Goal: Transaction & Acquisition: Book appointment/travel/reservation

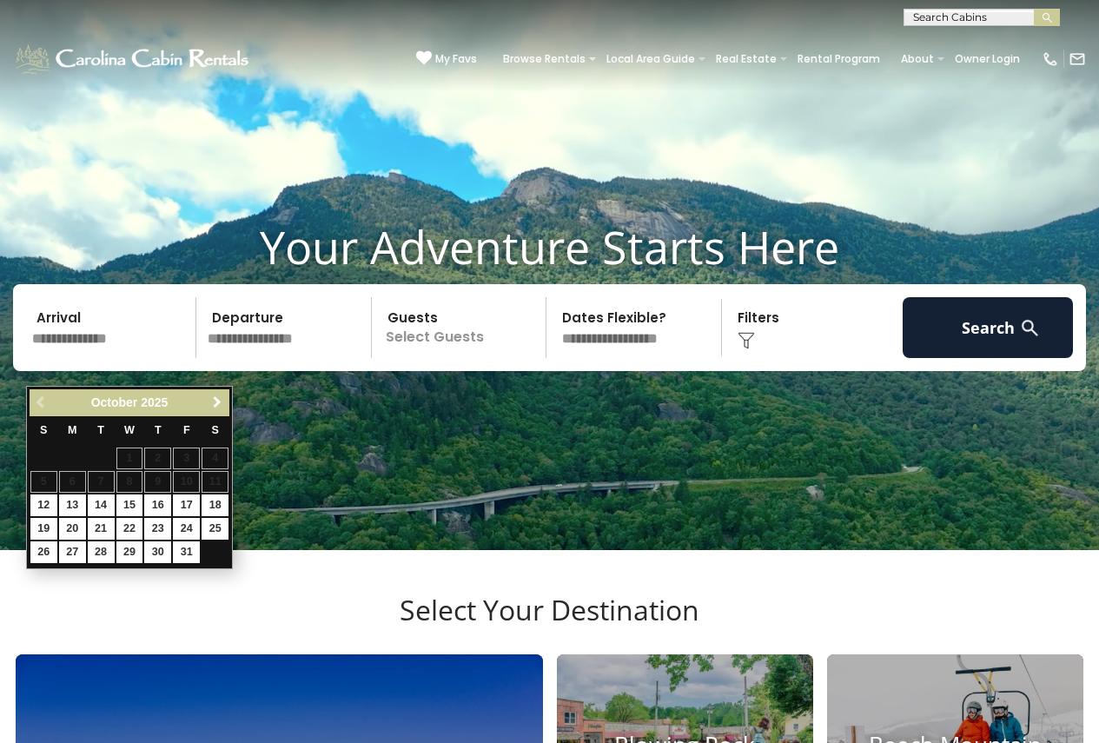
click at [219, 404] on span "Next" at bounding box center [217, 402] width 14 height 14
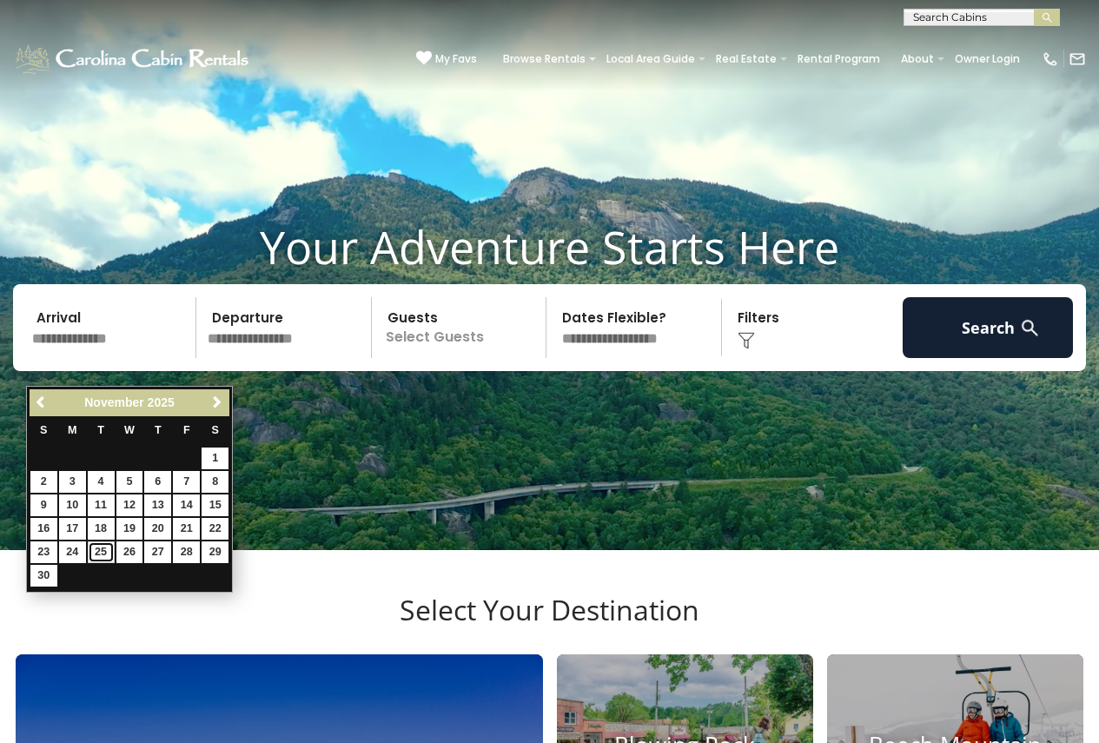
click at [94, 550] on link "25" at bounding box center [101, 552] width 27 height 22
type input "********"
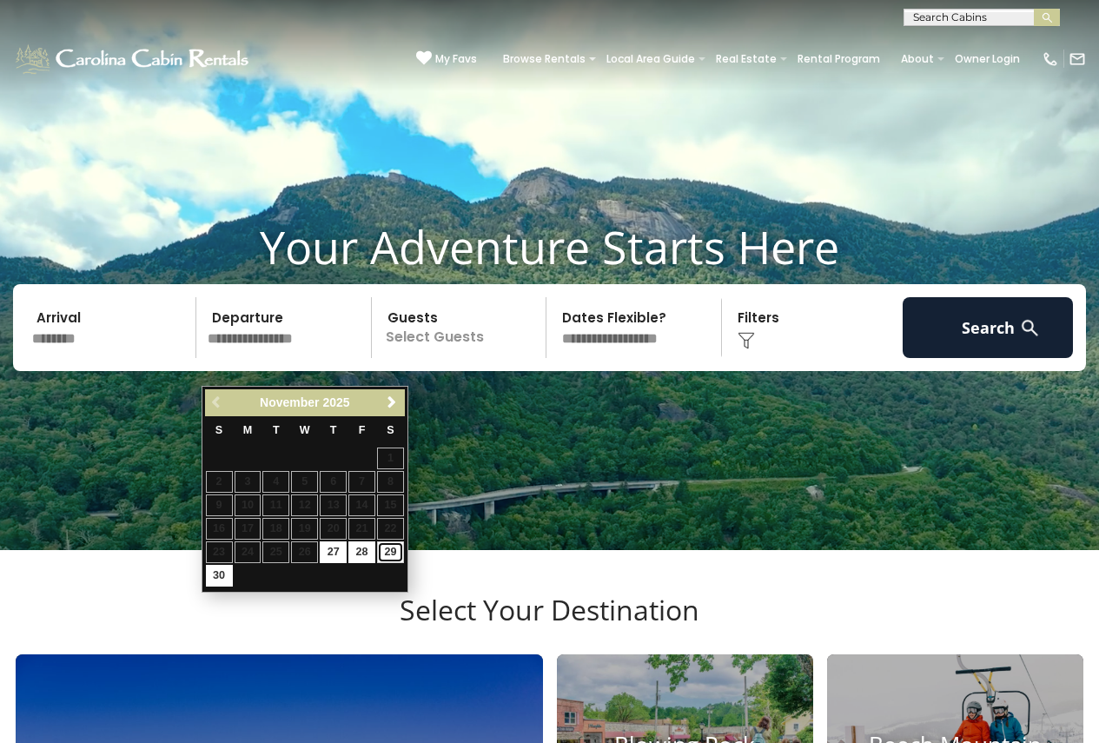
click at [393, 555] on link "29" at bounding box center [390, 552] width 27 height 22
type input "********"
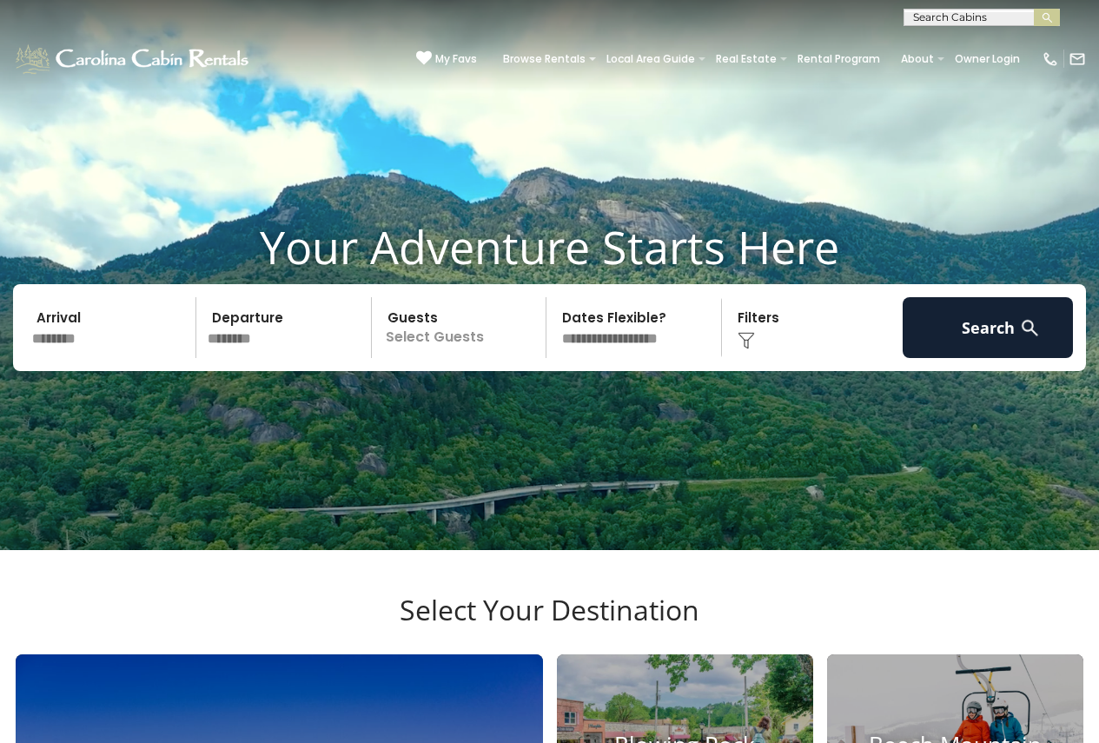
click at [437, 355] on p "Select Guests" at bounding box center [461, 327] width 169 height 61
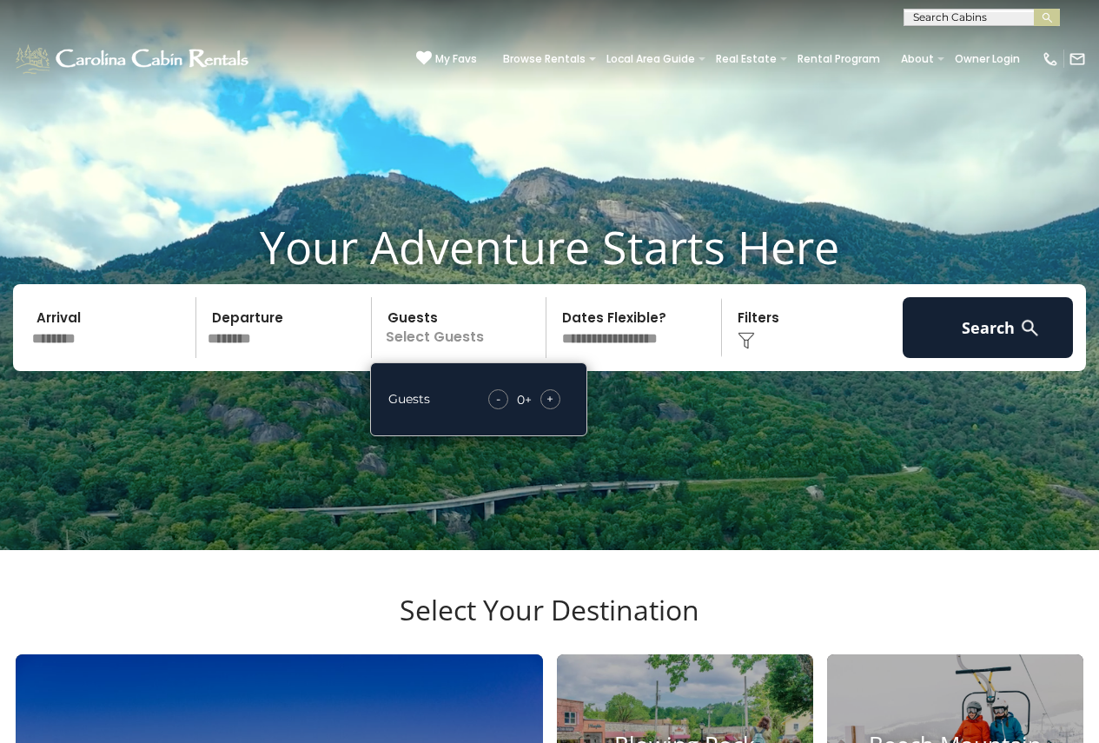
click at [557, 409] on div "+" at bounding box center [551, 399] width 20 height 20
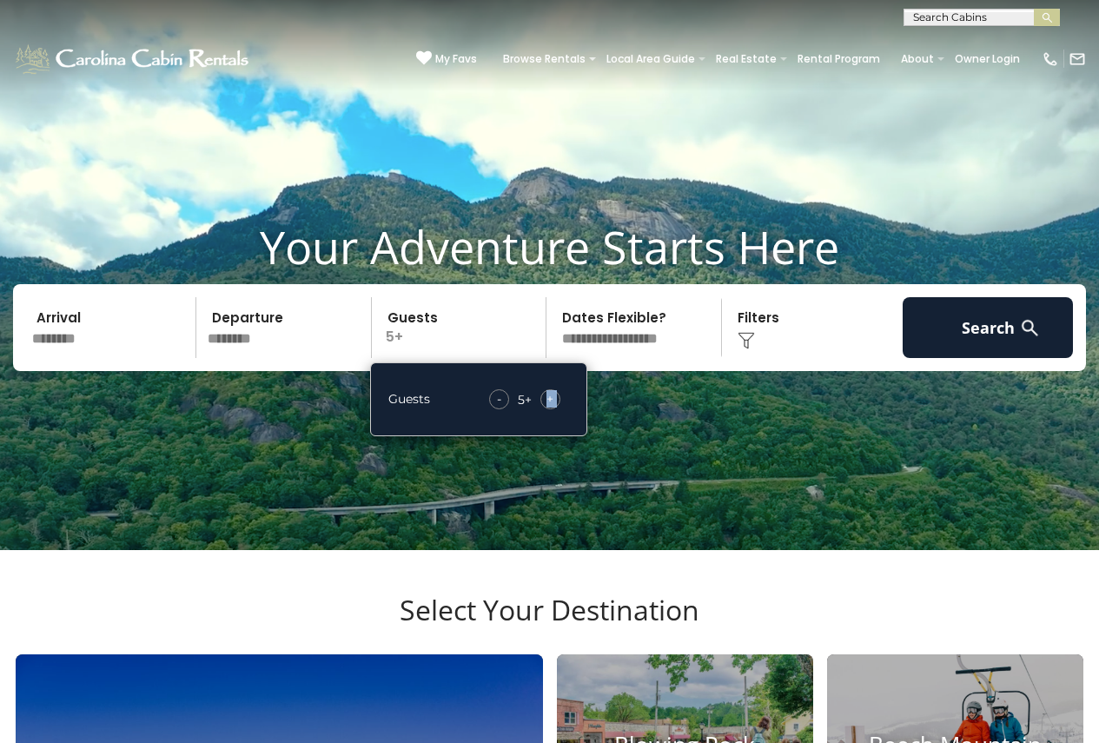
click at [557, 409] on div "+" at bounding box center [551, 399] width 20 height 20
click at [682, 352] on select "**********" at bounding box center [636, 327] width 169 height 61
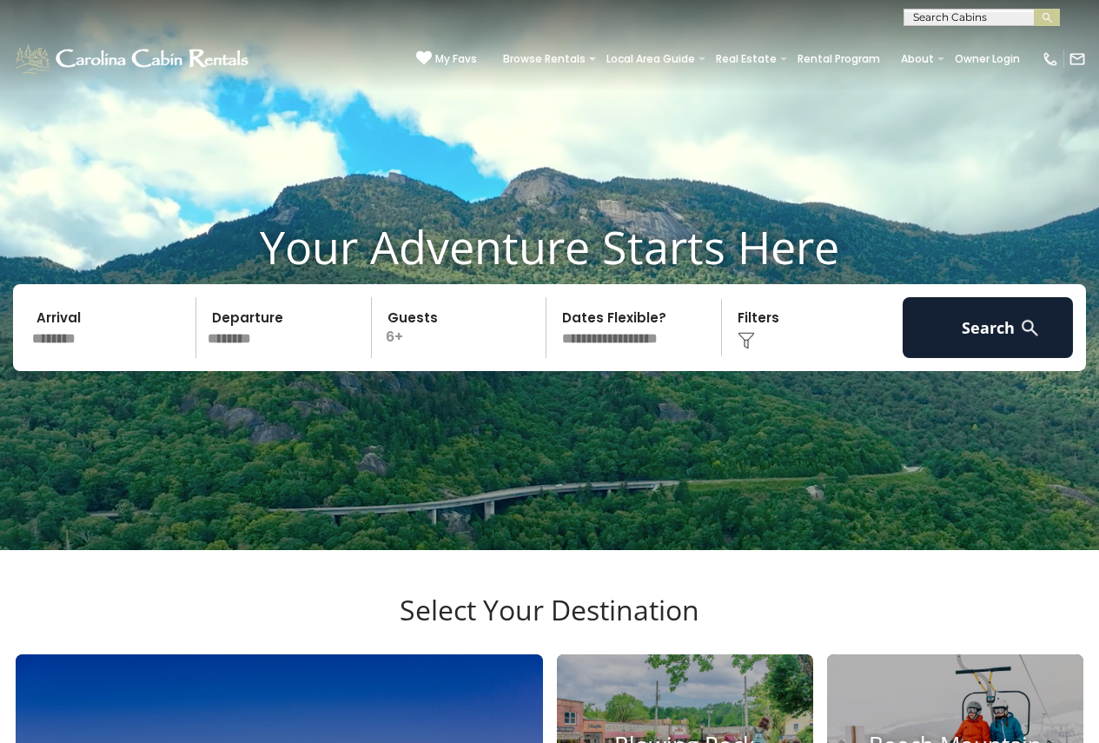
select select "*"
click at [552, 325] on select "**********" at bounding box center [636, 327] width 169 height 61
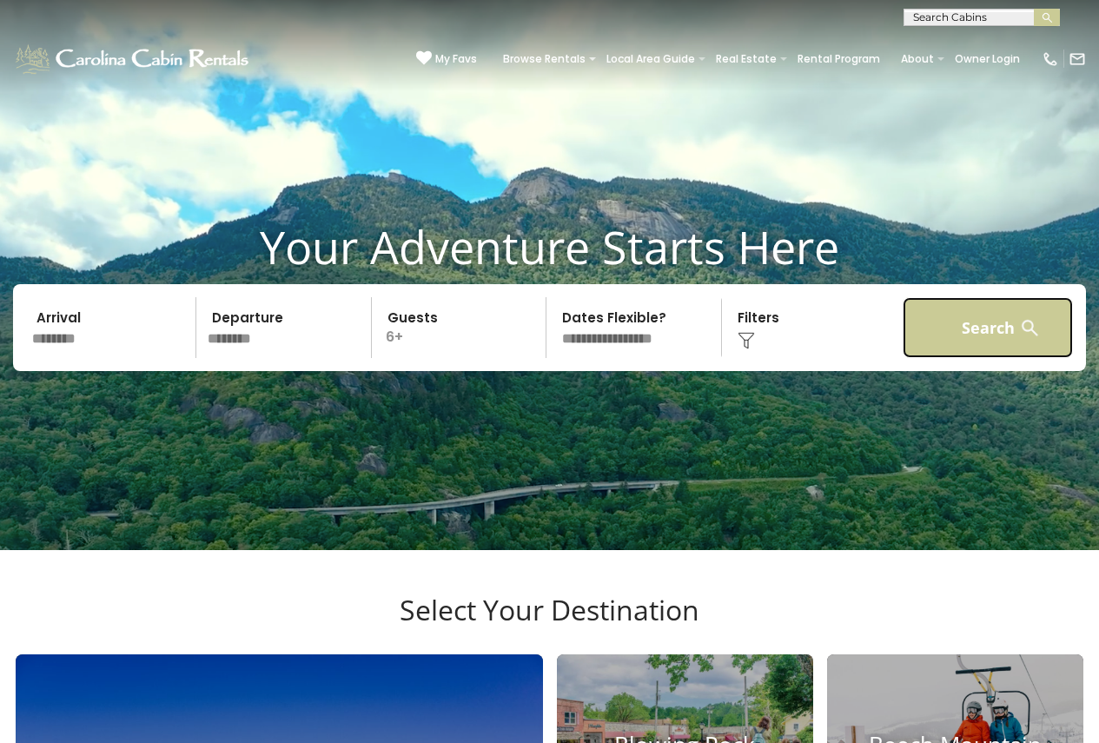
click at [1018, 355] on button "Search" at bounding box center [988, 327] width 170 height 61
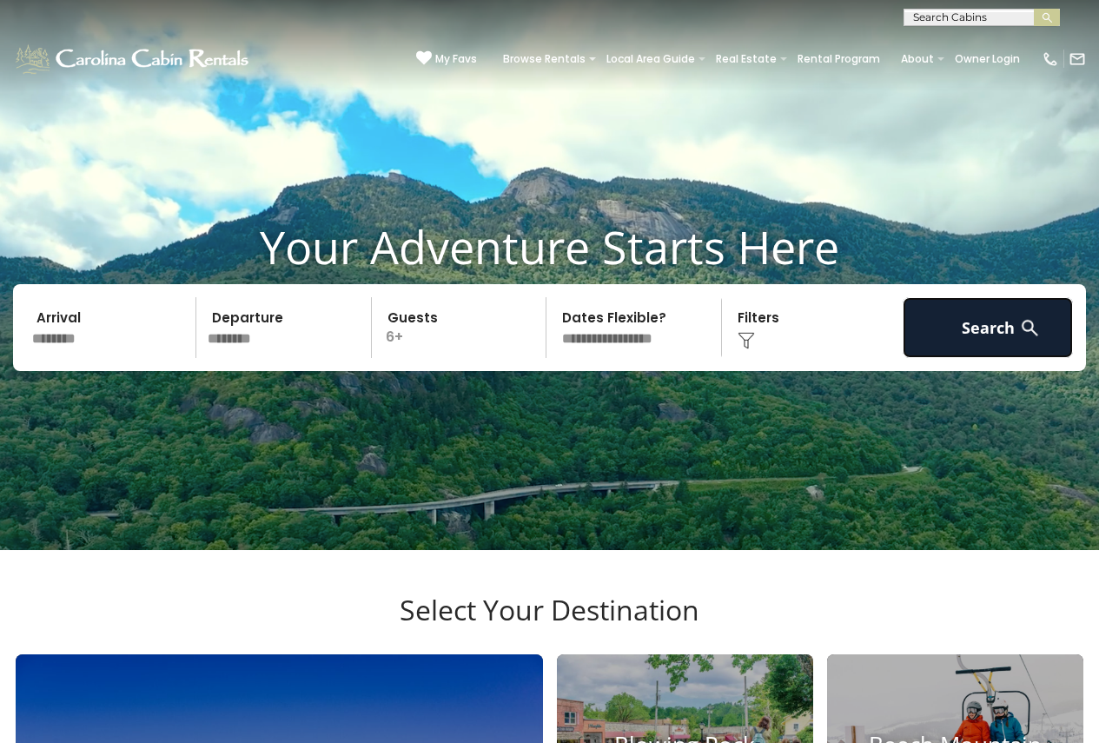
scroll to position [162, 0]
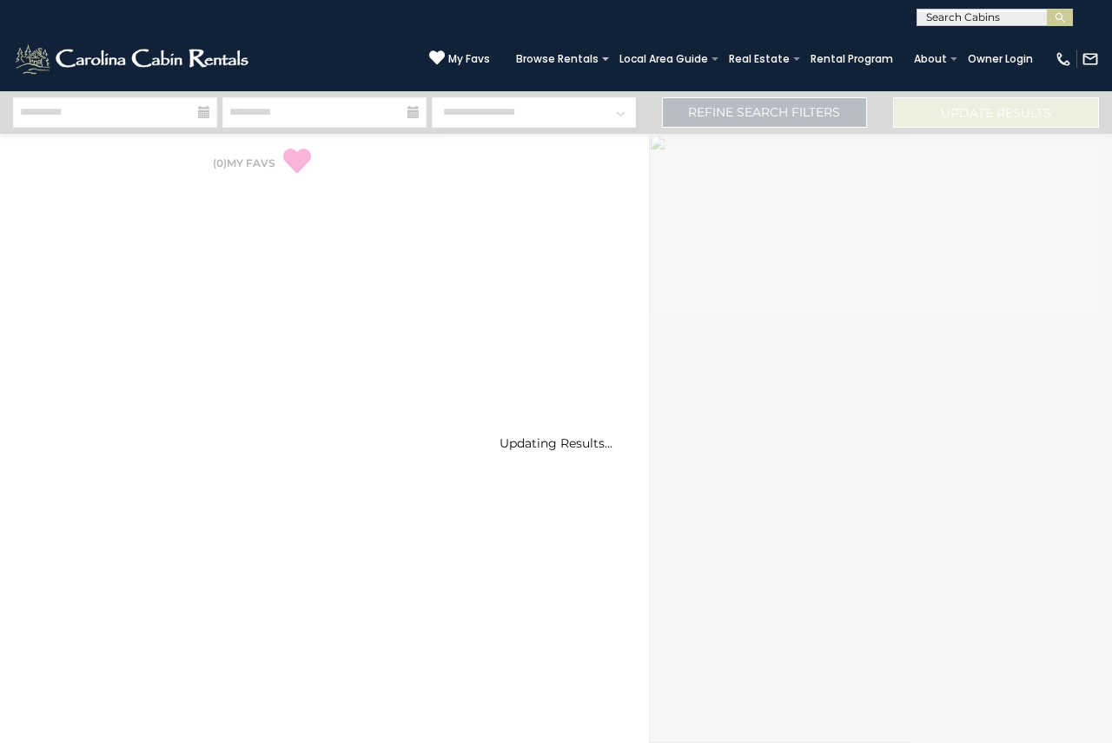
select select "*"
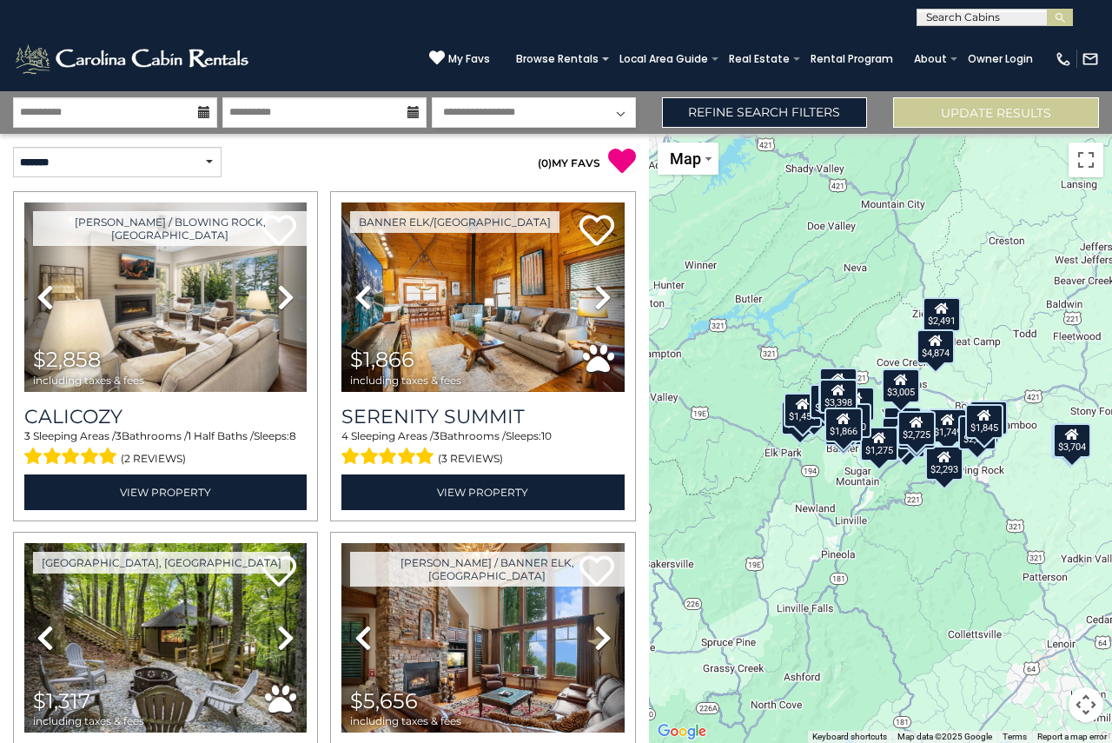
click at [984, 565] on div "$2,858 $1,866 $1,317 $5,656 $2,801 $2,477 $2,335 $5,847 $3,005 $3,926 $2,586 $2…" at bounding box center [880, 438] width 463 height 609
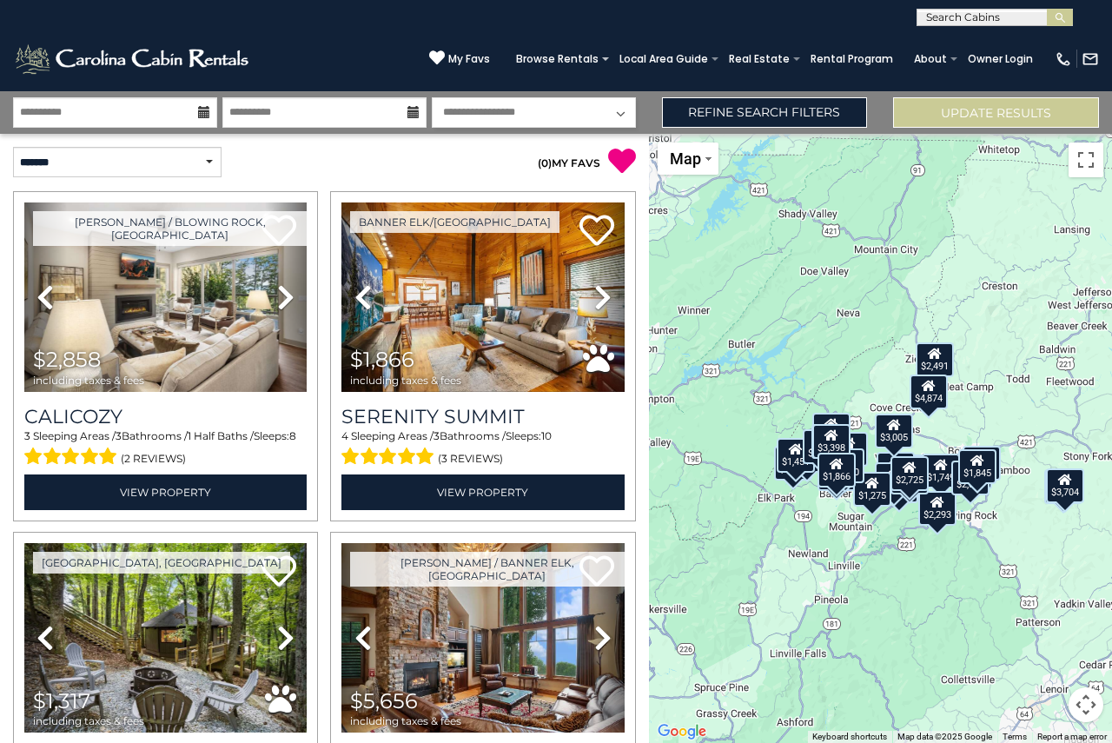
drag, startPoint x: 942, startPoint y: 566, endPoint x: 920, endPoint y: 581, distance: 27.5
click at [934, 611] on div "$2,858 $1,866 $1,317 $5,656 $2,801 $2,477 $2,335 $5,847 $3,005 $3,926 $2,586 $2…" at bounding box center [880, 438] width 463 height 609
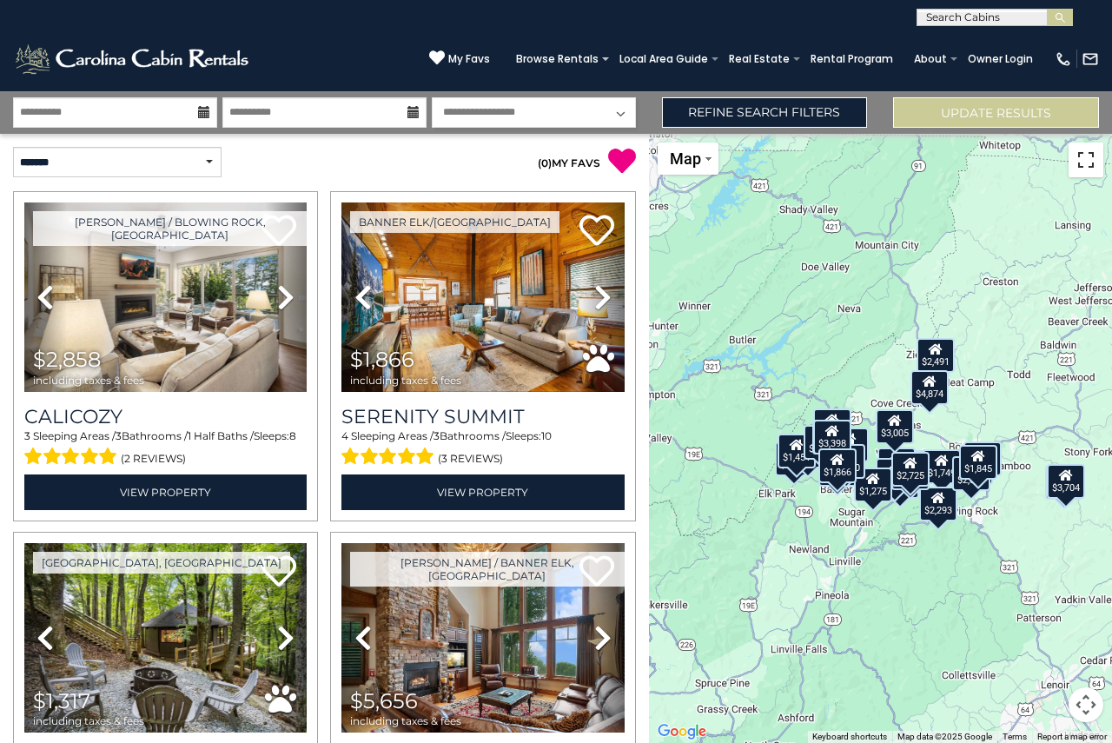
click at [1092, 166] on button "Toggle fullscreen view" at bounding box center [1086, 160] width 35 height 35
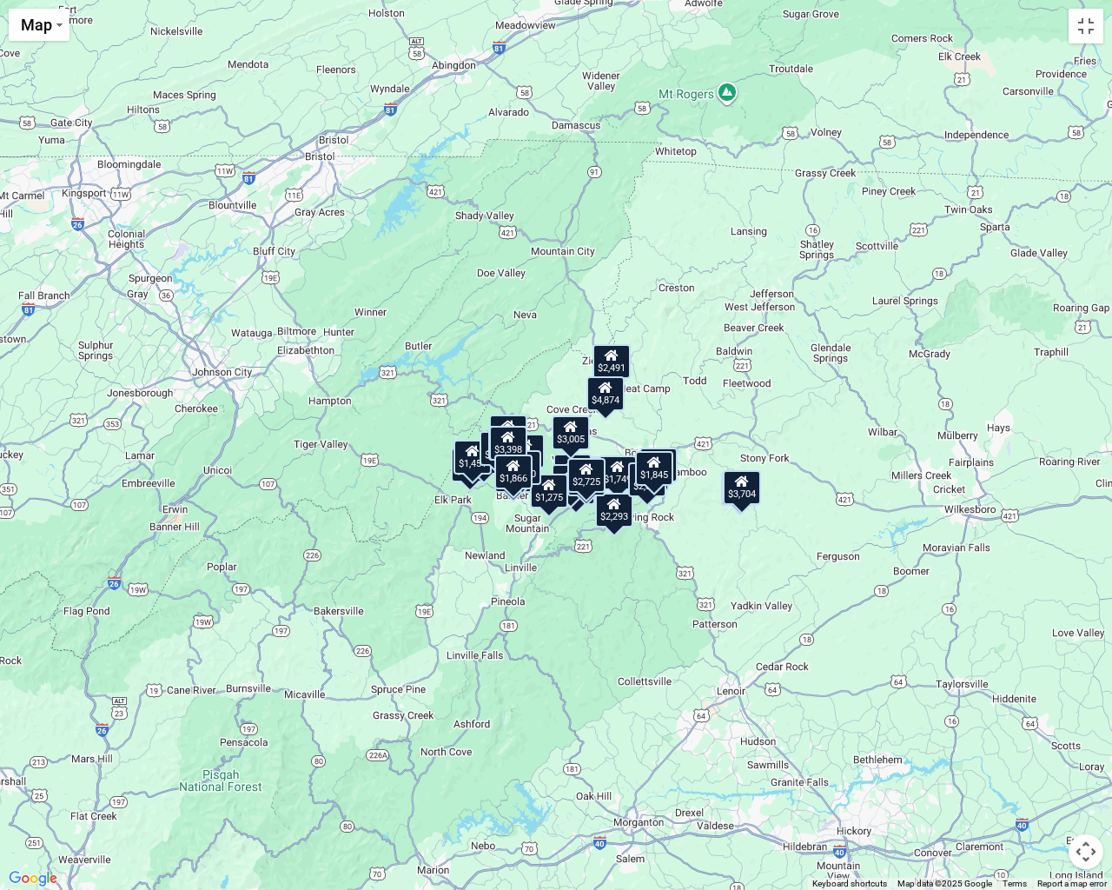
drag, startPoint x: 712, startPoint y: 410, endPoint x: 733, endPoint y: 394, distance: 26.6
click at [712, 410] on div "$2,858 $1,866 $1,317 $5,656 $2,801 $2,477 $2,335 $5,847 $3,005 $3,926 $2,586 $2…" at bounding box center [556, 445] width 1112 height 890
click at [1091, 25] on button "Toggle fullscreen view" at bounding box center [1086, 26] width 35 height 35
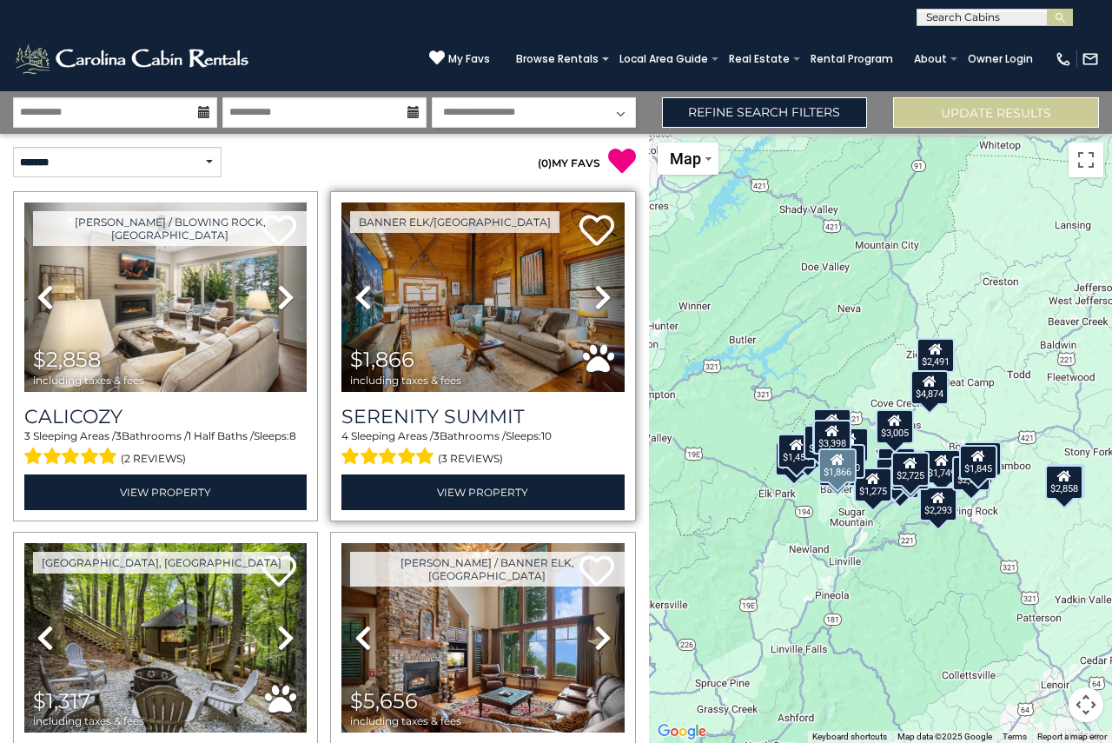
click at [603, 296] on icon at bounding box center [602, 297] width 17 height 28
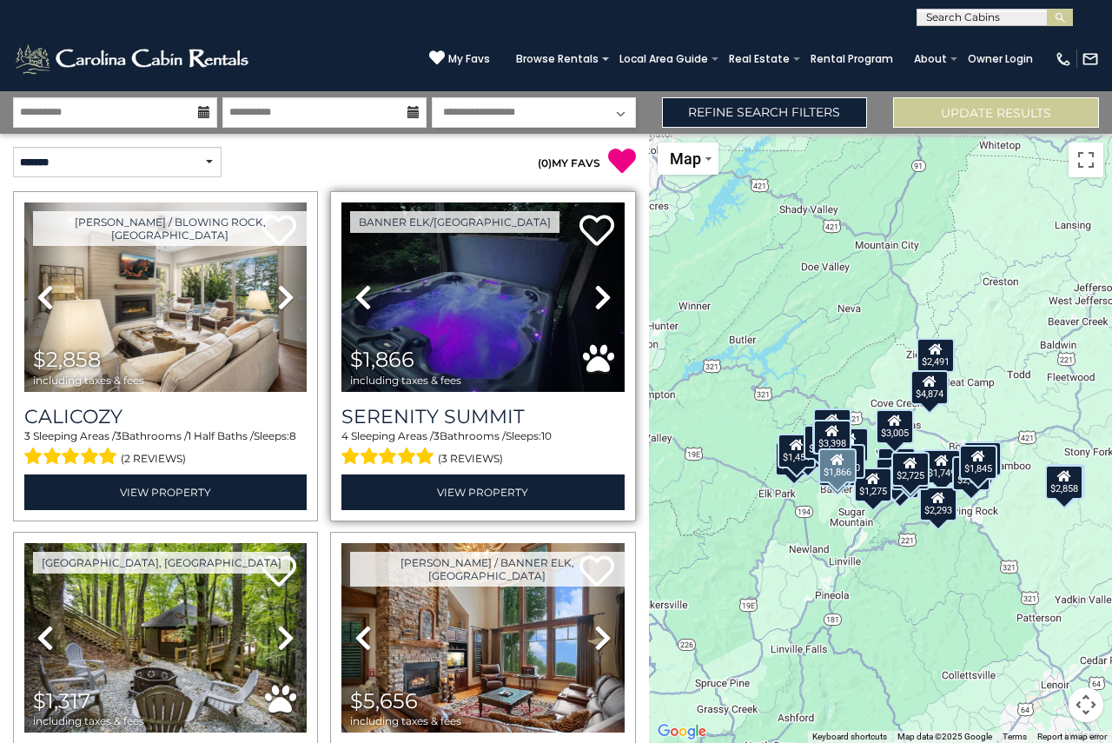
click at [596, 295] on icon at bounding box center [602, 297] width 17 height 28
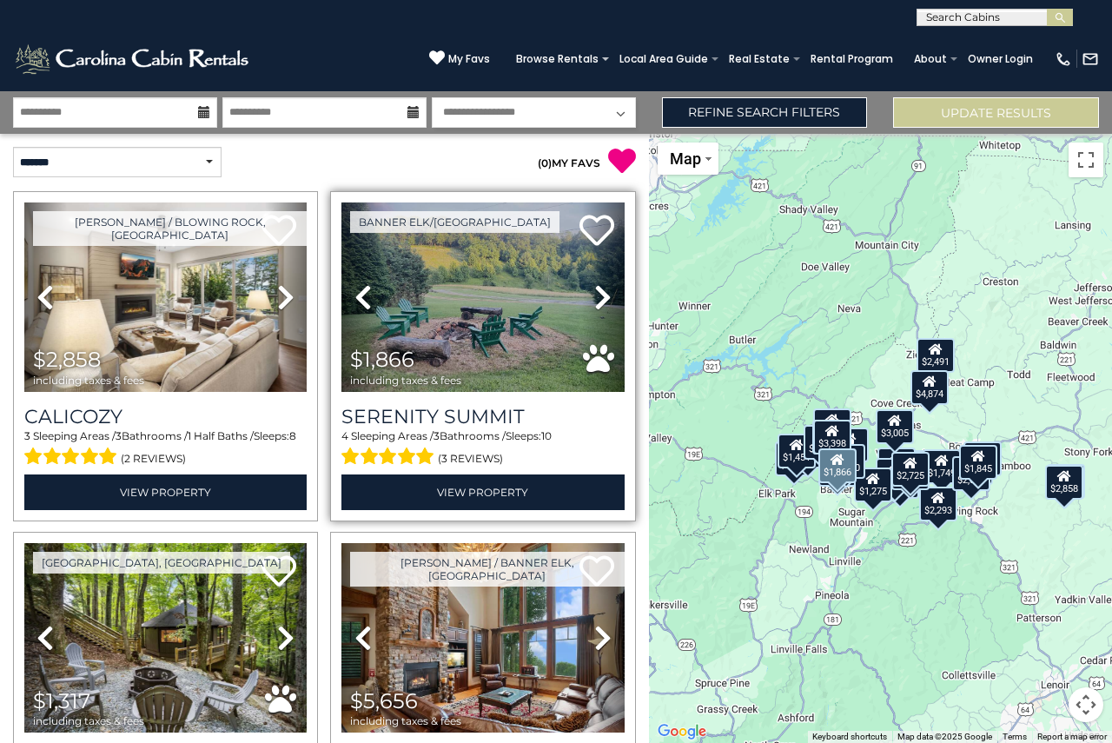
click at [596, 295] on icon at bounding box center [602, 297] width 17 height 28
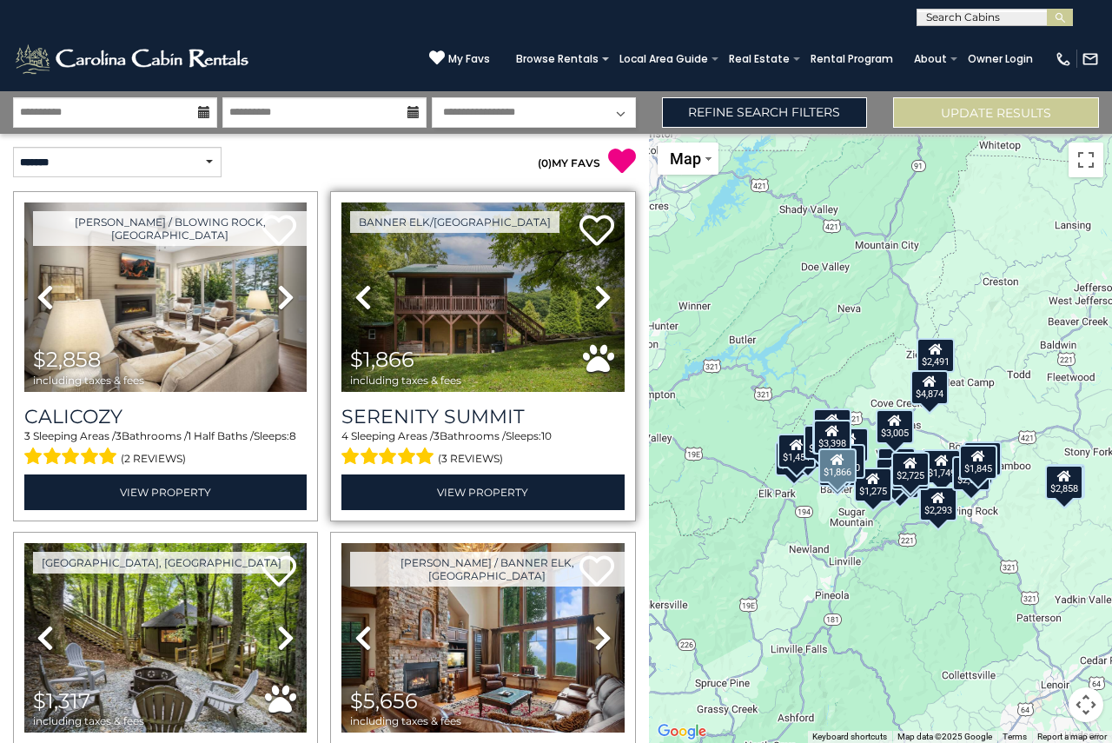
click at [596, 295] on icon at bounding box center [602, 297] width 17 height 28
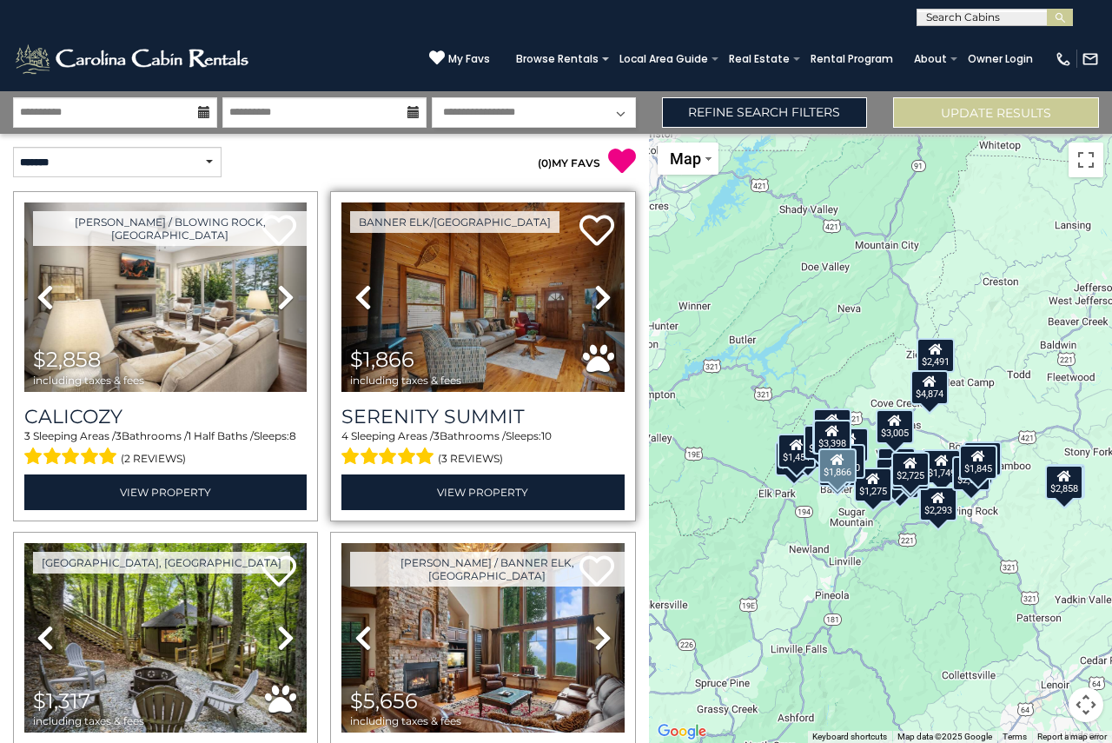
click at [596, 295] on icon at bounding box center [602, 297] width 17 height 28
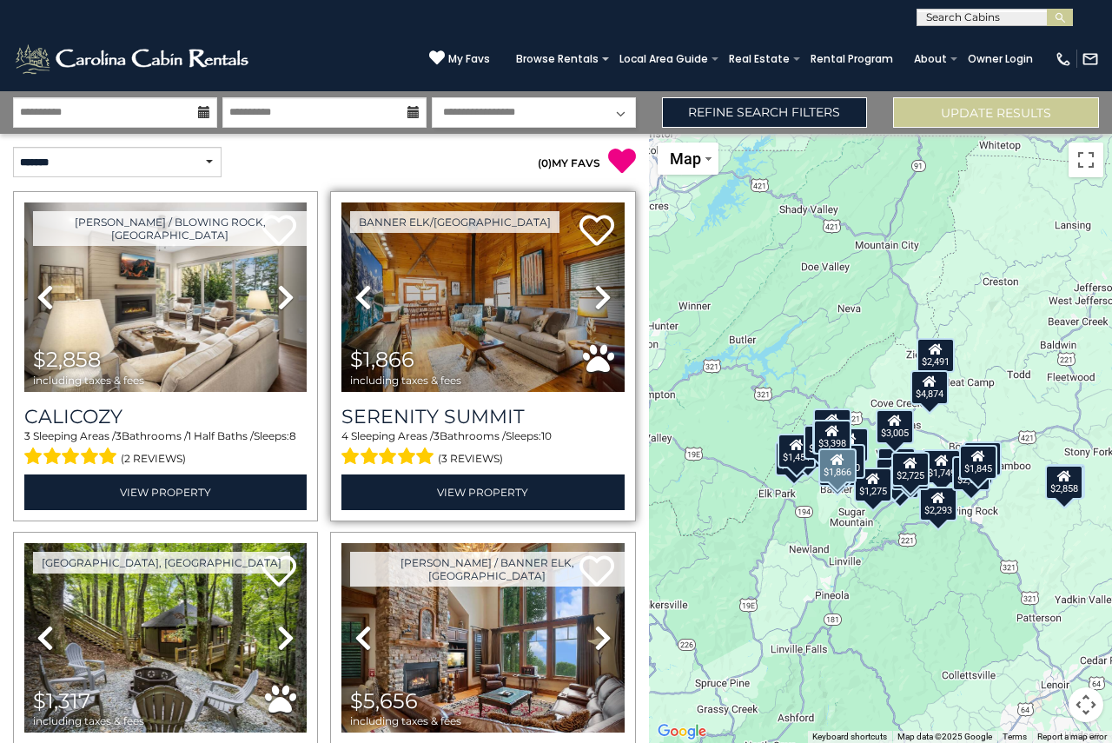
click at [596, 295] on icon at bounding box center [602, 297] width 17 height 28
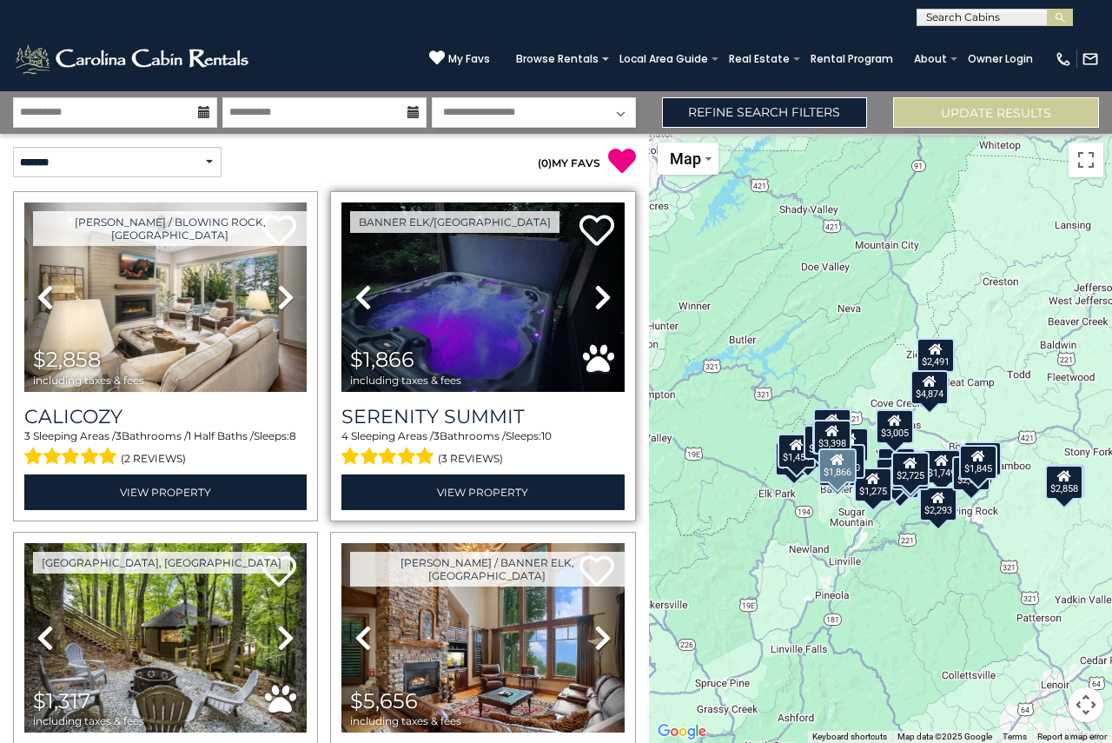
click at [596, 295] on icon at bounding box center [602, 297] width 17 height 28
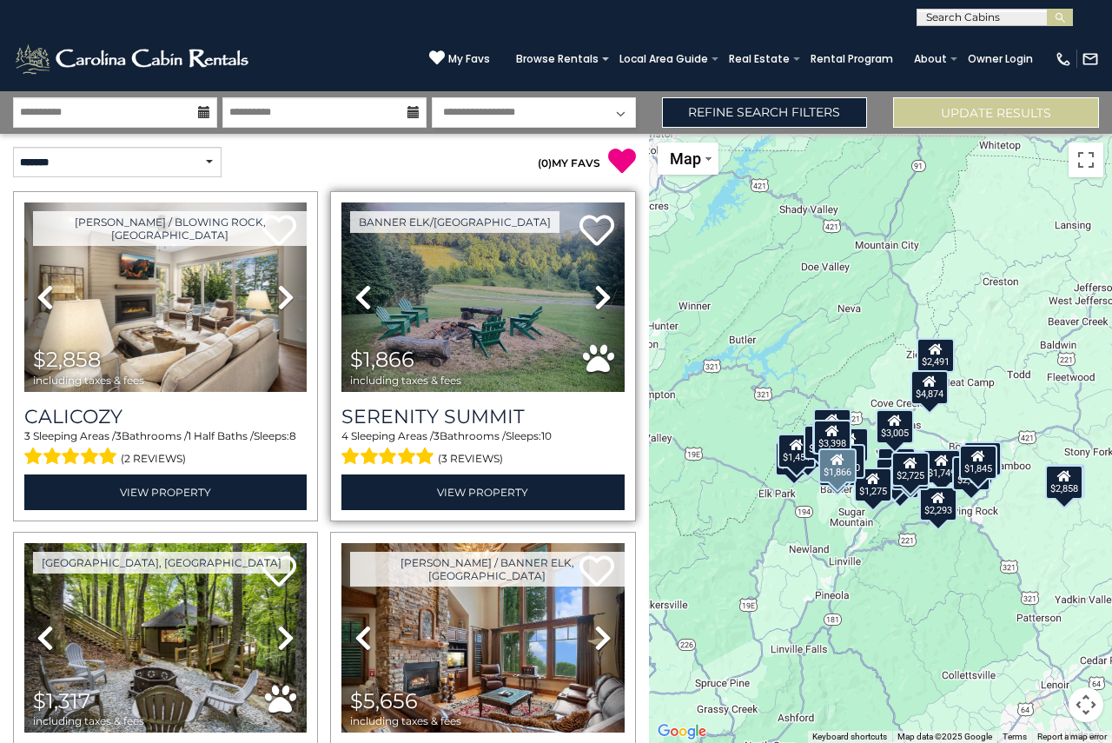
click at [596, 295] on icon at bounding box center [602, 297] width 17 height 28
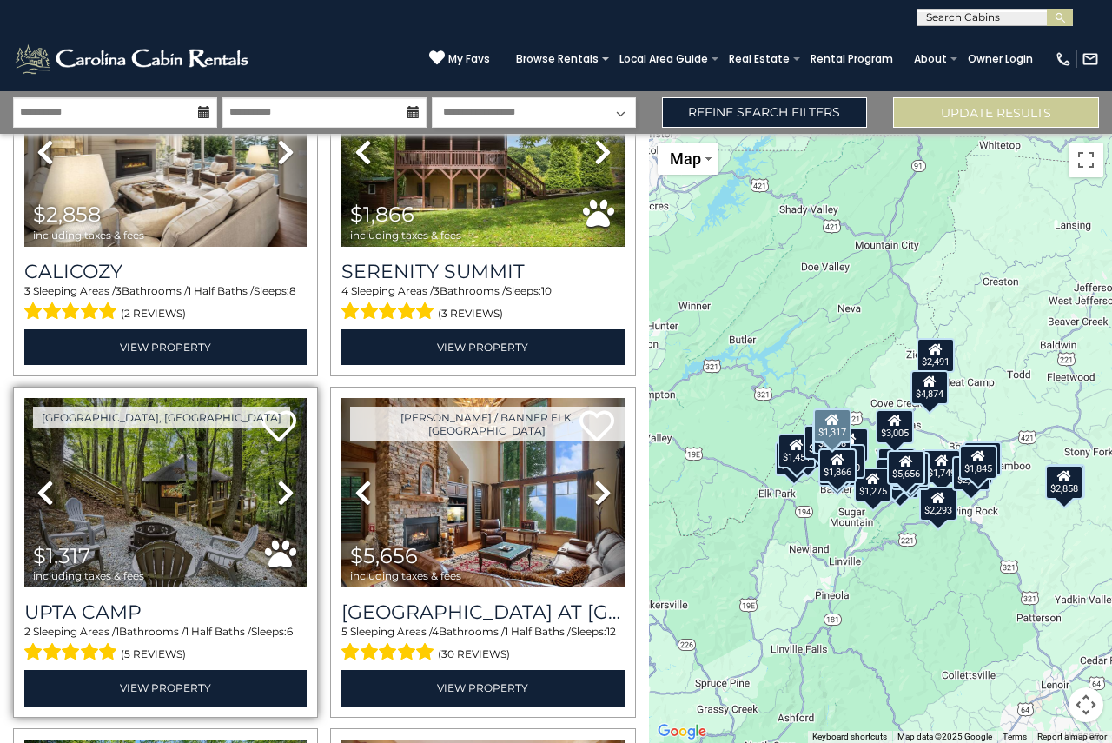
scroll to position [174, 0]
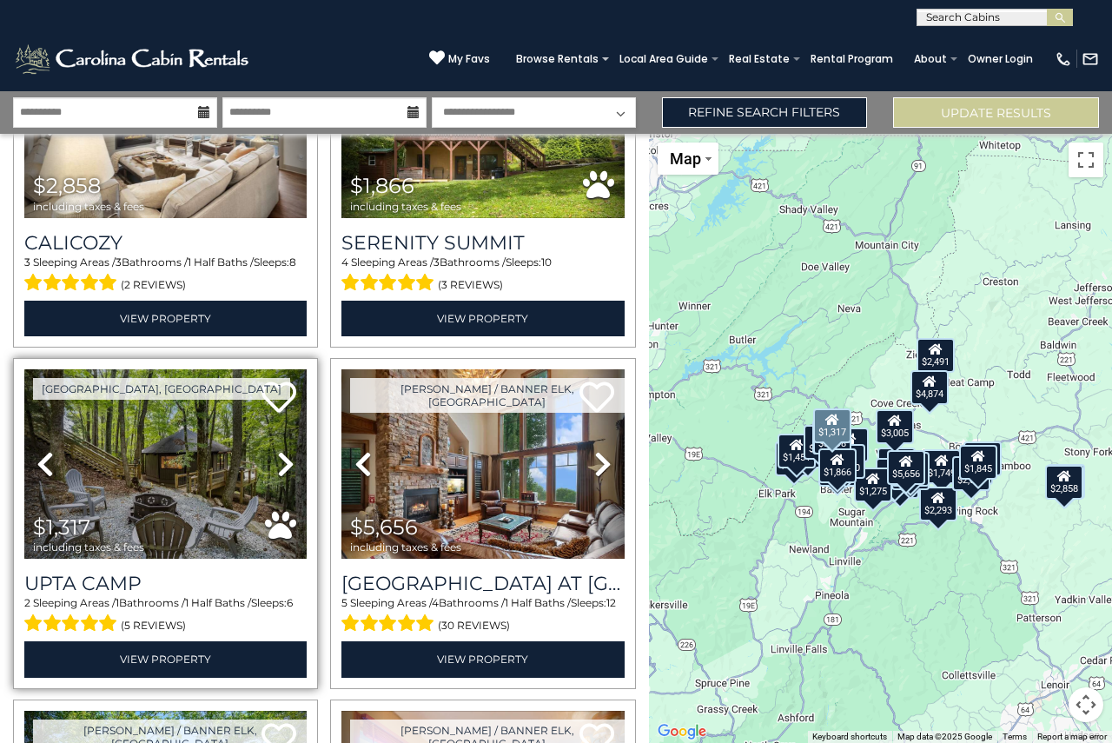
click at [282, 465] on icon at bounding box center [285, 464] width 17 height 28
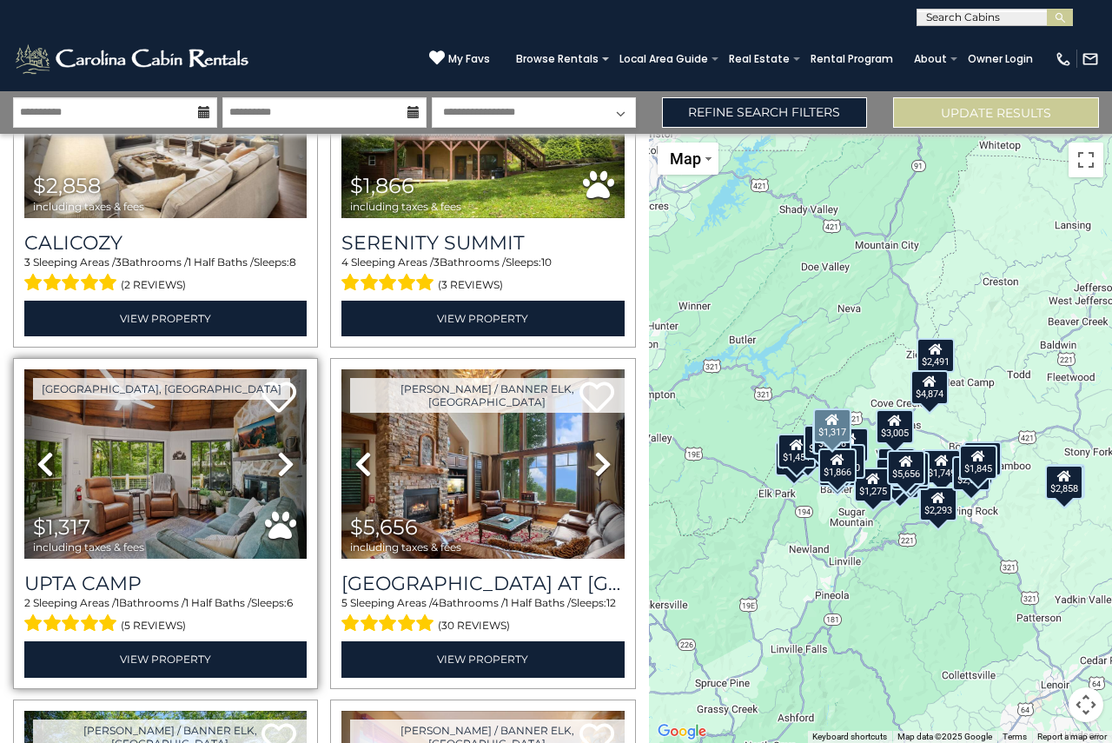
click at [282, 464] on icon at bounding box center [285, 464] width 17 height 28
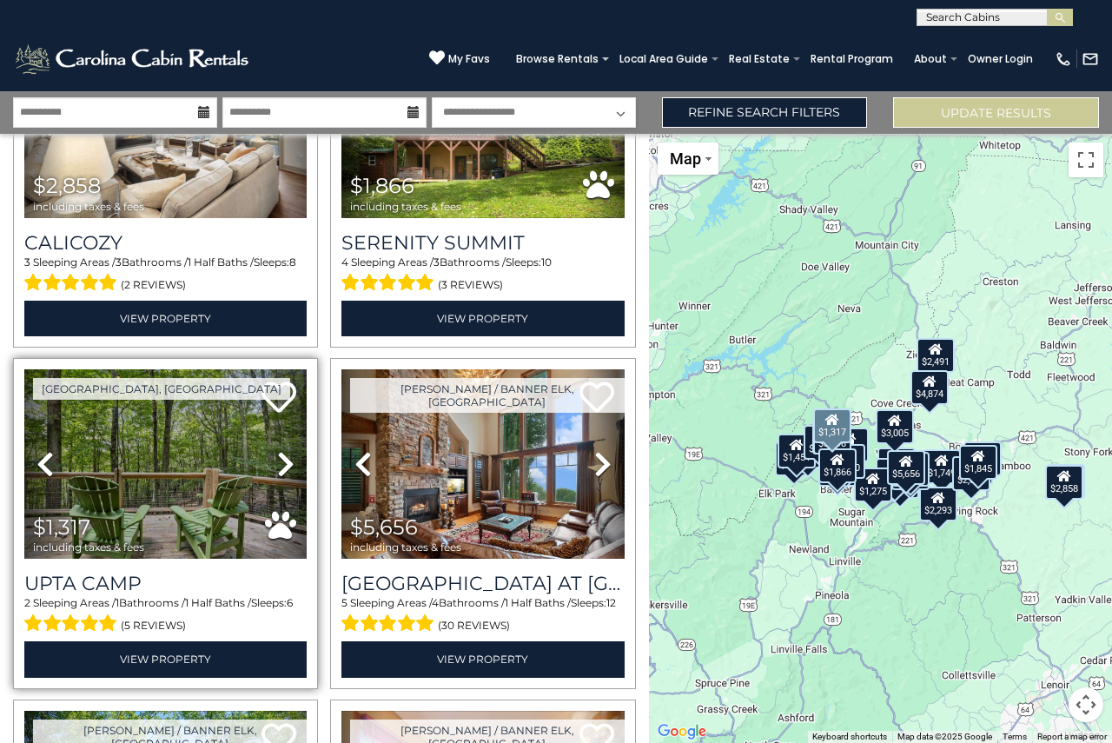
click at [282, 464] on icon at bounding box center [285, 464] width 17 height 28
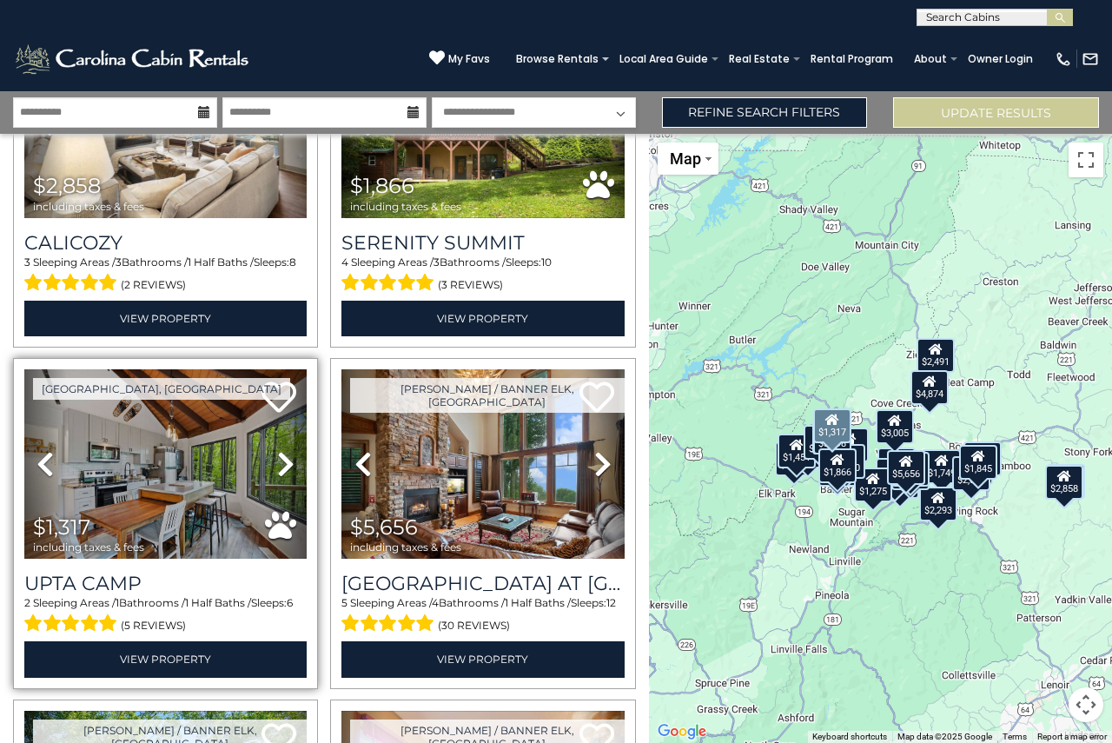
click at [282, 464] on icon at bounding box center [285, 464] width 17 height 28
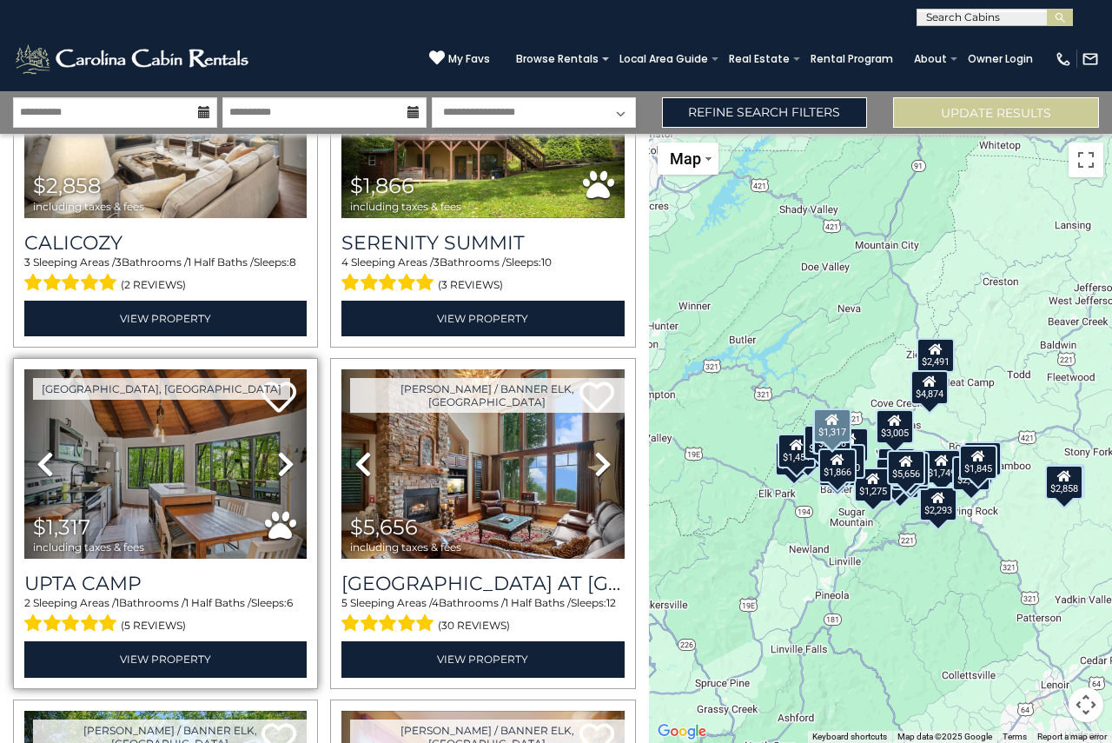
click at [283, 456] on icon at bounding box center [285, 464] width 17 height 28
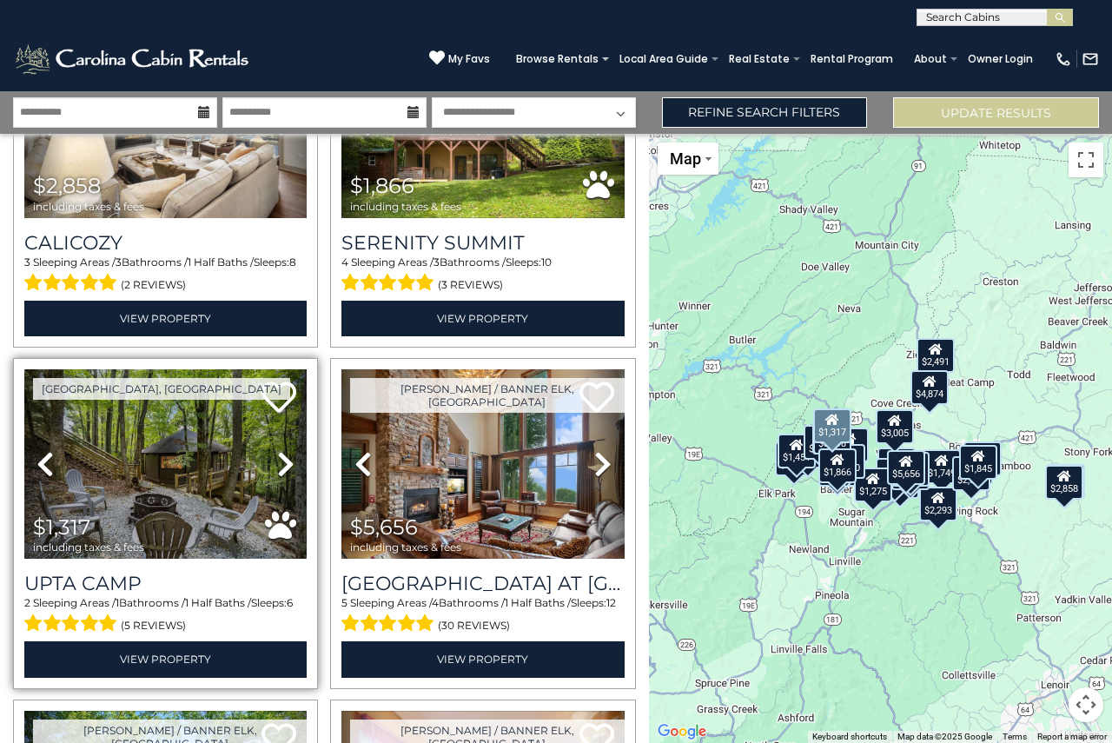
click at [283, 456] on icon at bounding box center [285, 464] width 17 height 28
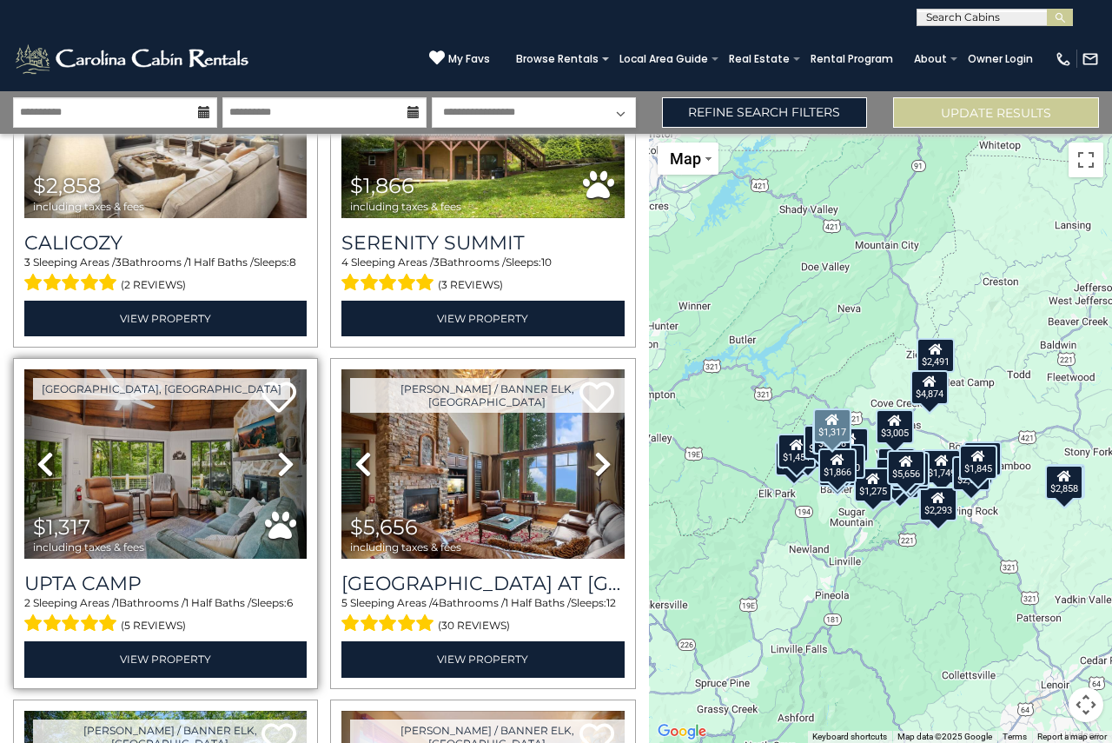
click at [283, 456] on icon at bounding box center [285, 464] width 17 height 28
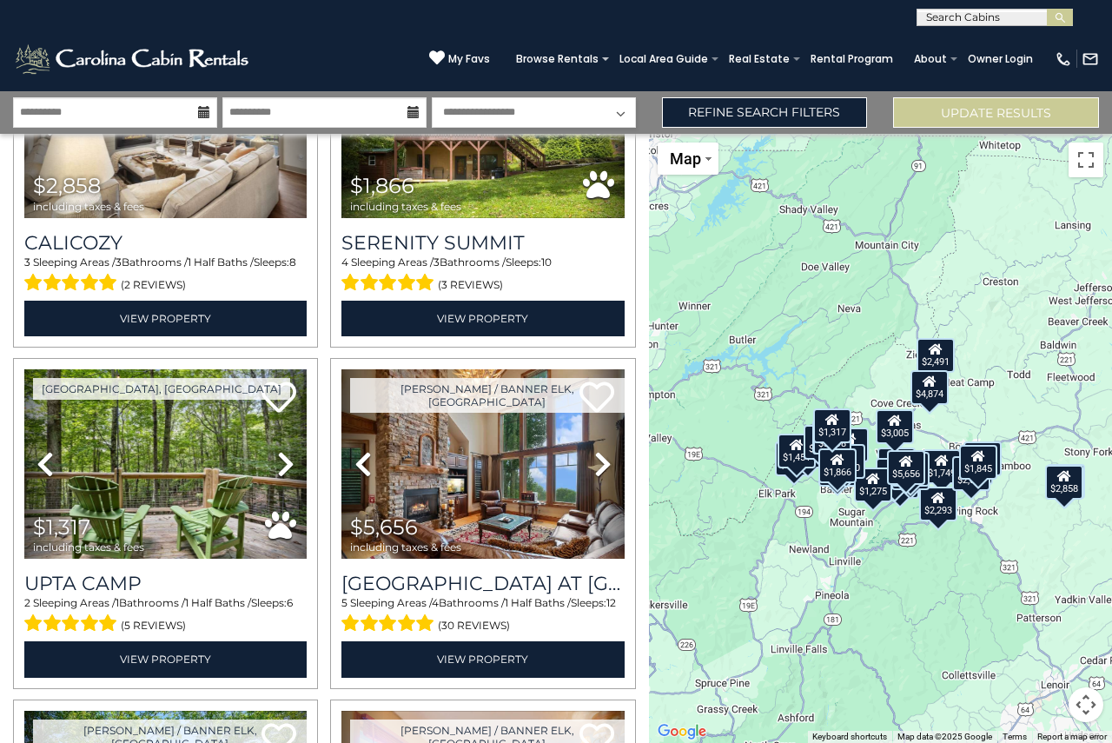
click at [878, 568] on div "$2,858 $1,866 $1,317 $5,656 $2,801 $2,477 $2,335 $5,847 $3,005 $3,926 $2,586 $2…" at bounding box center [880, 438] width 463 height 609
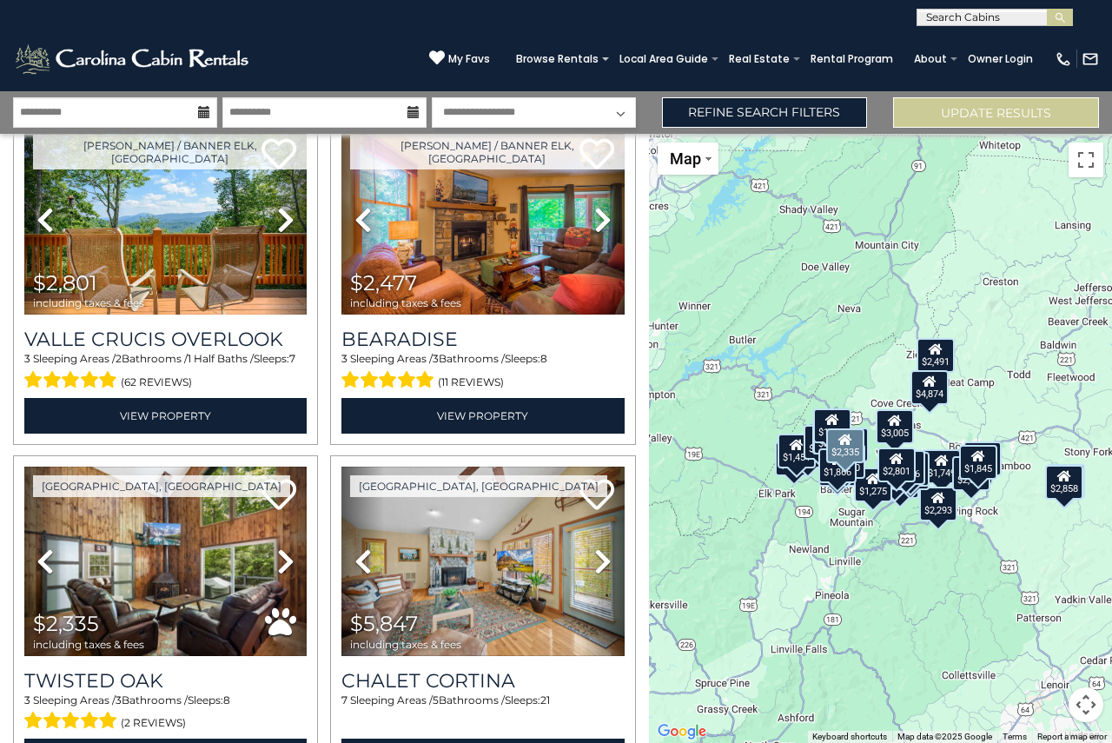
scroll to position [869, 0]
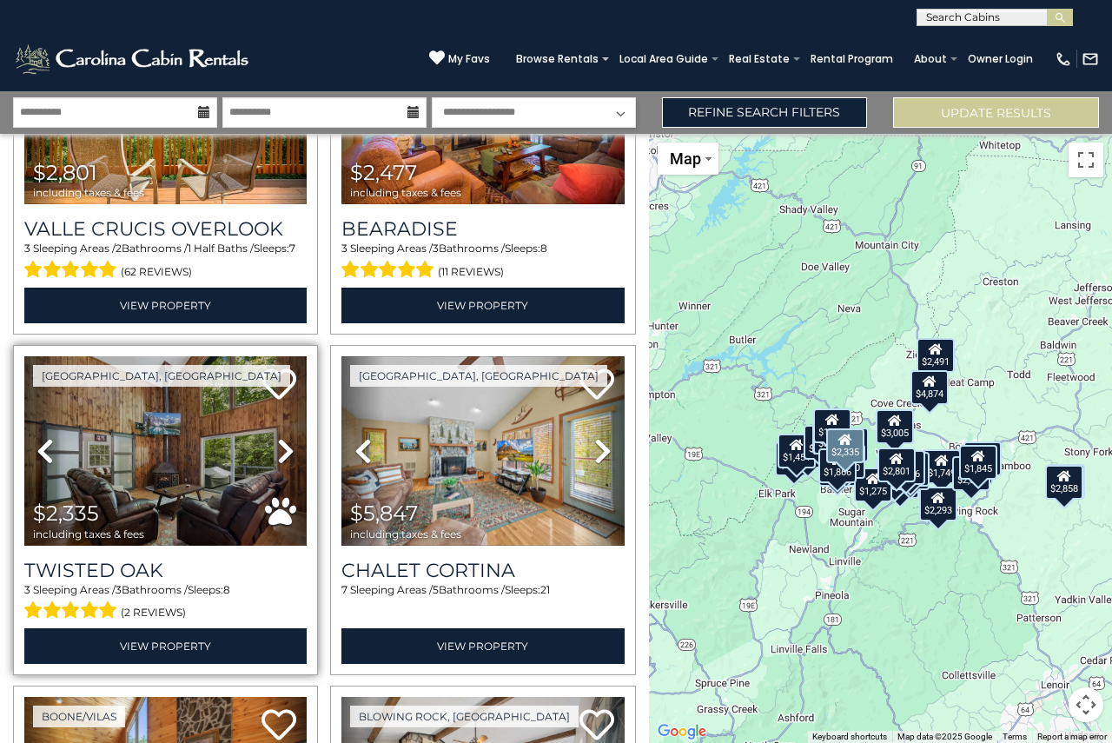
click at [277, 441] on icon at bounding box center [285, 451] width 17 height 28
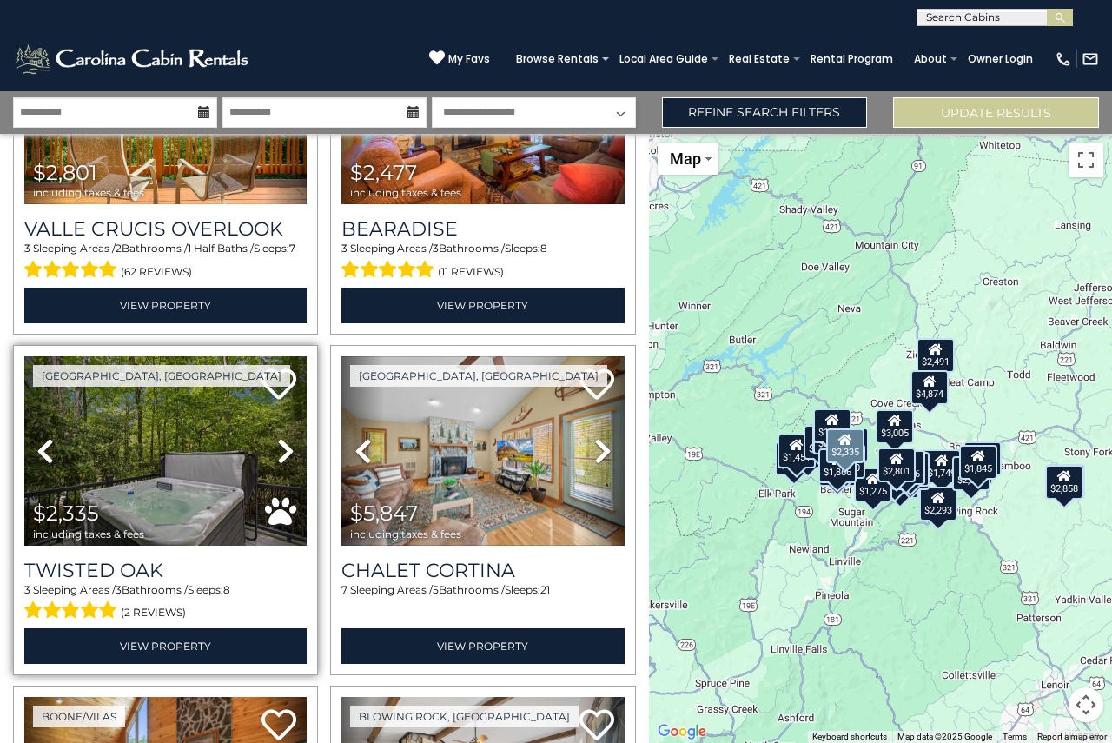
click at [277, 439] on icon at bounding box center [285, 451] width 17 height 28
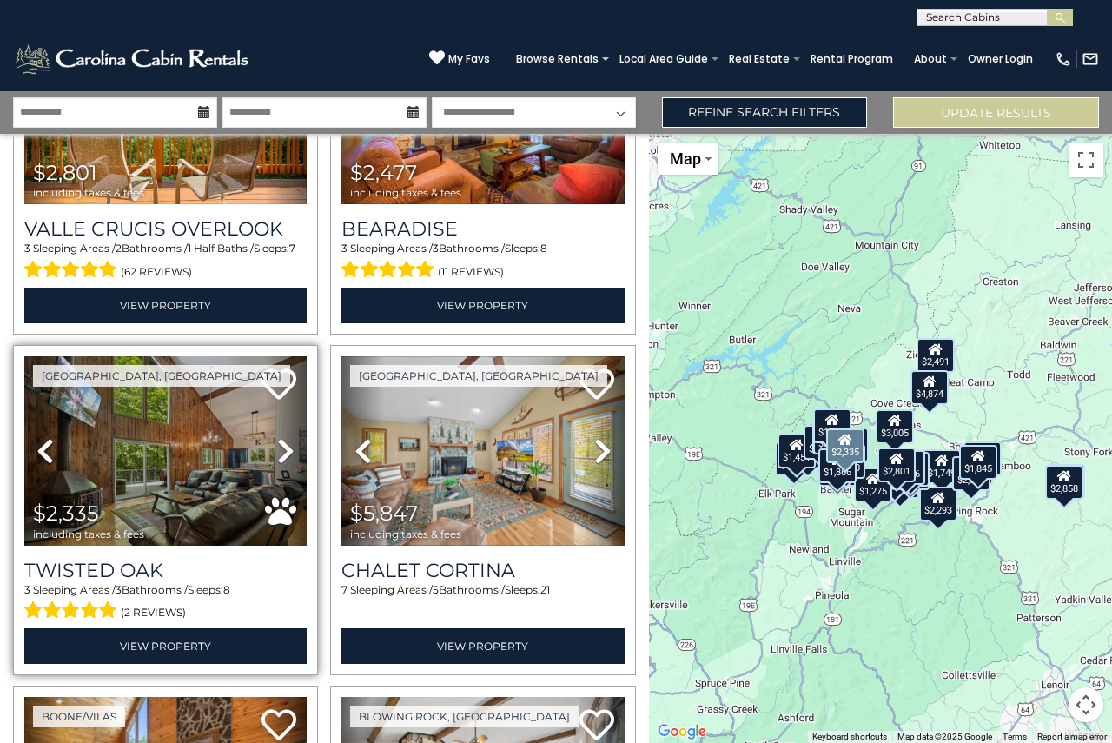
click at [277, 438] on icon at bounding box center [285, 451] width 17 height 28
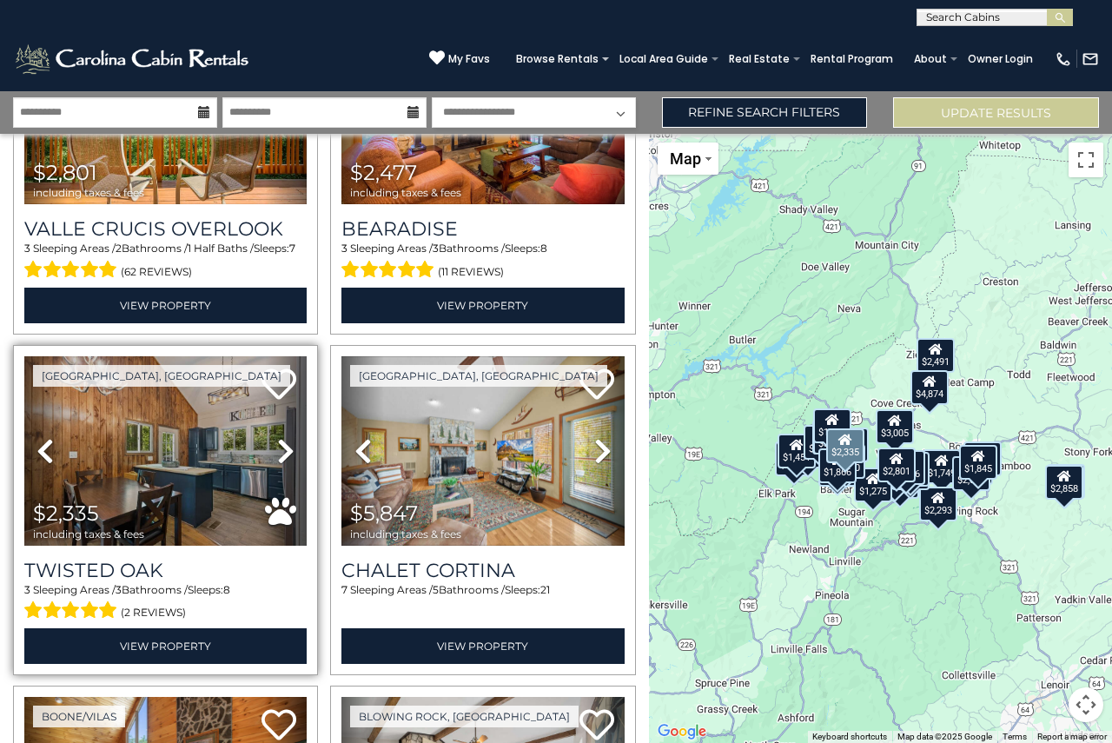
click at [277, 438] on icon at bounding box center [285, 451] width 17 height 28
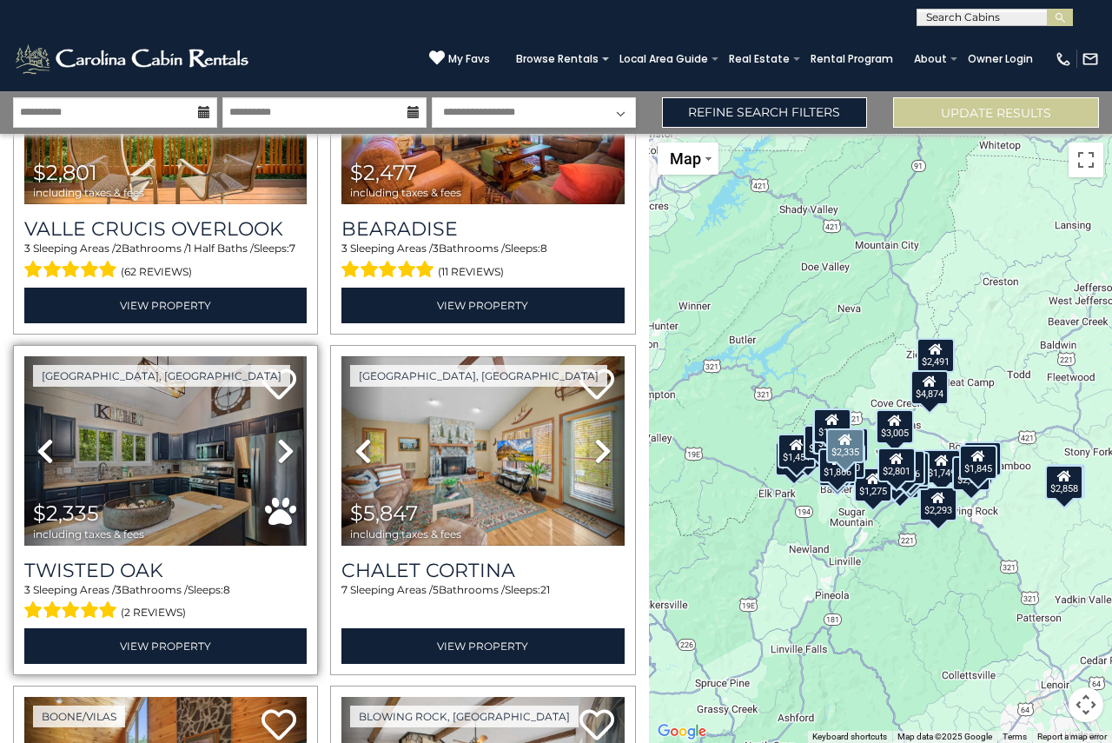
click at [277, 437] on icon at bounding box center [285, 451] width 17 height 28
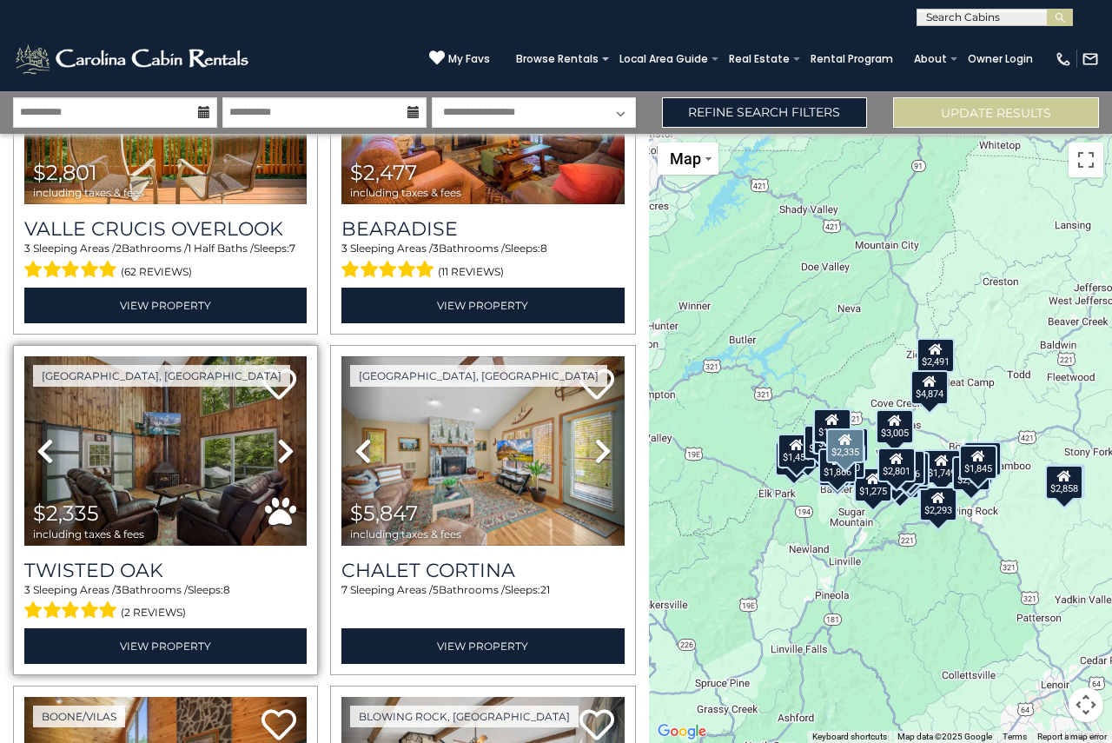
click at [277, 437] on icon at bounding box center [285, 451] width 17 height 28
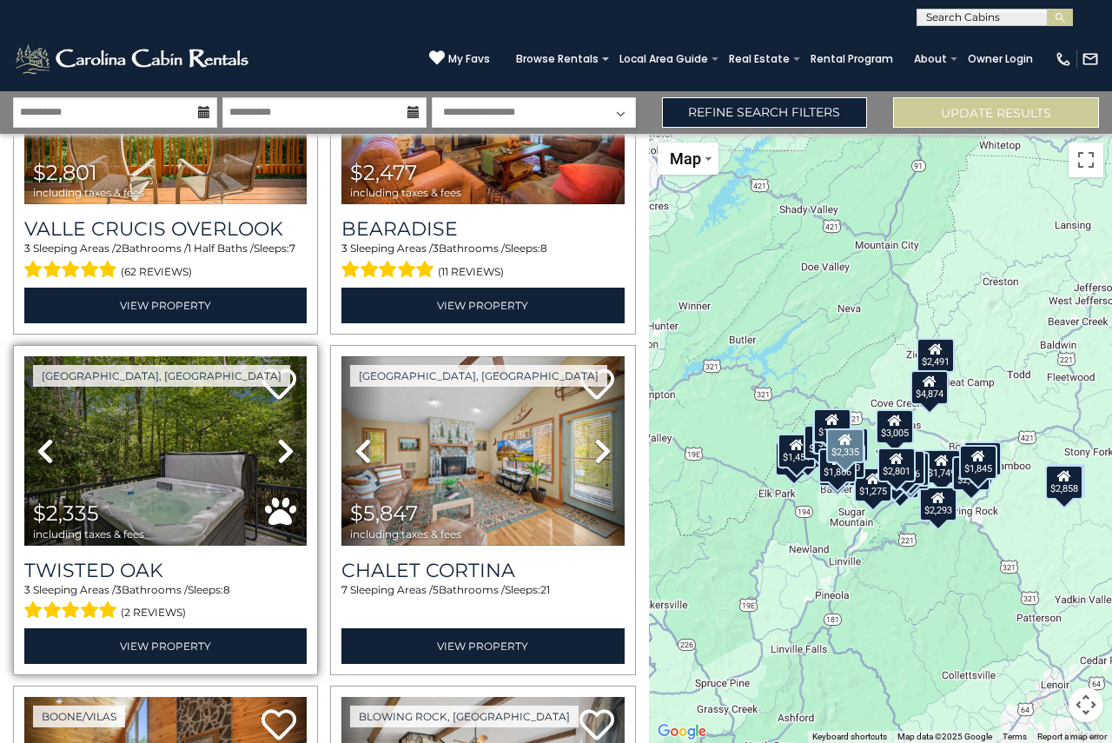
click at [277, 437] on icon at bounding box center [285, 451] width 17 height 28
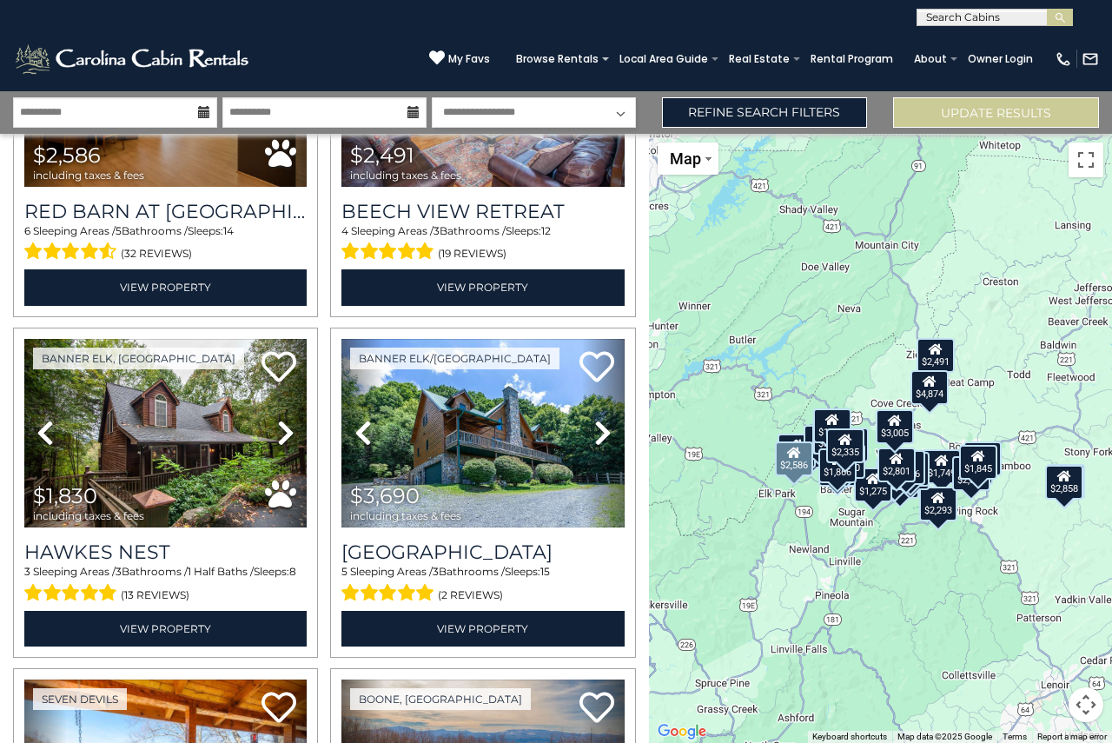
scroll to position [1912, 0]
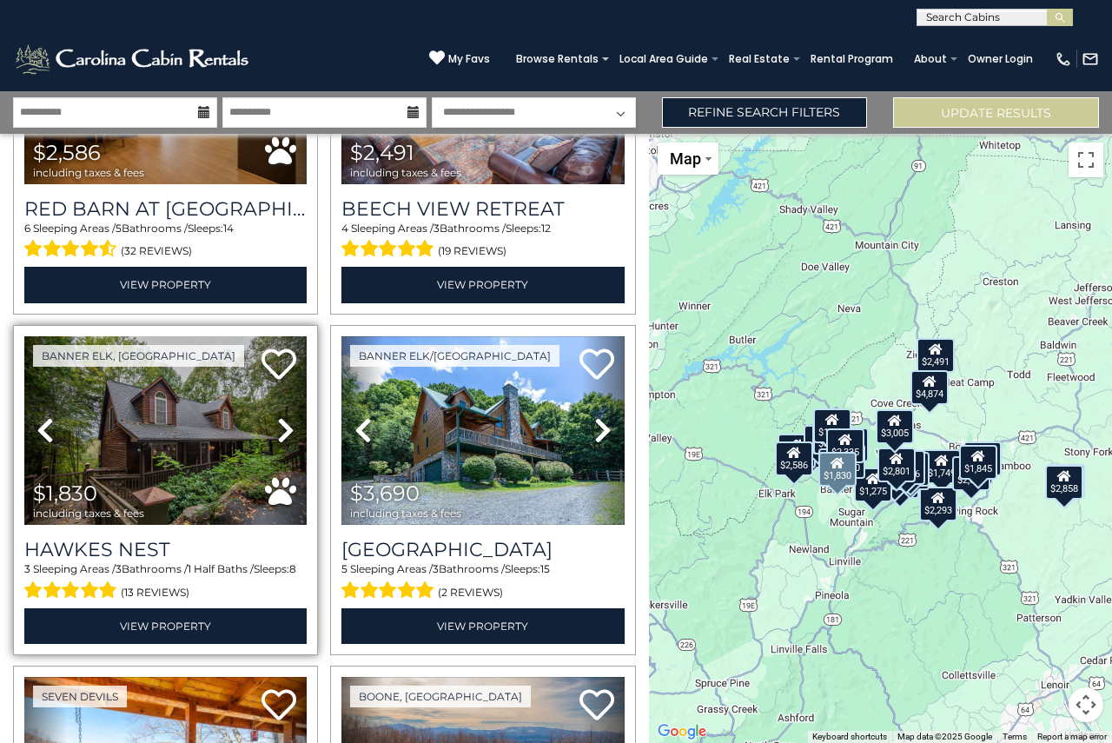
click at [286, 416] on icon at bounding box center [285, 430] width 17 height 28
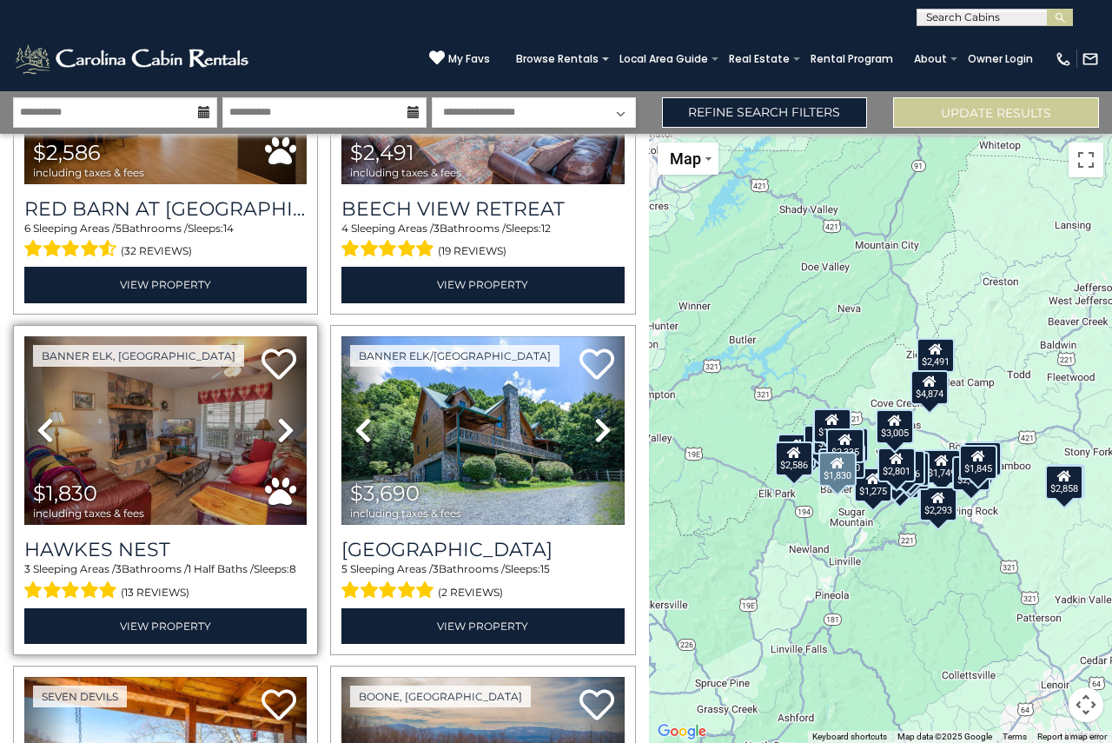
click at [286, 416] on icon at bounding box center [285, 430] width 17 height 28
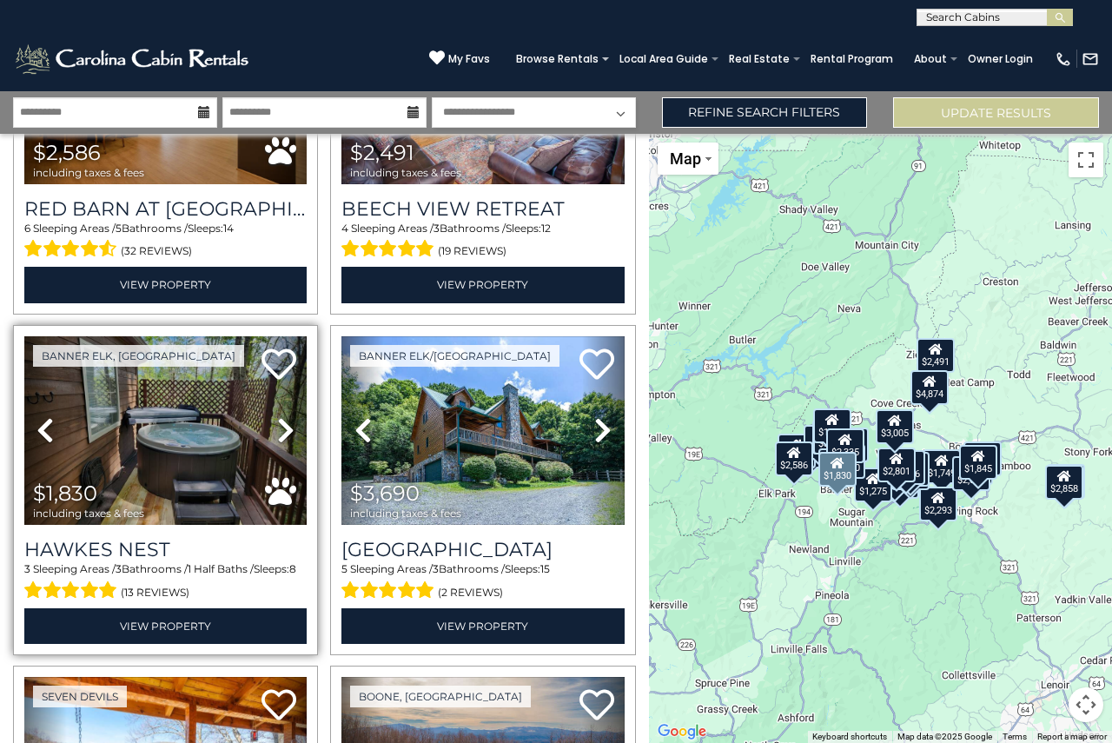
click at [286, 416] on icon at bounding box center [285, 430] width 17 height 28
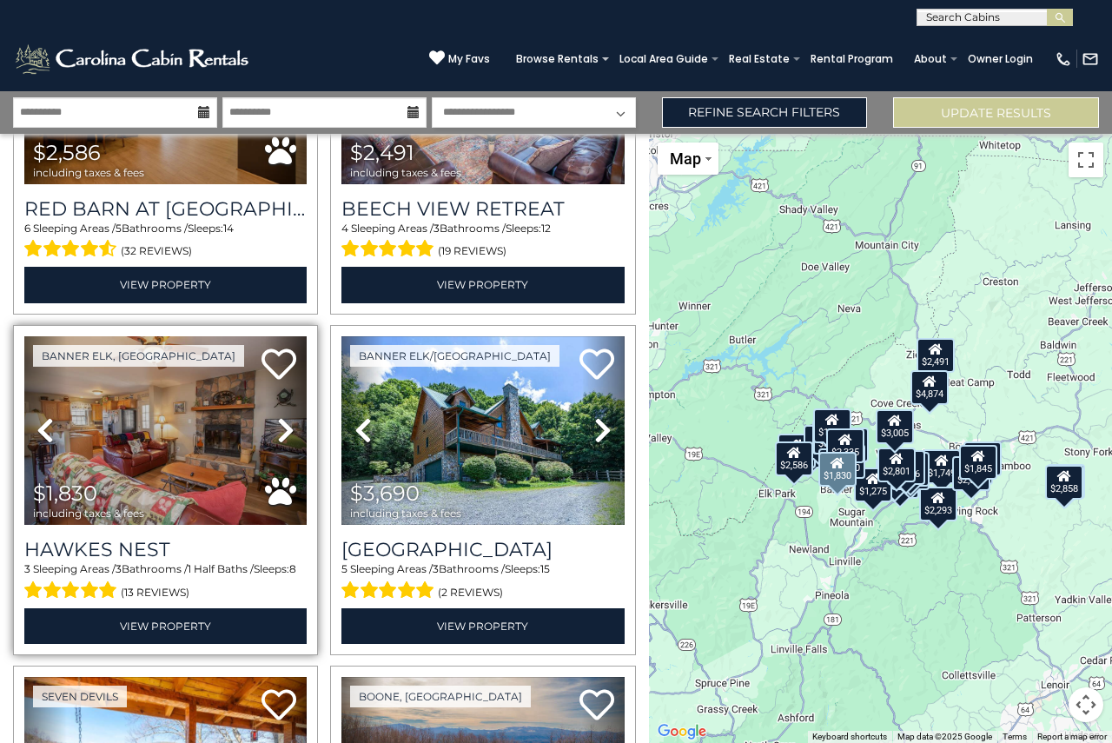
click at [286, 416] on icon at bounding box center [285, 430] width 17 height 28
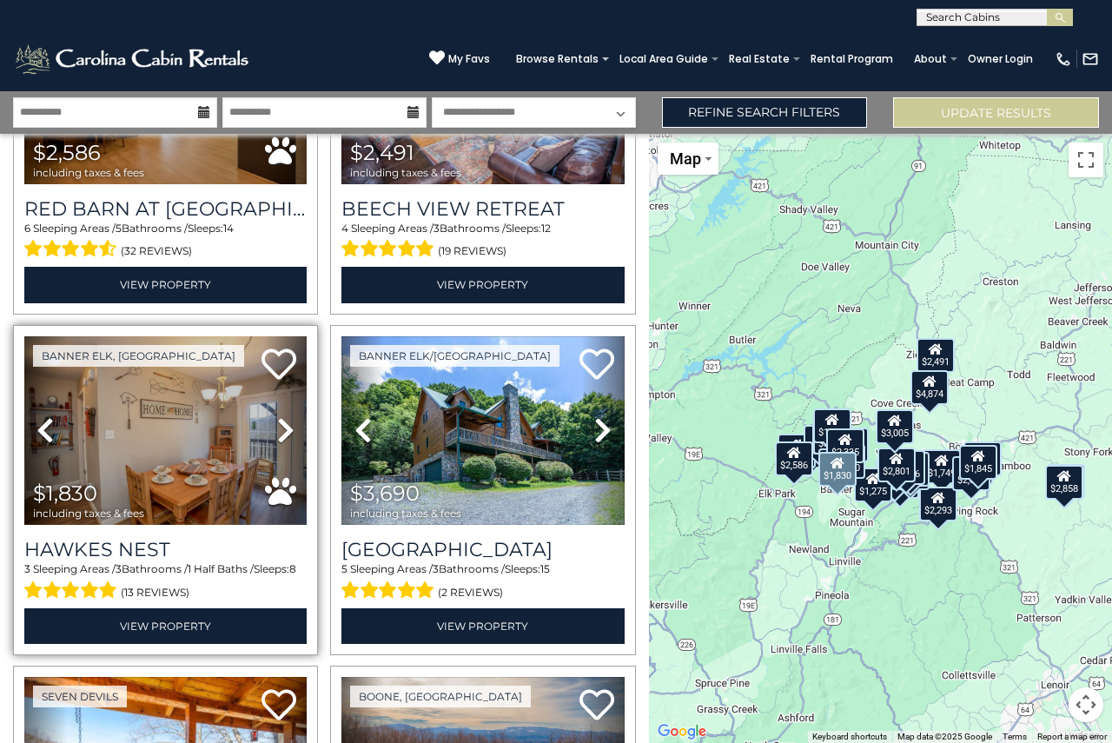
click at [286, 416] on icon at bounding box center [285, 430] width 17 height 28
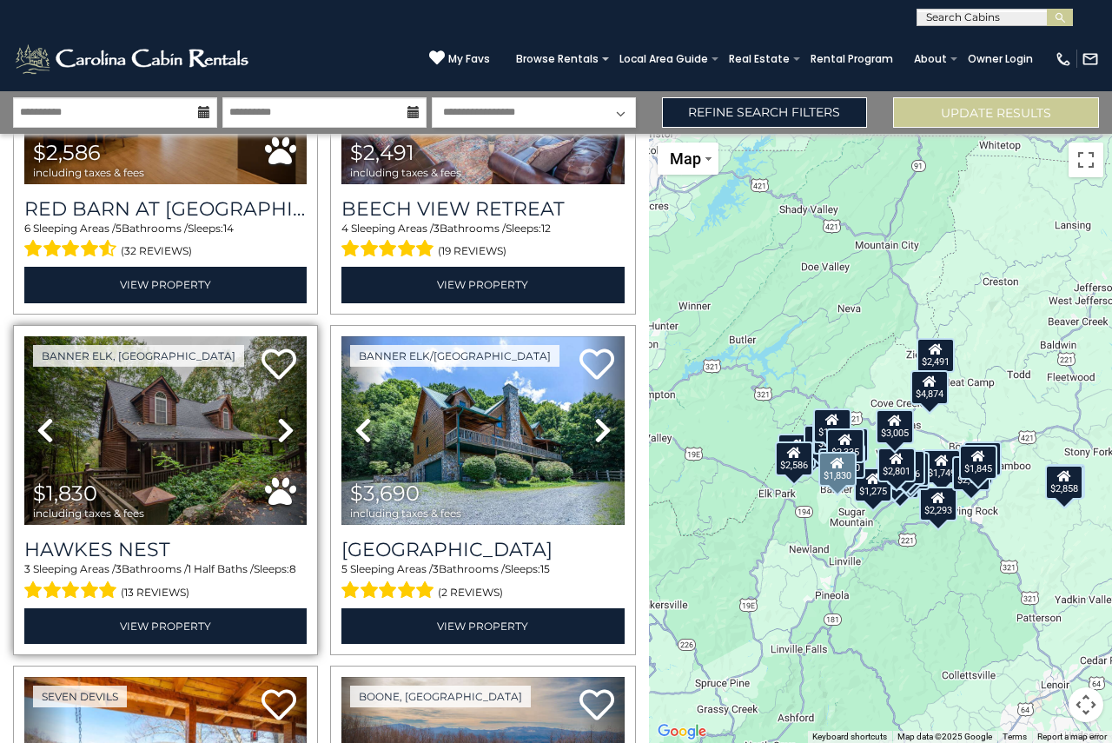
click at [286, 416] on icon at bounding box center [285, 430] width 17 height 28
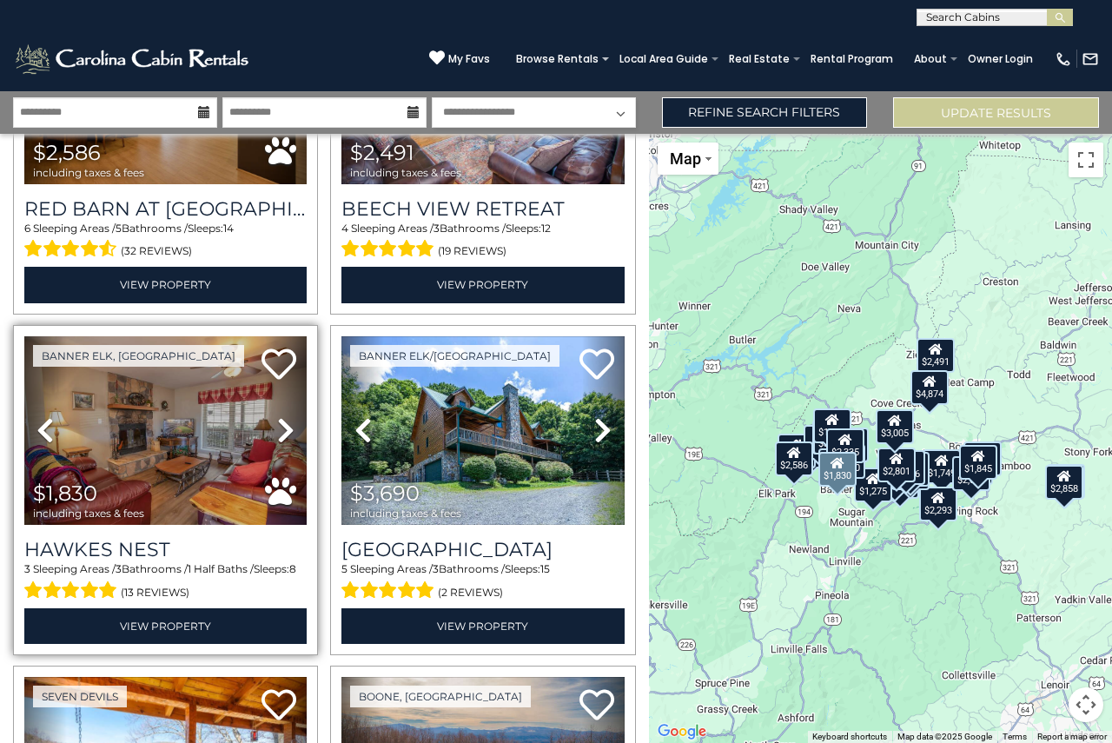
click at [286, 416] on icon at bounding box center [285, 430] width 17 height 28
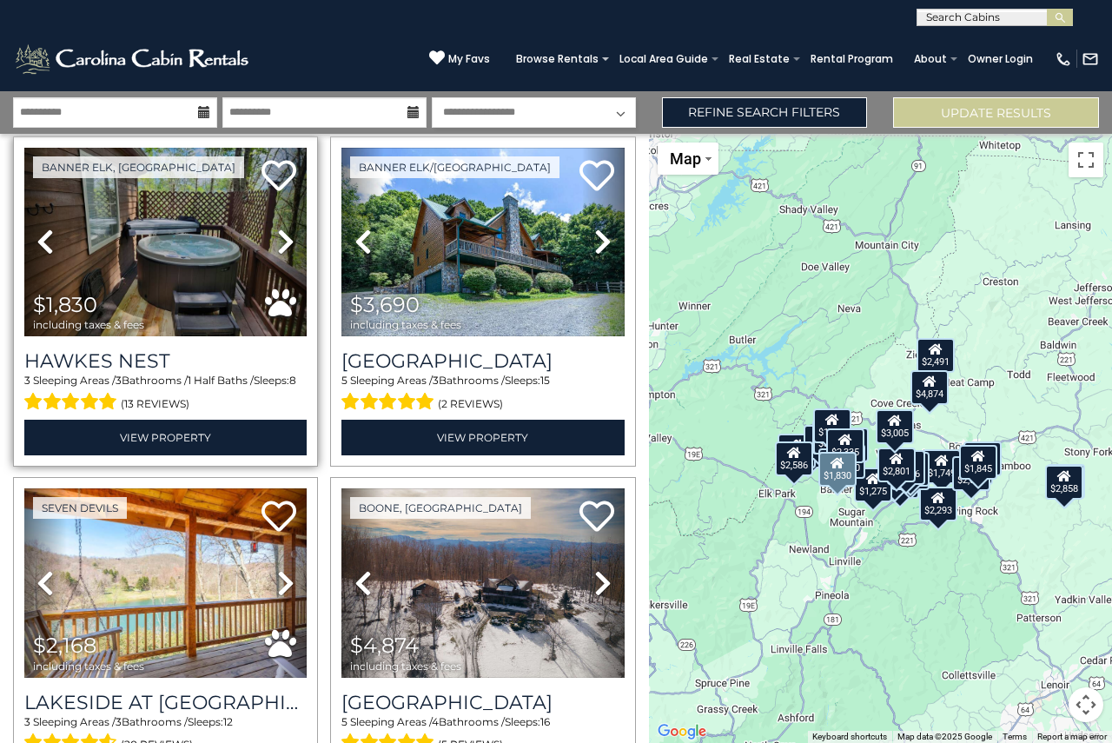
scroll to position [2173, 0]
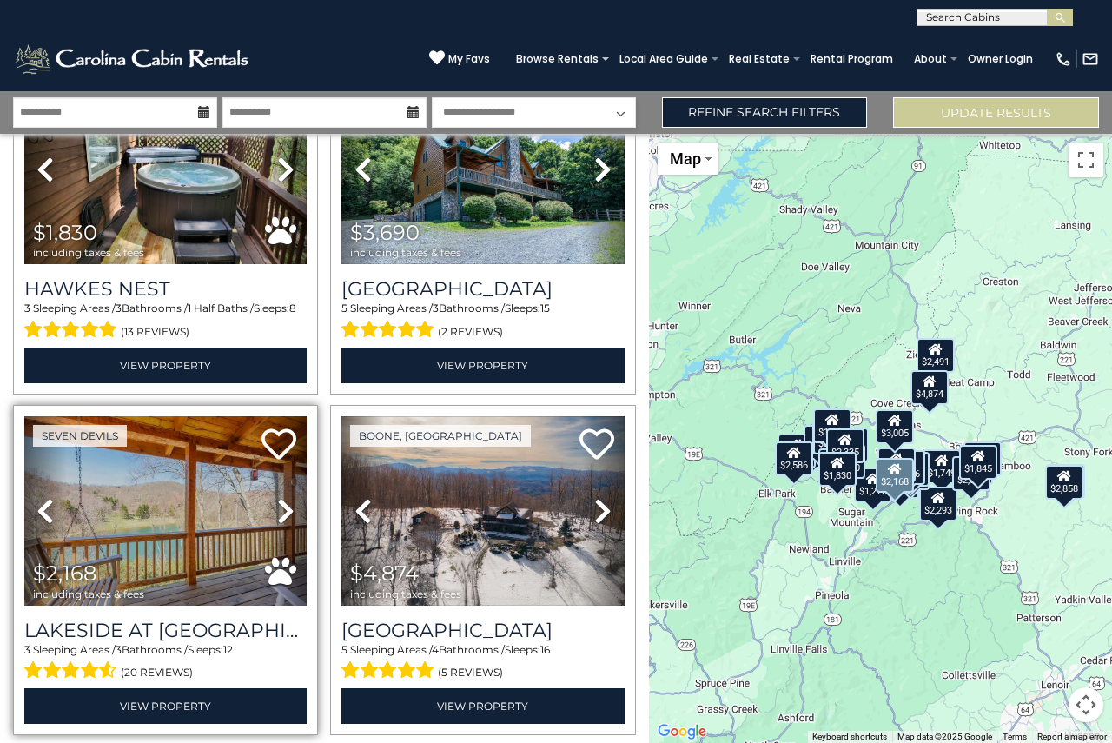
click at [282, 497] on icon at bounding box center [285, 511] width 17 height 28
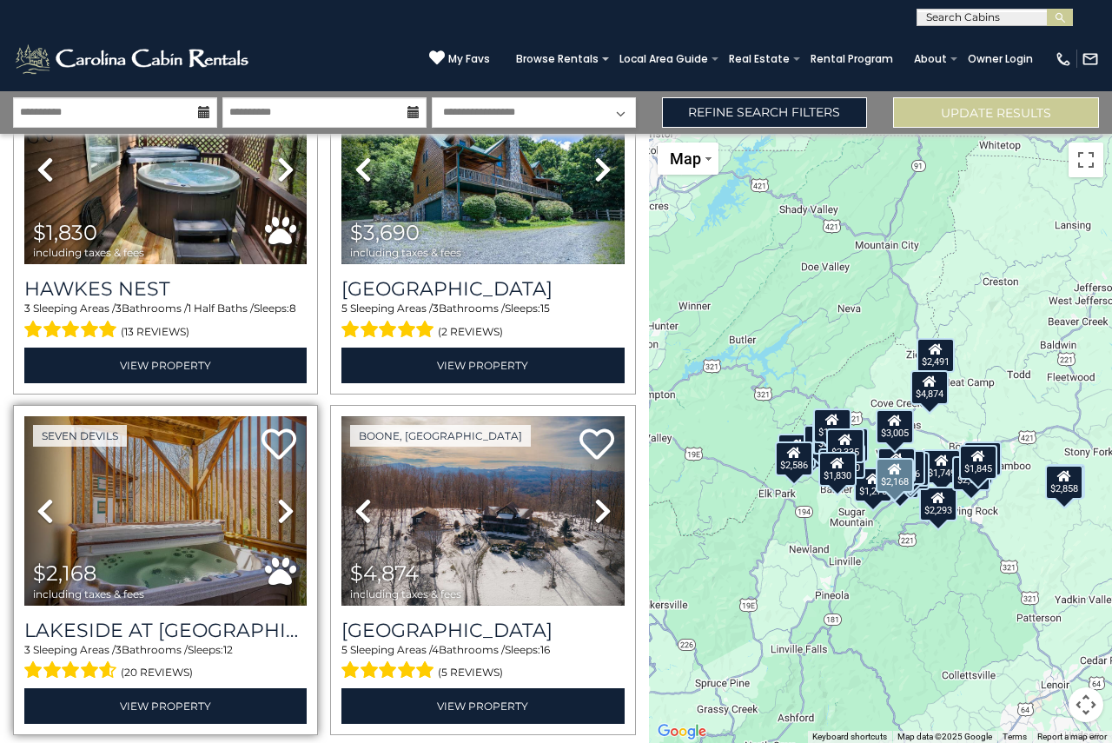
click at [282, 497] on icon at bounding box center [285, 511] width 17 height 28
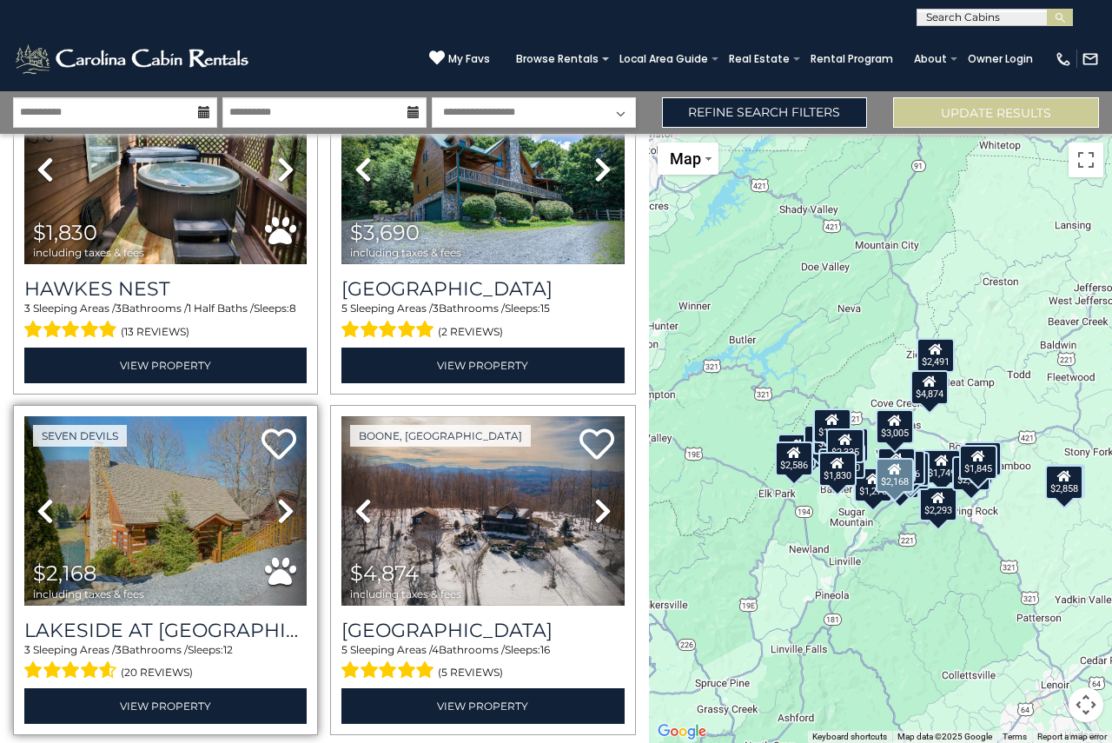
click at [282, 497] on icon at bounding box center [285, 511] width 17 height 28
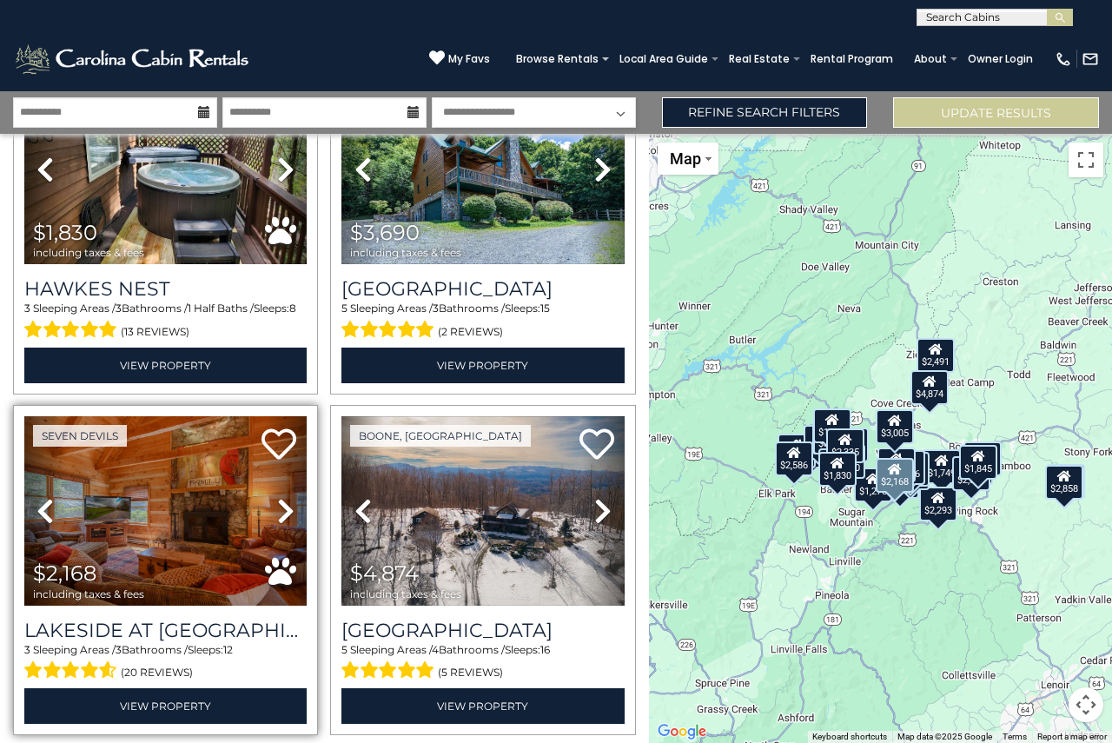
click at [282, 497] on icon at bounding box center [285, 511] width 17 height 28
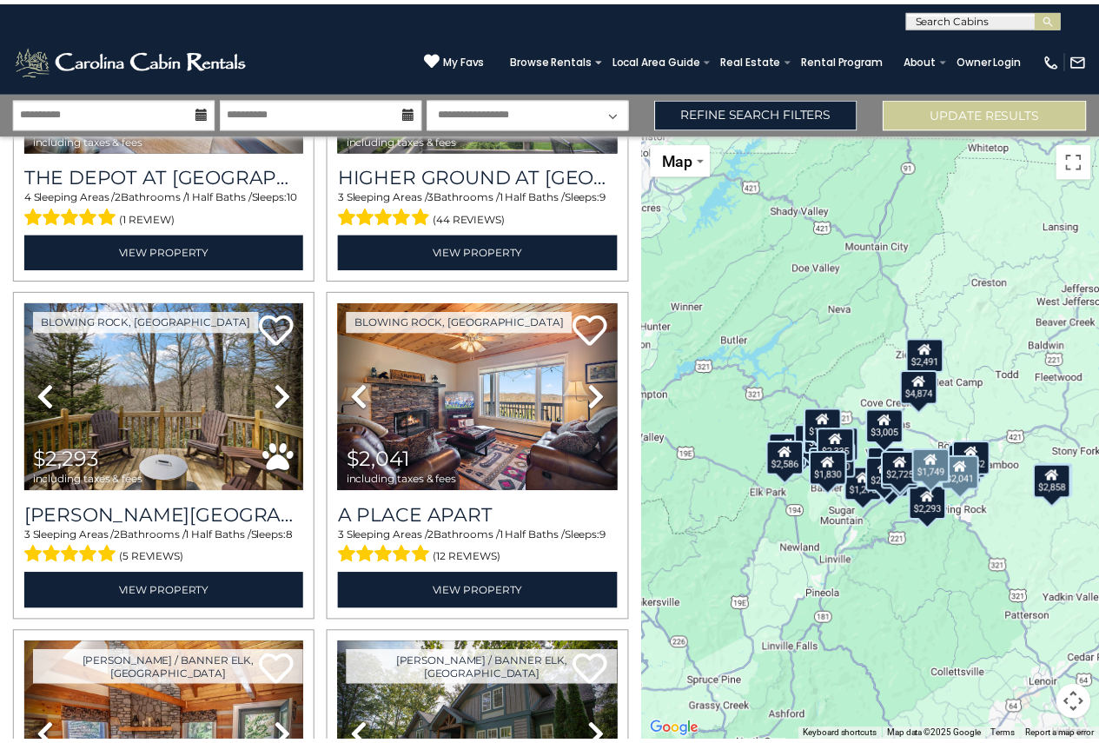
scroll to position [2955, 0]
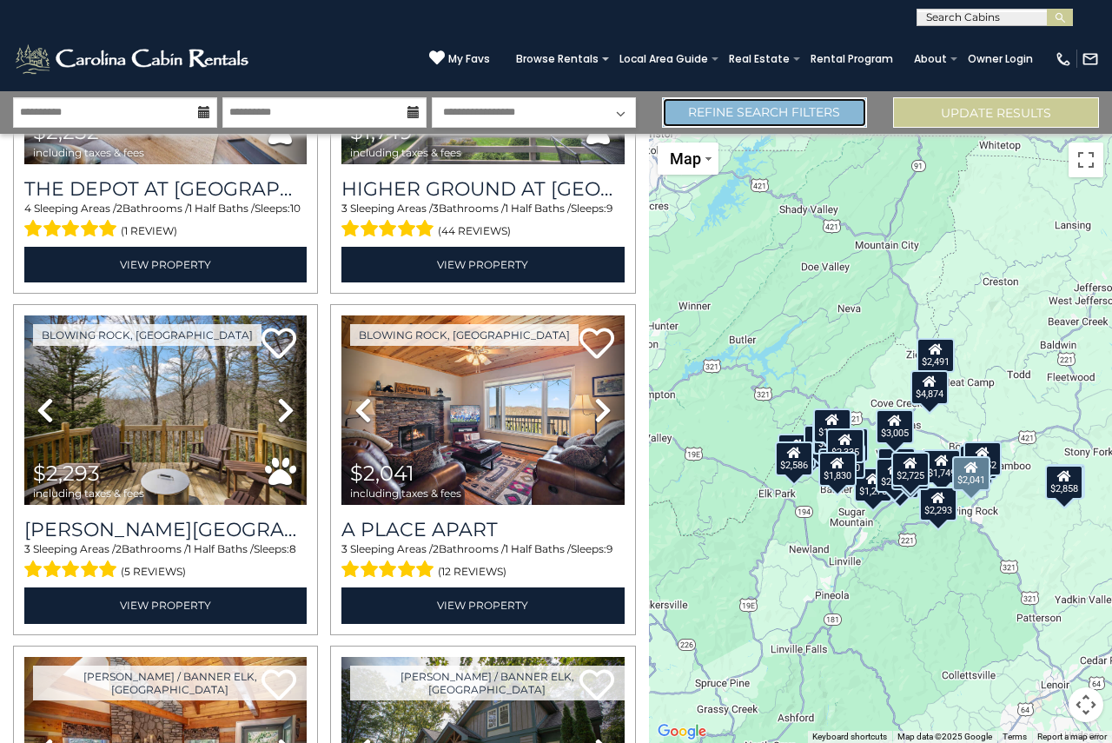
click at [782, 116] on link "Refine Search Filters" at bounding box center [765, 112] width 206 height 30
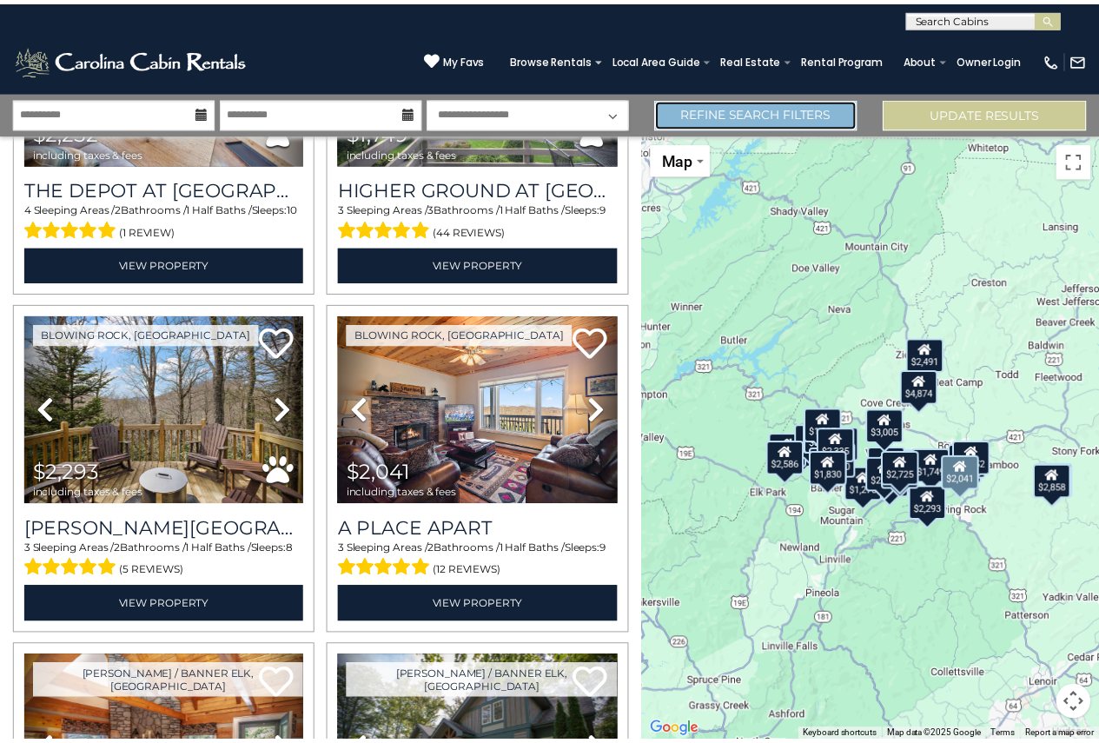
scroll to position [2935, 0]
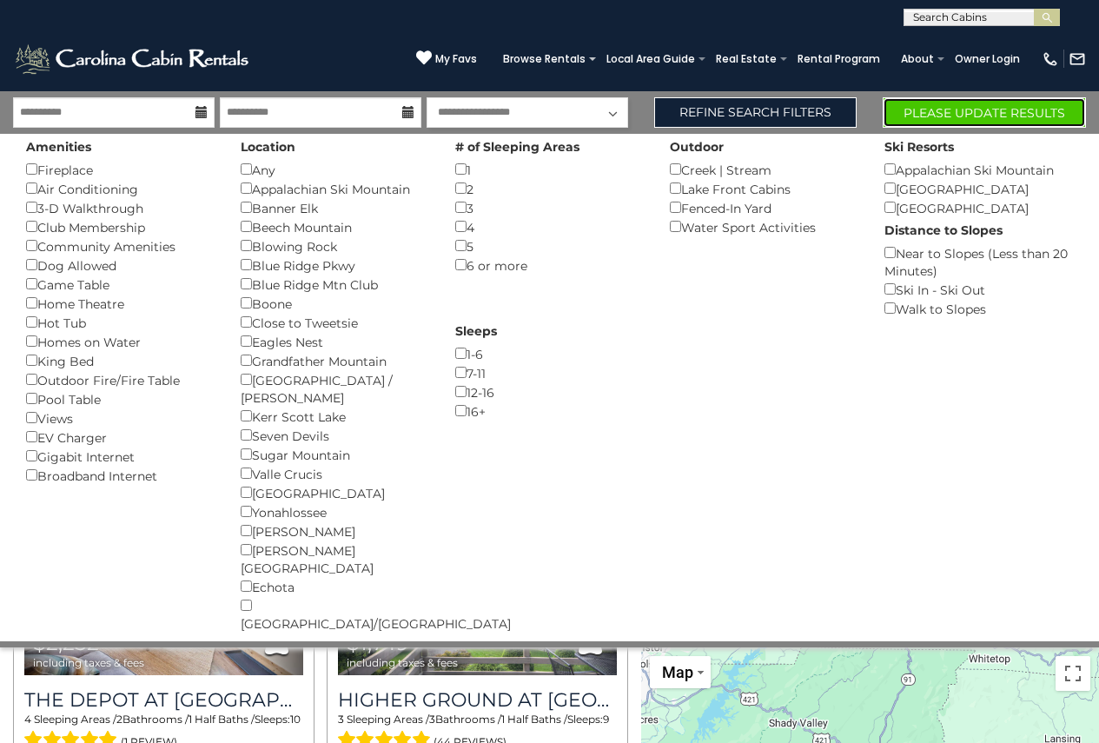
click at [974, 107] on button "Please Update Results" at bounding box center [984, 112] width 203 height 30
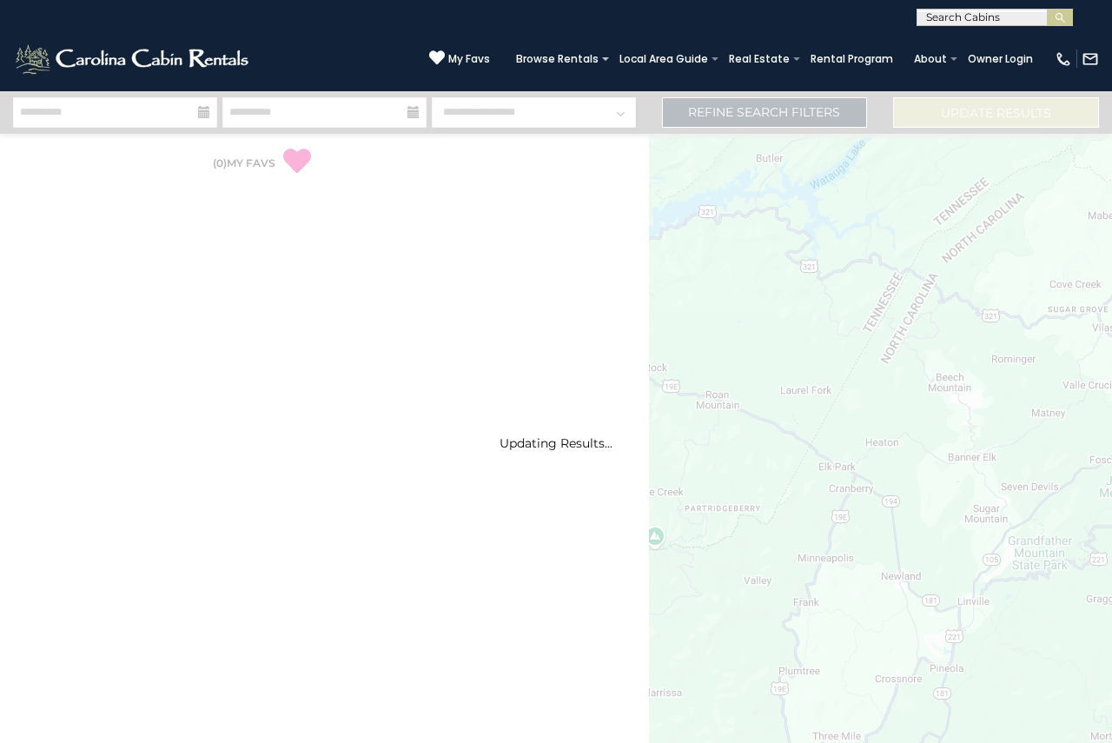
select select "*"
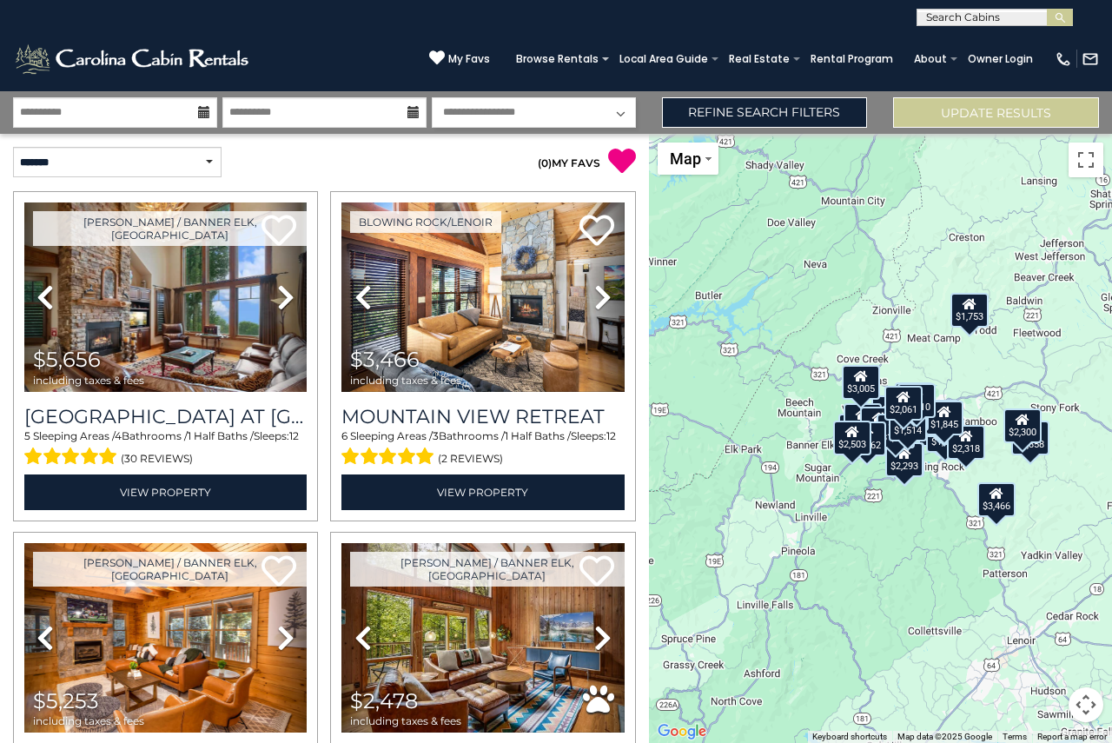
drag, startPoint x: 986, startPoint y: 524, endPoint x: 928, endPoint y: 521, distance: 57.5
click at [928, 521] on div "$5,656 $3,466 $5,253 $2,478 $2,858 $2,041 $2,725 $3,202 $1,753 $1,681 $2,897 $2…" at bounding box center [880, 438] width 463 height 609
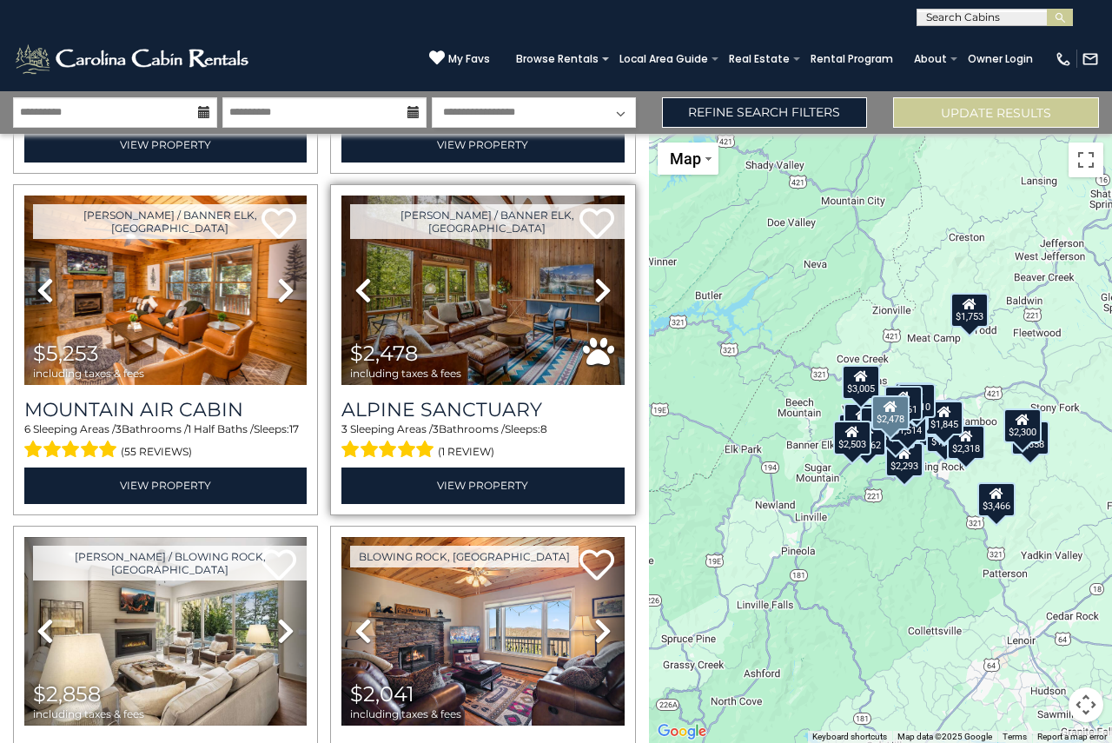
scroll to position [435, 0]
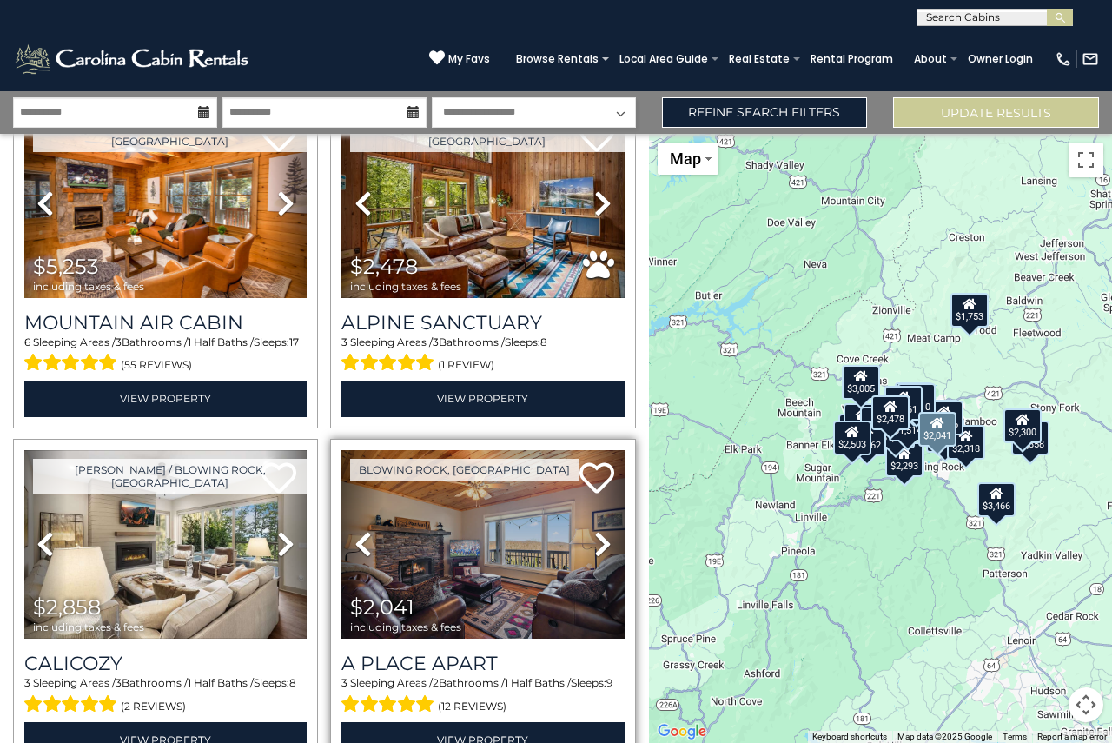
click at [596, 533] on icon at bounding box center [602, 544] width 17 height 28
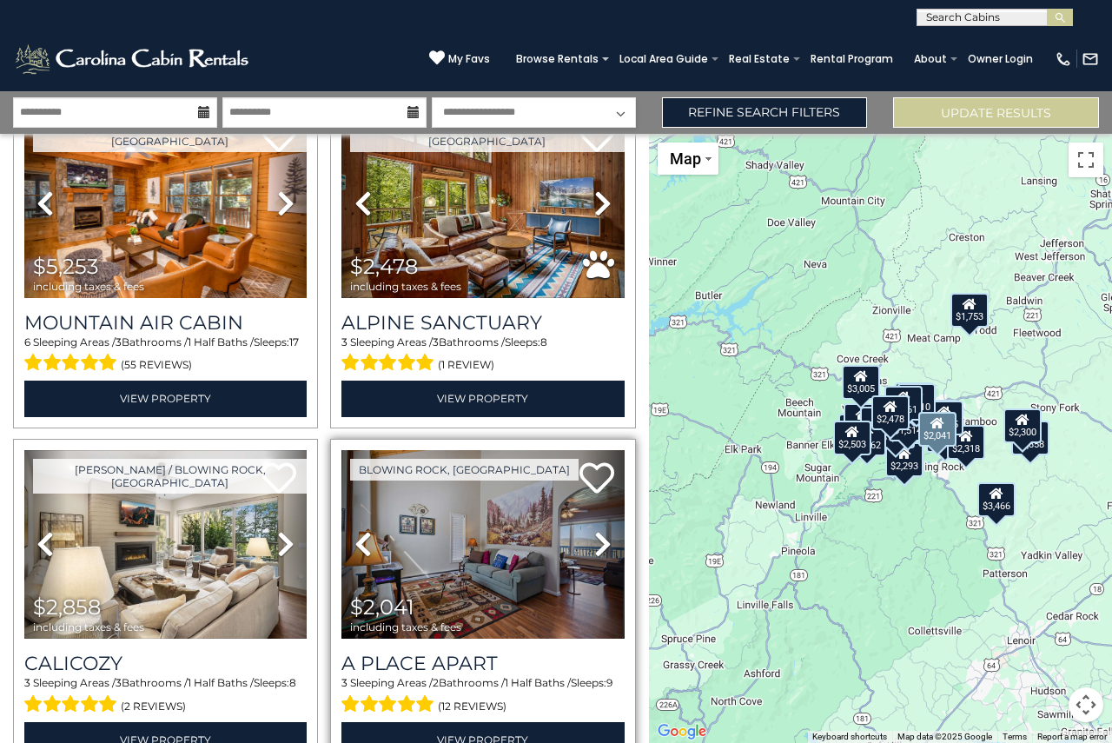
click at [596, 533] on icon at bounding box center [602, 544] width 17 height 28
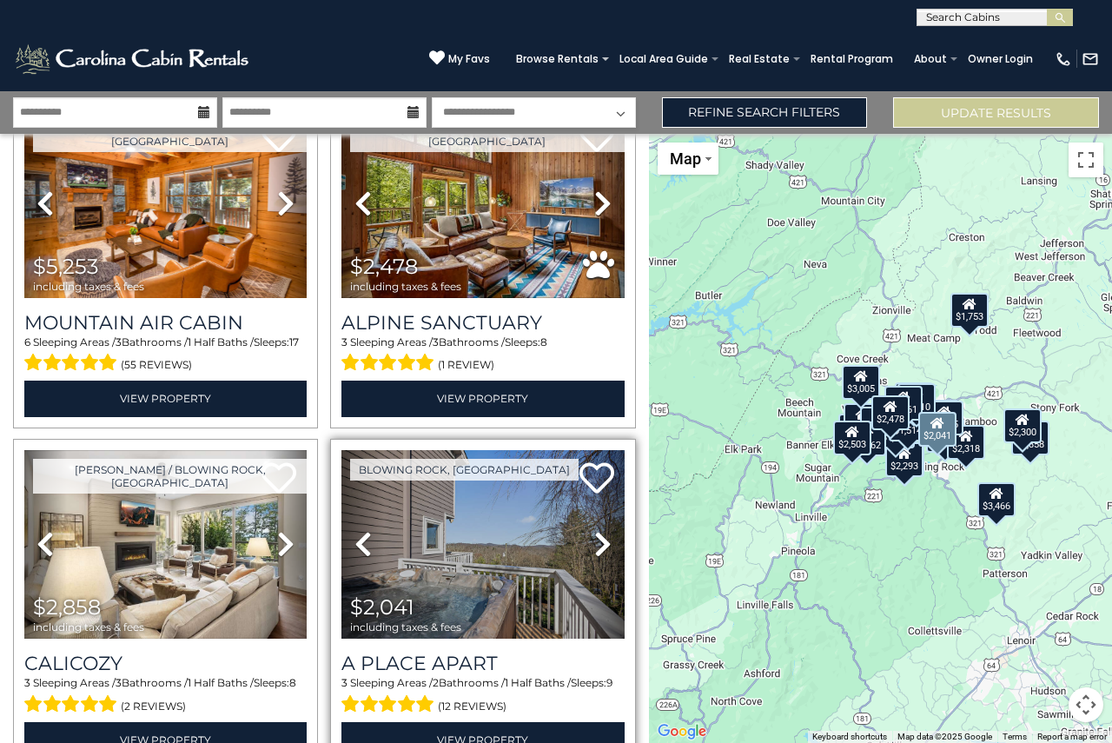
click at [596, 533] on icon at bounding box center [602, 544] width 17 height 28
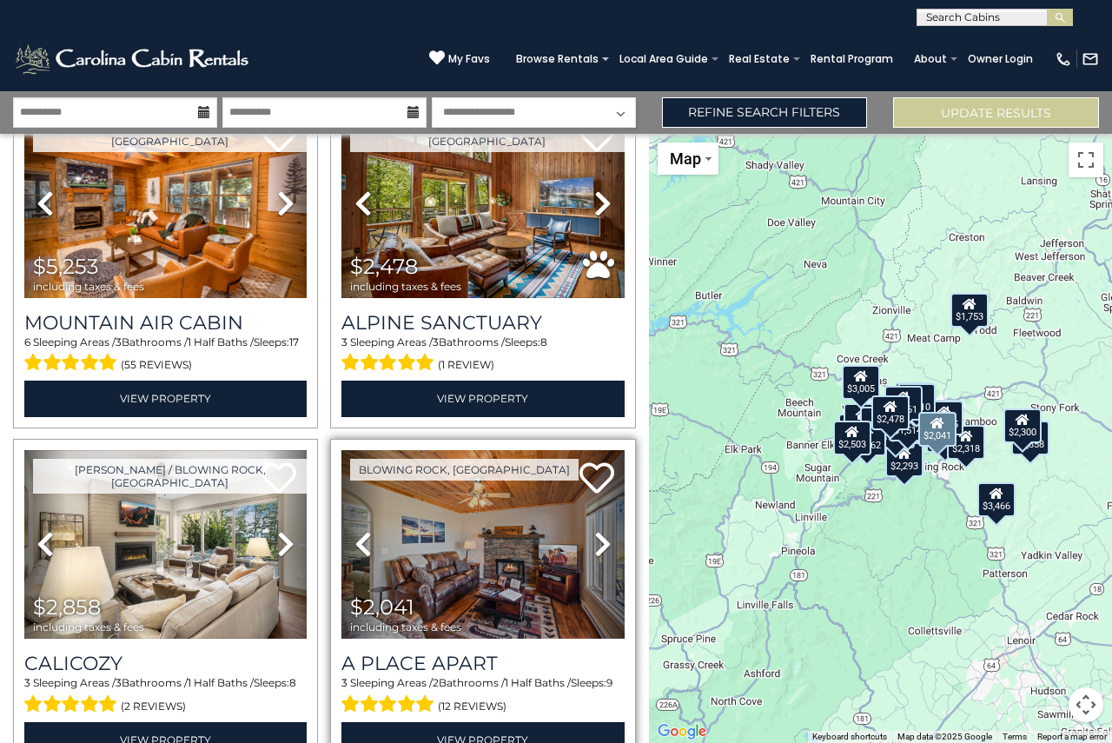
click at [596, 533] on icon at bounding box center [602, 544] width 17 height 28
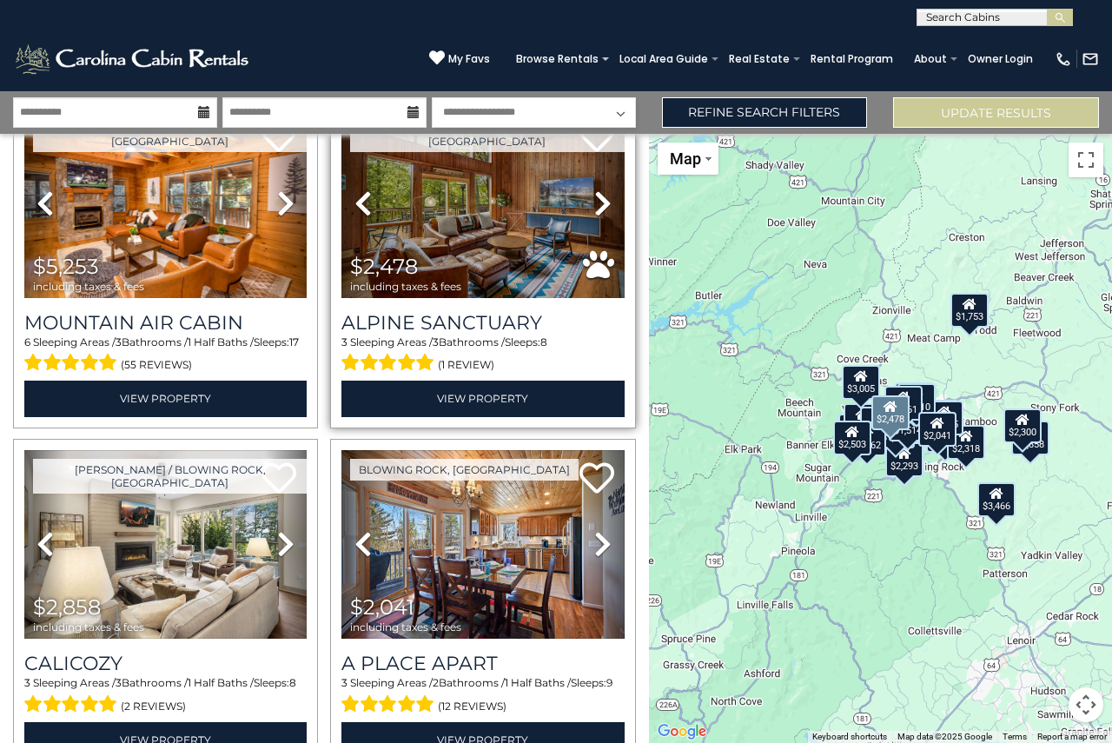
click at [602, 189] on icon at bounding box center [602, 203] width 17 height 28
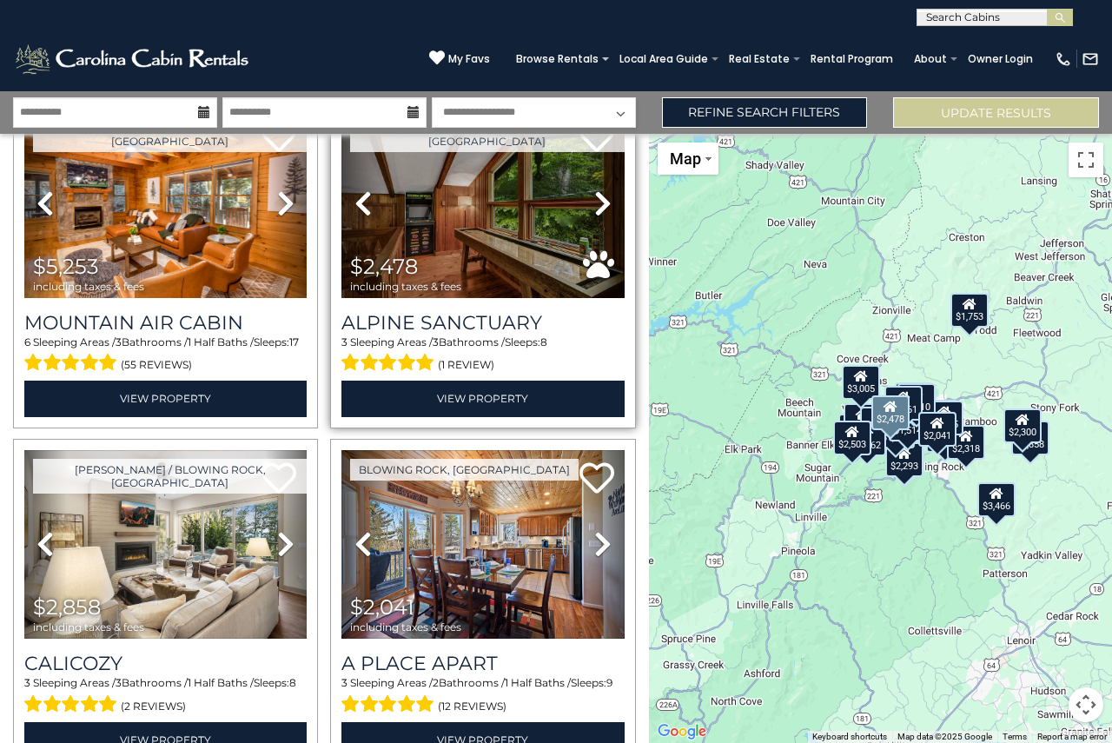
click at [601, 189] on icon at bounding box center [602, 203] width 17 height 28
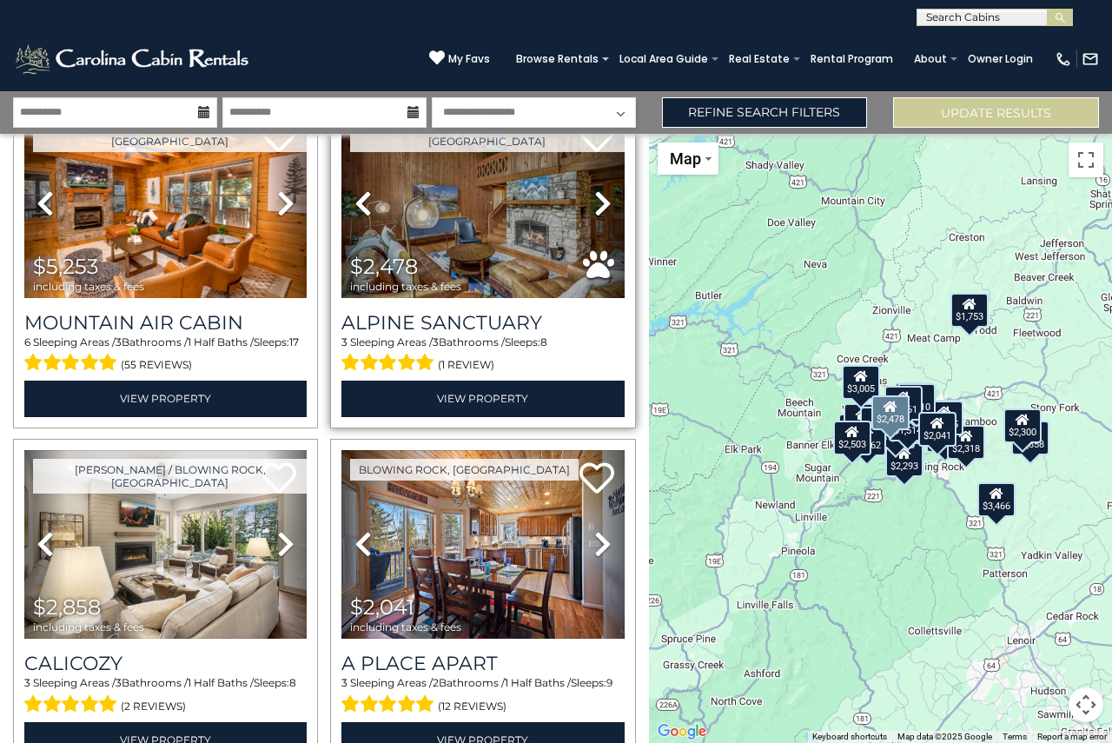
click at [597, 189] on icon at bounding box center [602, 203] width 17 height 28
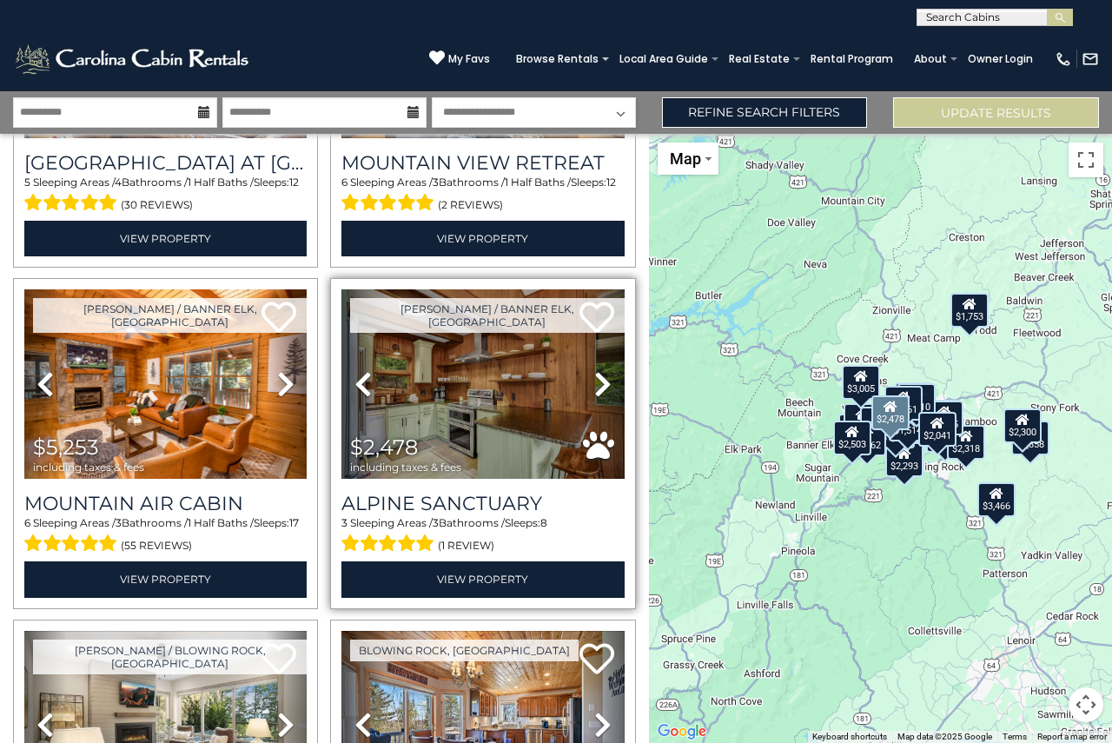
scroll to position [261, 0]
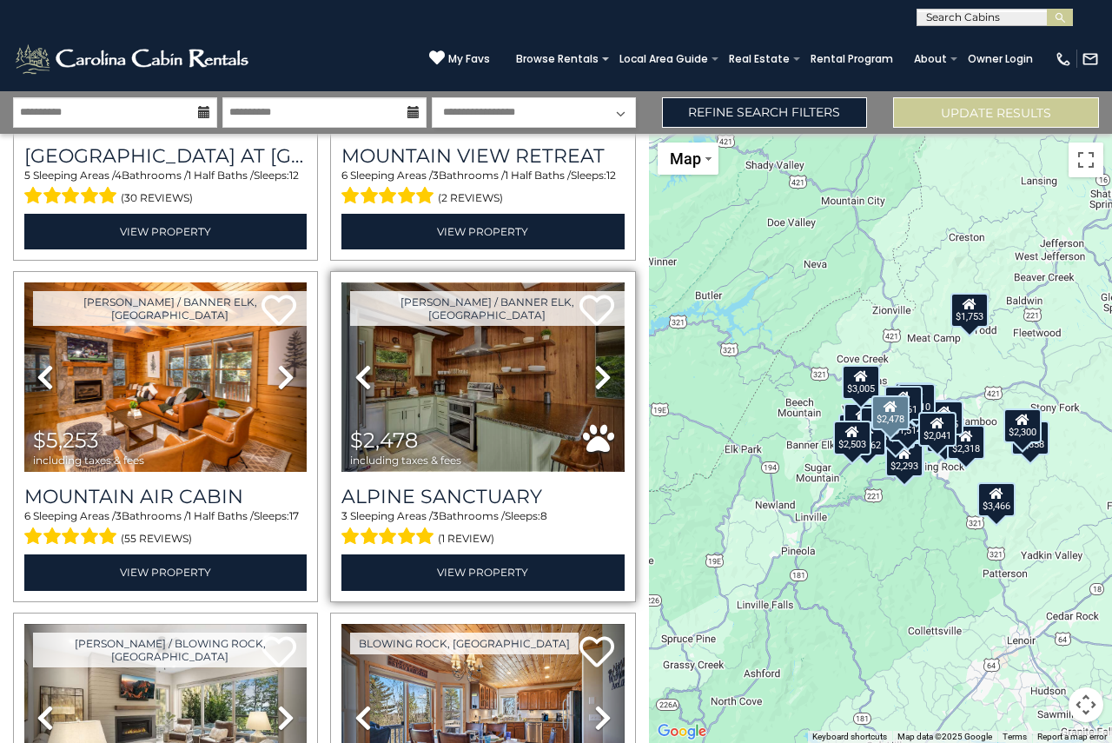
click at [485, 286] on img at bounding box center [483, 376] width 282 height 189
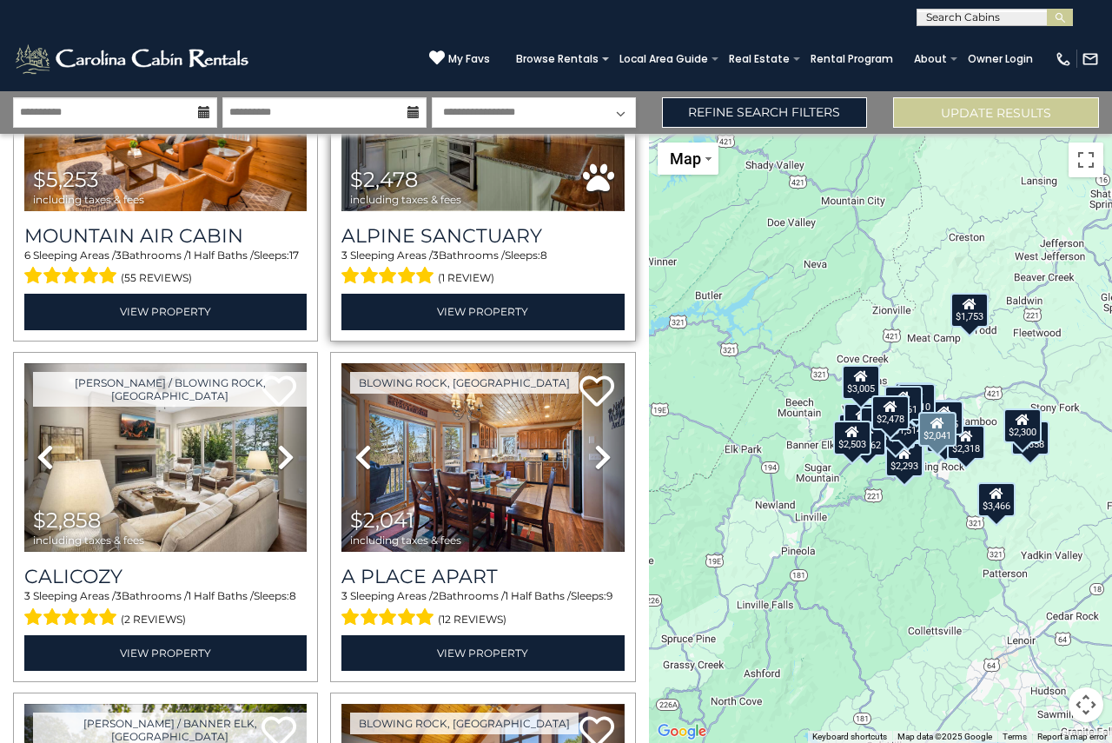
scroll to position [608, 0]
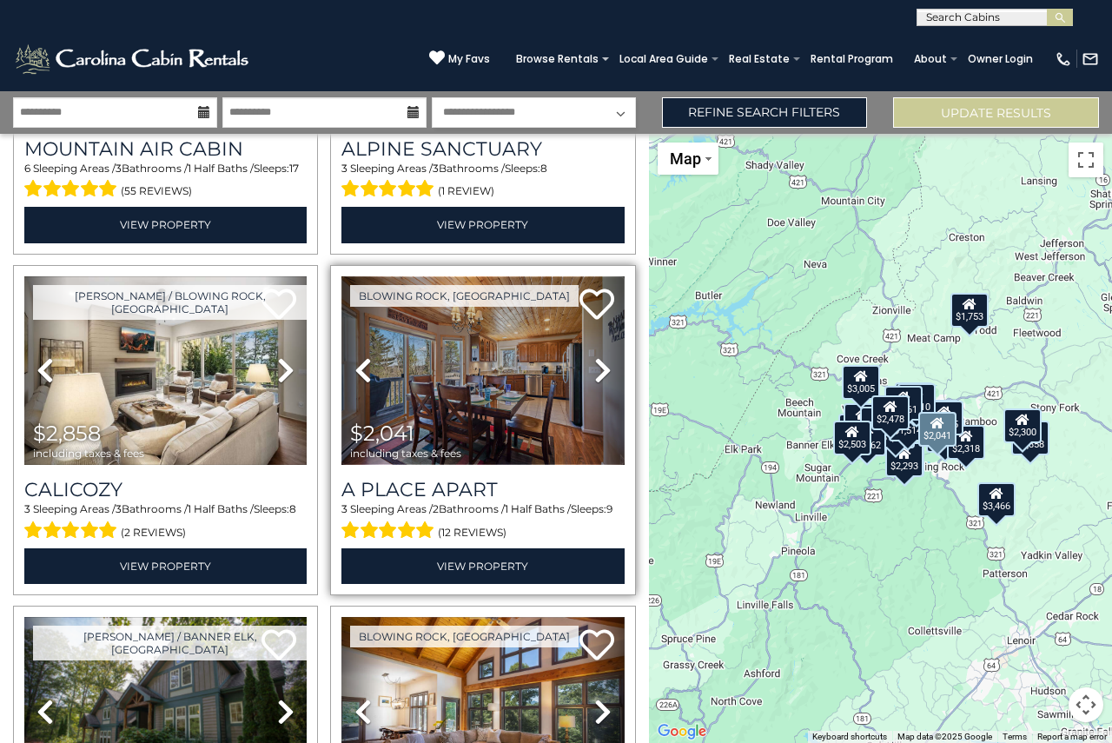
click at [489, 363] on img at bounding box center [483, 370] width 282 height 189
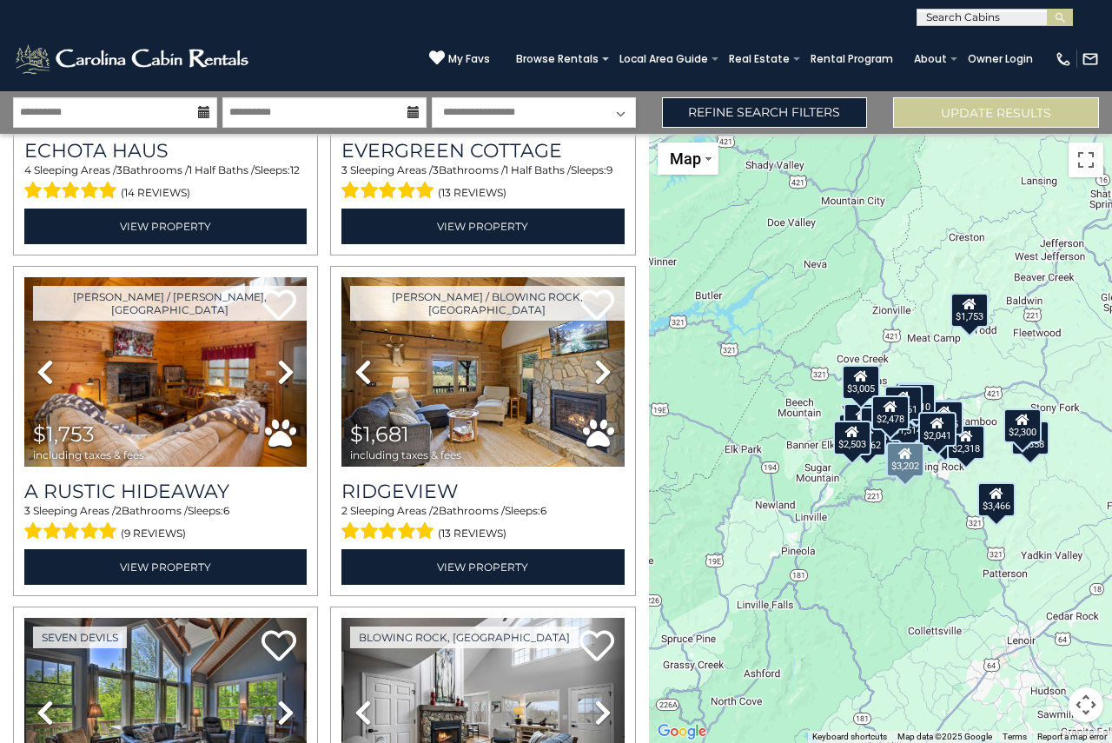
scroll to position [1304, 0]
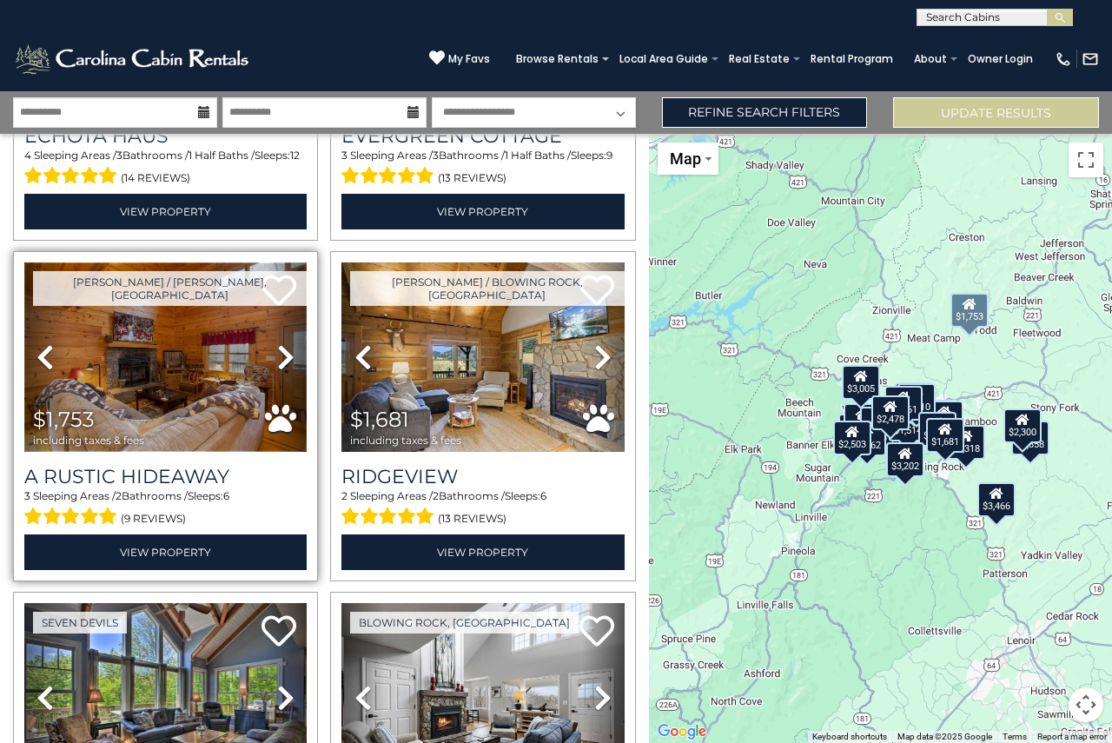
click at [190, 336] on img at bounding box center [165, 356] width 282 height 189
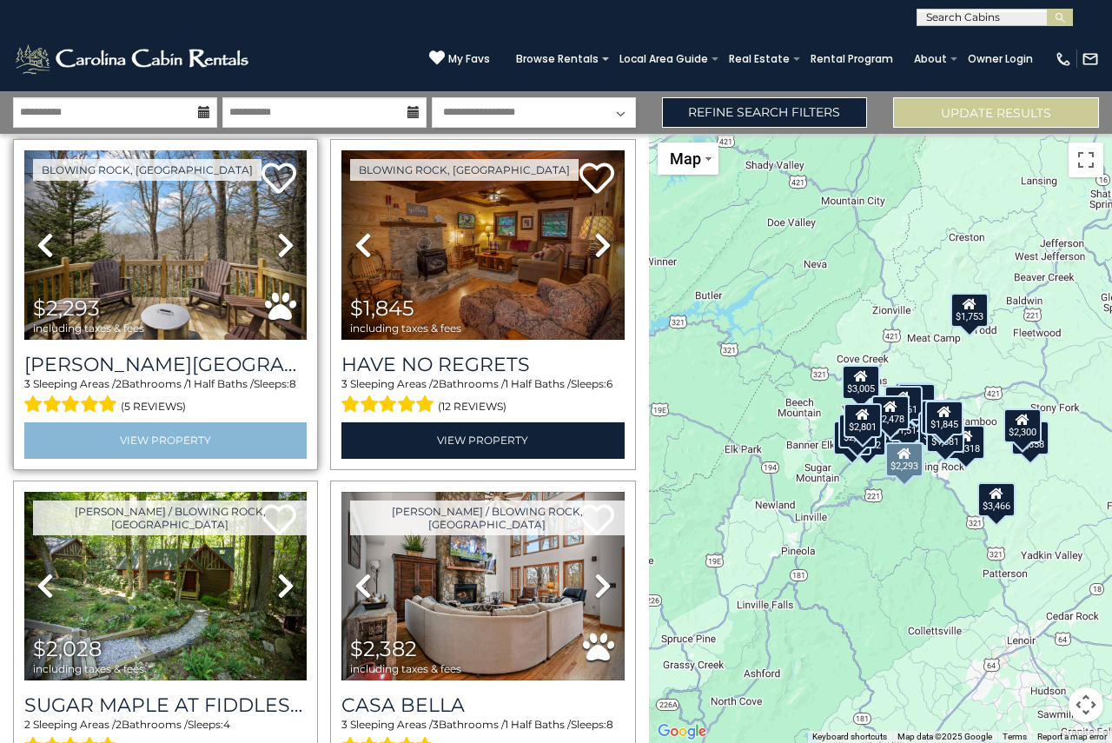
scroll to position [3129, 0]
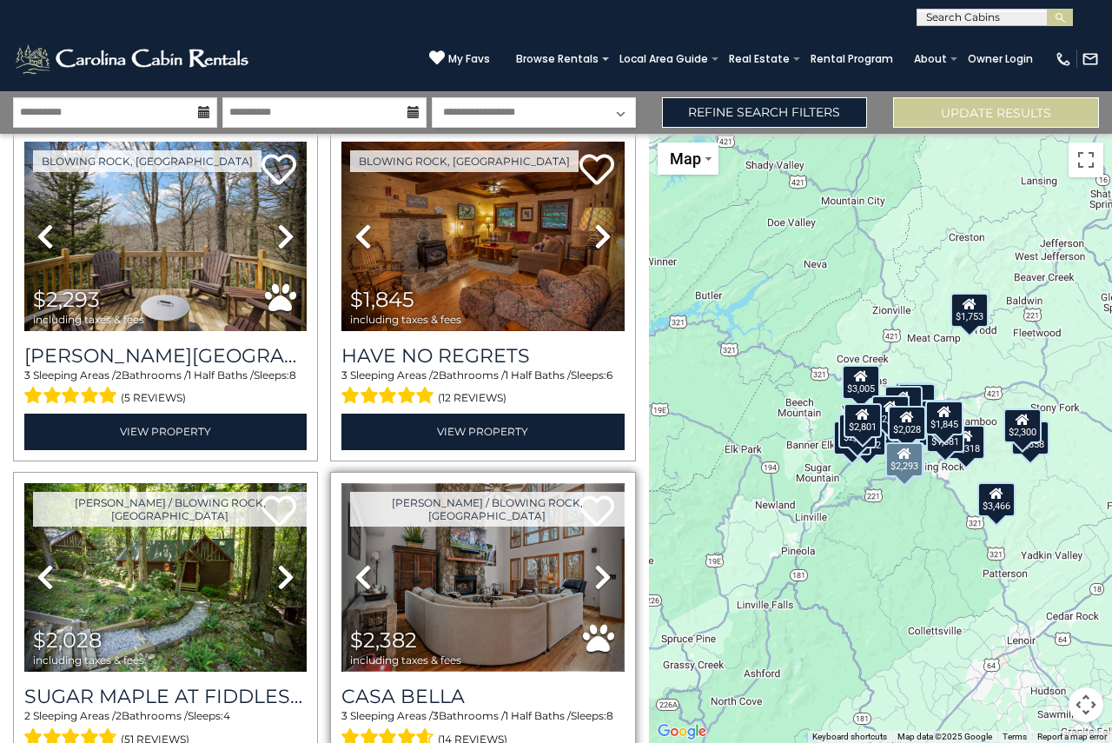
click at [483, 487] on img at bounding box center [483, 577] width 282 height 189
click at [594, 563] on icon at bounding box center [602, 577] width 17 height 28
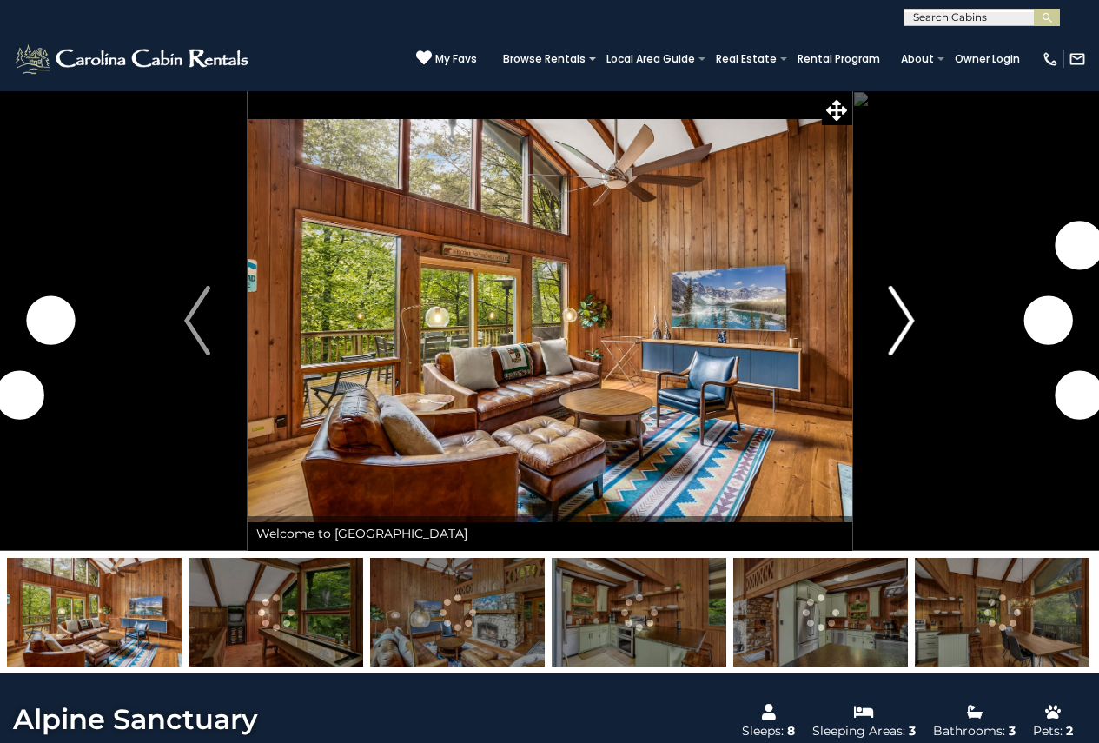
click at [910, 328] on img "Next" at bounding box center [902, 321] width 26 height 70
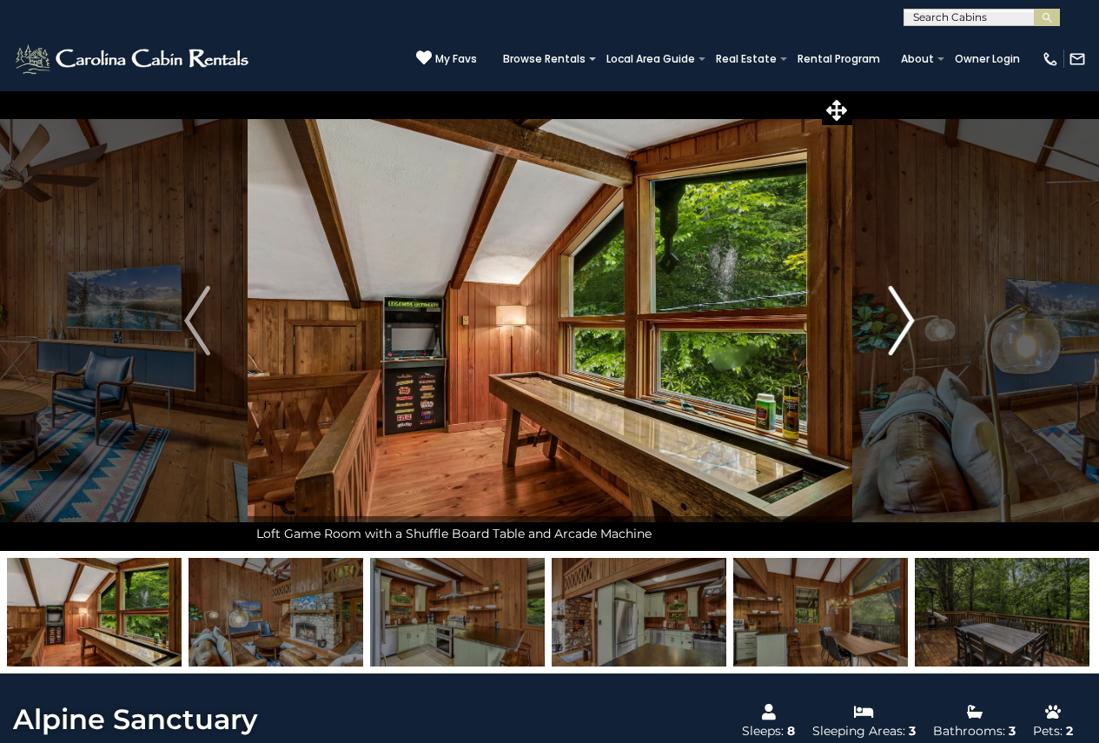
click at [907, 330] on img "Next" at bounding box center [902, 321] width 26 height 70
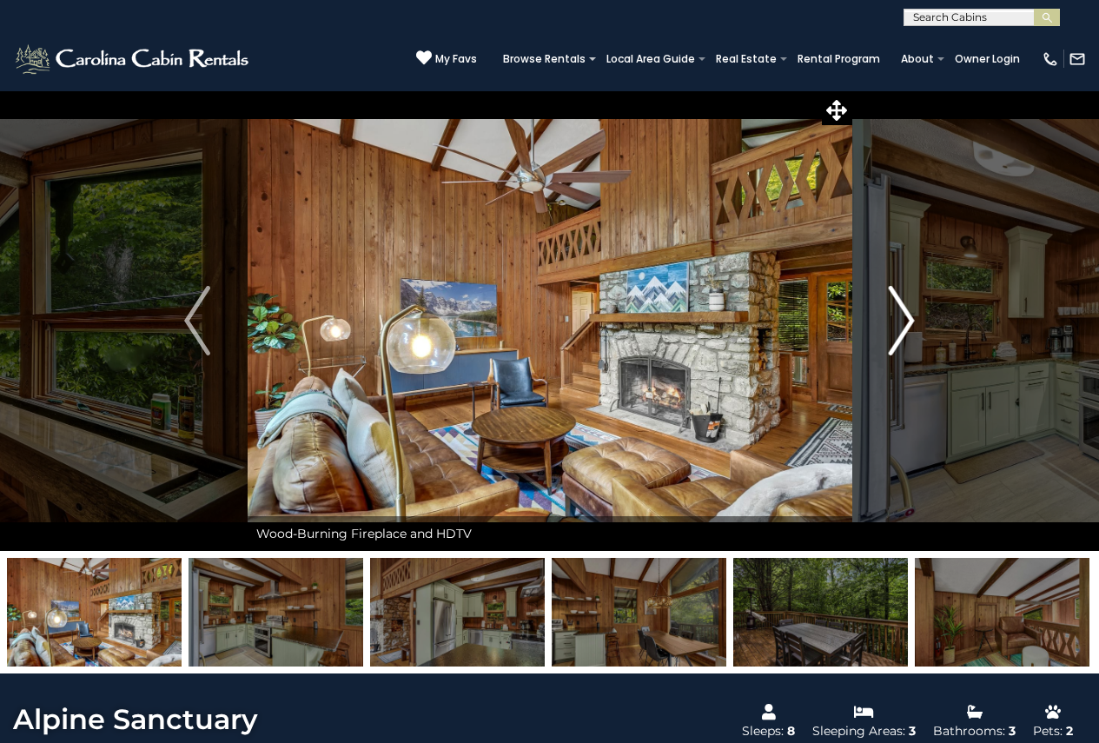
click at [907, 330] on img "Next" at bounding box center [902, 321] width 26 height 70
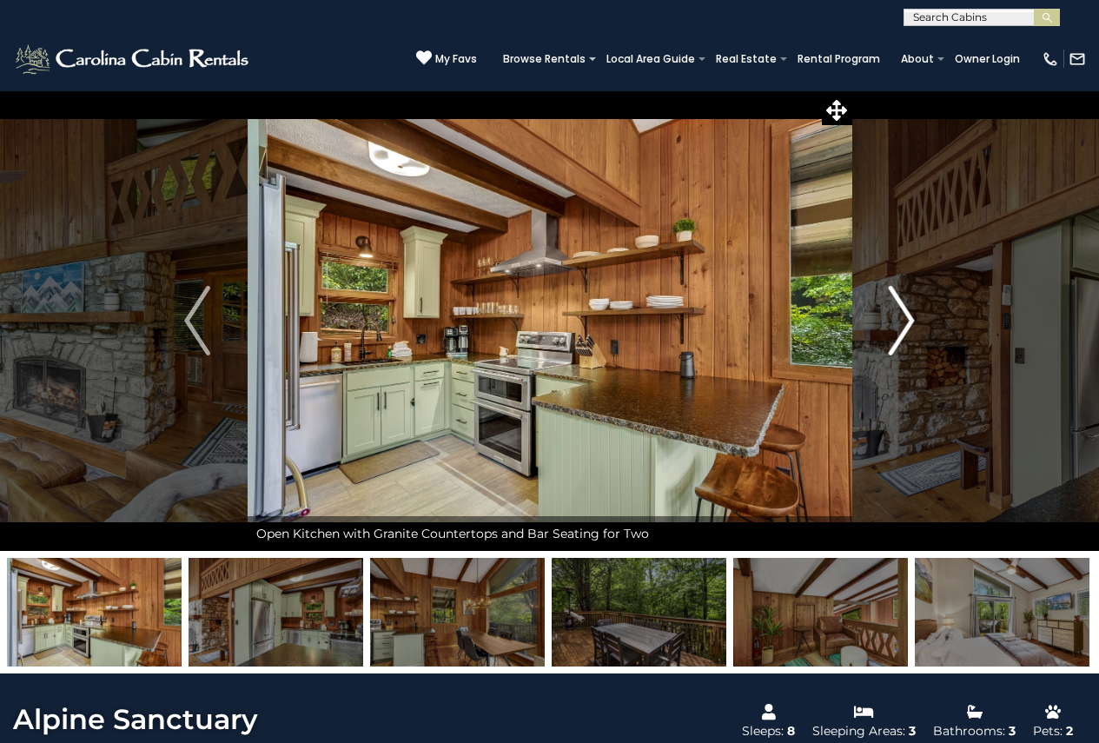
click at [907, 330] on img "Next" at bounding box center [902, 321] width 26 height 70
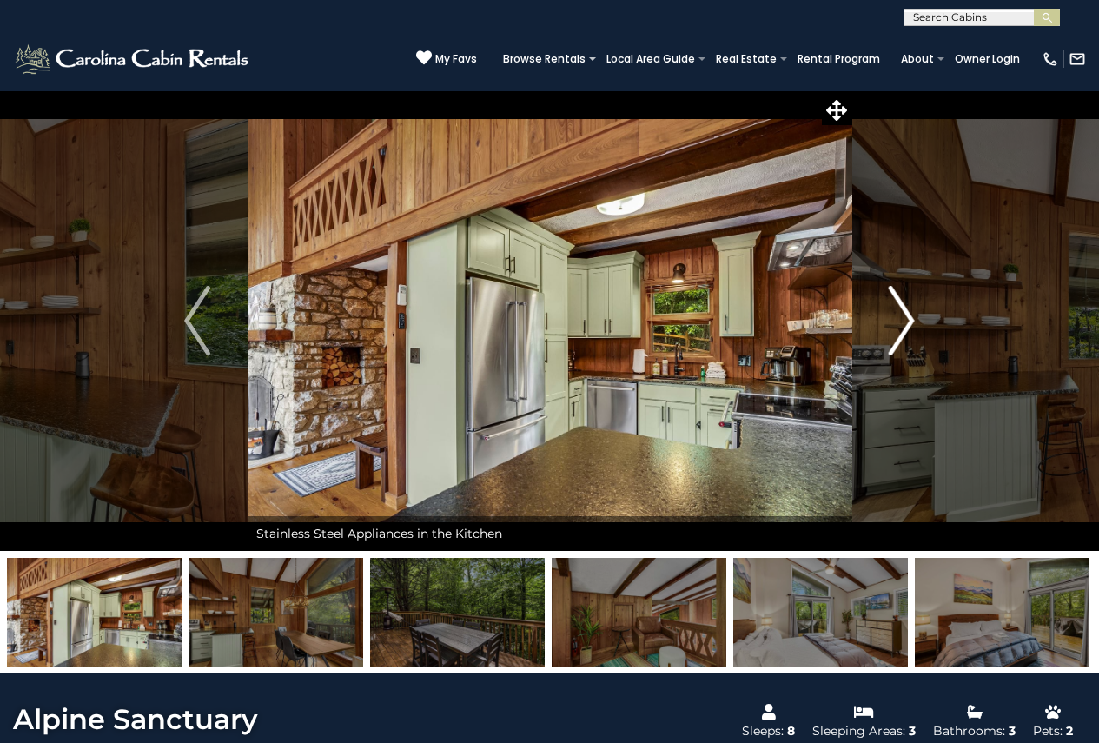
click at [907, 330] on img "Next" at bounding box center [902, 321] width 26 height 70
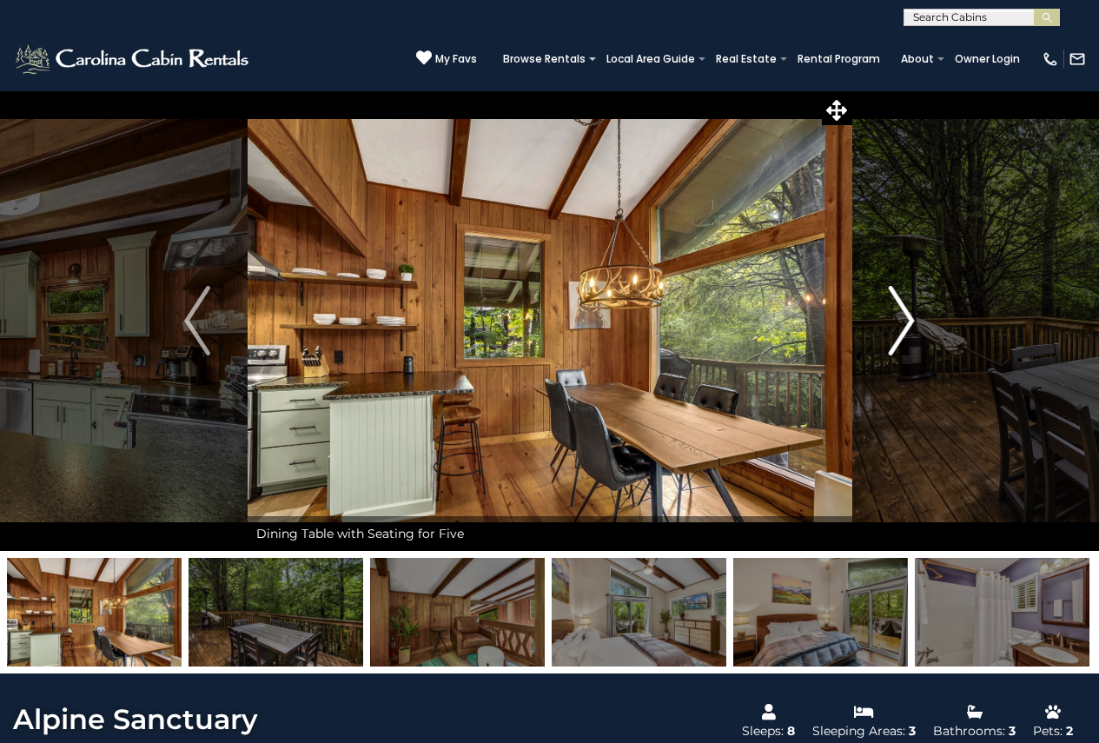
click at [907, 330] on img "Next" at bounding box center [902, 321] width 26 height 70
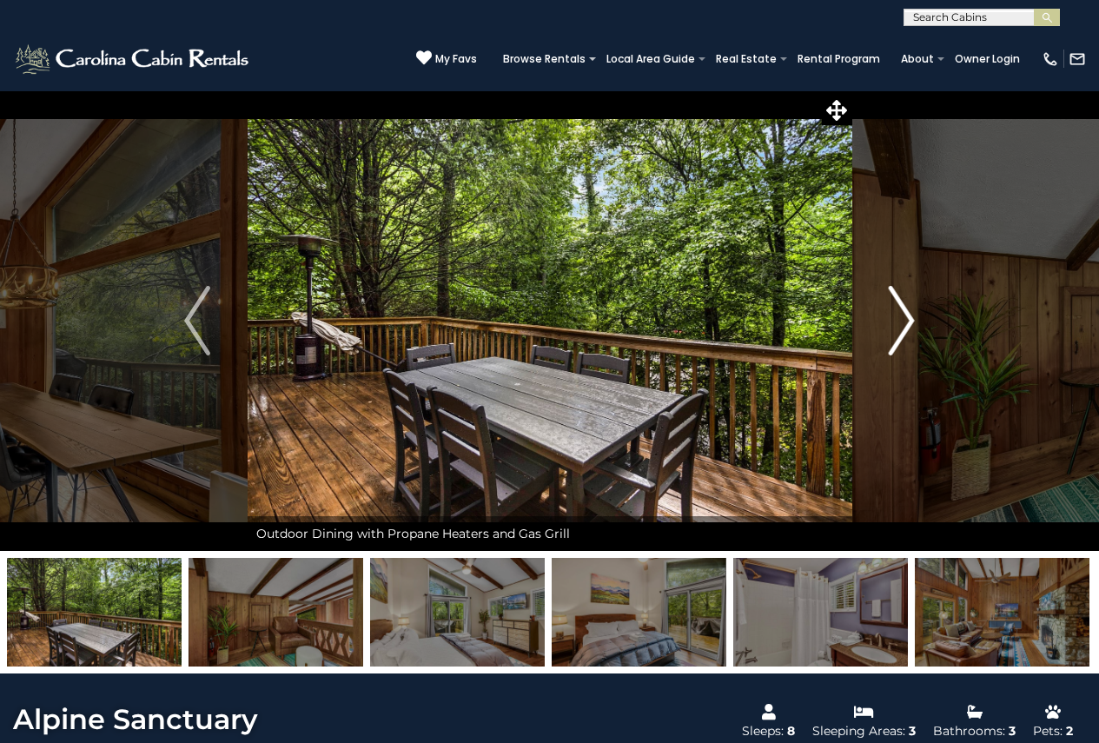
click at [907, 330] on img "Next" at bounding box center [902, 321] width 26 height 70
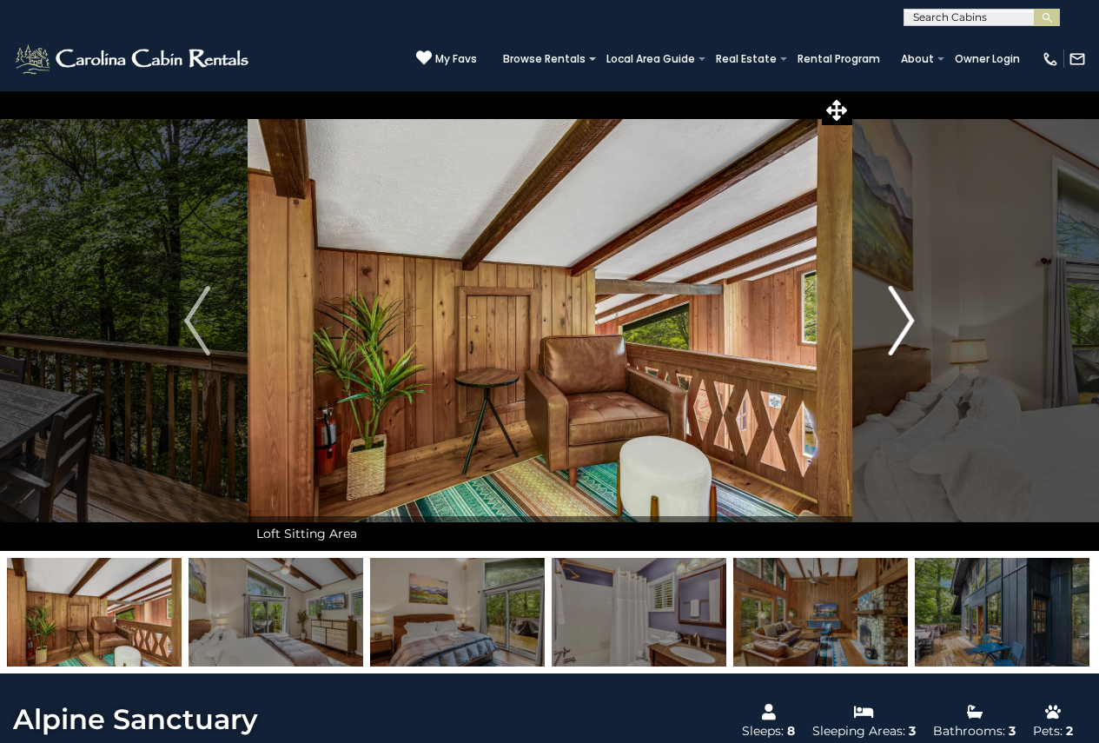
click at [907, 330] on img "Next" at bounding box center [902, 321] width 26 height 70
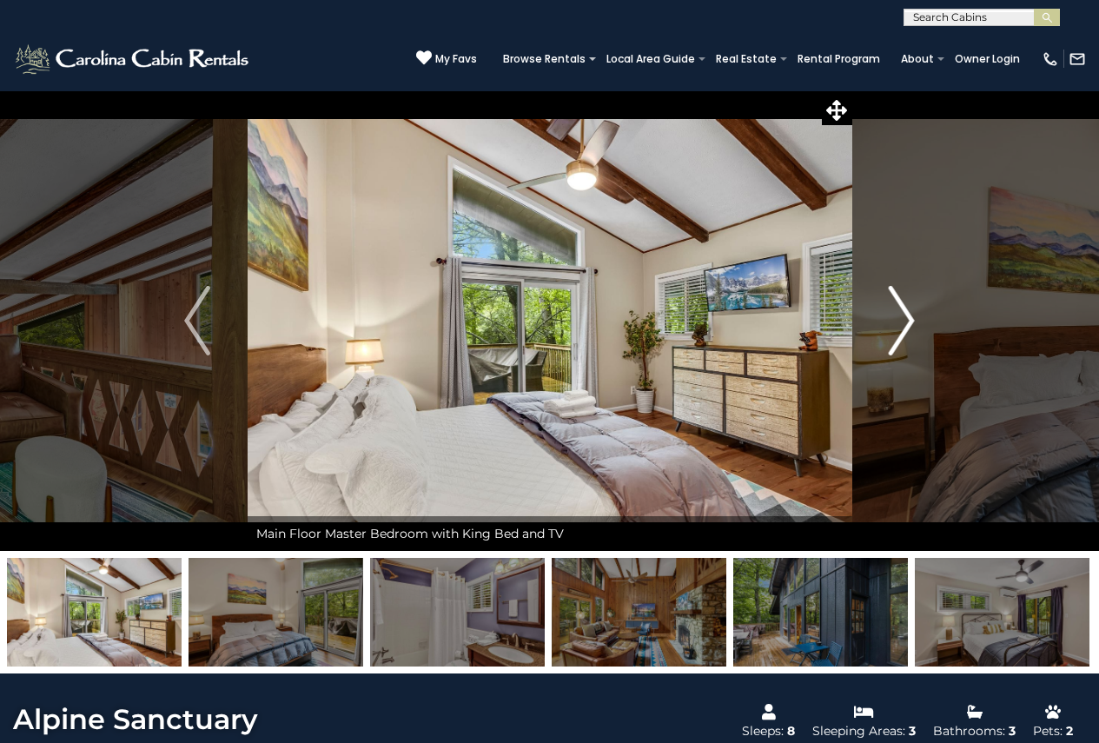
click at [907, 330] on img "Next" at bounding box center [902, 321] width 26 height 70
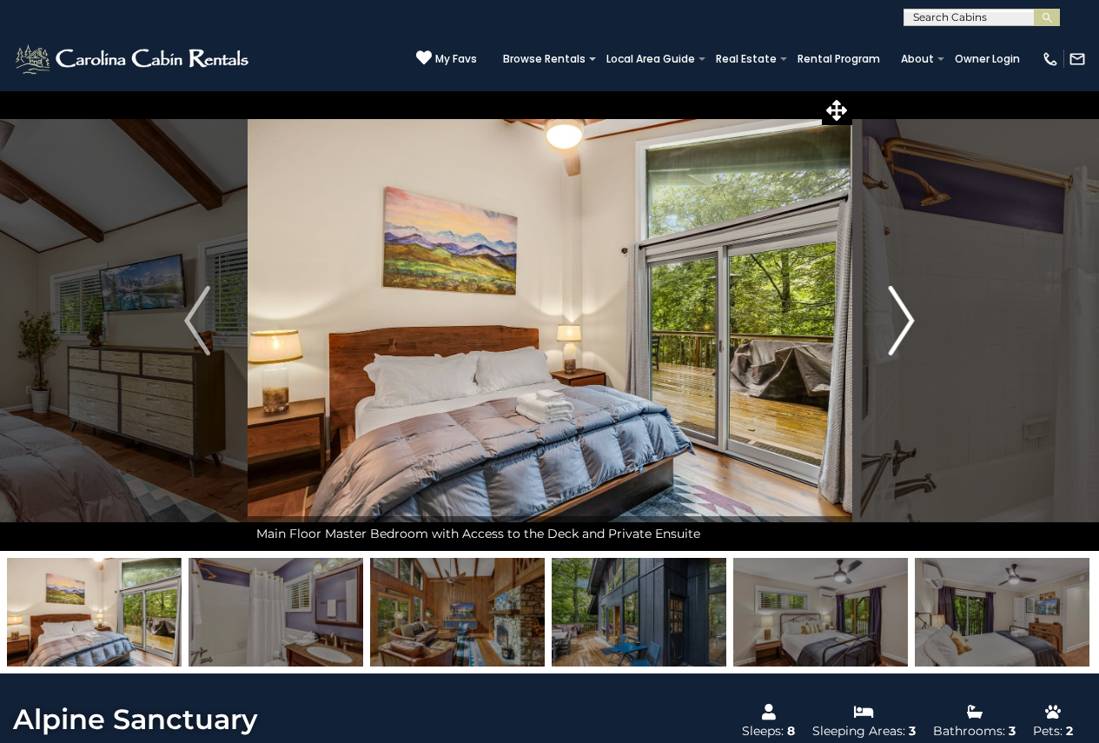
click at [907, 330] on img "Next" at bounding box center [902, 321] width 26 height 70
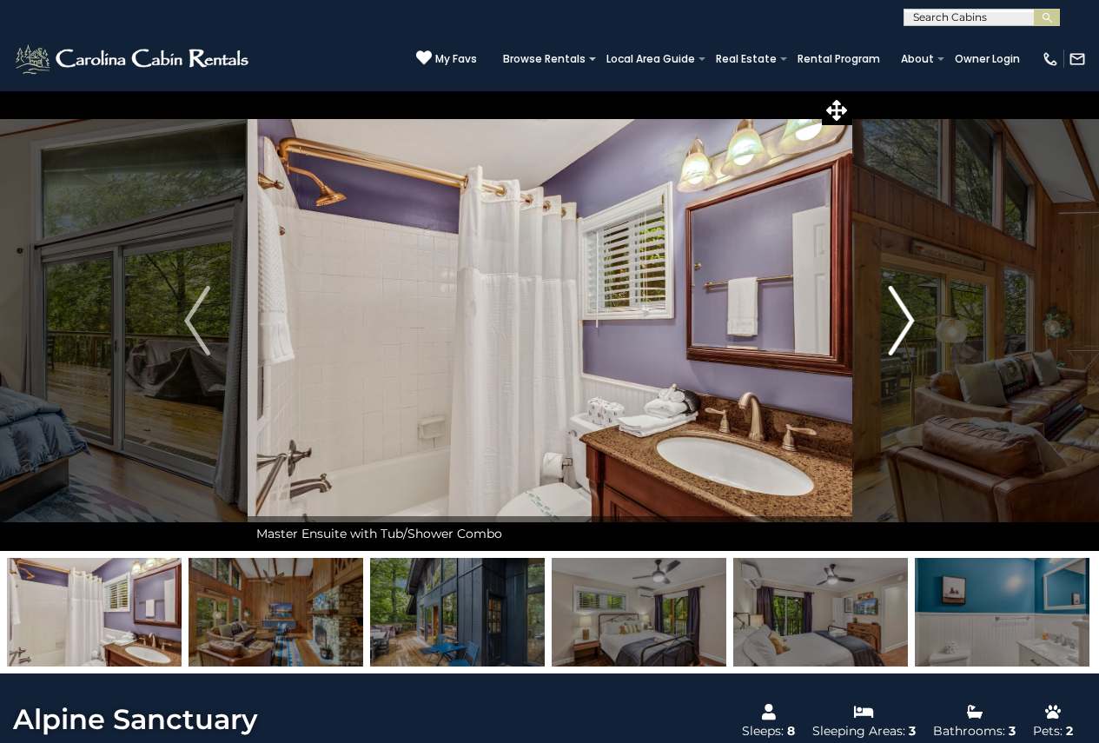
click at [907, 330] on img "Next" at bounding box center [902, 321] width 26 height 70
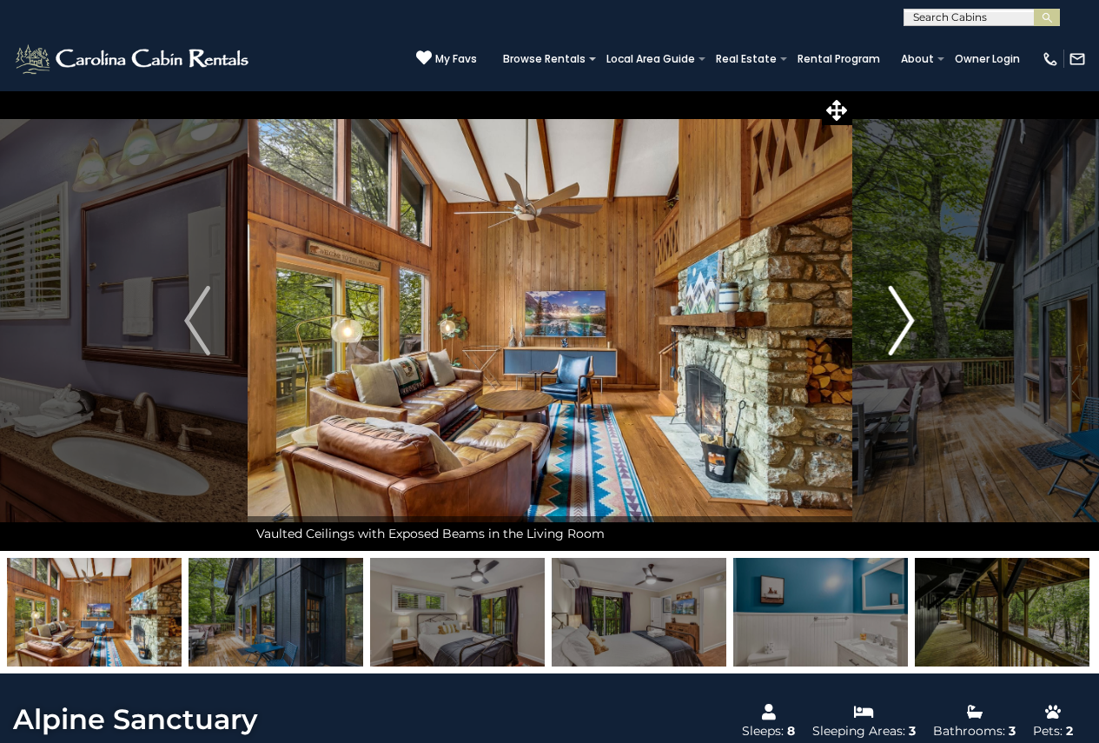
click at [907, 330] on img "Next" at bounding box center [902, 321] width 26 height 70
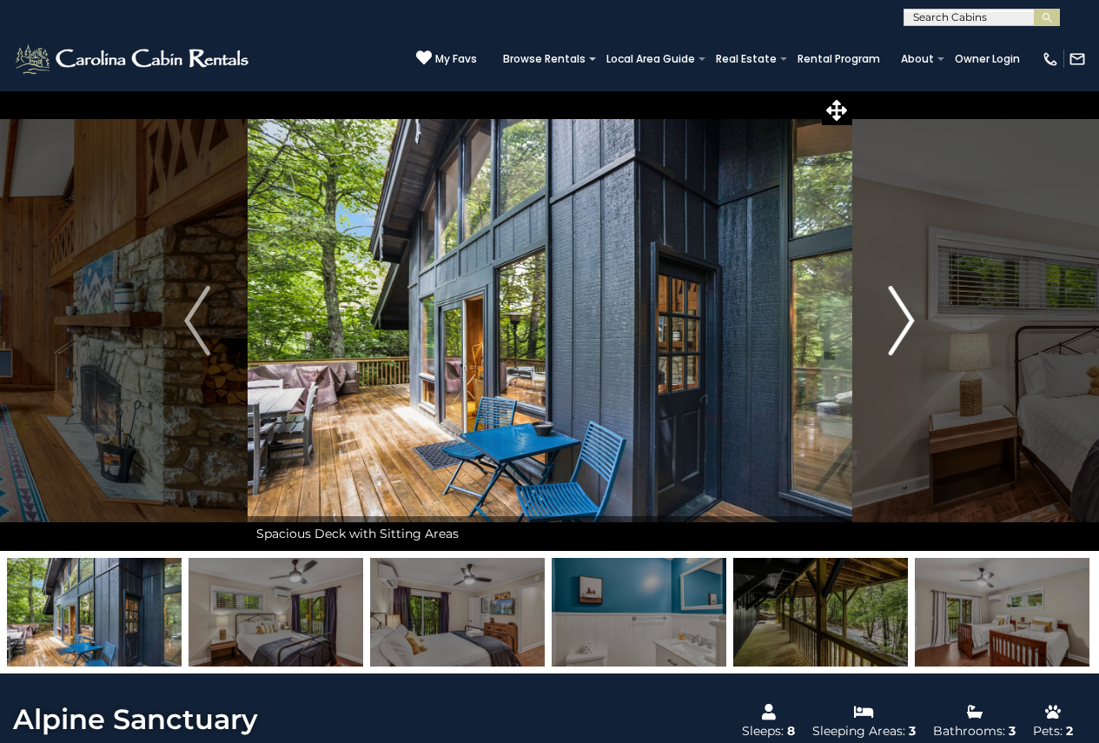
click at [907, 330] on img "Next" at bounding box center [902, 321] width 26 height 70
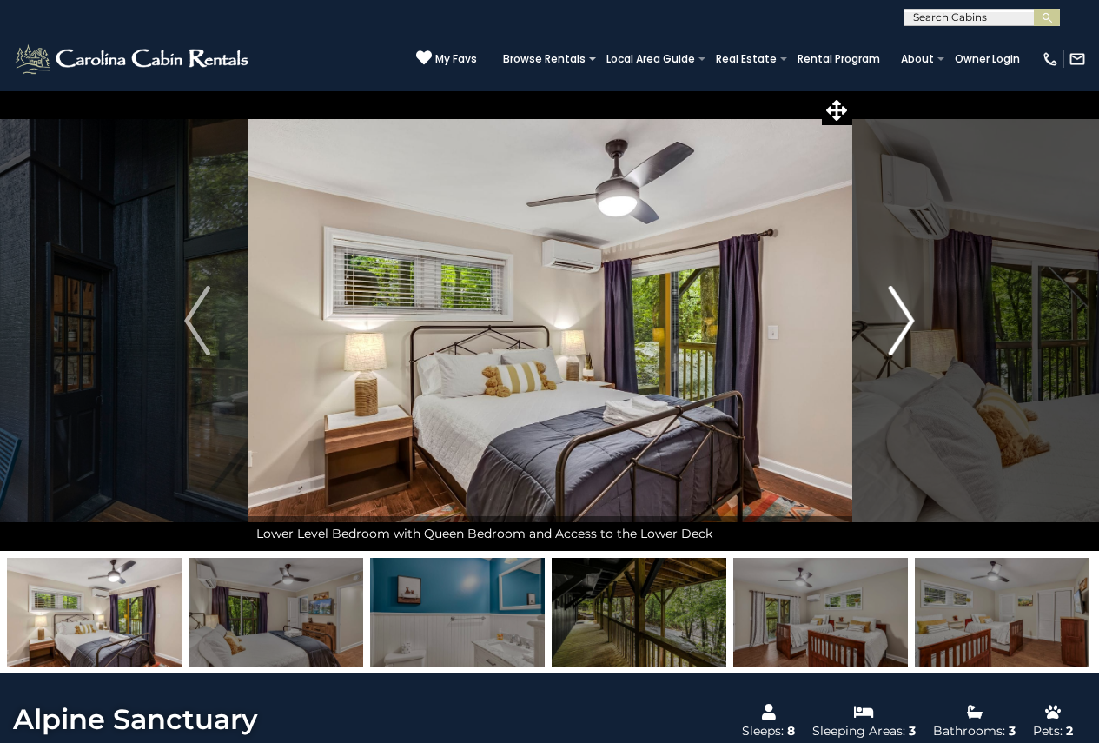
click at [907, 330] on img "Next" at bounding box center [902, 321] width 26 height 70
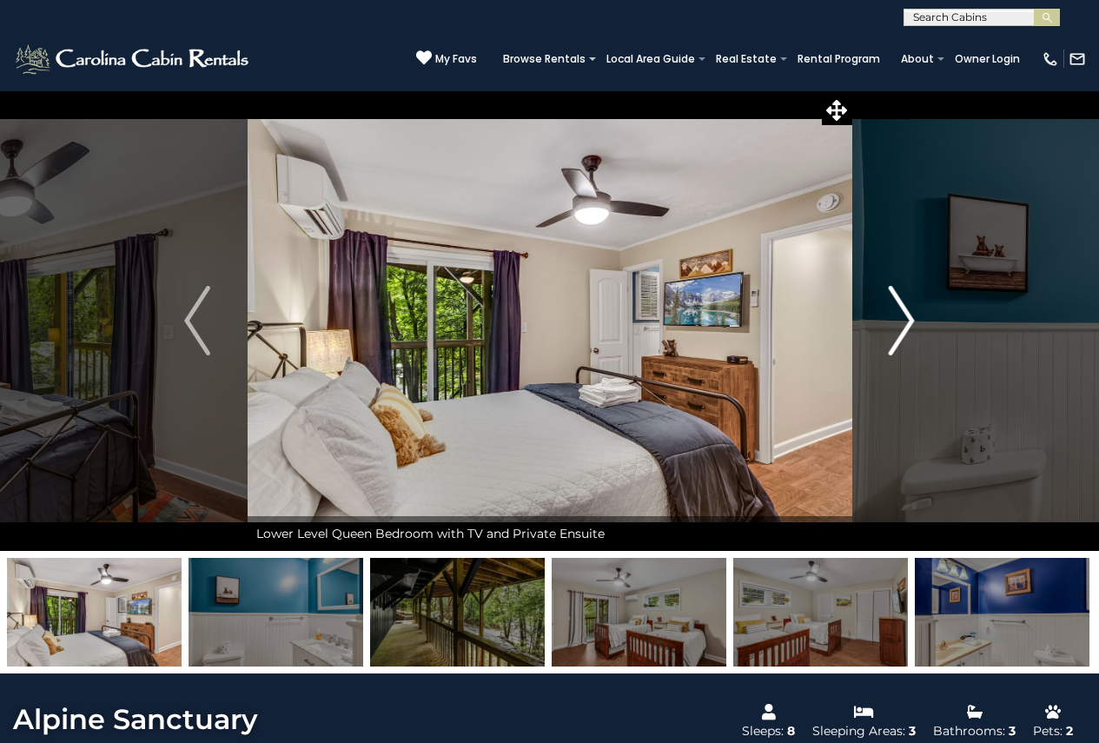
click at [907, 330] on img "Next" at bounding box center [902, 321] width 26 height 70
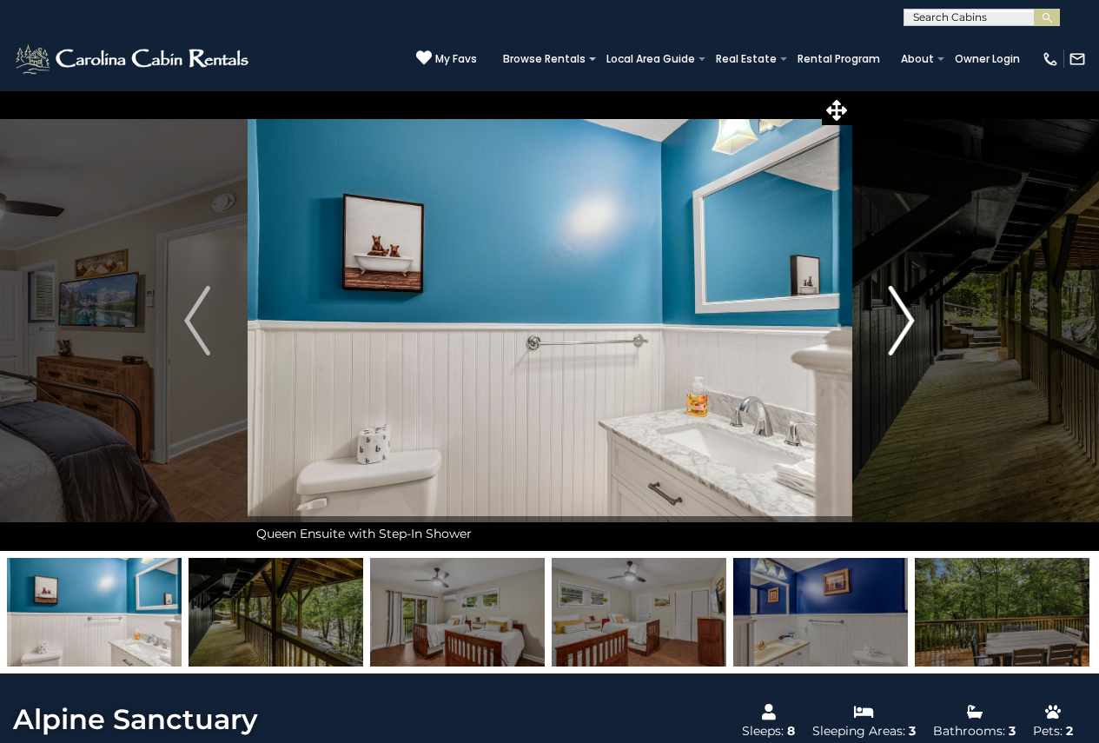
click at [907, 330] on img "Next" at bounding box center [902, 321] width 26 height 70
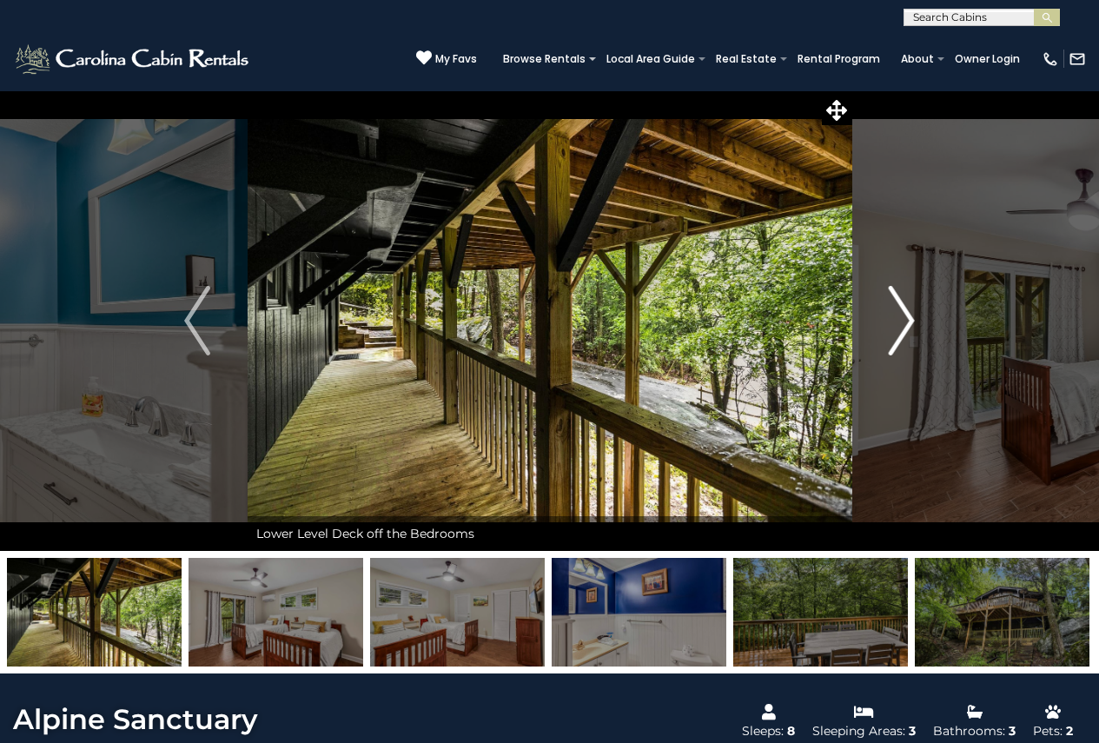
click at [907, 330] on img "Next" at bounding box center [902, 321] width 26 height 70
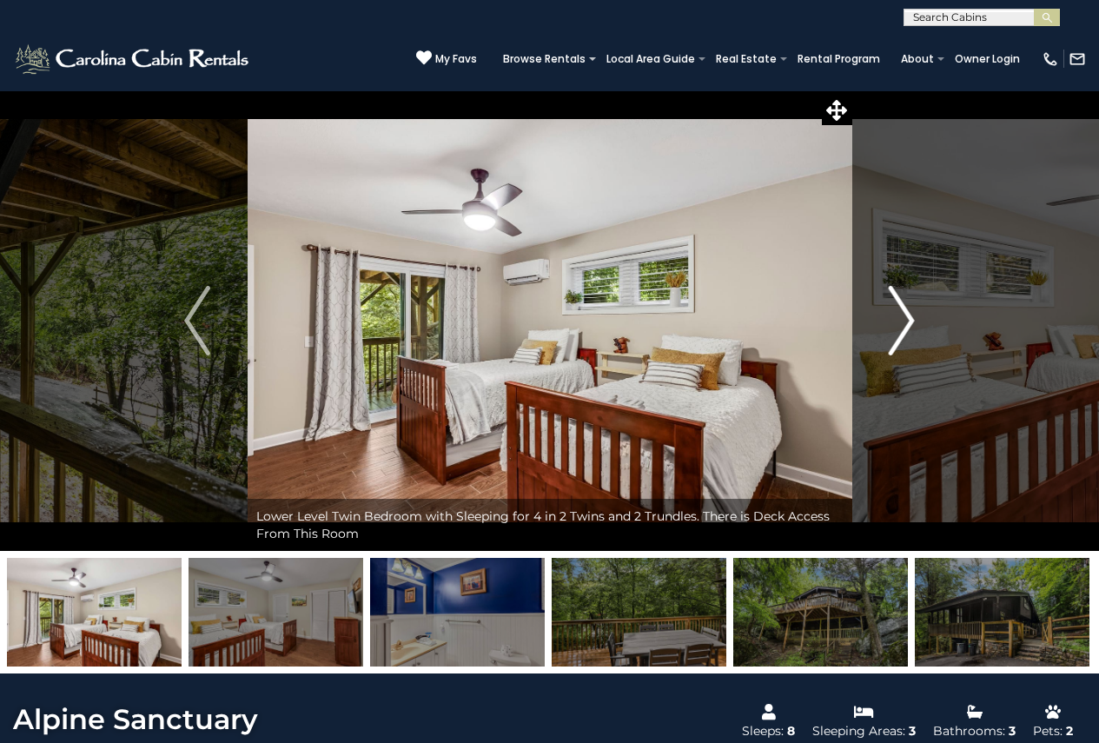
click at [907, 330] on img "Next" at bounding box center [902, 321] width 26 height 70
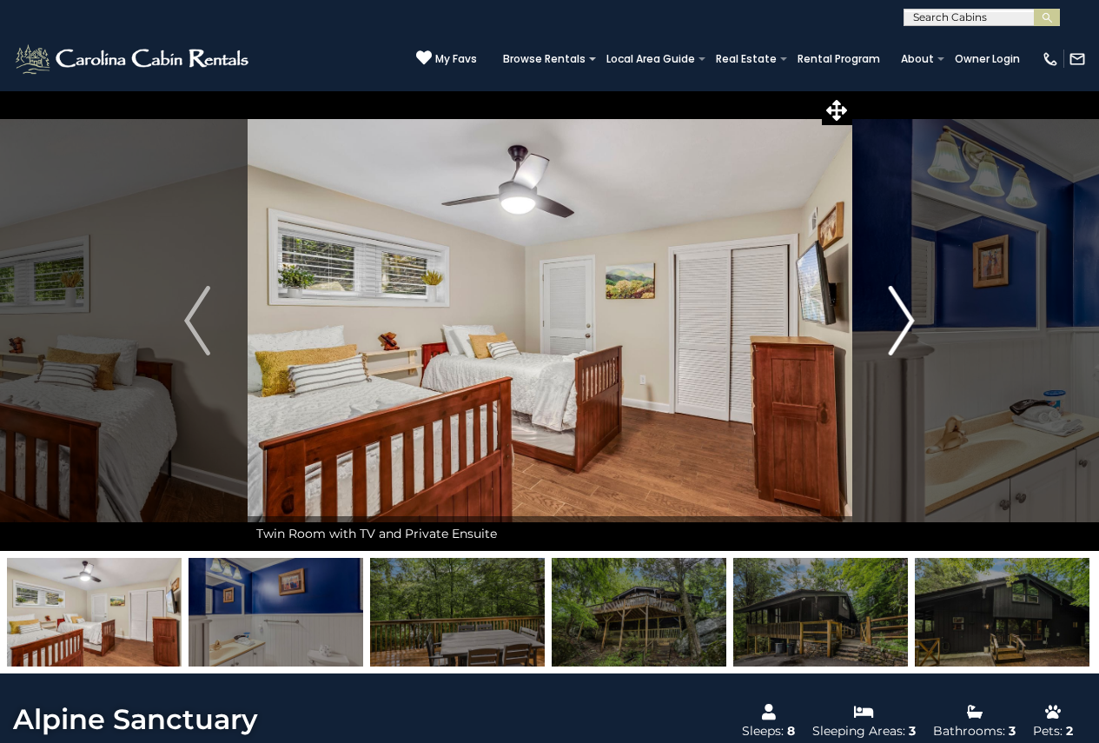
click at [907, 330] on img "Next" at bounding box center [902, 321] width 26 height 70
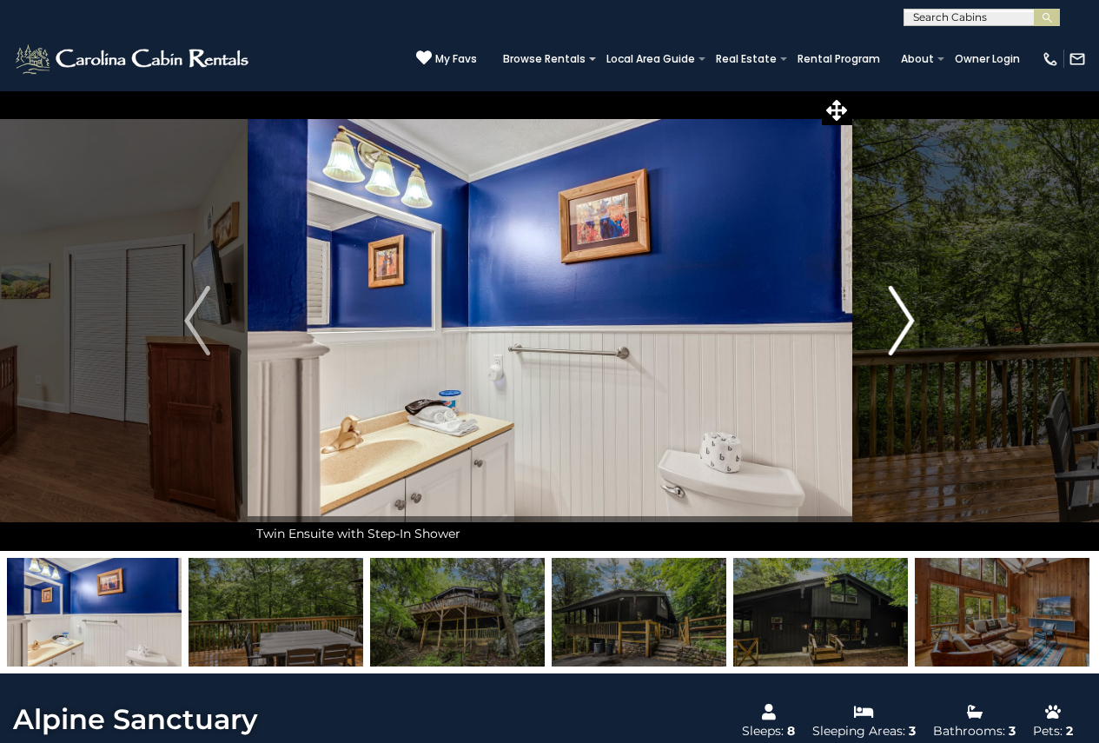
click at [907, 330] on img "Next" at bounding box center [902, 321] width 26 height 70
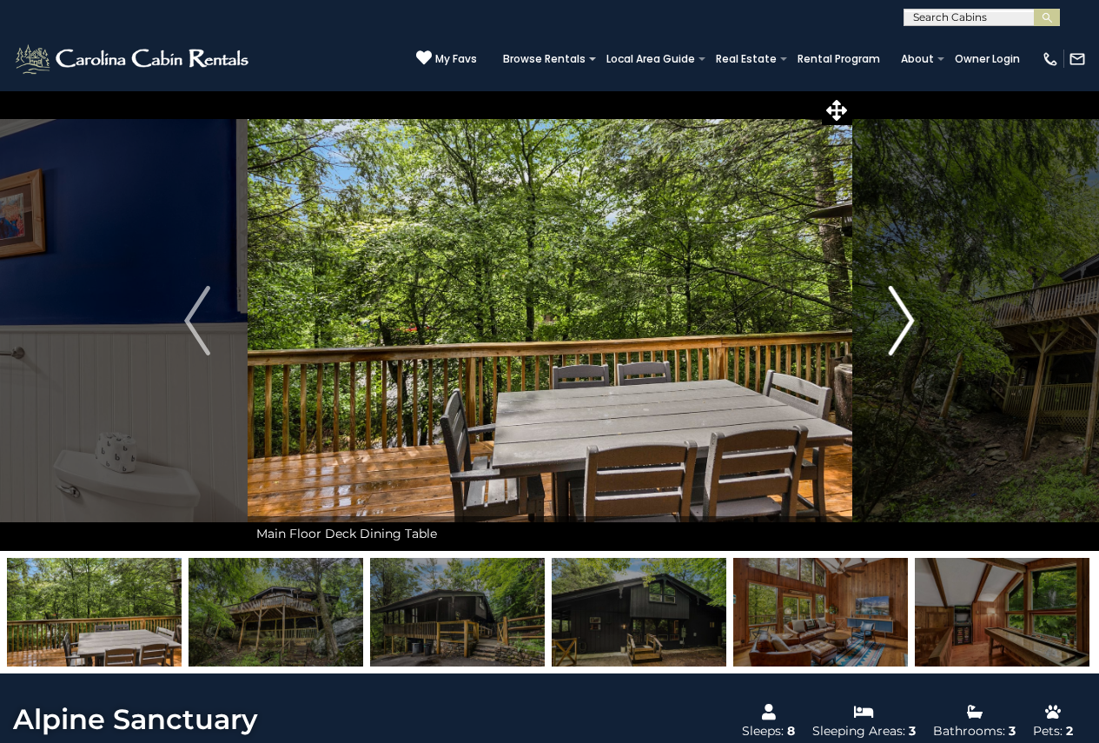
click at [907, 330] on img "Next" at bounding box center [902, 321] width 26 height 70
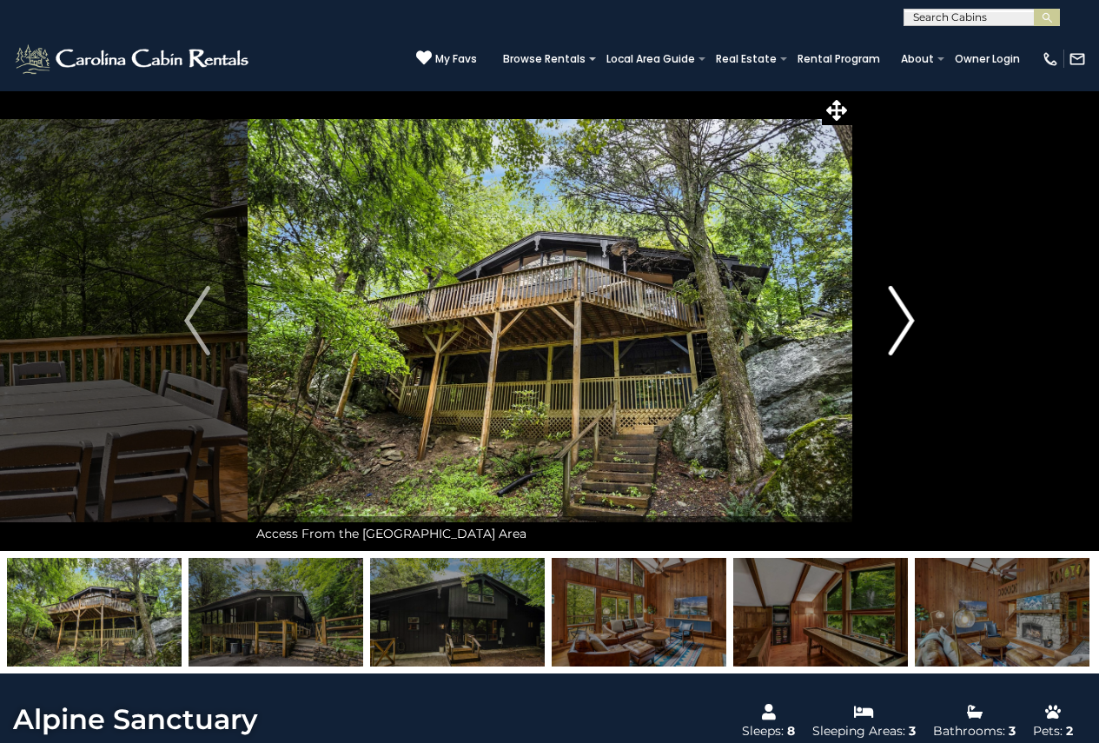
click at [907, 330] on img "Next" at bounding box center [902, 321] width 26 height 70
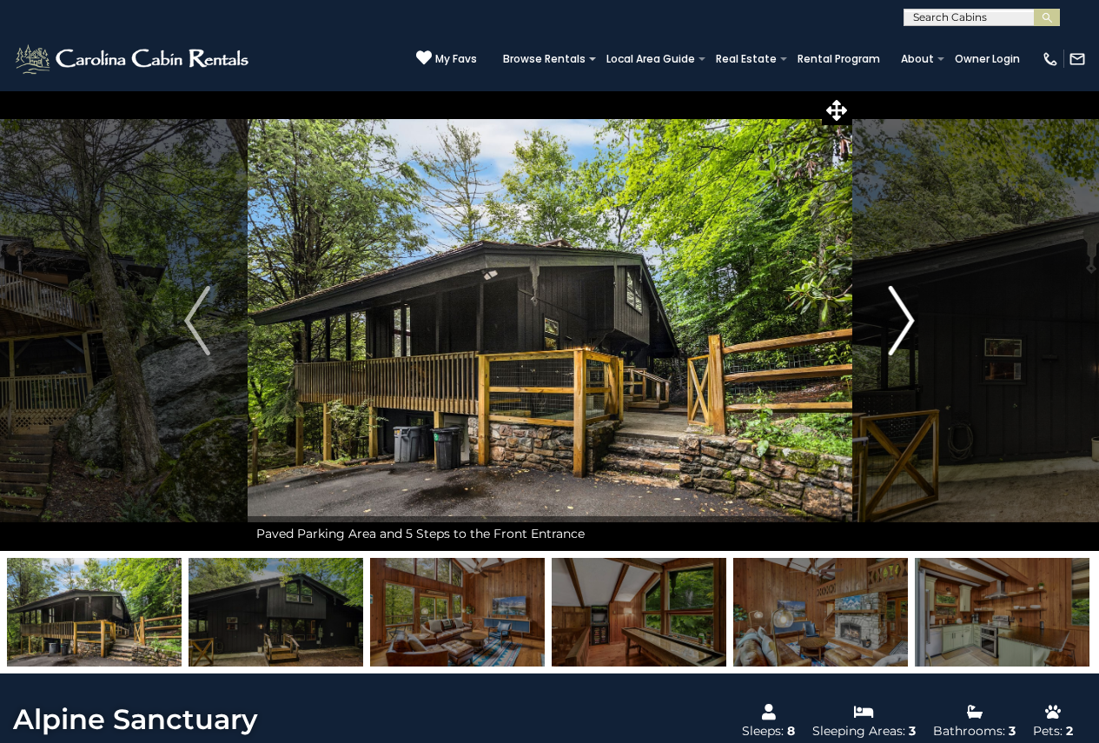
click at [907, 330] on img "Next" at bounding box center [902, 321] width 26 height 70
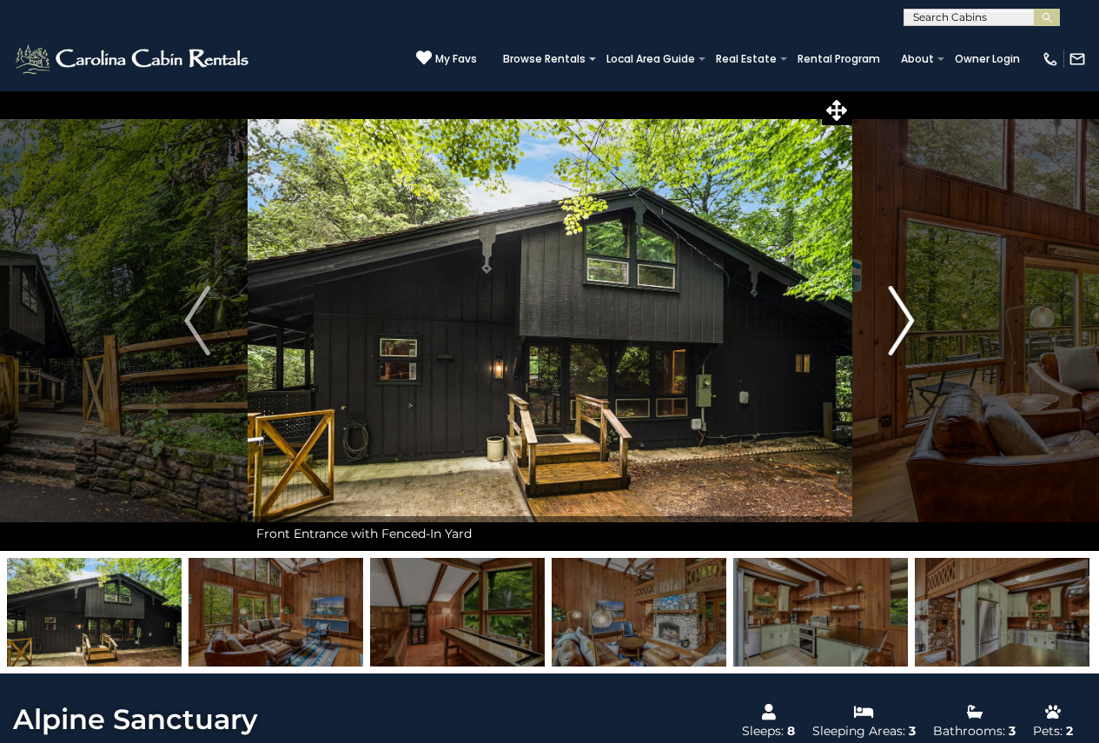
click at [907, 330] on img "Next" at bounding box center [902, 321] width 26 height 70
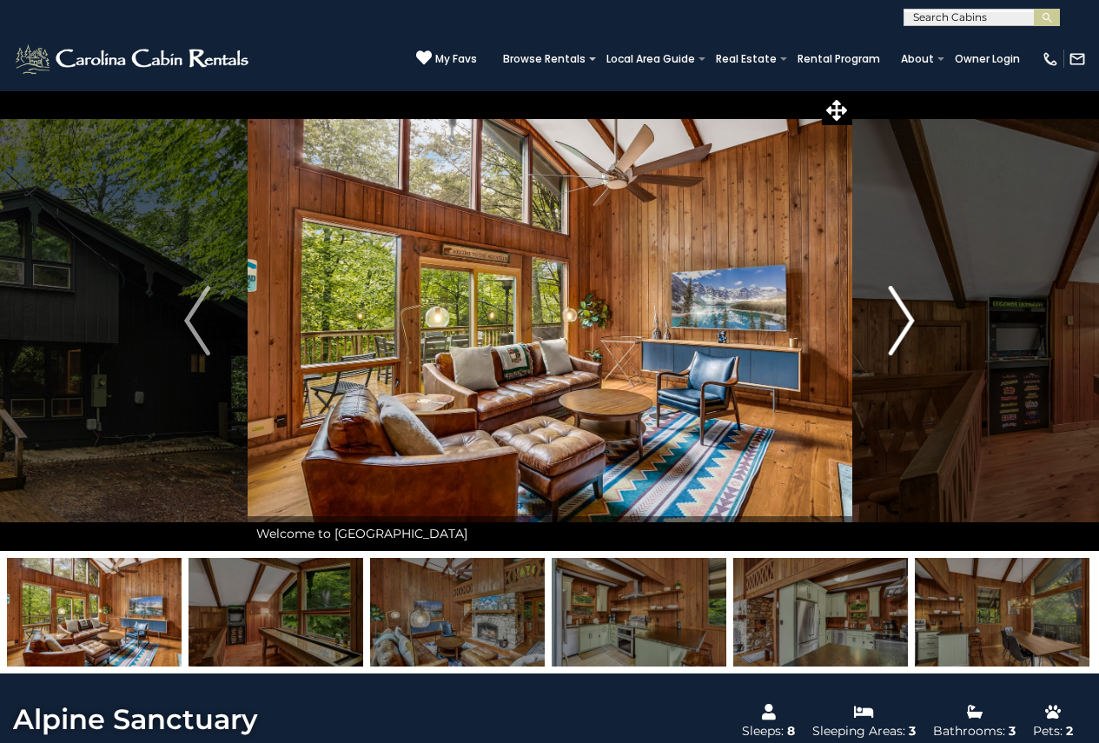
click at [907, 330] on img "Next" at bounding box center [902, 321] width 26 height 70
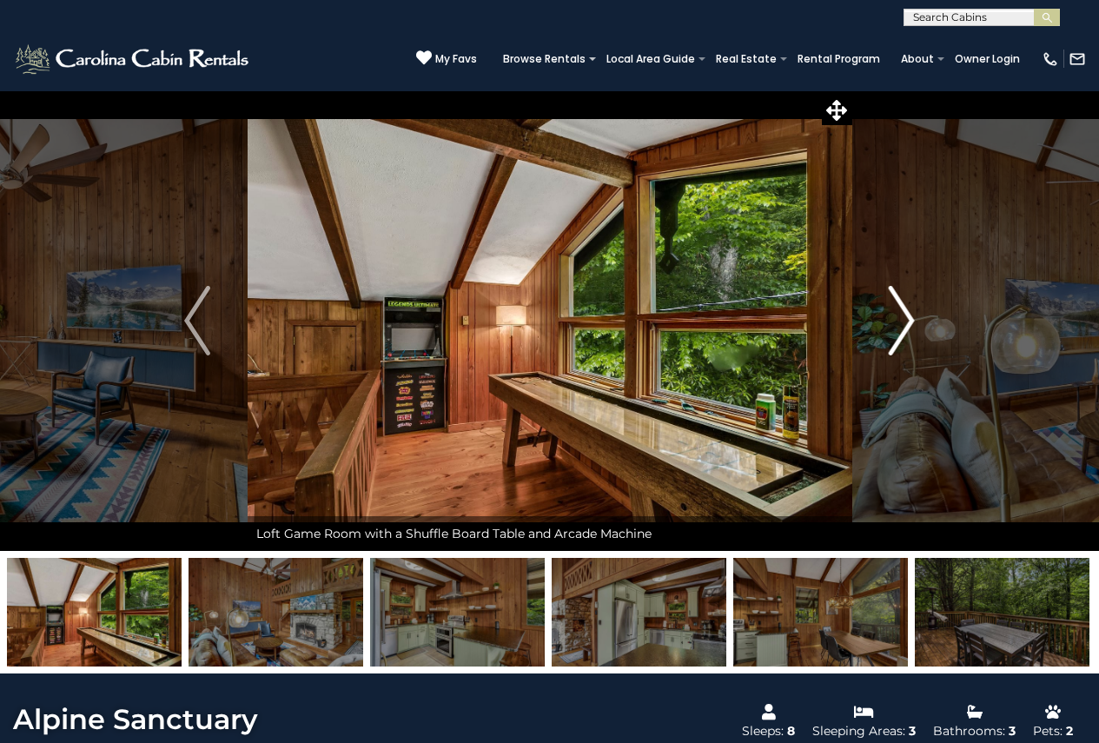
click at [907, 330] on img "Next" at bounding box center [902, 321] width 26 height 70
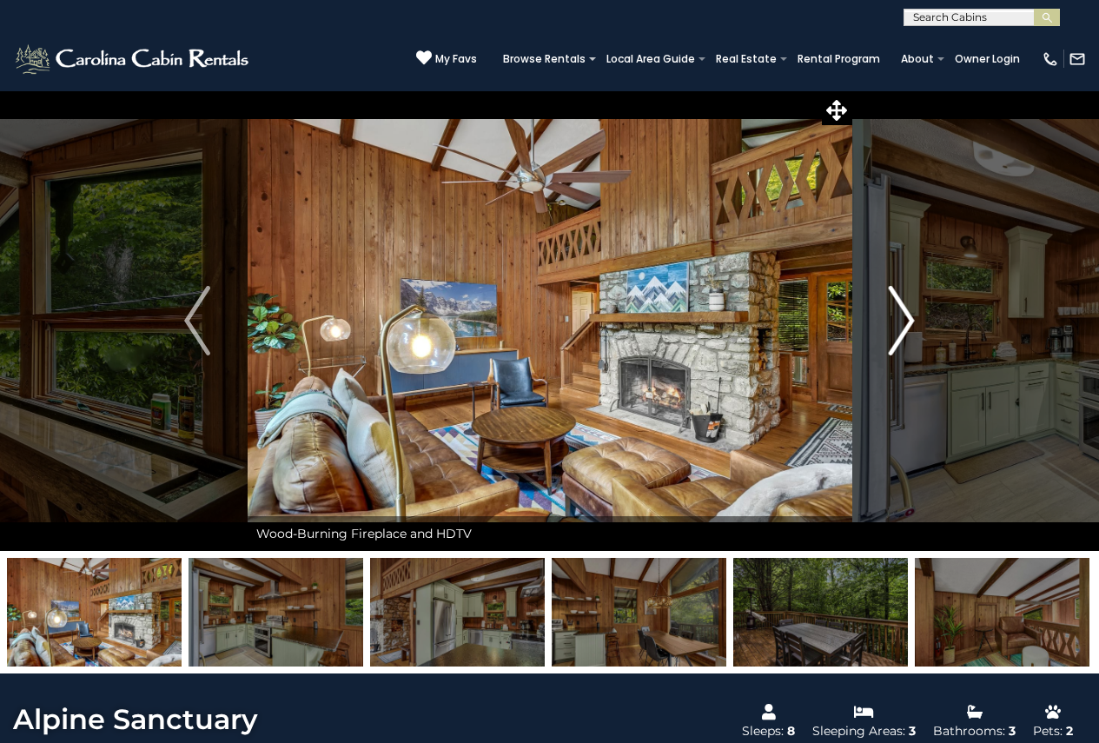
click at [907, 330] on img "Next" at bounding box center [902, 321] width 26 height 70
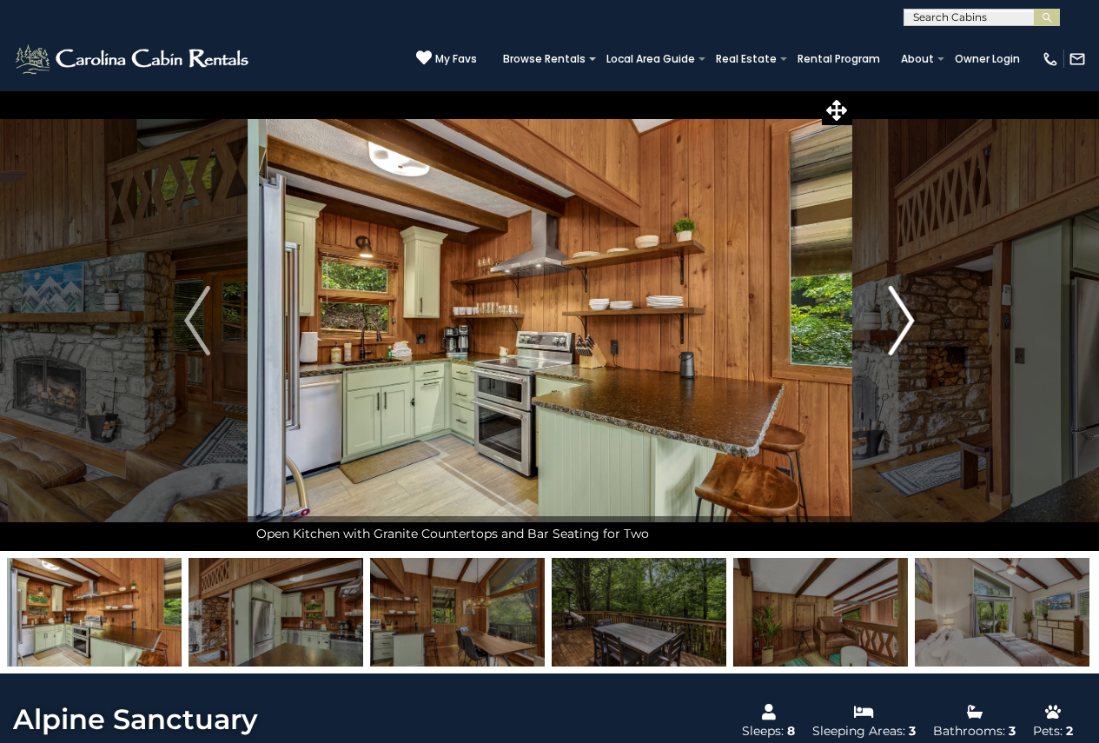
click at [907, 330] on img "Next" at bounding box center [902, 321] width 26 height 70
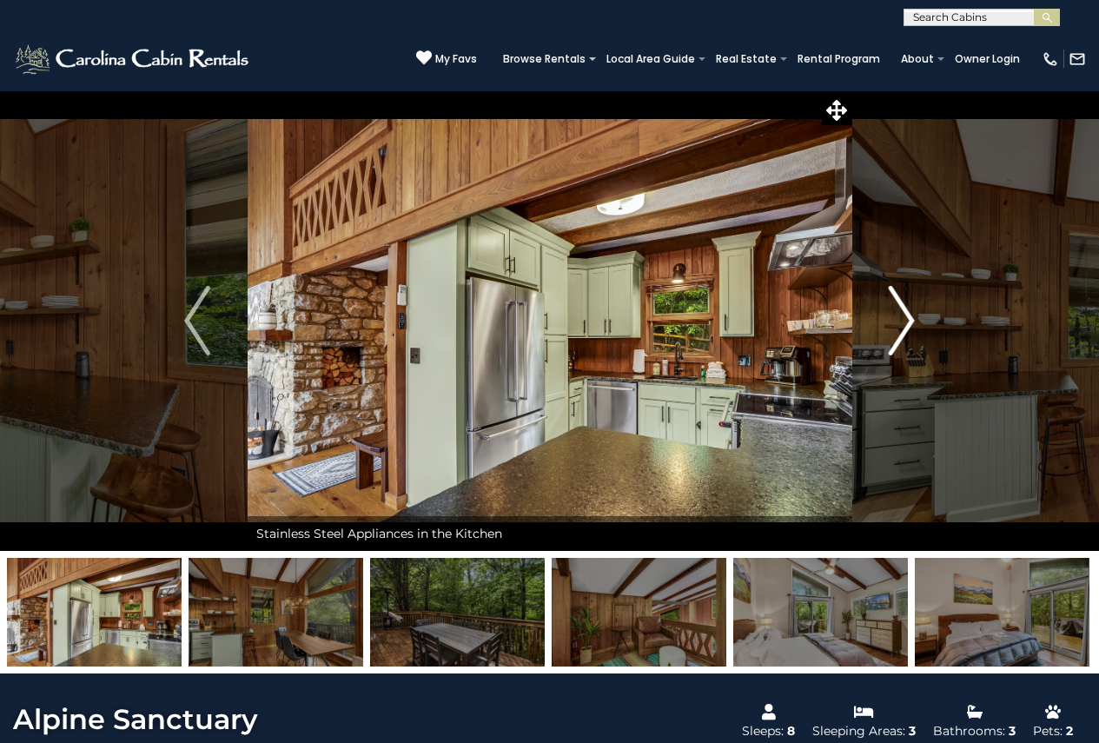
click at [907, 330] on img "Next" at bounding box center [902, 321] width 26 height 70
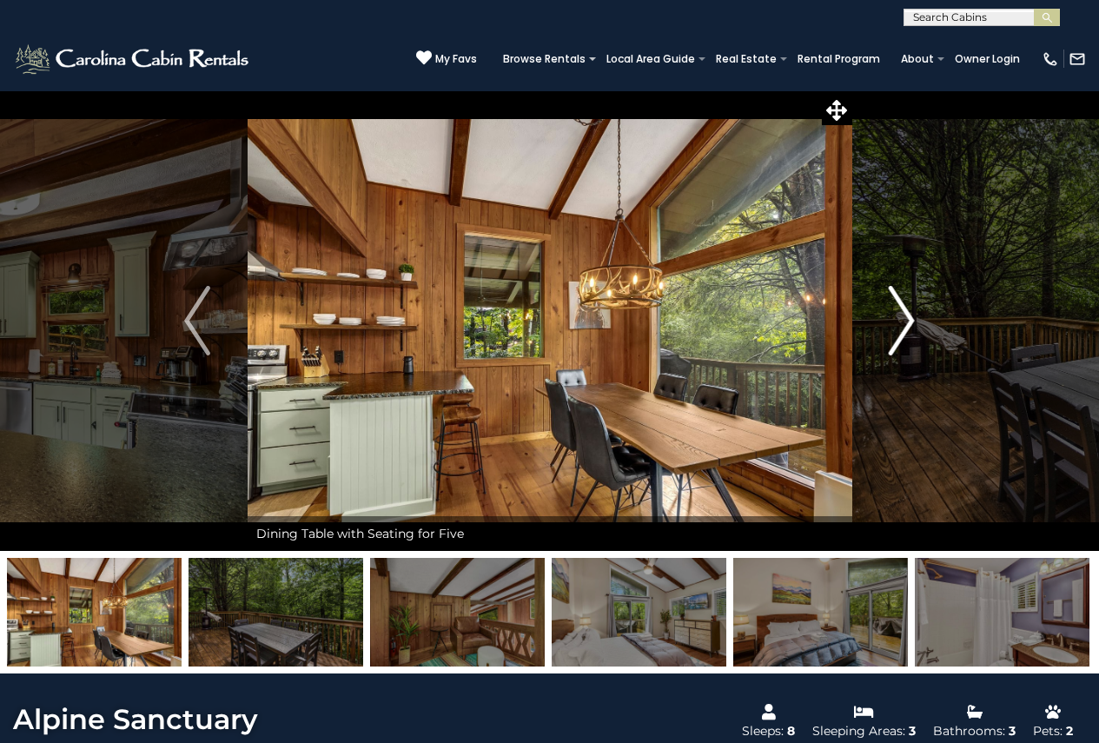
click at [907, 330] on img "Next" at bounding box center [902, 321] width 26 height 70
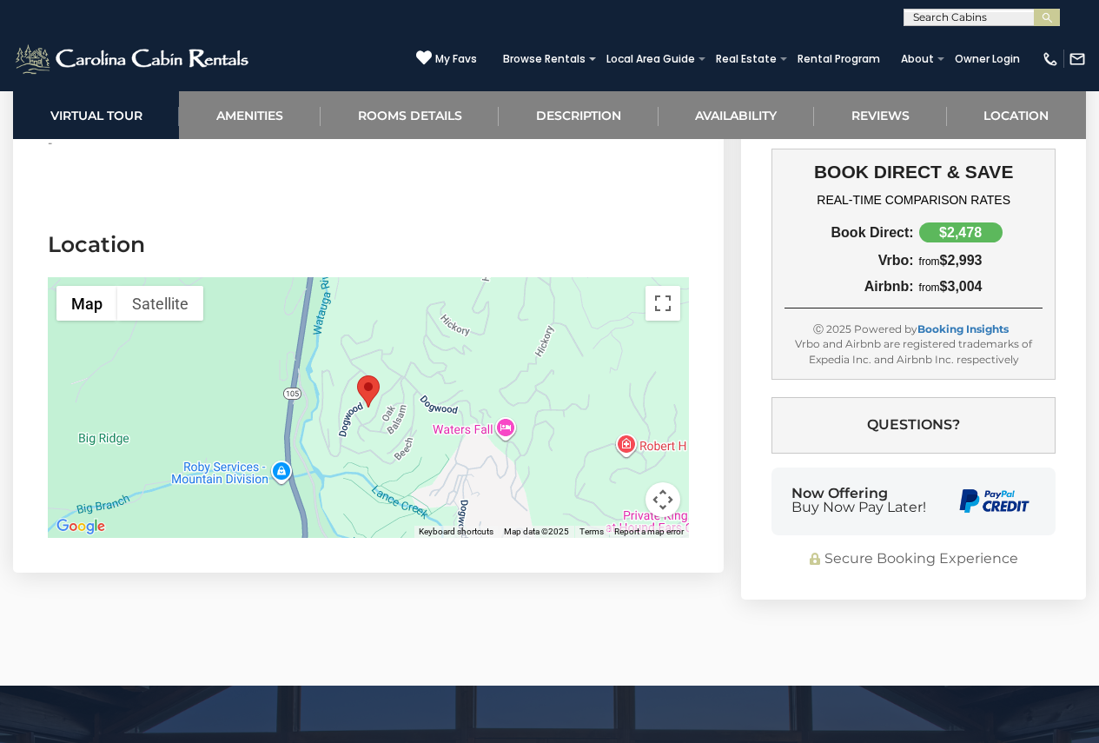
scroll to position [4345, 0]
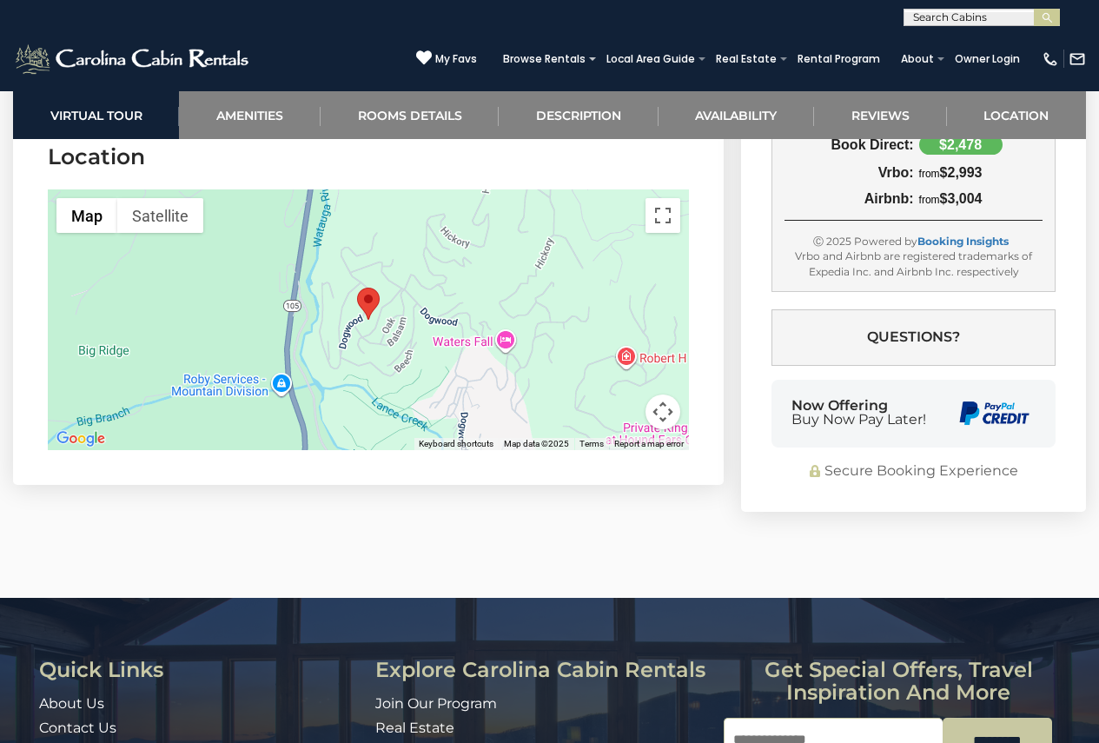
click at [448, 330] on div at bounding box center [368, 319] width 641 height 261
click at [314, 238] on div at bounding box center [368, 319] width 641 height 261
drag, startPoint x: 459, startPoint y: 269, endPoint x: 294, endPoint y: 269, distance: 165.1
click at [326, 282] on div at bounding box center [368, 319] width 641 height 261
click at [67, 198] on button "Map" at bounding box center [86, 215] width 61 height 35
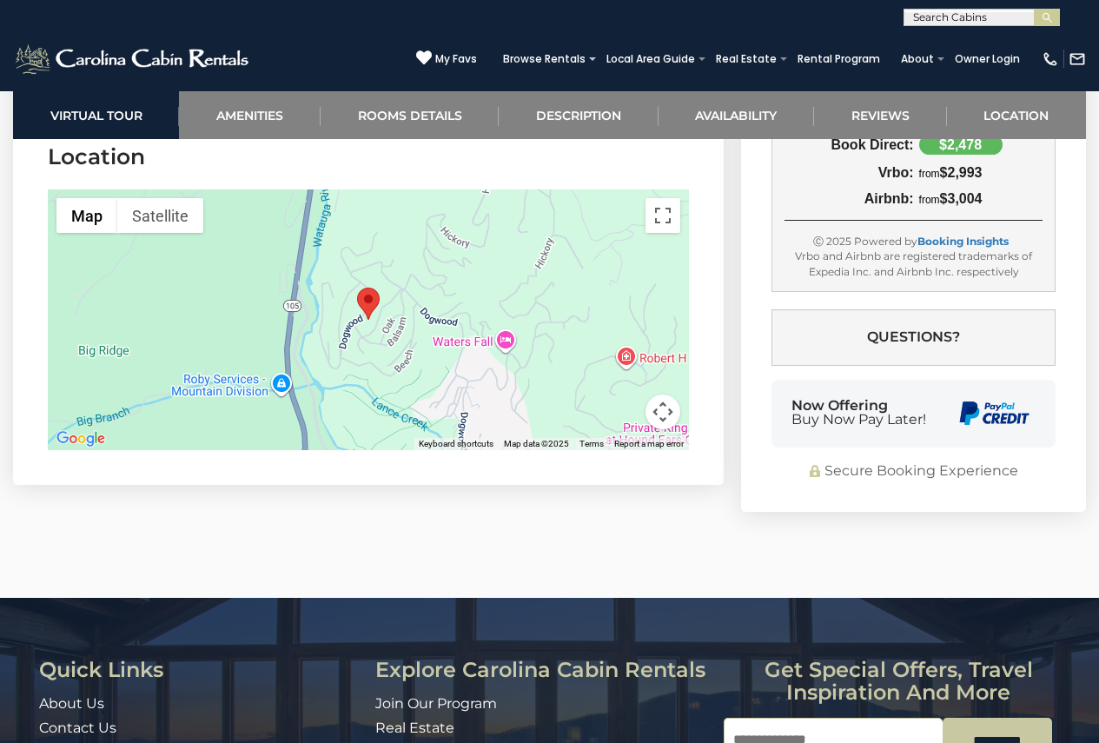
click at [422, 293] on div at bounding box center [368, 319] width 641 height 261
click at [664, 395] on button "Map camera controls" at bounding box center [663, 412] width 35 height 35
click at [619, 351] on button "Move right" at bounding box center [619, 368] width 35 height 35
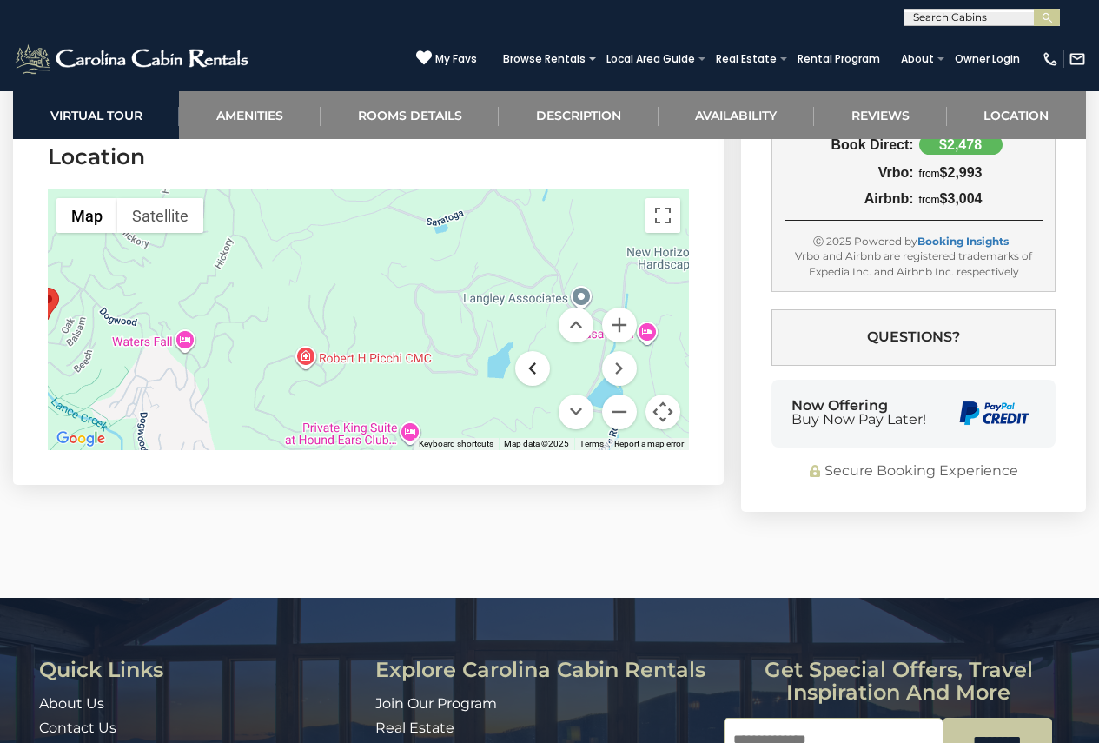
click at [534, 351] on button "Move left" at bounding box center [532, 368] width 35 height 35
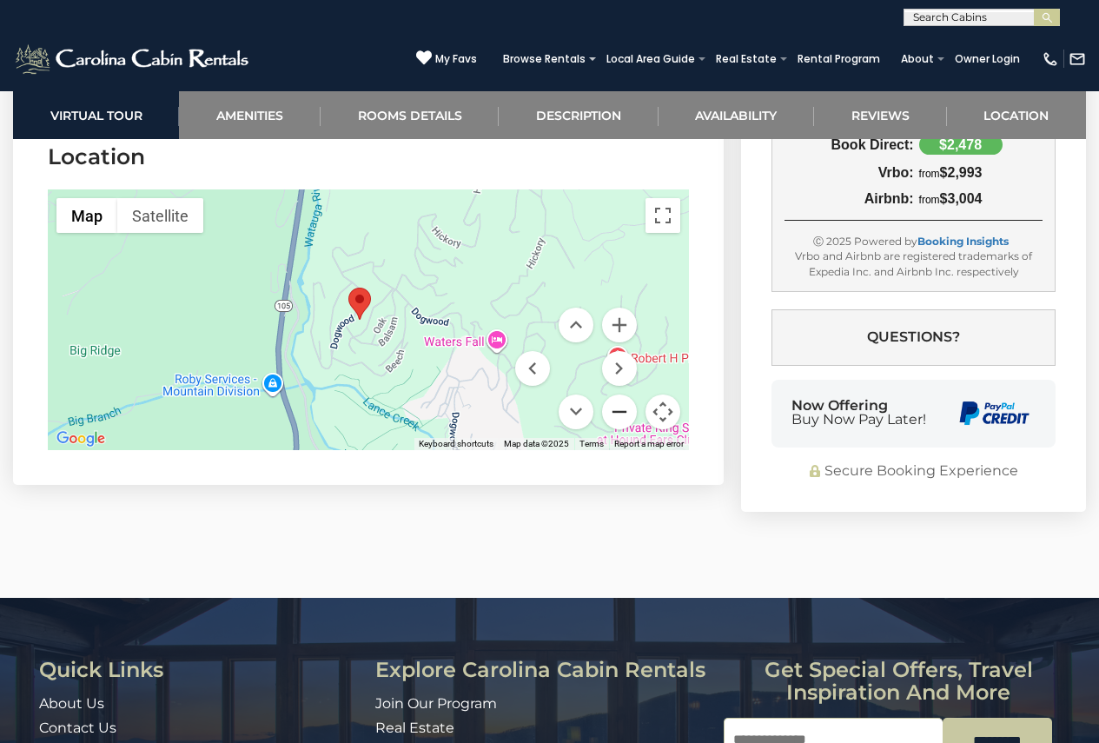
click at [614, 395] on button "Zoom out" at bounding box center [619, 412] width 35 height 35
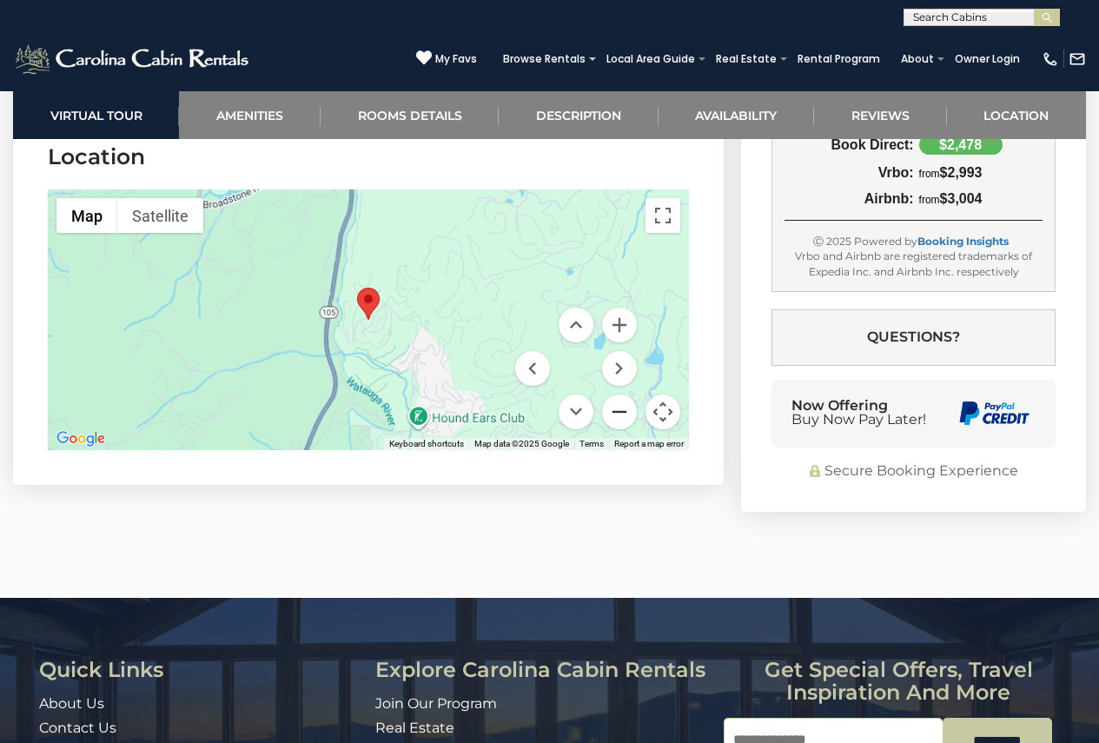
click at [614, 395] on button "Zoom out" at bounding box center [619, 412] width 35 height 35
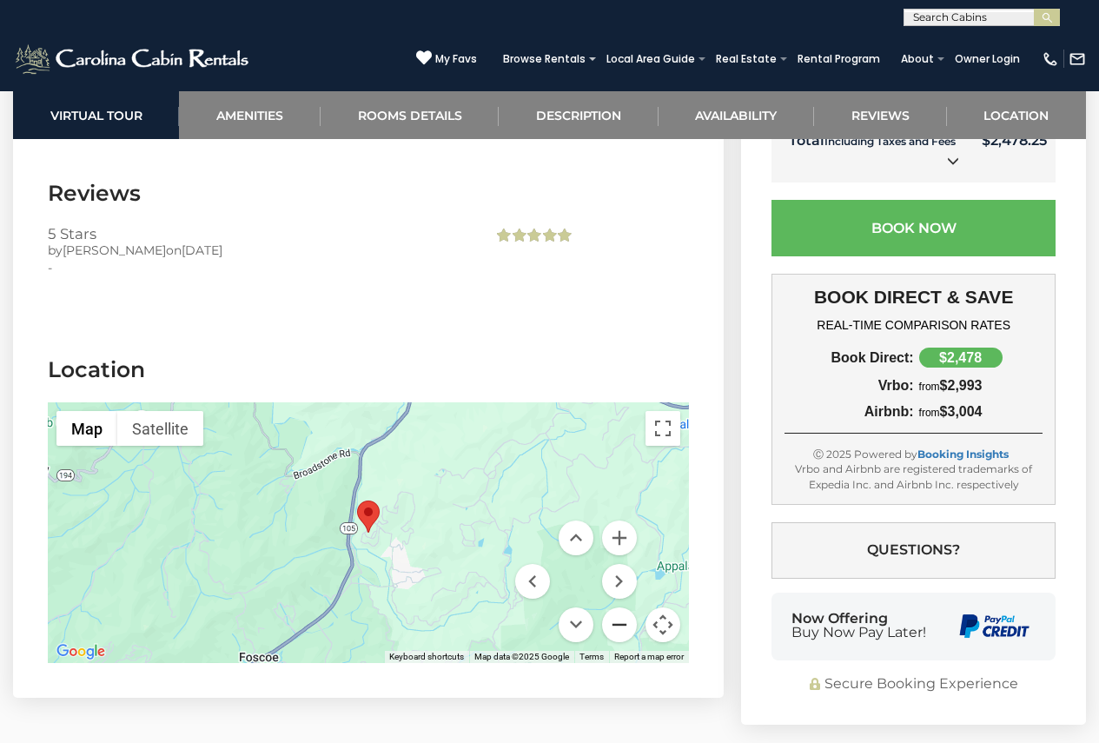
scroll to position [4172, 0]
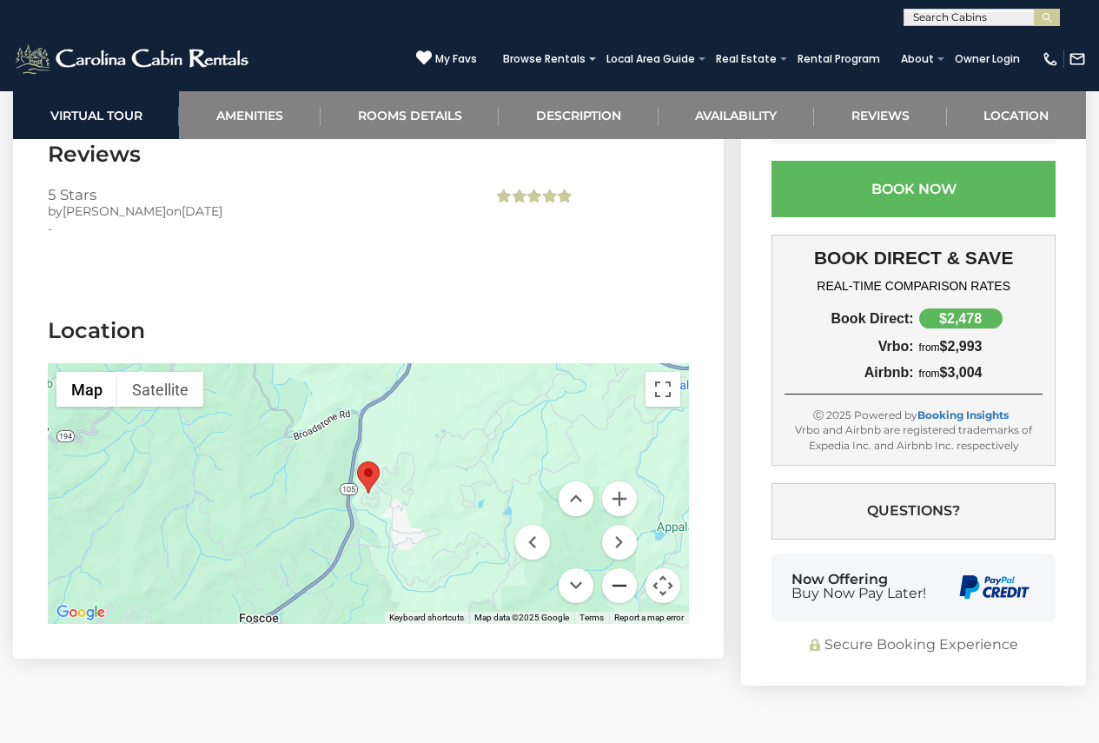
click at [626, 569] on button "Zoom out" at bounding box center [619, 585] width 35 height 35
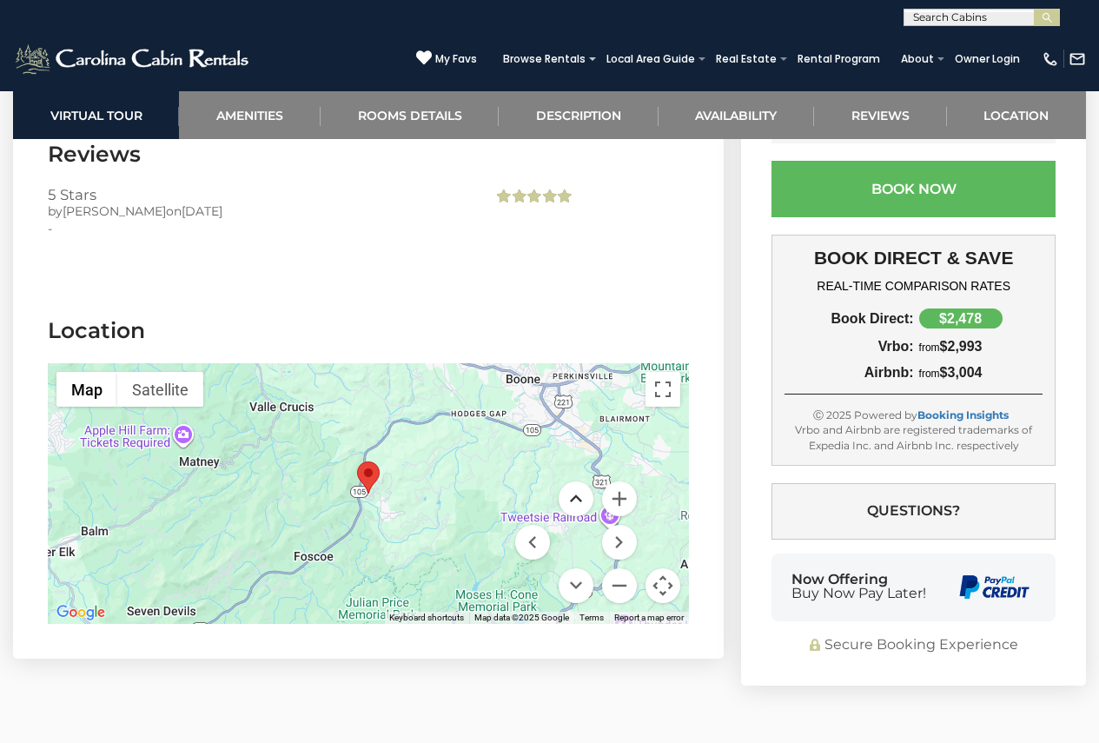
click at [578, 481] on button "Move up" at bounding box center [576, 498] width 35 height 35
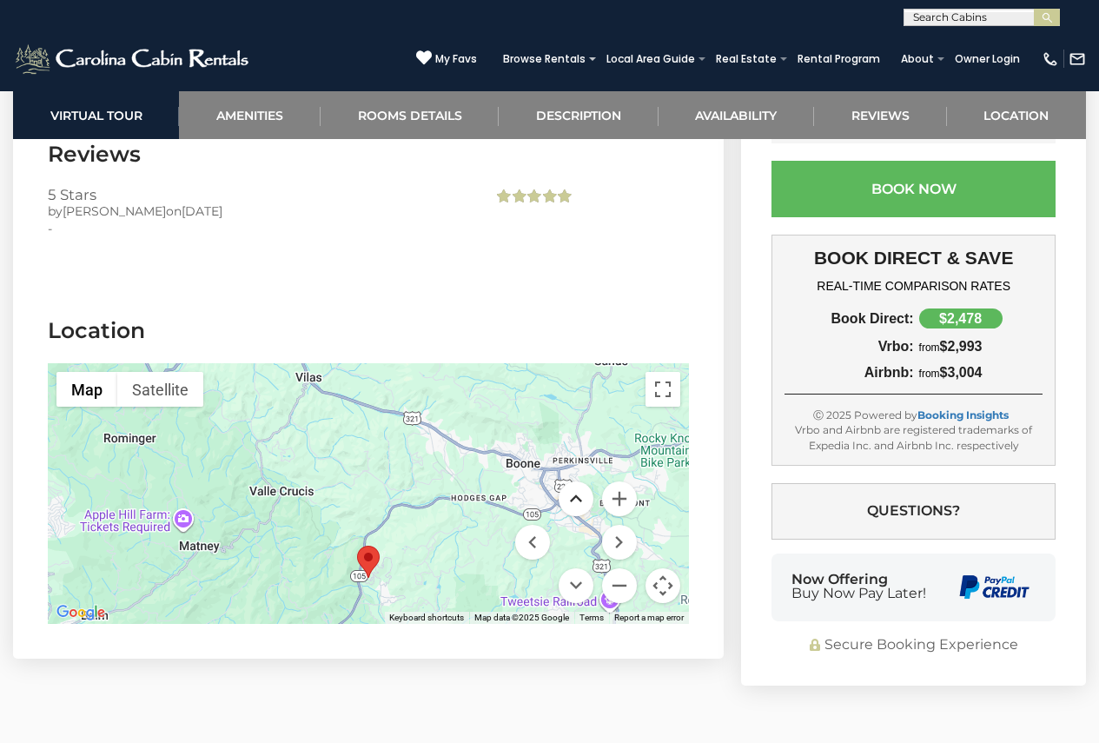
click at [578, 481] on button "Move up" at bounding box center [576, 498] width 35 height 35
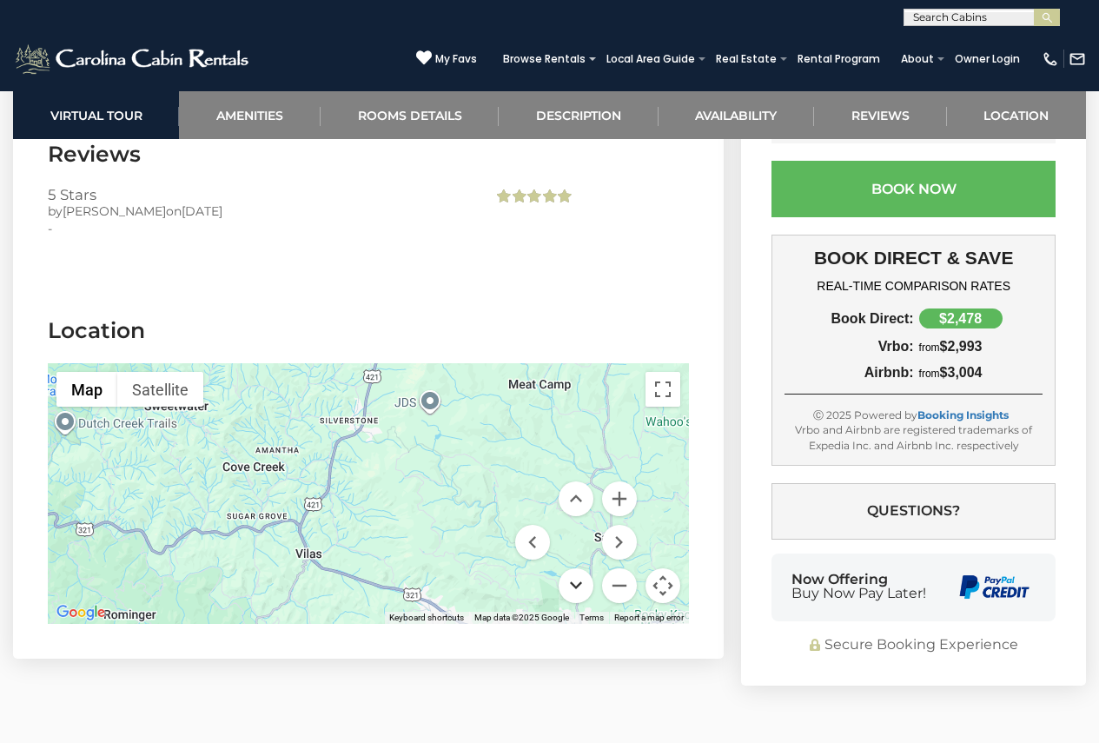
click at [580, 568] on button "Move down" at bounding box center [576, 585] width 35 height 35
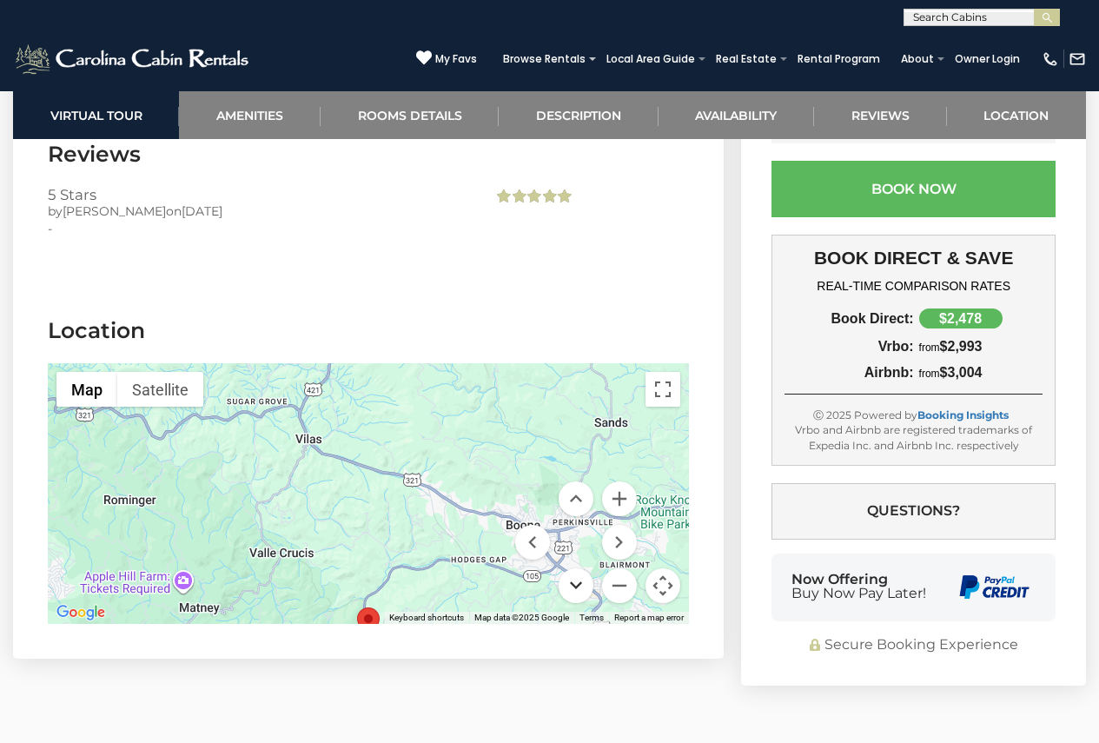
click at [580, 568] on button "Move down" at bounding box center [576, 585] width 35 height 35
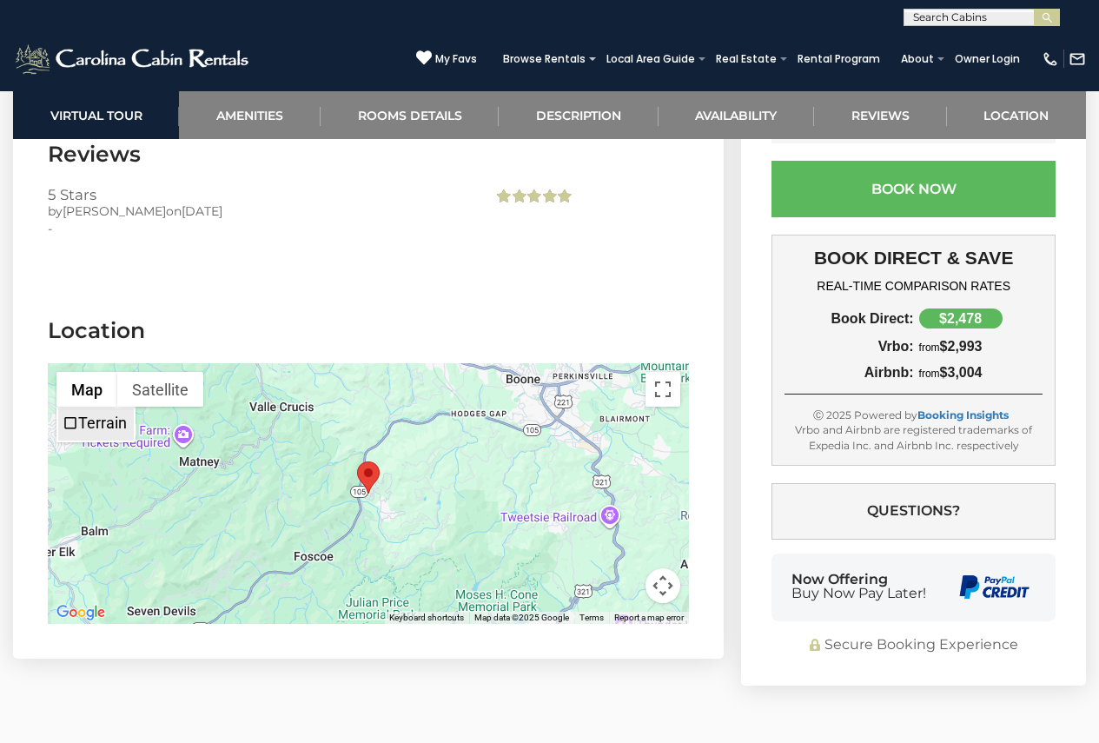
click at [91, 408] on li "Terrain" at bounding box center [96, 424] width 76 height 32
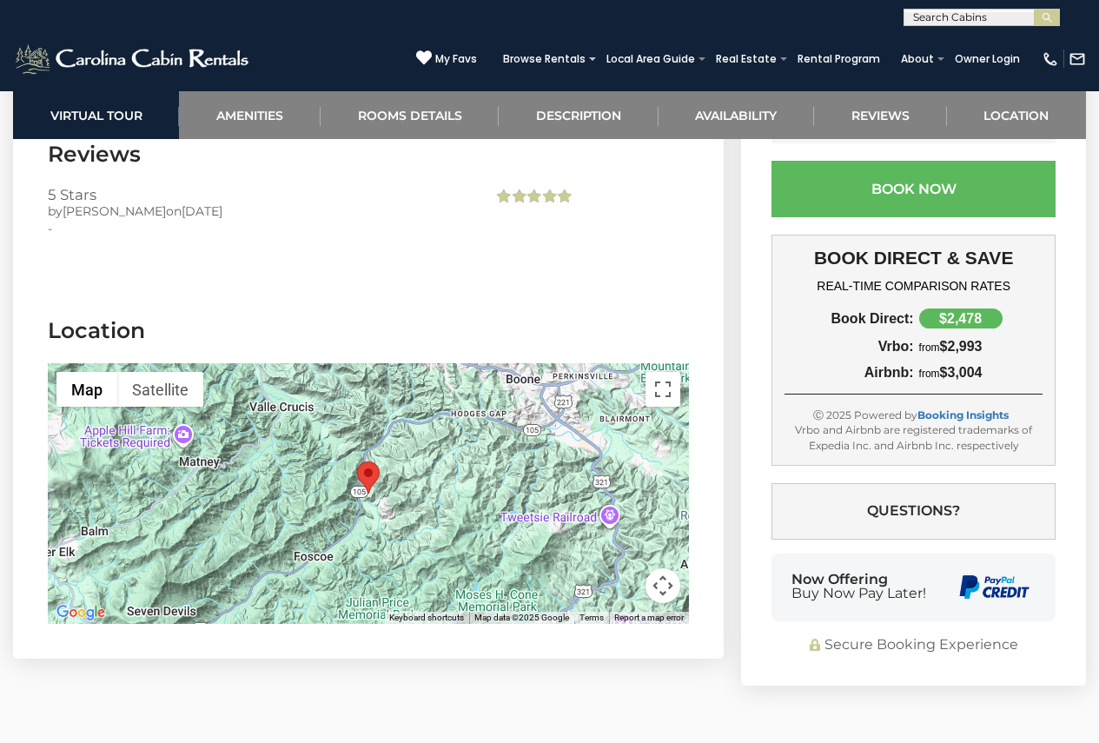
click at [581, 408] on div at bounding box center [368, 493] width 641 height 261
click at [89, 414] on label "Terrain" at bounding box center [102, 423] width 49 height 18
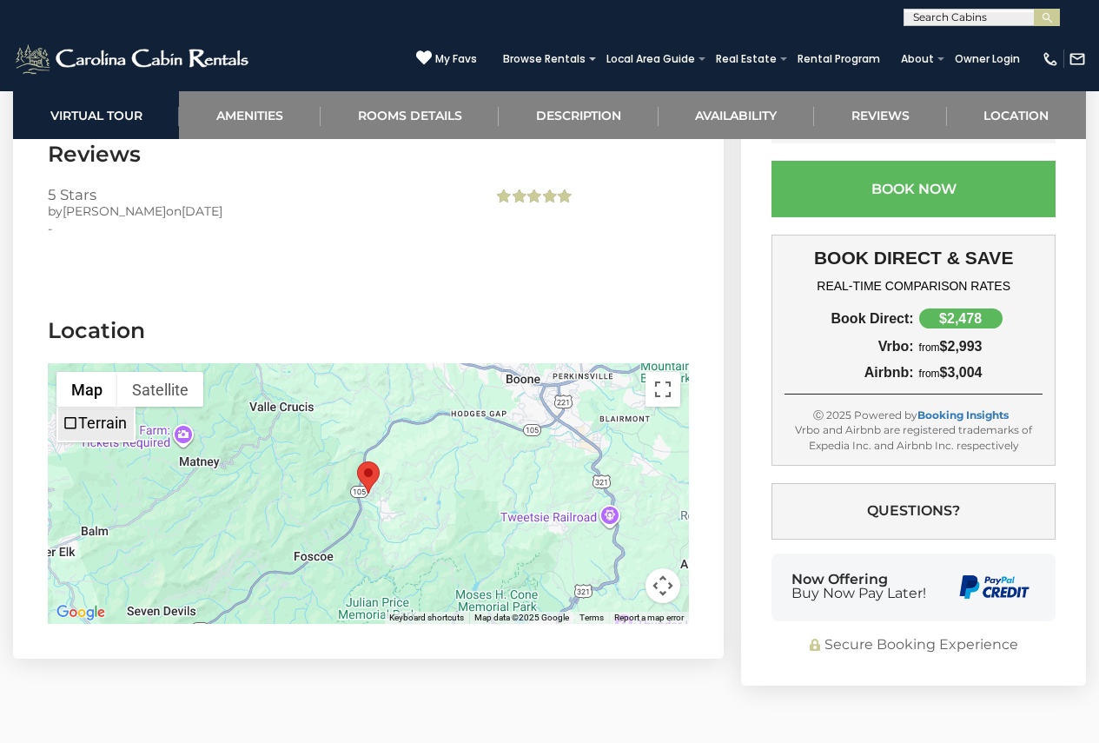
click at [83, 414] on label "Terrain" at bounding box center [102, 423] width 49 height 18
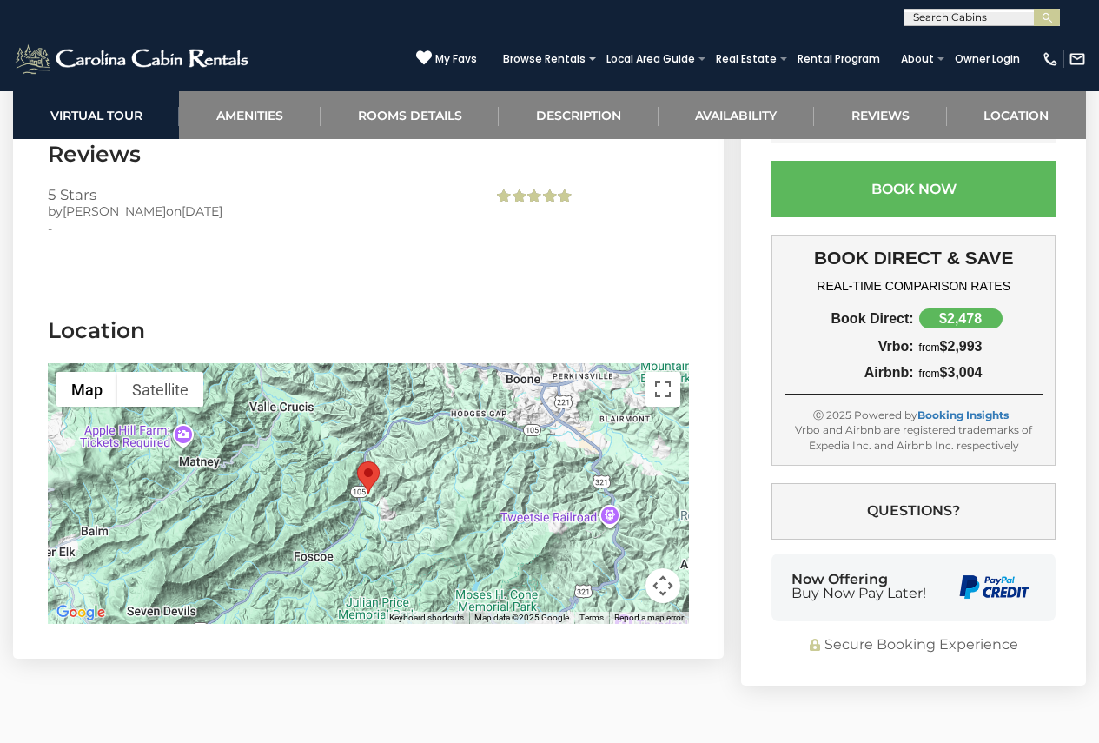
click at [665, 568] on button "Map camera controls" at bounding box center [663, 585] width 35 height 35
click at [578, 481] on button "Move up" at bounding box center [576, 498] width 35 height 35
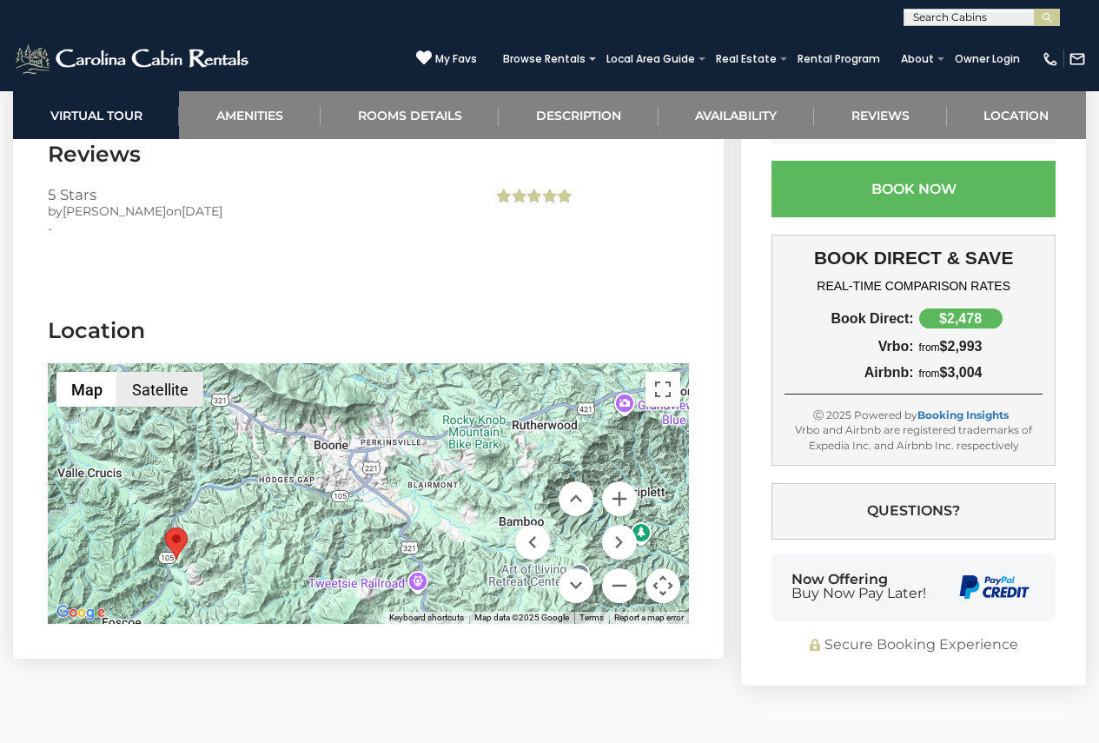
drag, startPoint x: 395, startPoint y: 430, endPoint x: 202, endPoint y: 366, distance: 202.6
click at [202, 366] on div "Map Terrain Satellite Labels Keyboard shortcuts Map Data Map data ©2025 Google …" at bounding box center [368, 493] width 641 height 261
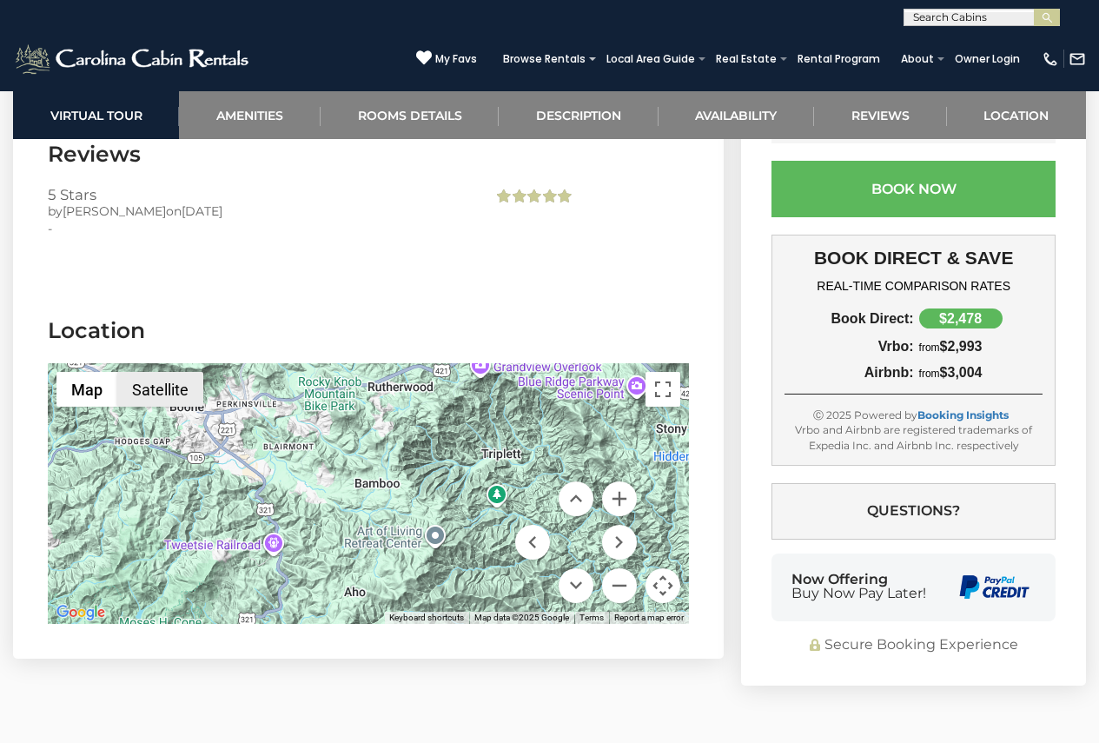
drag, startPoint x: 350, startPoint y: 399, endPoint x: 201, endPoint y: 362, distance: 153.9
click at [201, 363] on div "Map Terrain Satellite Labels Keyboard shortcuts Map Data Map data ©2025 Google …" at bounding box center [368, 493] width 641 height 261
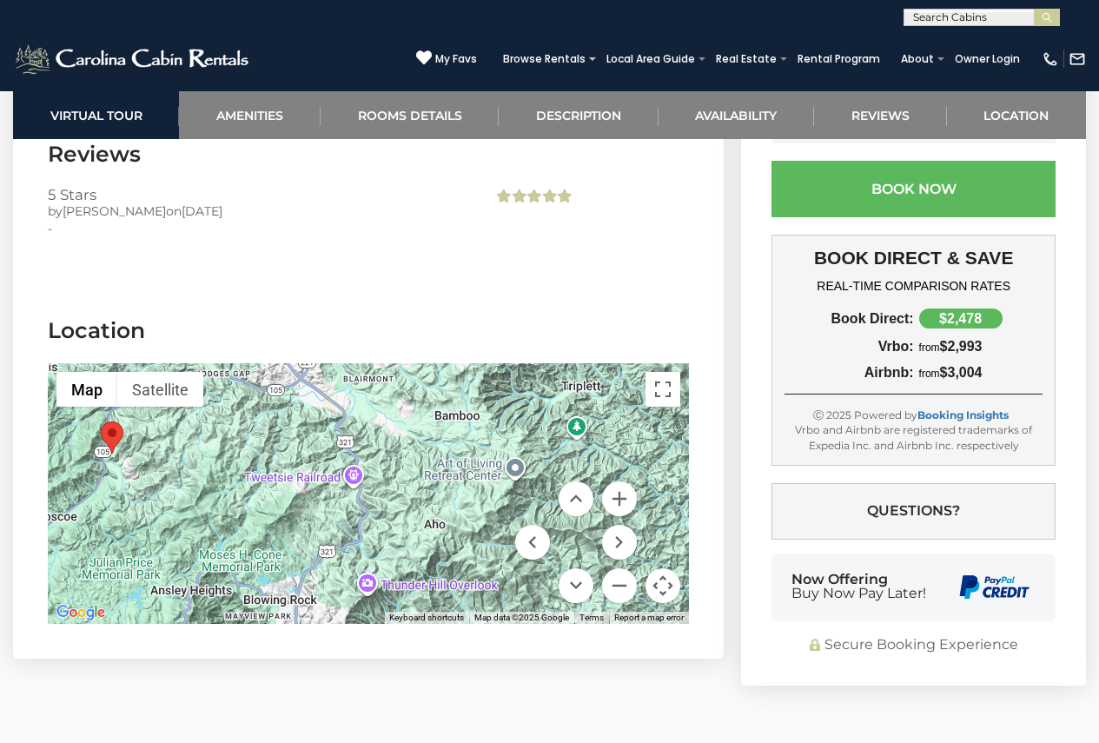
drag, startPoint x: 274, startPoint y: 457, endPoint x: 353, endPoint y: 392, distance: 102.5
click at [353, 392] on div at bounding box center [368, 493] width 641 height 261
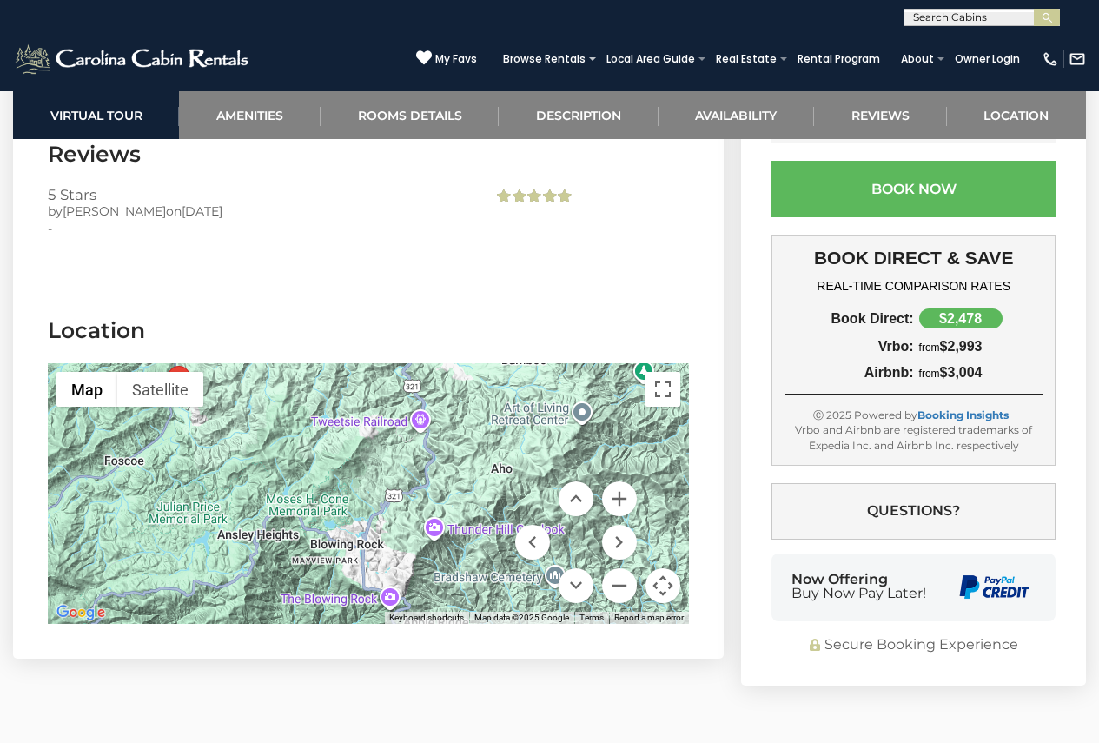
drag, startPoint x: 331, startPoint y: 460, endPoint x: 375, endPoint y: 429, distance: 53.8
click at [392, 411] on div at bounding box center [368, 493] width 641 height 261
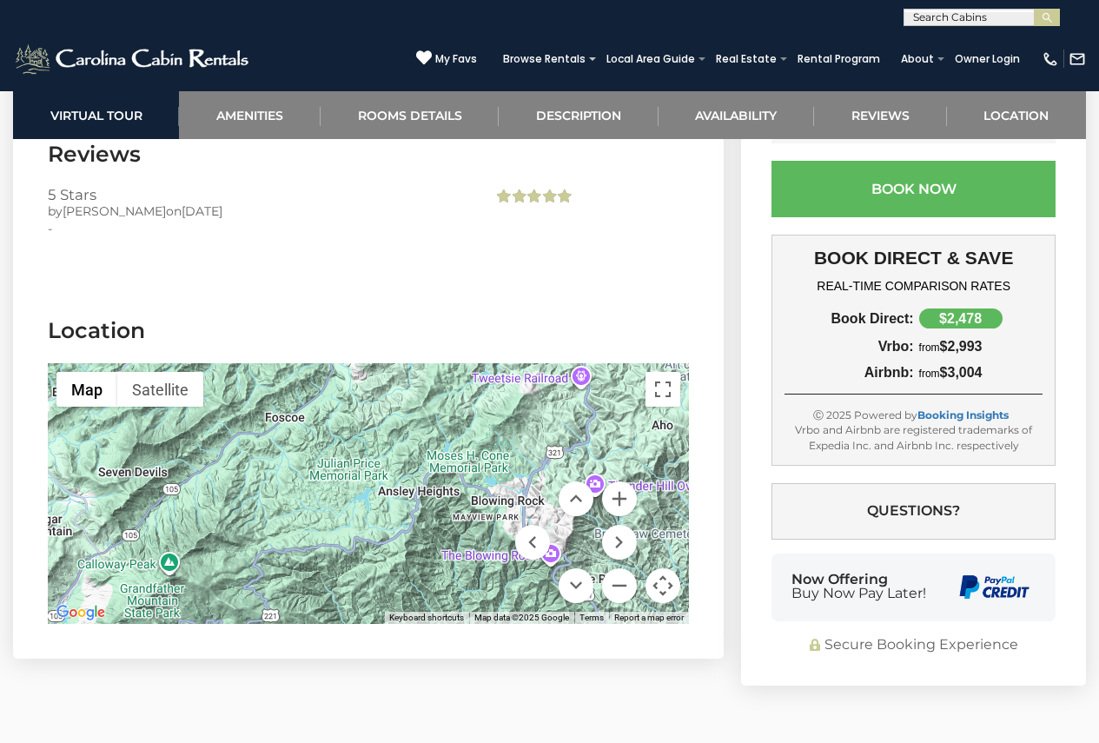
drag, startPoint x: 262, startPoint y: 533, endPoint x: 448, endPoint y: 484, distance: 191.4
click at [427, 488] on div at bounding box center [368, 493] width 641 height 261
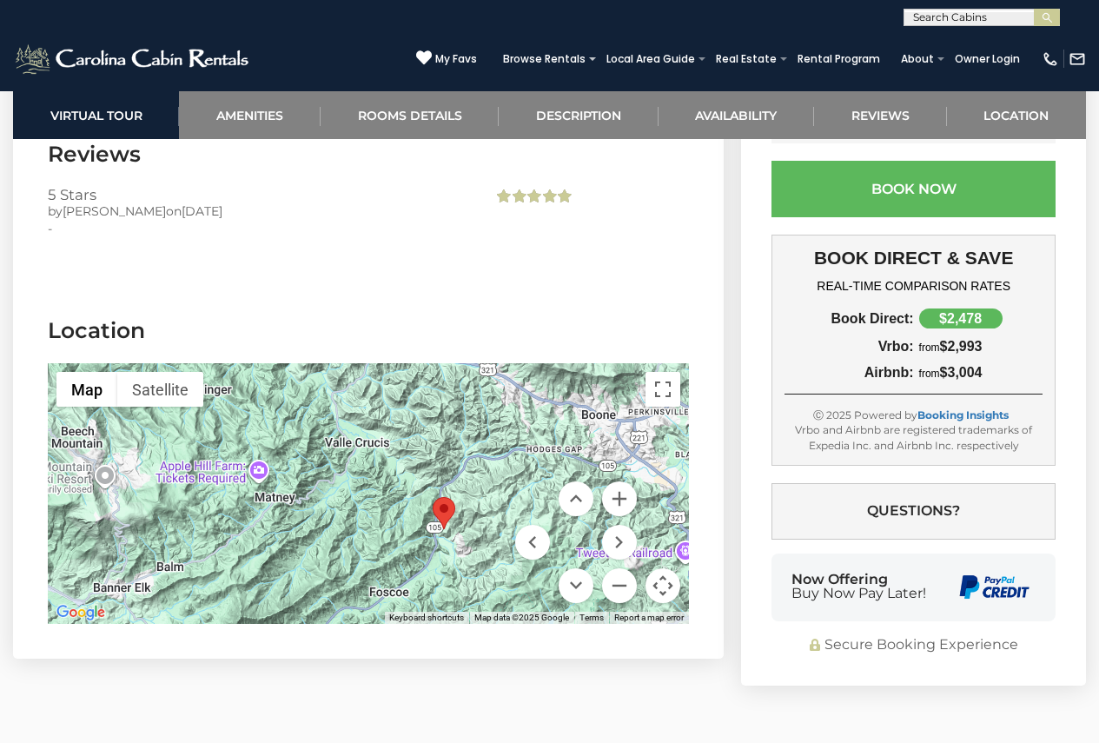
drag, startPoint x: 322, startPoint y: 493, endPoint x: 426, endPoint y: 668, distance: 203.8
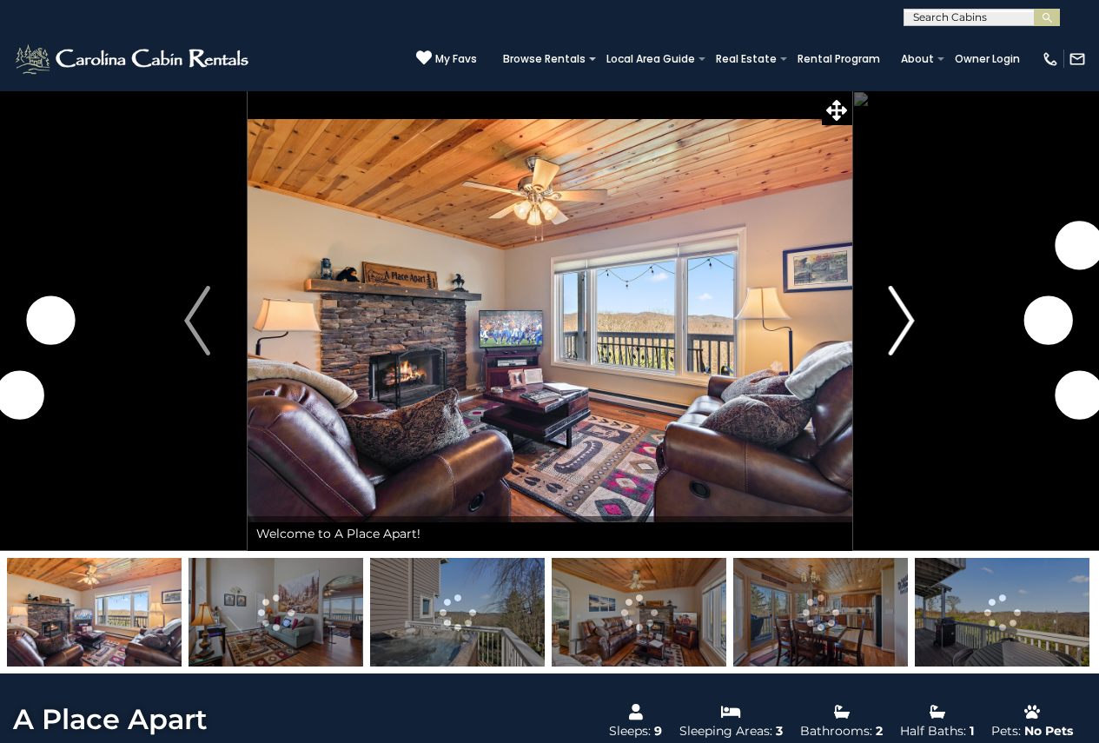
click at [893, 324] on img "Next" at bounding box center [902, 321] width 26 height 70
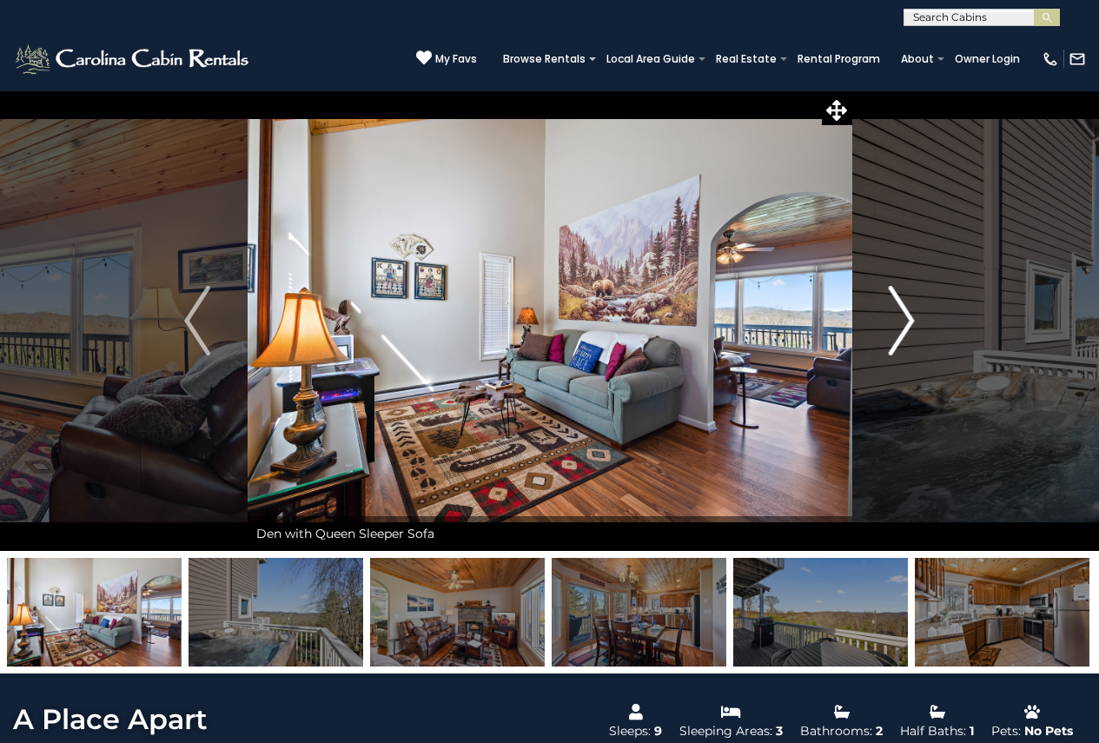
click at [898, 321] on img "Next" at bounding box center [902, 321] width 26 height 70
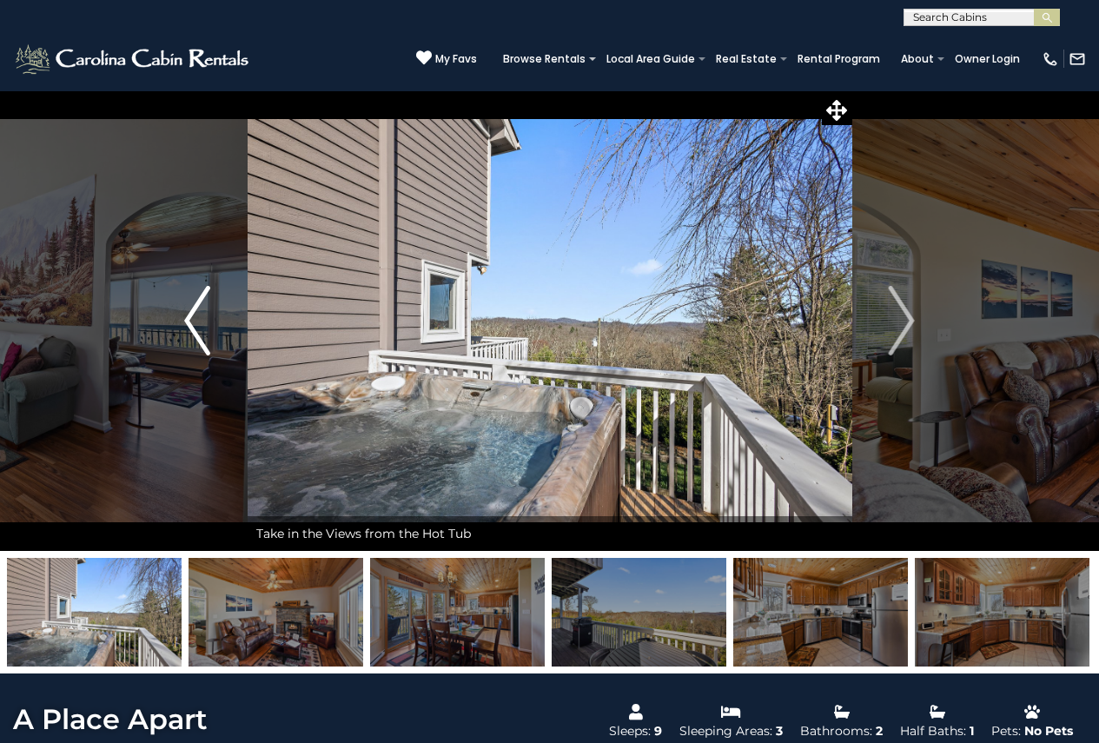
drag, startPoint x: 180, startPoint y: 316, endPoint x: 189, endPoint y: 316, distance: 9.6
click at [181, 316] on button "Previous" at bounding box center [198, 320] width 100 height 461
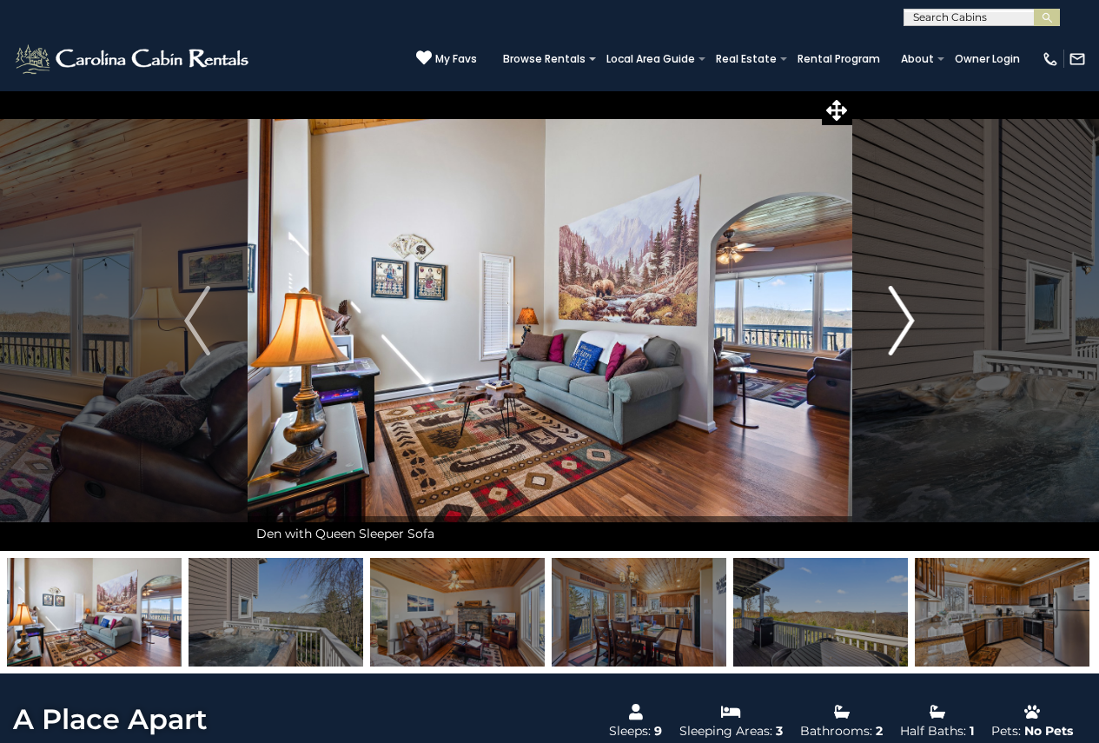
click at [913, 316] on img "Next" at bounding box center [902, 321] width 26 height 70
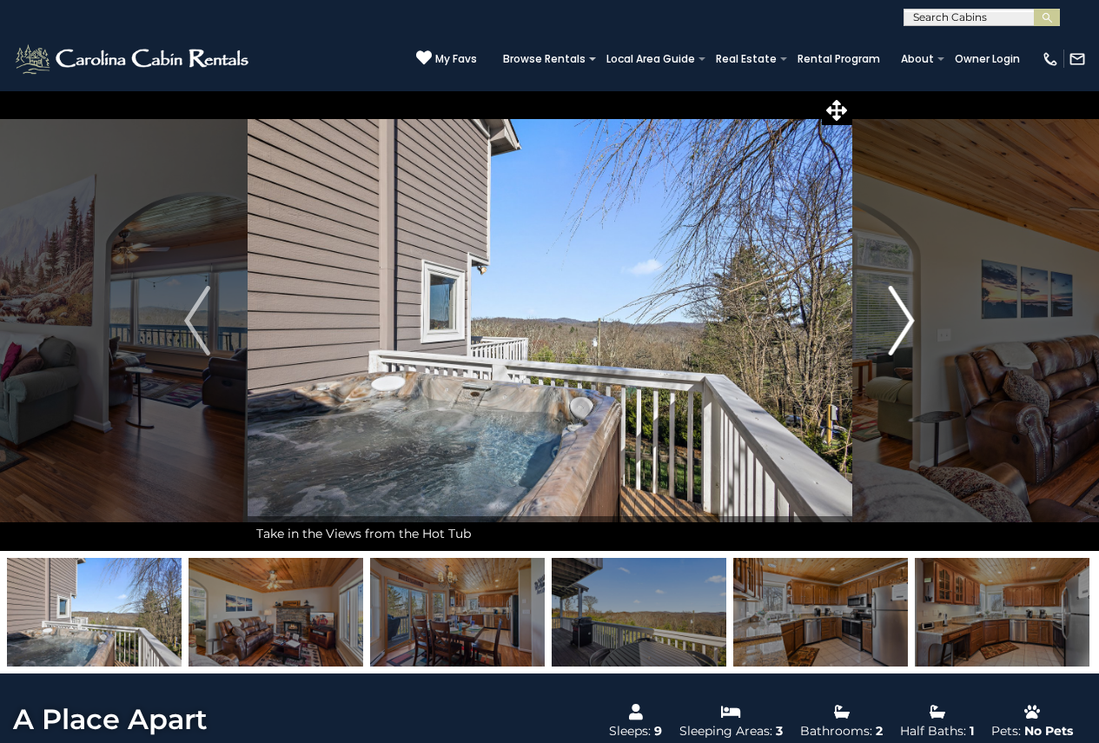
click at [913, 316] on img "Next" at bounding box center [902, 321] width 26 height 70
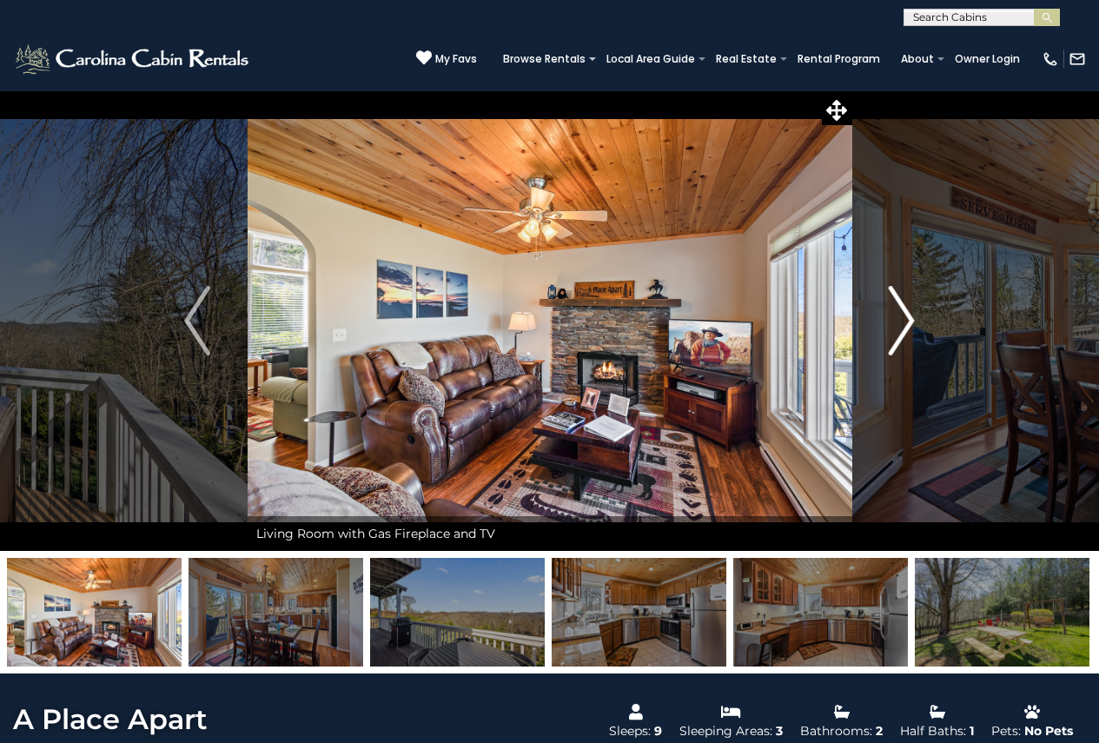
click at [913, 316] on img "Next" at bounding box center [902, 321] width 26 height 70
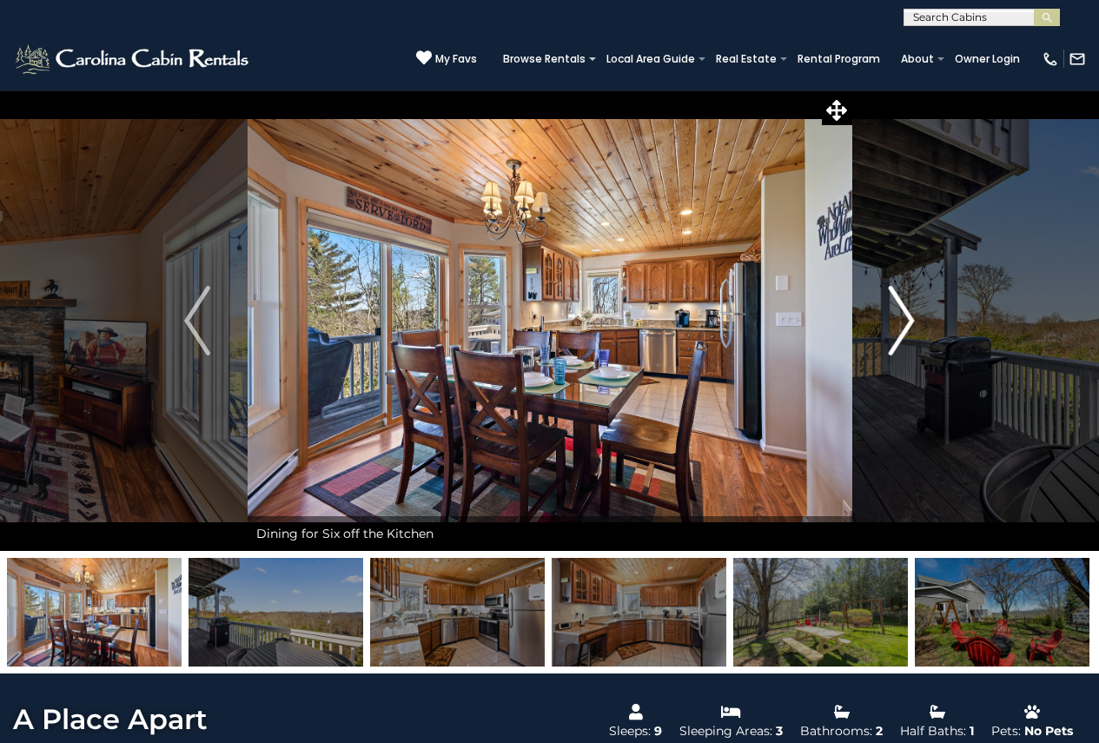
click at [913, 316] on img "Next" at bounding box center [902, 321] width 26 height 70
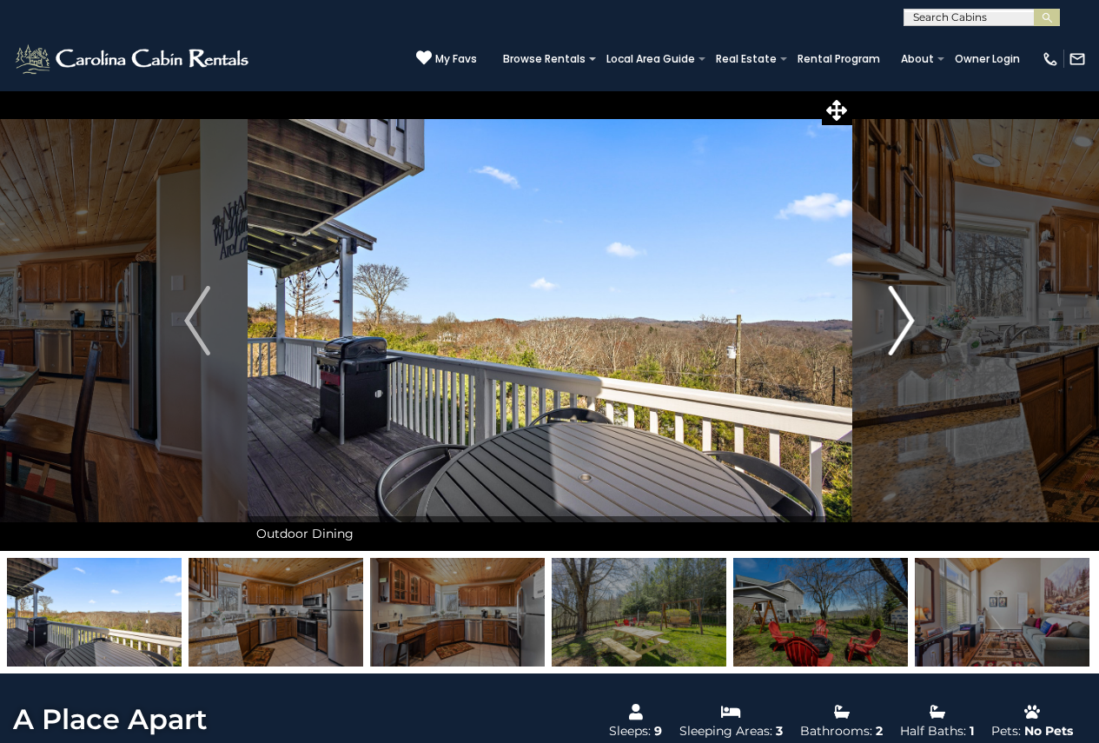
click at [913, 316] on img "Next" at bounding box center [902, 321] width 26 height 70
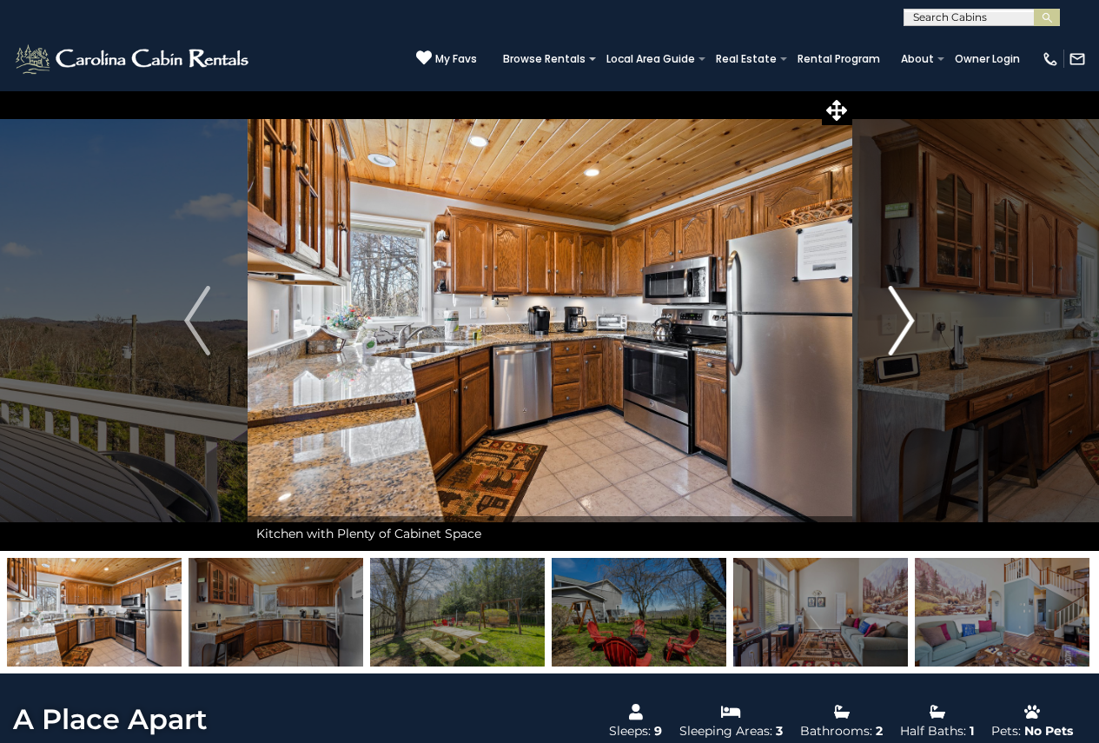
click at [913, 316] on img "Next" at bounding box center [902, 321] width 26 height 70
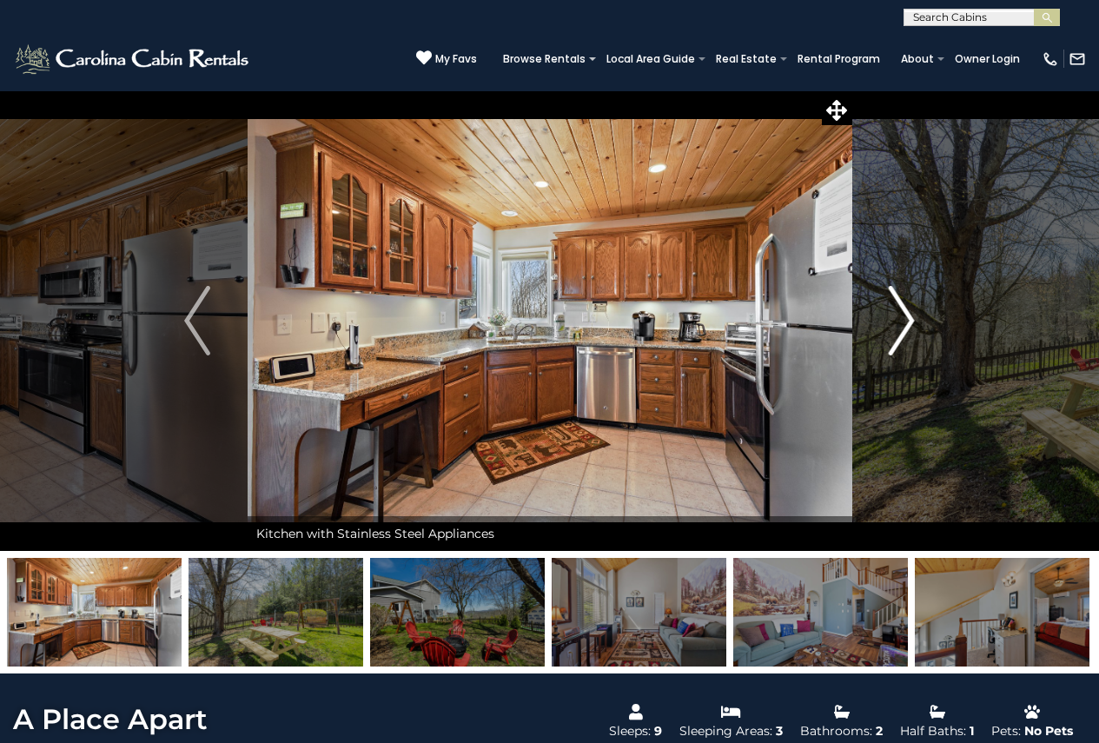
click at [913, 316] on img "Next" at bounding box center [902, 321] width 26 height 70
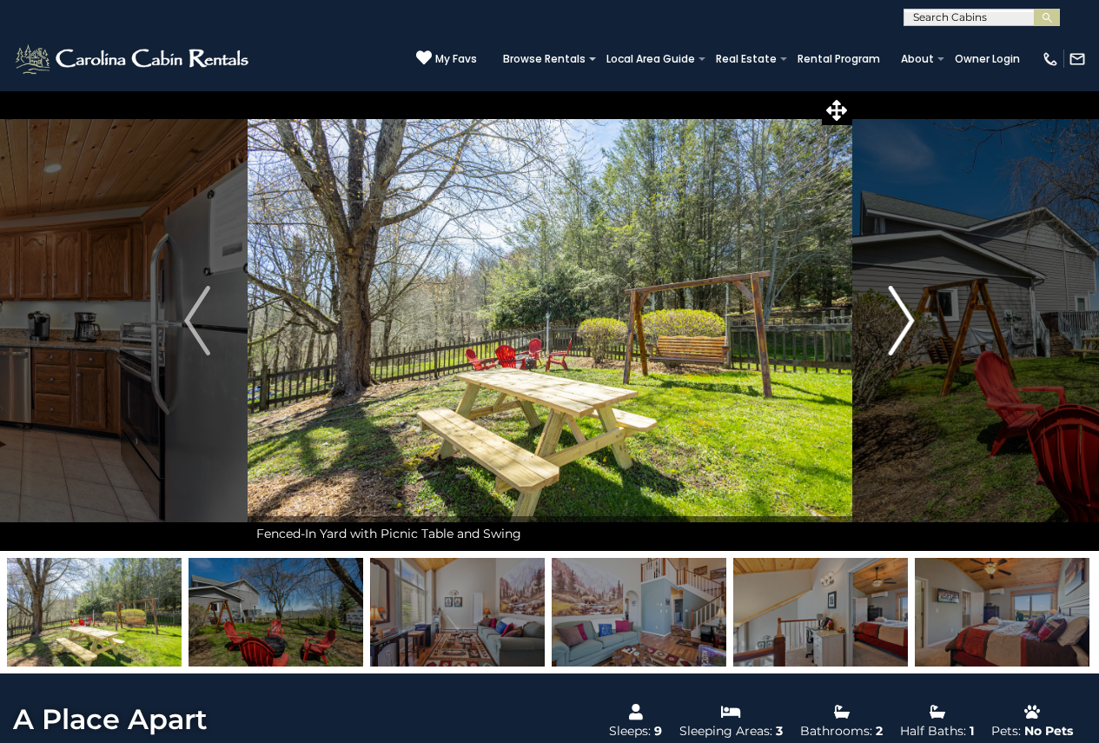
click at [913, 316] on img "Next" at bounding box center [902, 321] width 26 height 70
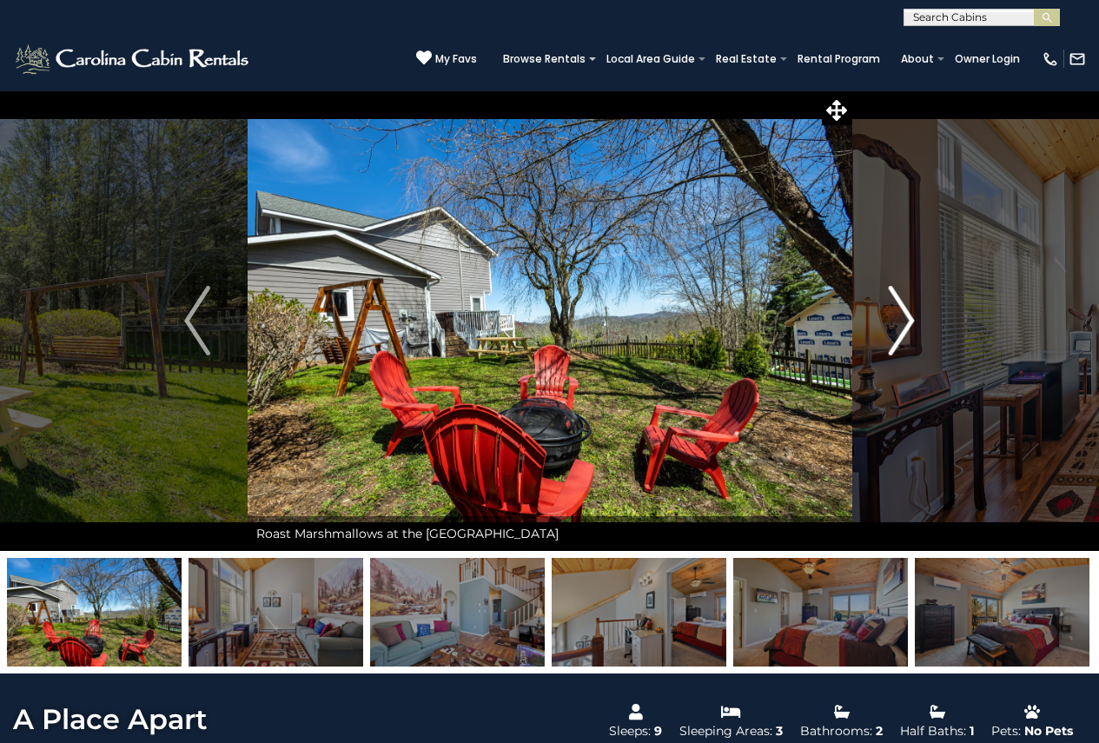
click at [913, 316] on img "Next" at bounding box center [902, 321] width 26 height 70
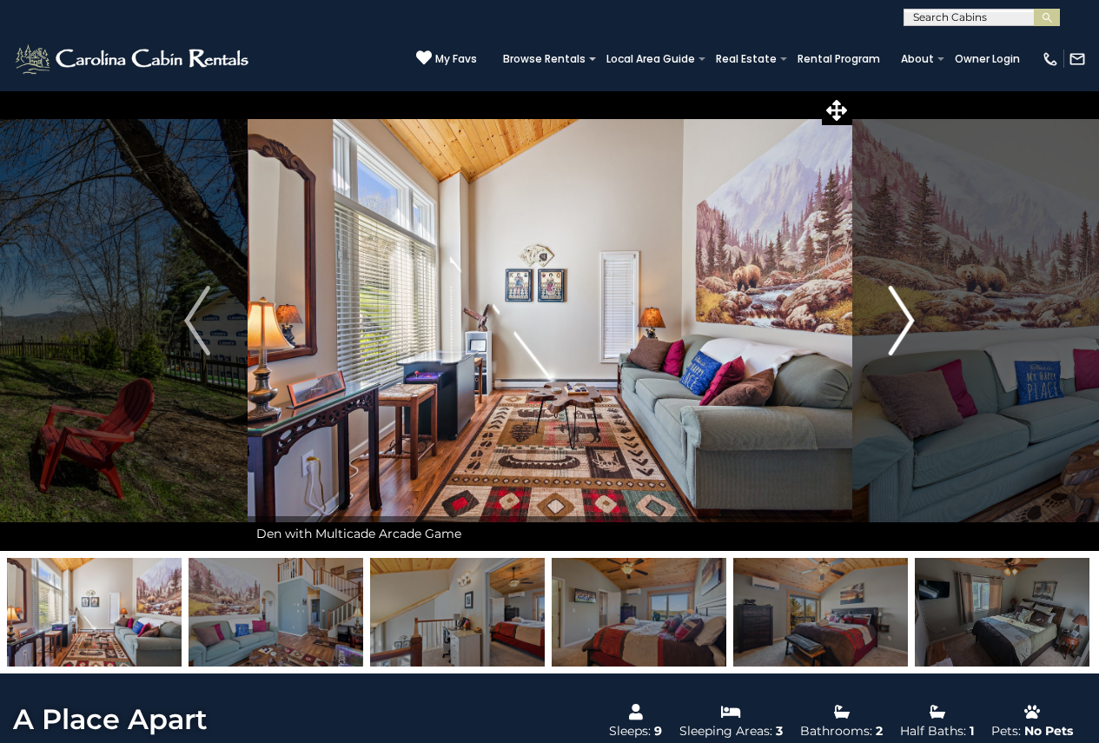
click at [913, 316] on img "Next" at bounding box center [902, 321] width 26 height 70
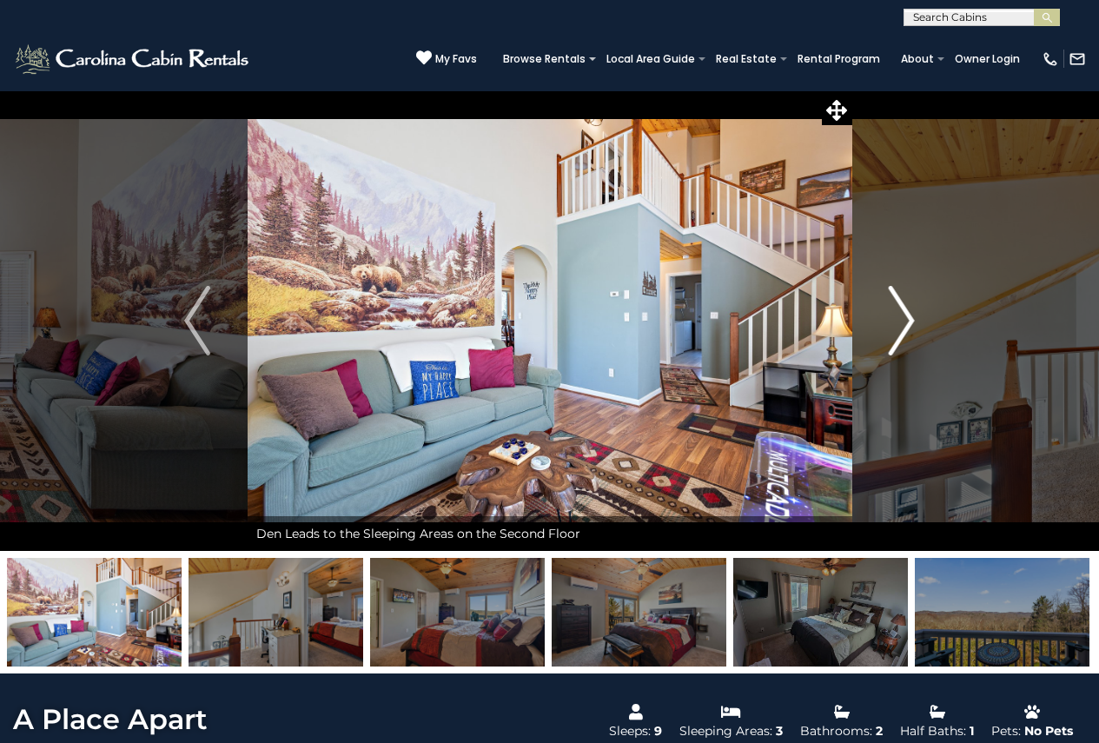
click at [913, 316] on img "Next" at bounding box center [902, 321] width 26 height 70
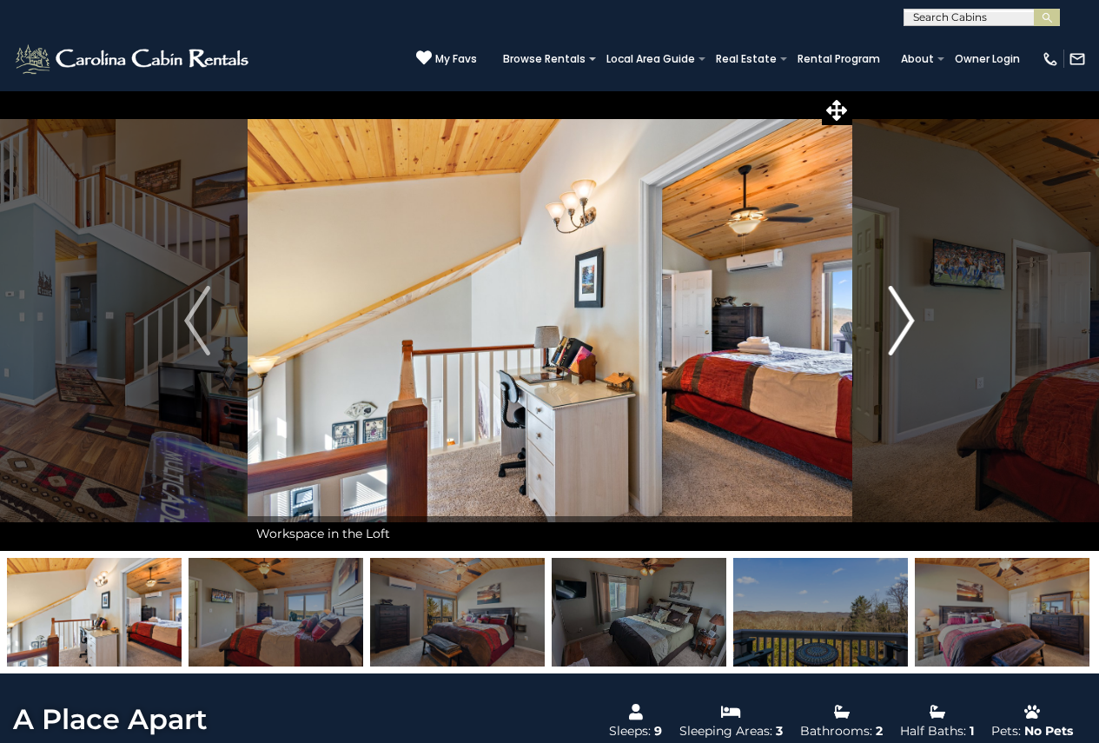
click at [913, 316] on img "Next" at bounding box center [902, 321] width 26 height 70
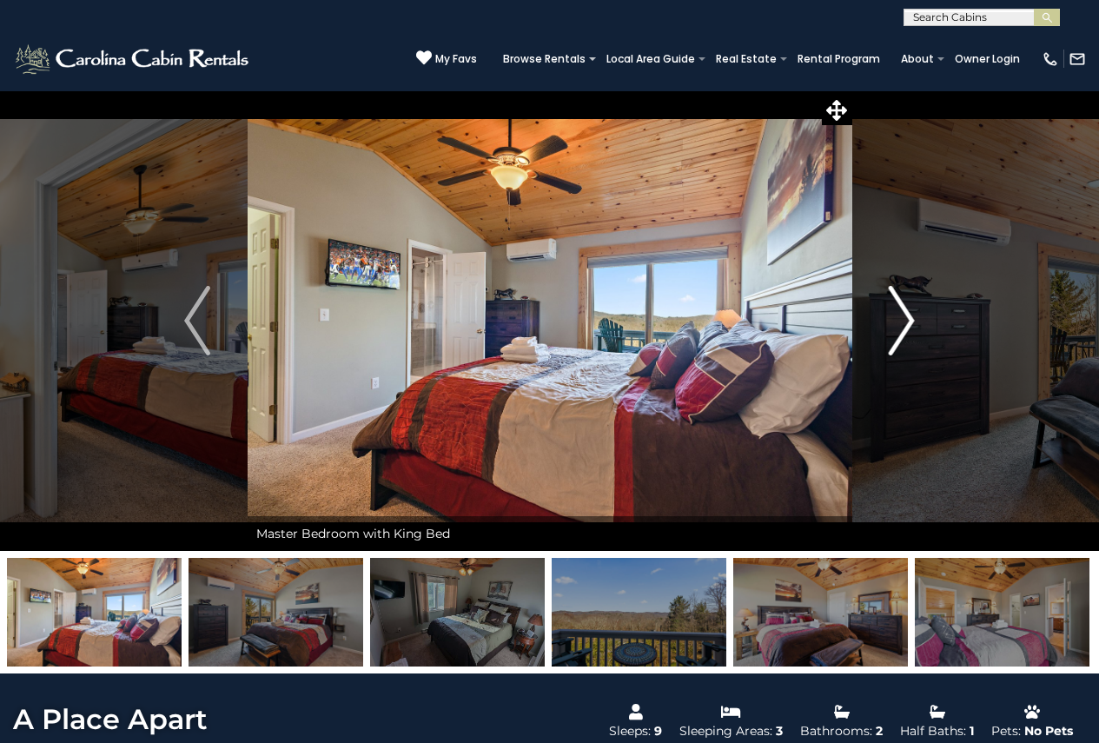
click at [913, 316] on img "Next" at bounding box center [902, 321] width 26 height 70
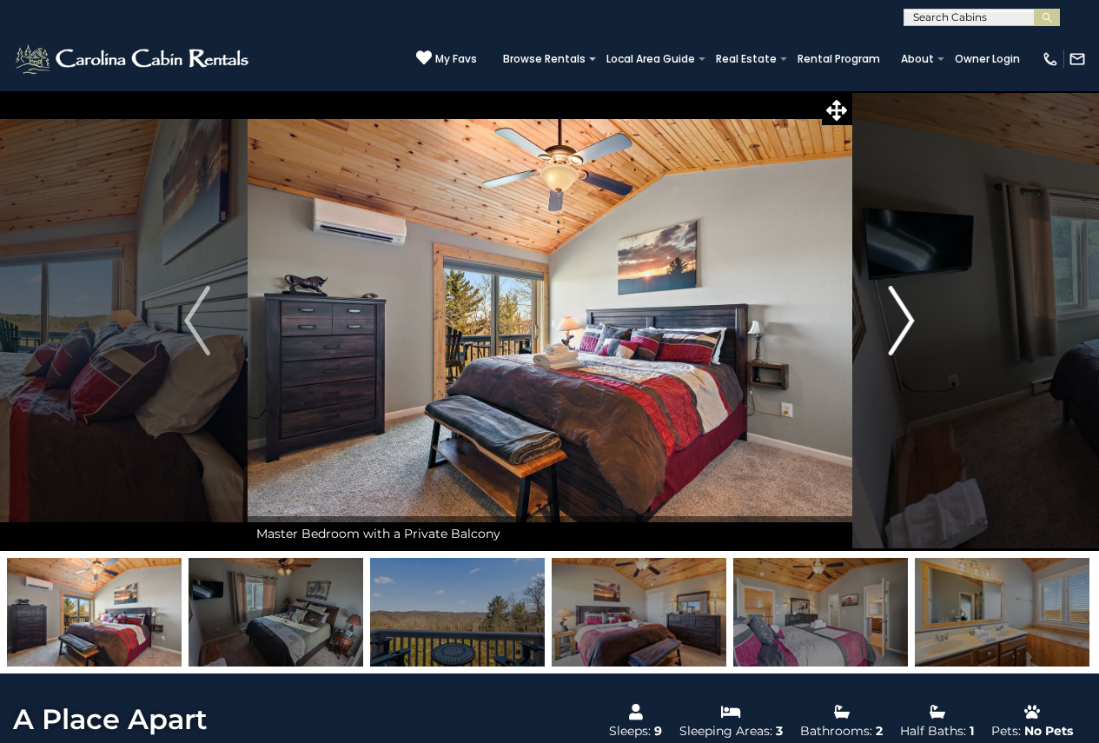
click at [913, 316] on img "Next" at bounding box center [902, 321] width 26 height 70
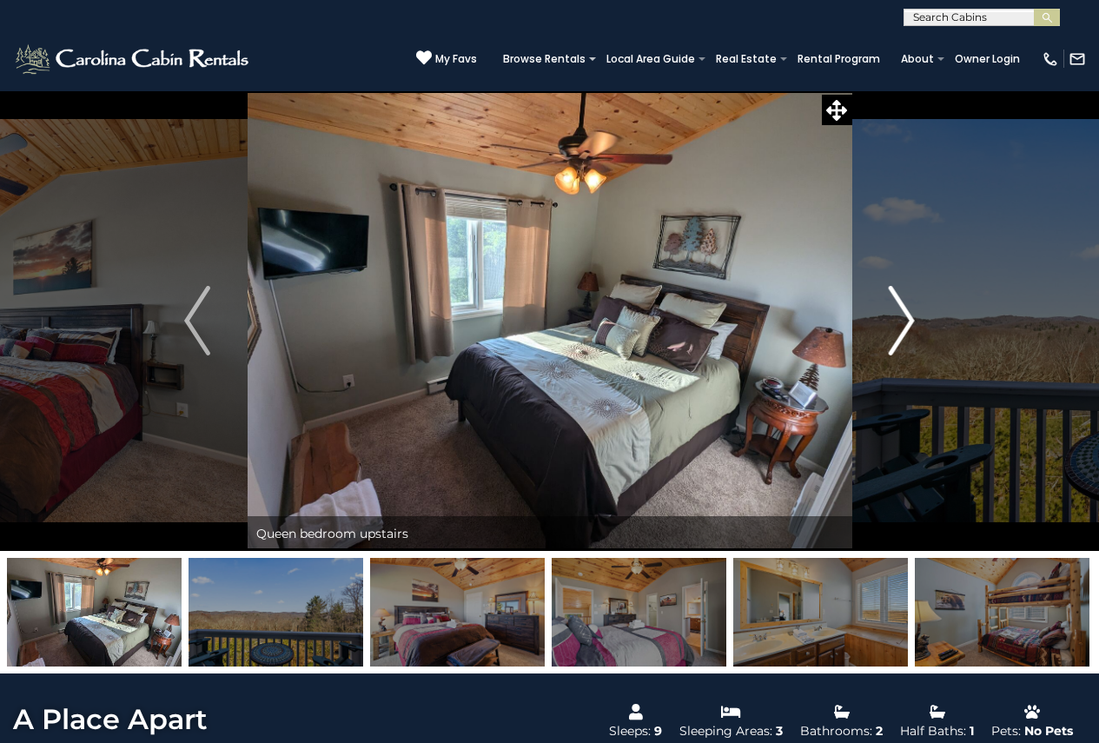
click at [913, 316] on img "Next" at bounding box center [902, 321] width 26 height 70
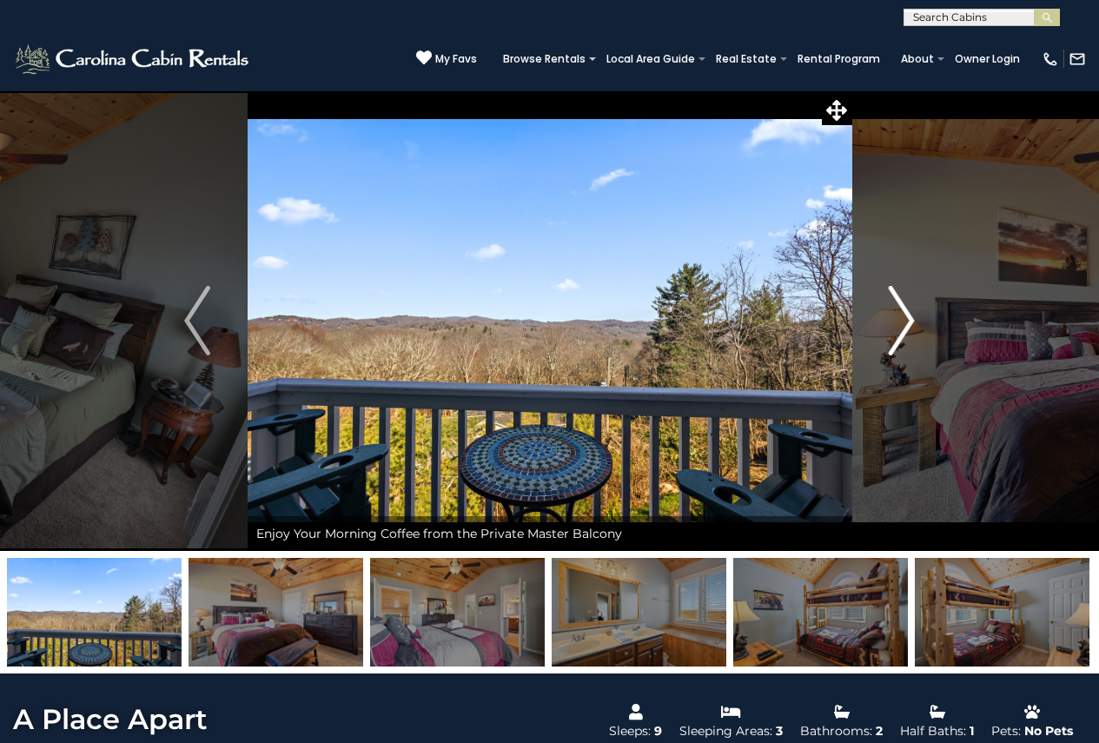
click at [913, 316] on img "Next" at bounding box center [902, 321] width 26 height 70
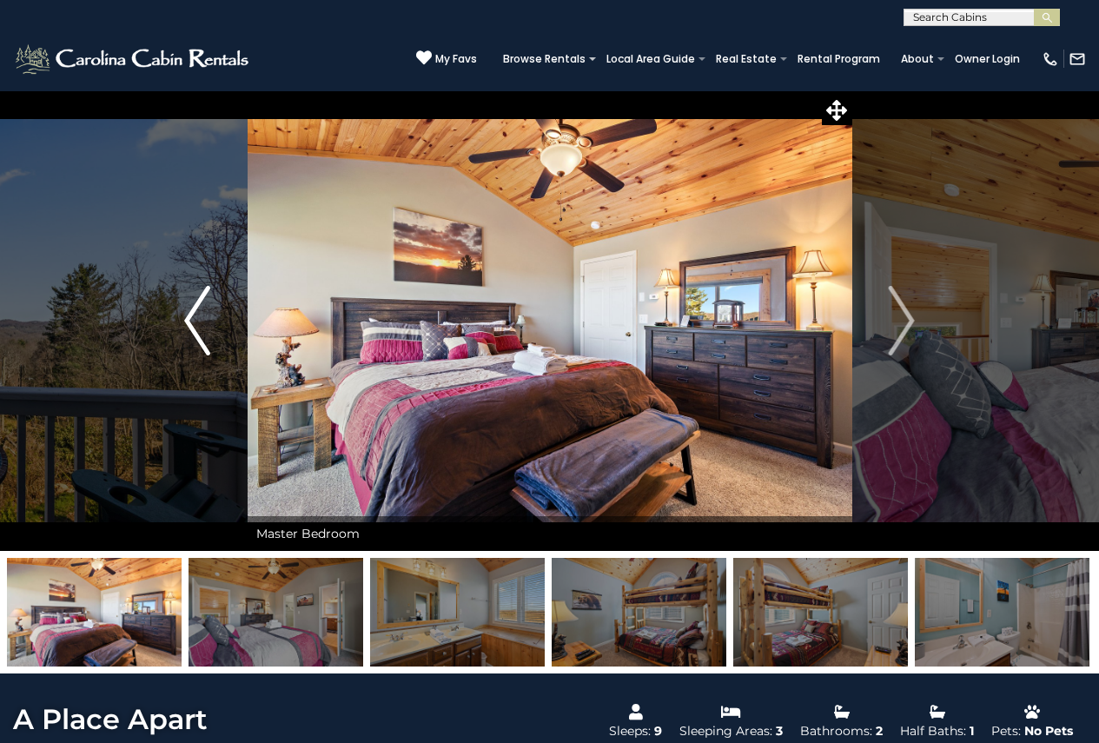
drag, startPoint x: 214, startPoint y: 315, endPoint x: 246, endPoint y: 326, distance: 33.8
click at [215, 315] on button "Previous" at bounding box center [198, 320] width 100 height 461
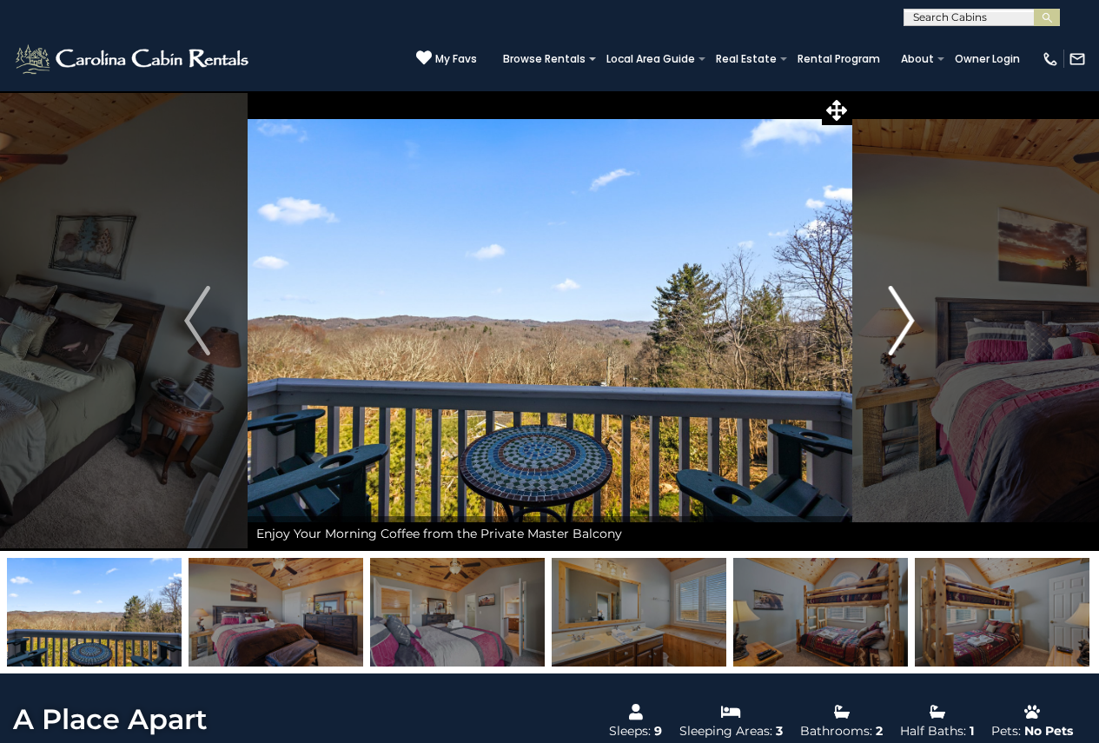
click at [917, 322] on button "Next" at bounding box center [902, 320] width 100 height 461
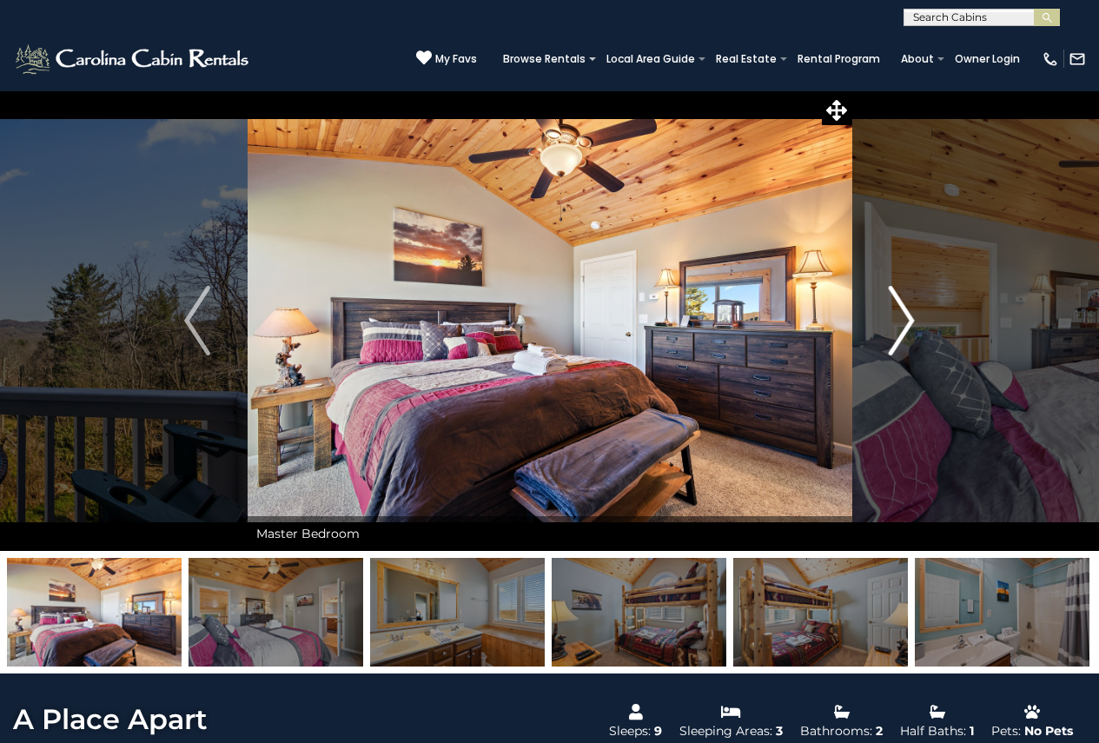
click at [917, 322] on button "Next" at bounding box center [902, 320] width 100 height 461
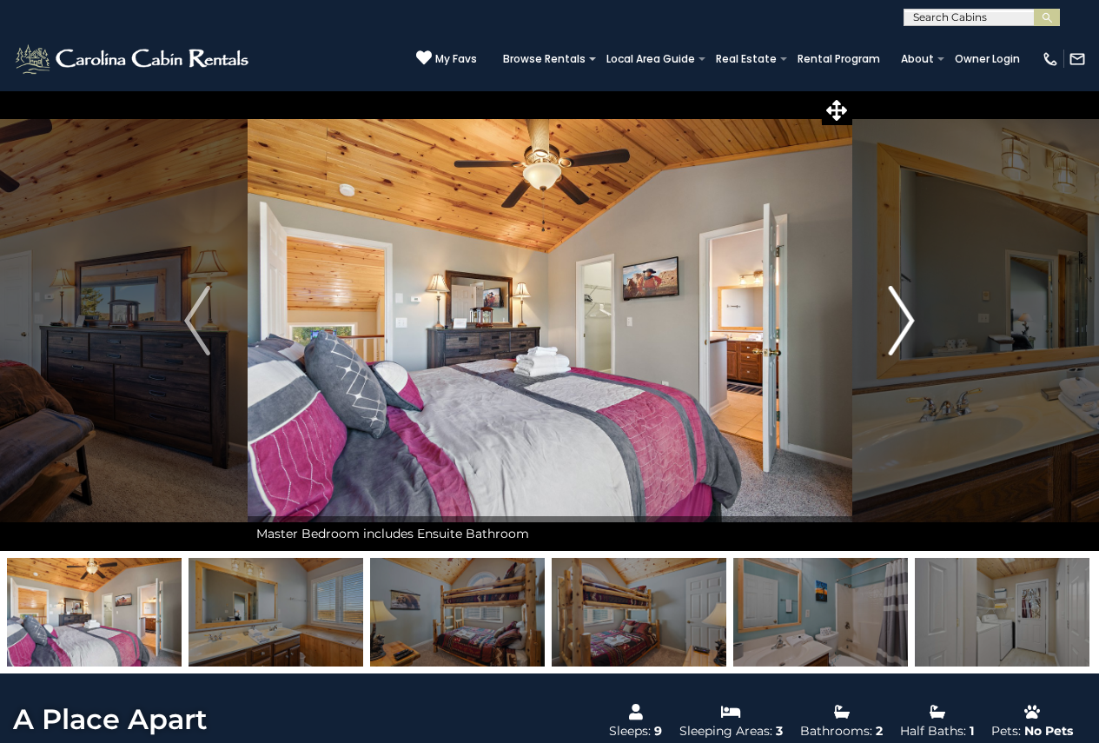
click at [917, 322] on button "Next" at bounding box center [902, 320] width 100 height 461
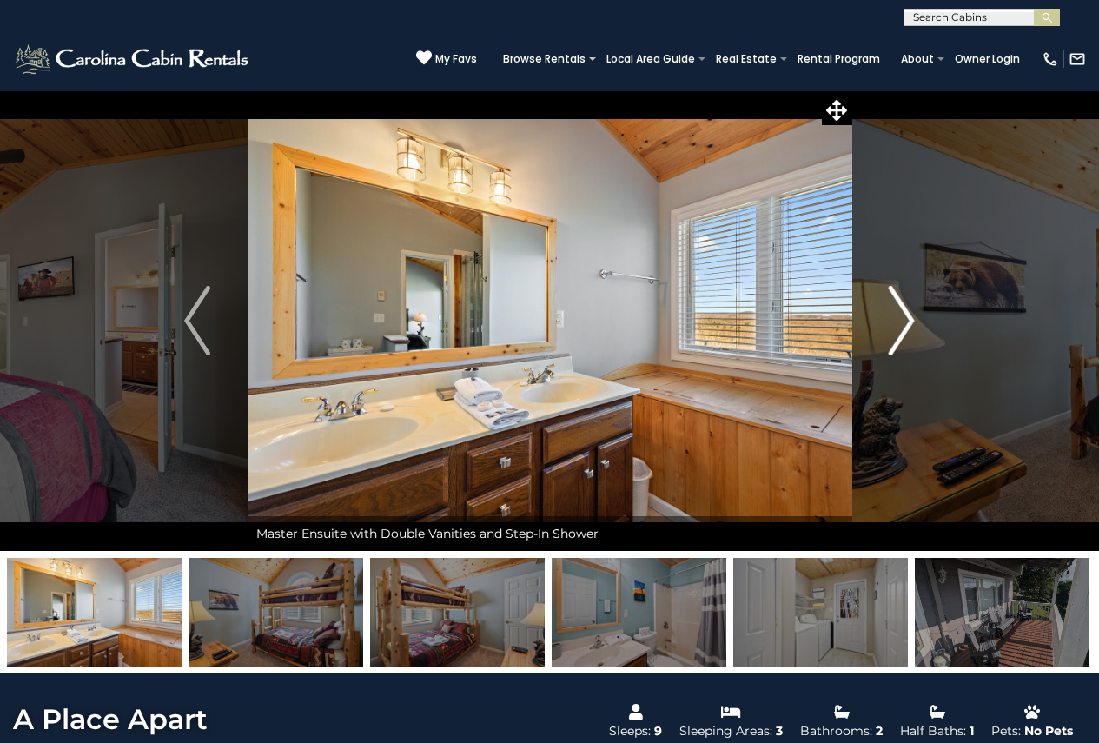
click at [917, 322] on button "Next" at bounding box center [902, 320] width 100 height 461
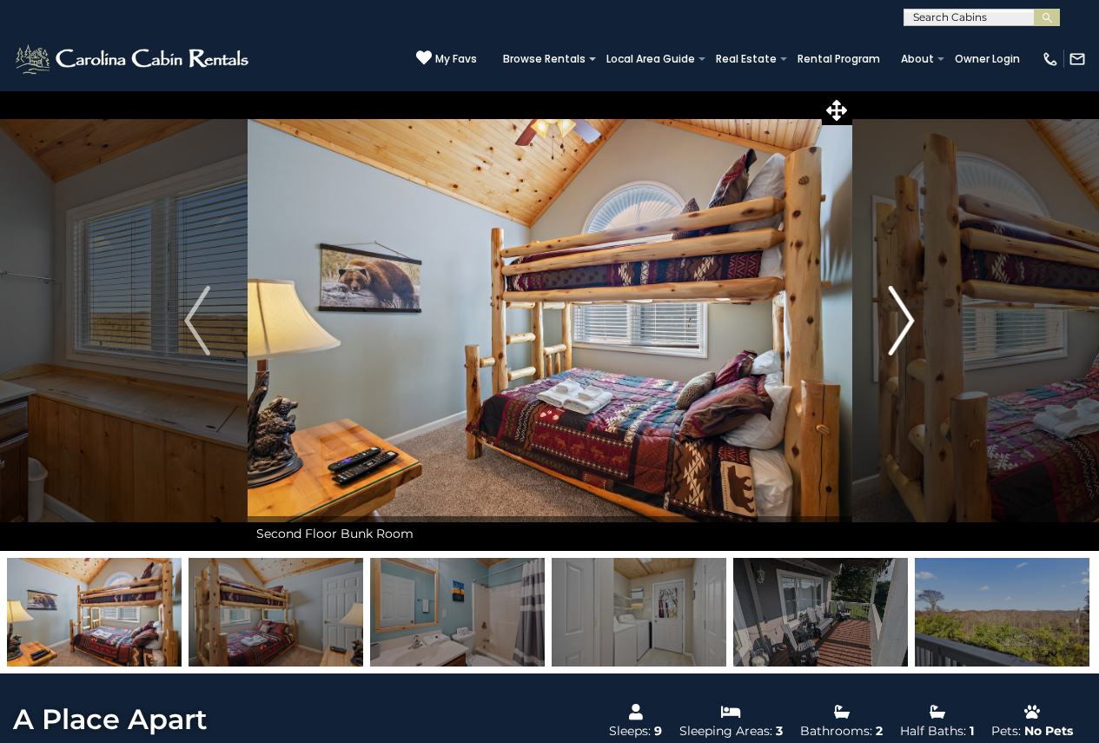
click at [917, 322] on button "Next" at bounding box center [902, 320] width 100 height 461
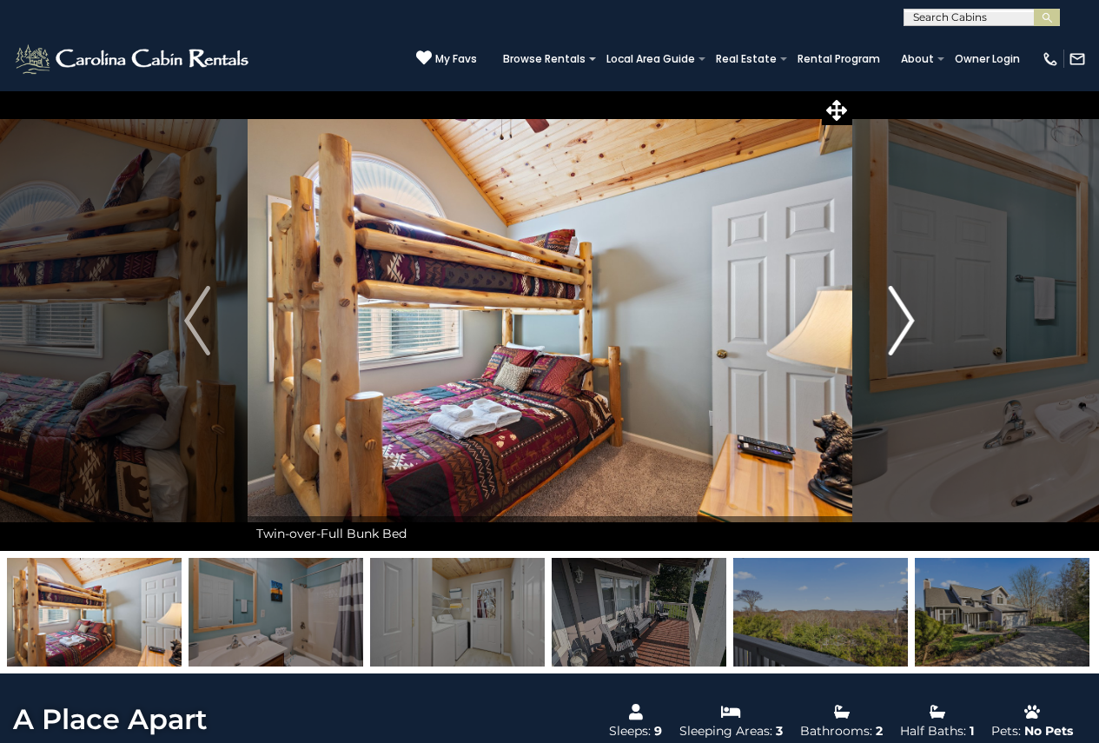
click at [917, 322] on button "Next" at bounding box center [902, 320] width 100 height 461
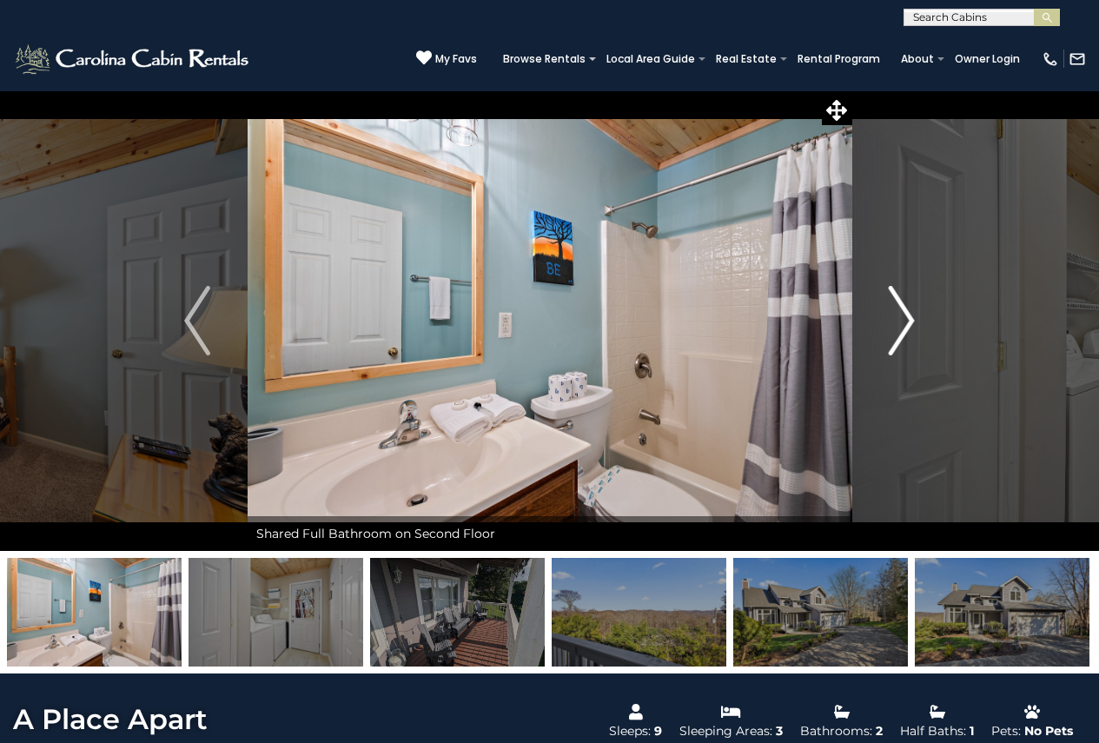
click at [917, 322] on button "Next" at bounding box center [902, 320] width 100 height 461
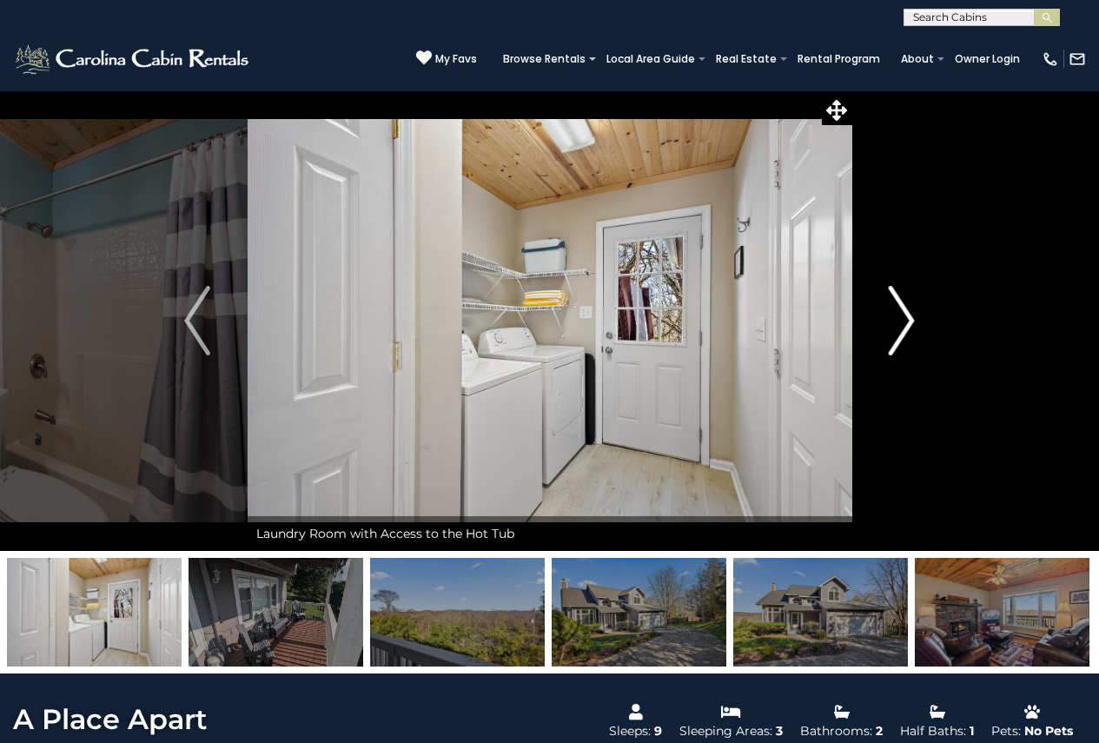
click at [917, 322] on button "Next" at bounding box center [902, 320] width 100 height 461
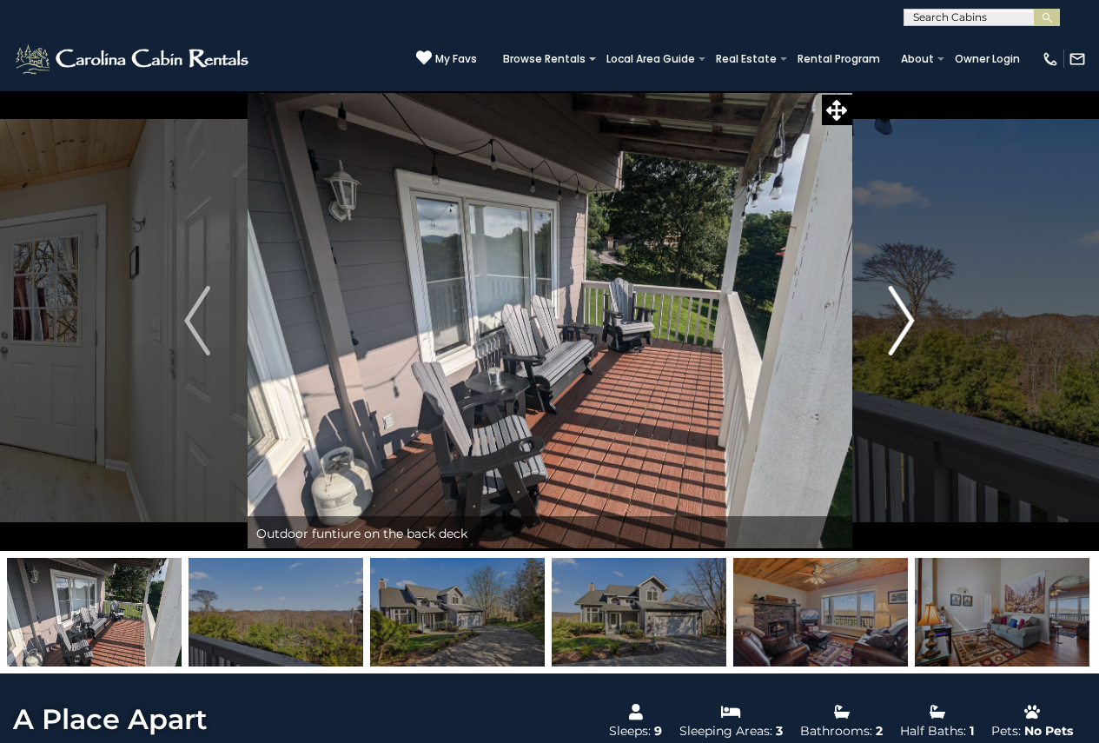
click at [917, 322] on button "Next" at bounding box center [902, 320] width 100 height 461
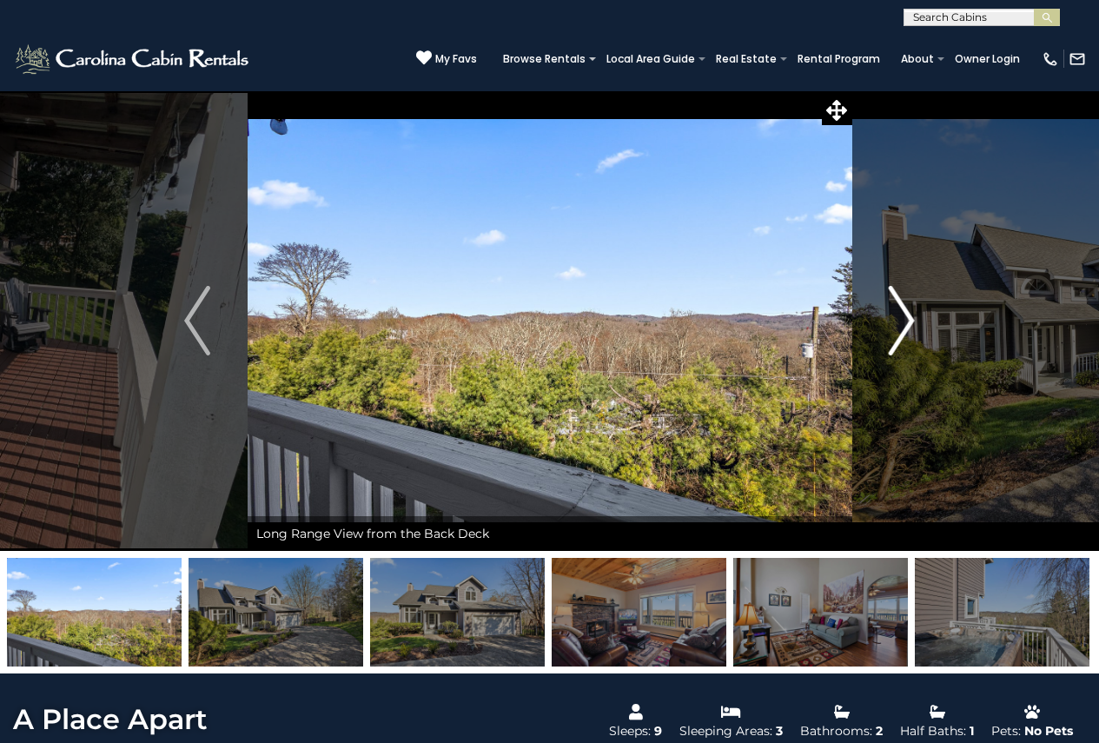
click at [917, 322] on button "Next" at bounding box center [902, 320] width 100 height 461
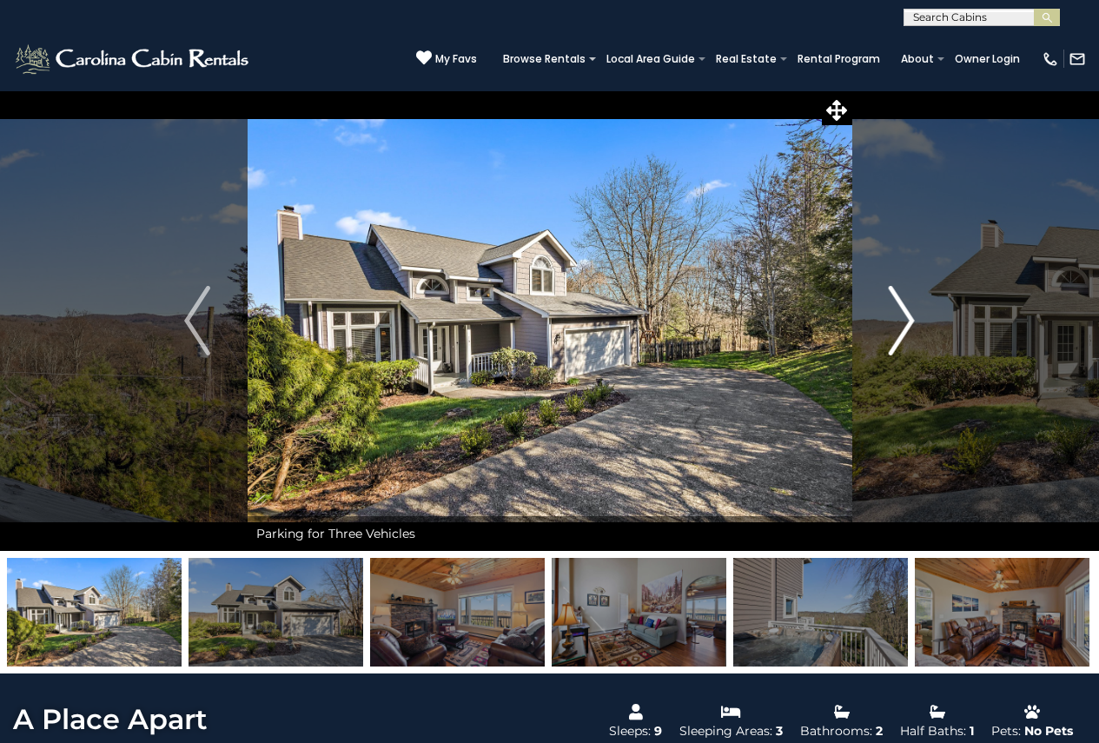
click at [917, 322] on button "Next" at bounding box center [902, 320] width 100 height 461
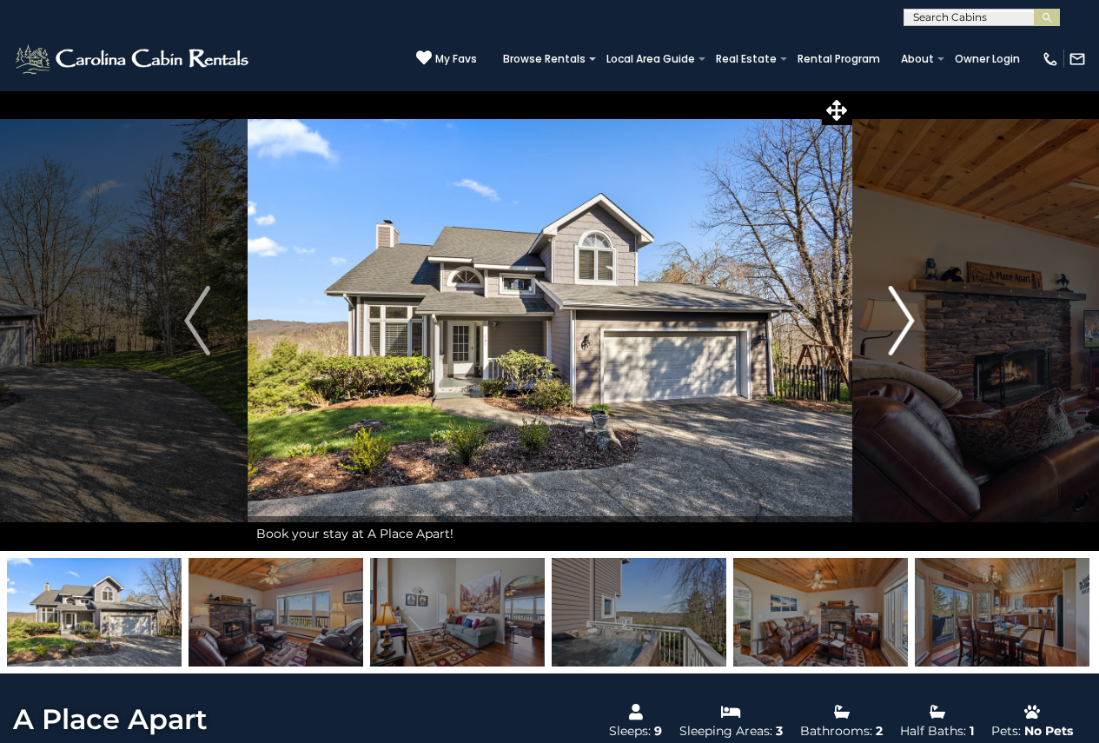
click at [917, 322] on button "Next" at bounding box center [902, 320] width 100 height 461
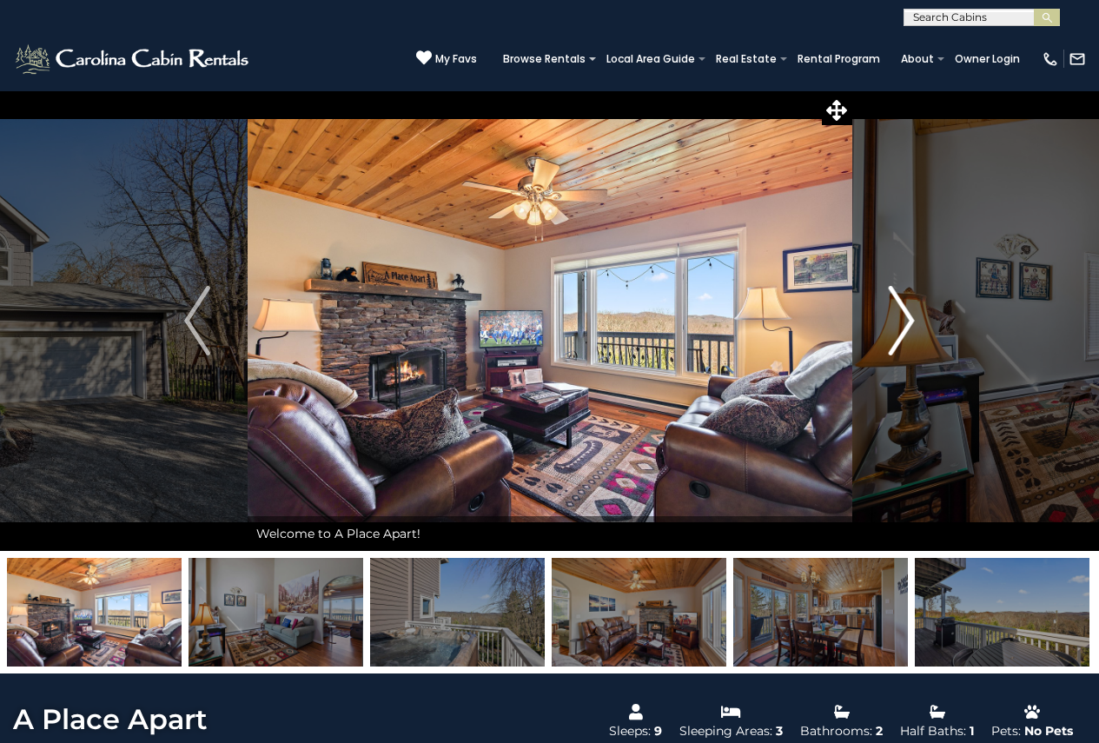
click at [917, 322] on button "Next" at bounding box center [902, 320] width 100 height 461
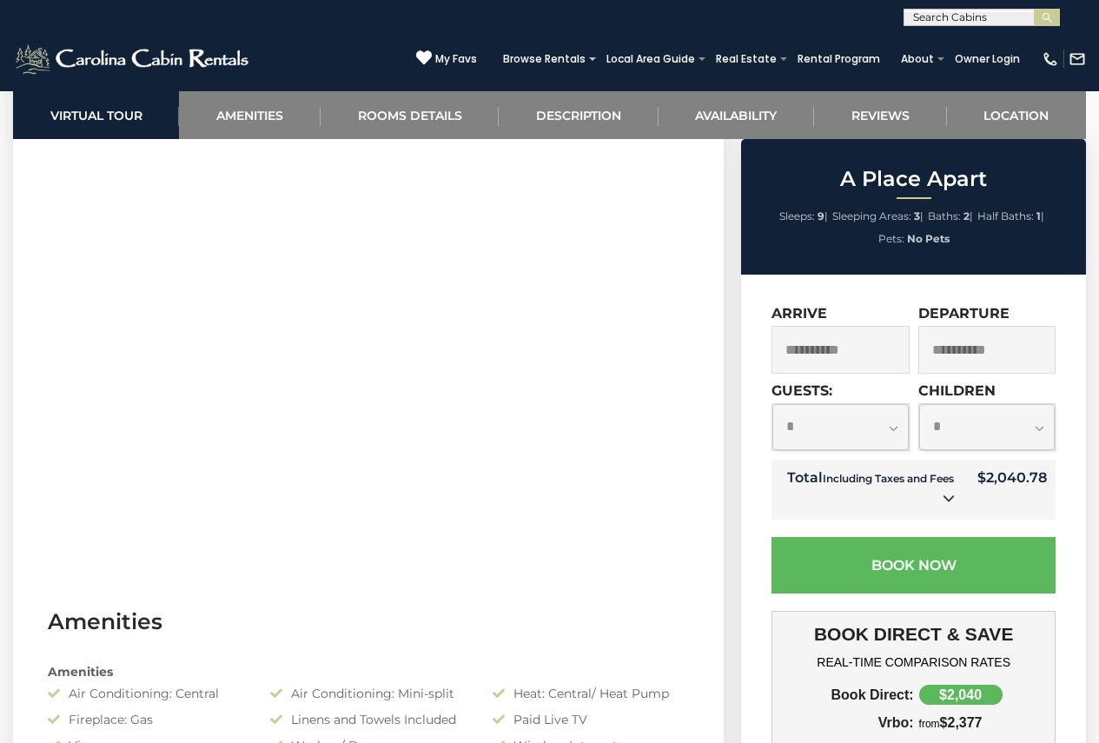
scroll to position [695, 0]
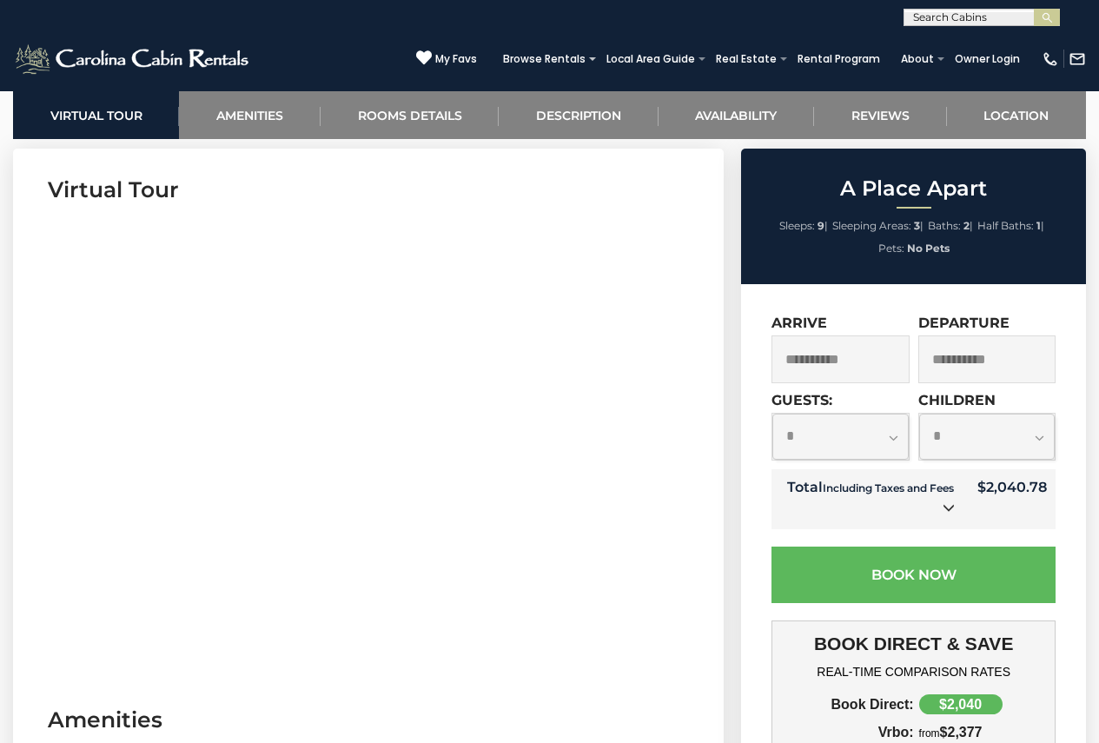
drag, startPoint x: 688, startPoint y: 448, endPoint x: 732, endPoint y: 422, distance: 50.7
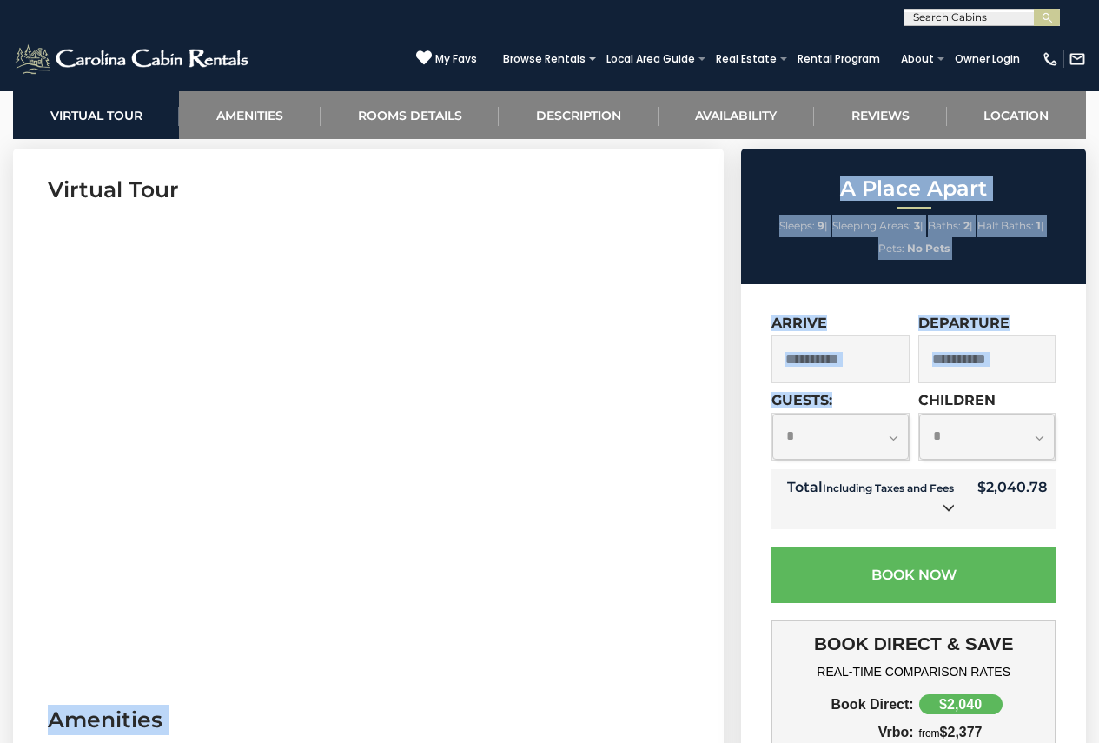
drag, startPoint x: 750, startPoint y: 431, endPoint x: 654, endPoint y: 429, distance: 95.6
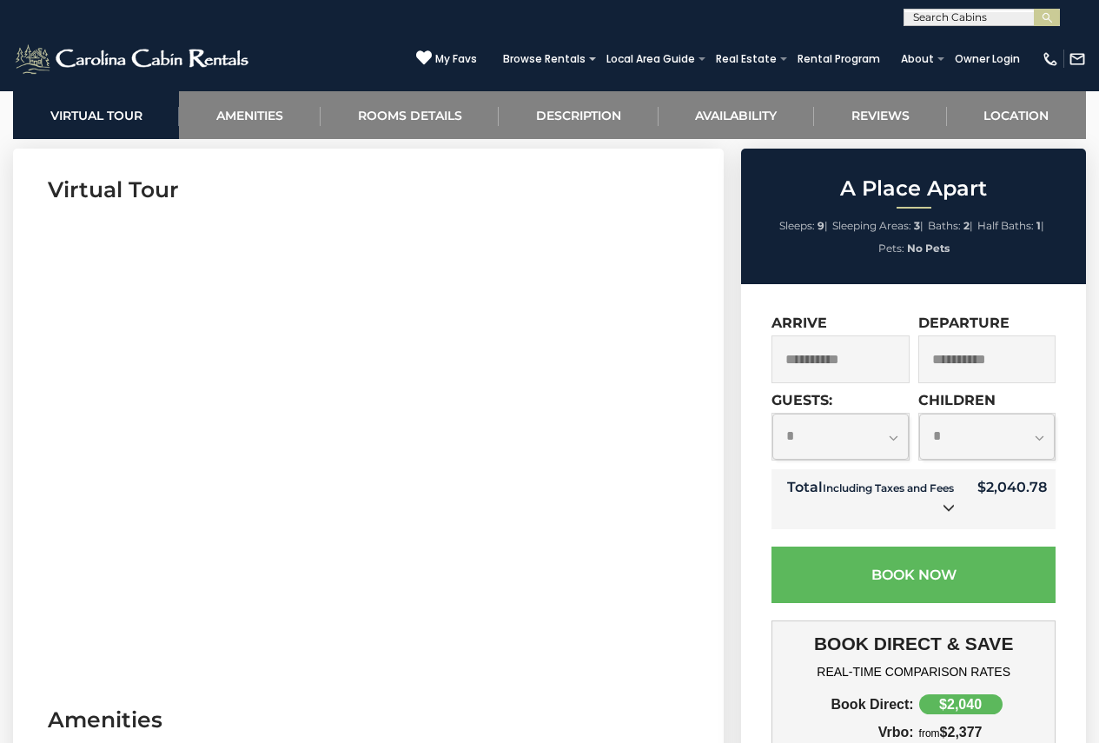
drag, startPoint x: 671, startPoint y: 415, endPoint x: -144, endPoint y: 429, distance: 815.3
drag, startPoint x: 469, startPoint y: 694, endPoint x: 470, endPoint y: 662, distance: 31.3
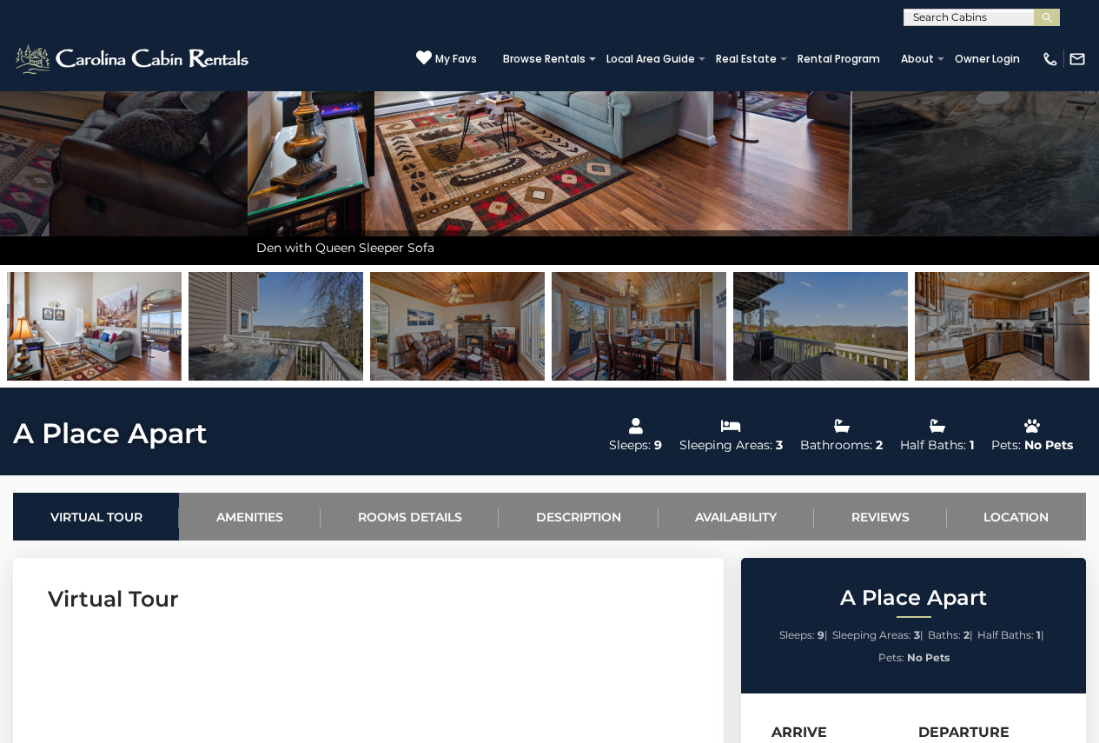
scroll to position [261, 0]
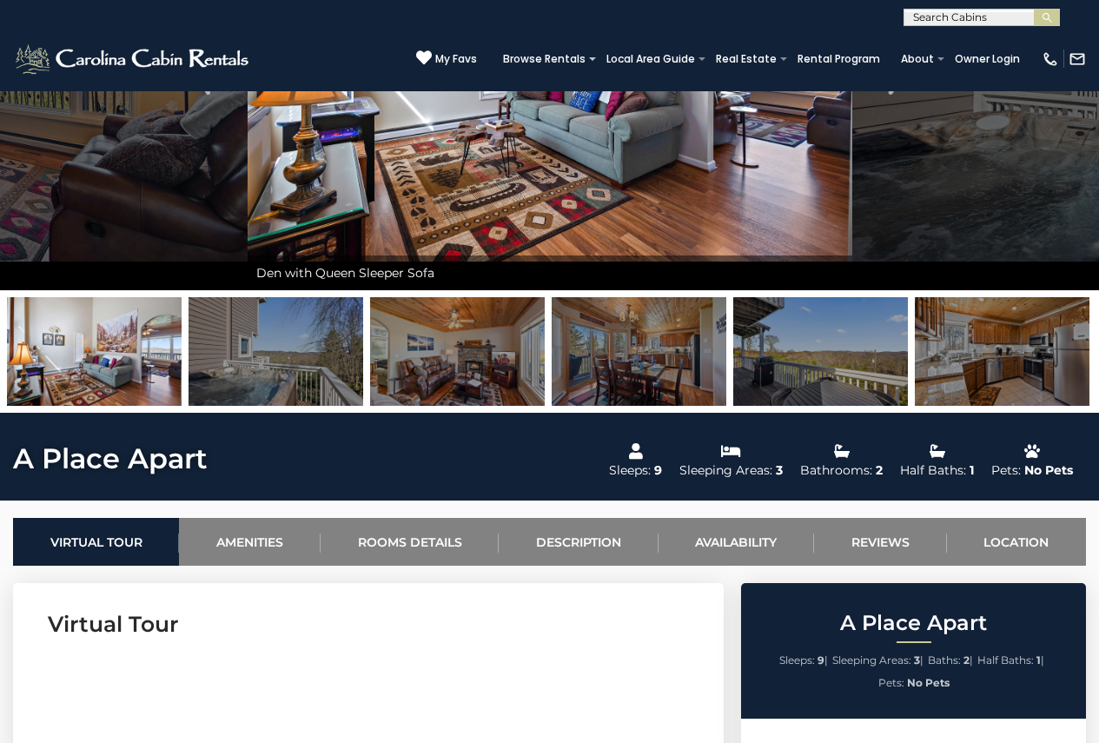
click at [445, 348] on img at bounding box center [457, 351] width 175 height 109
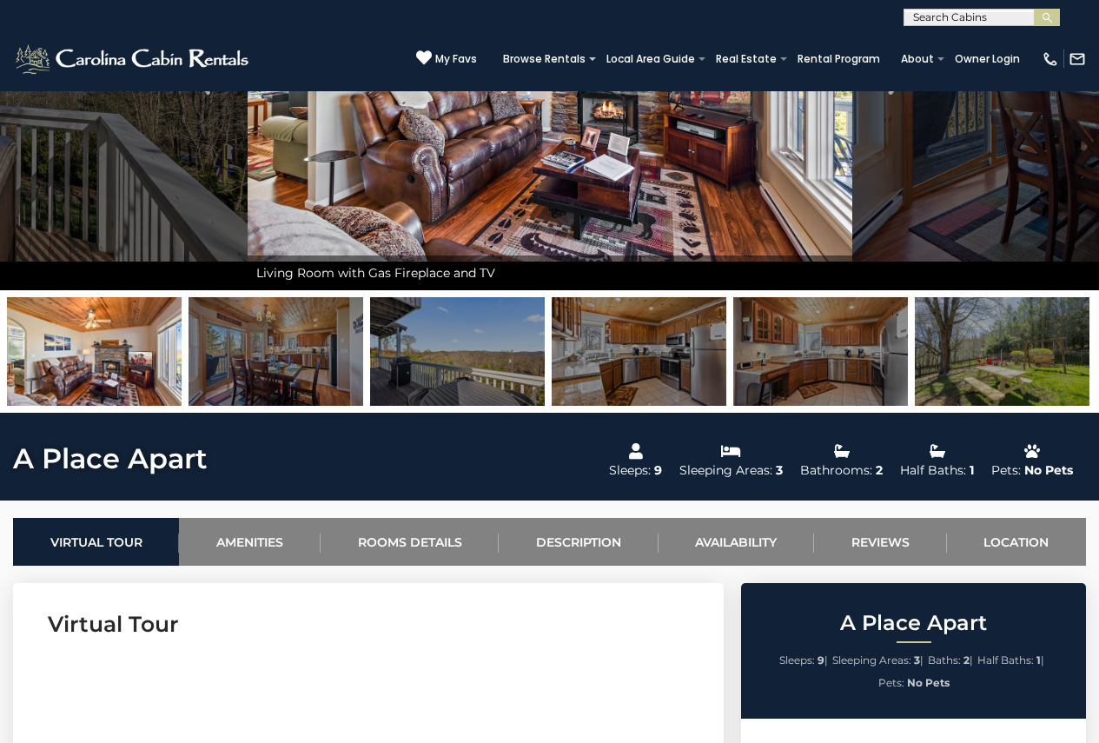
click at [658, 361] on img at bounding box center [639, 351] width 175 height 109
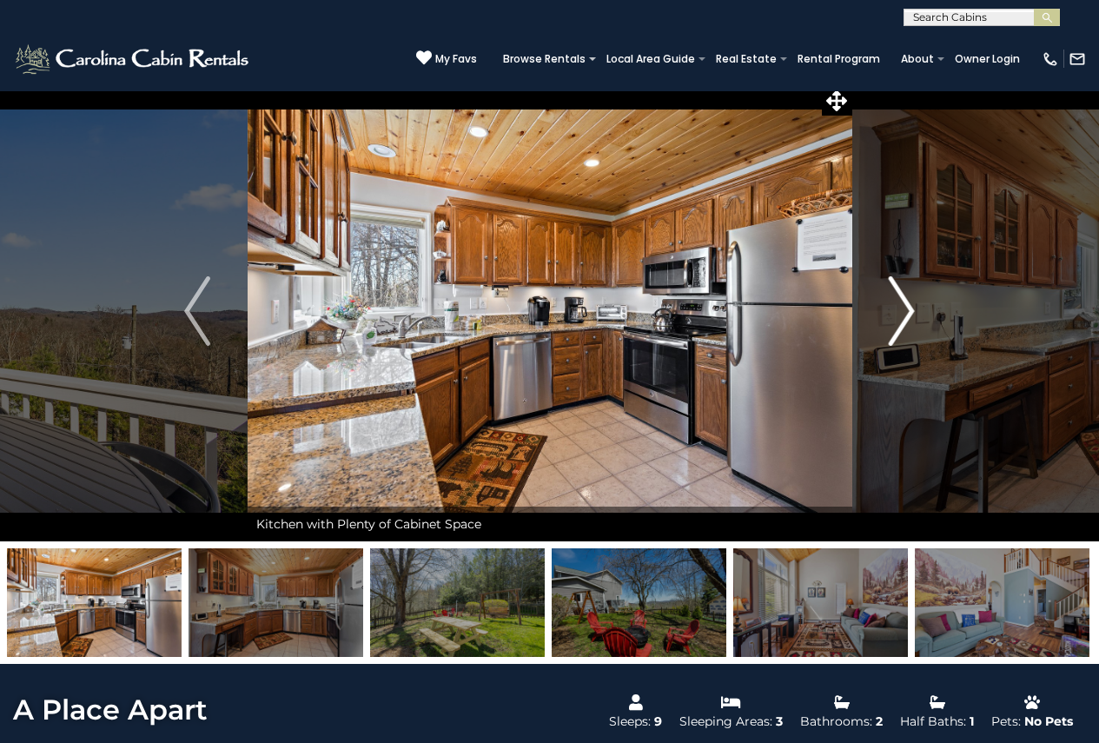
scroll to position [0, 0]
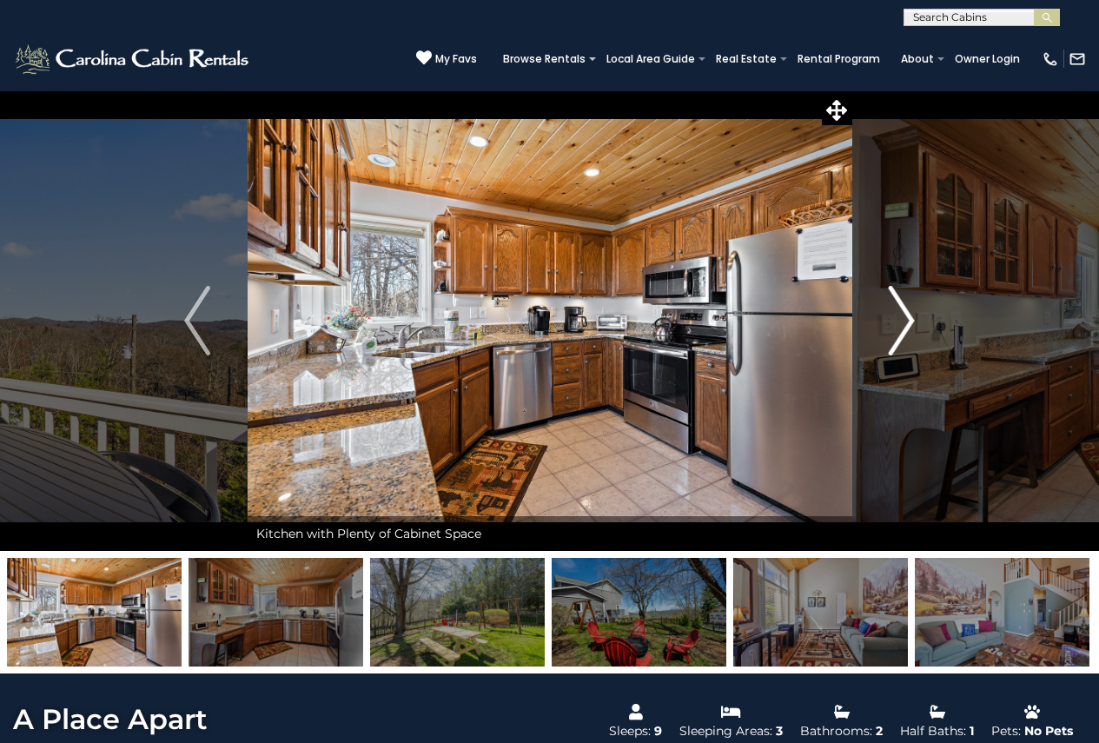
click at [904, 314] on img "Next" at bounding box center [902, 321] width 26 height 70
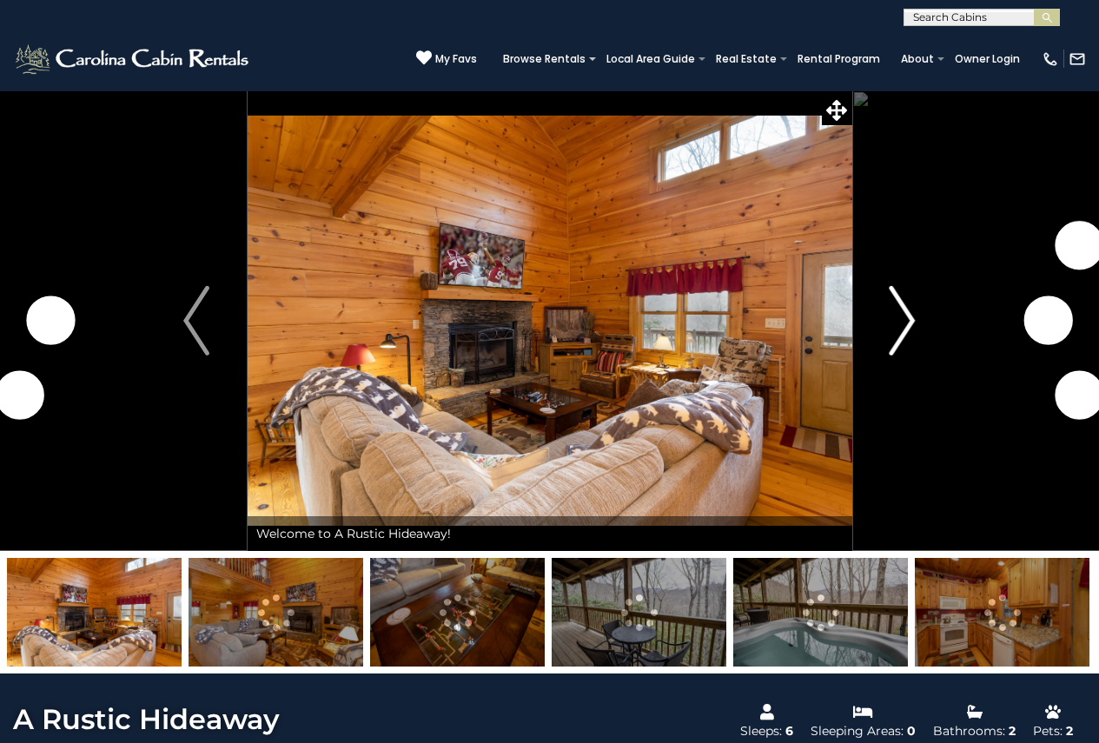
click at [880, 313] on button "Next" at bounding box center [903, 320] width 102 height 461
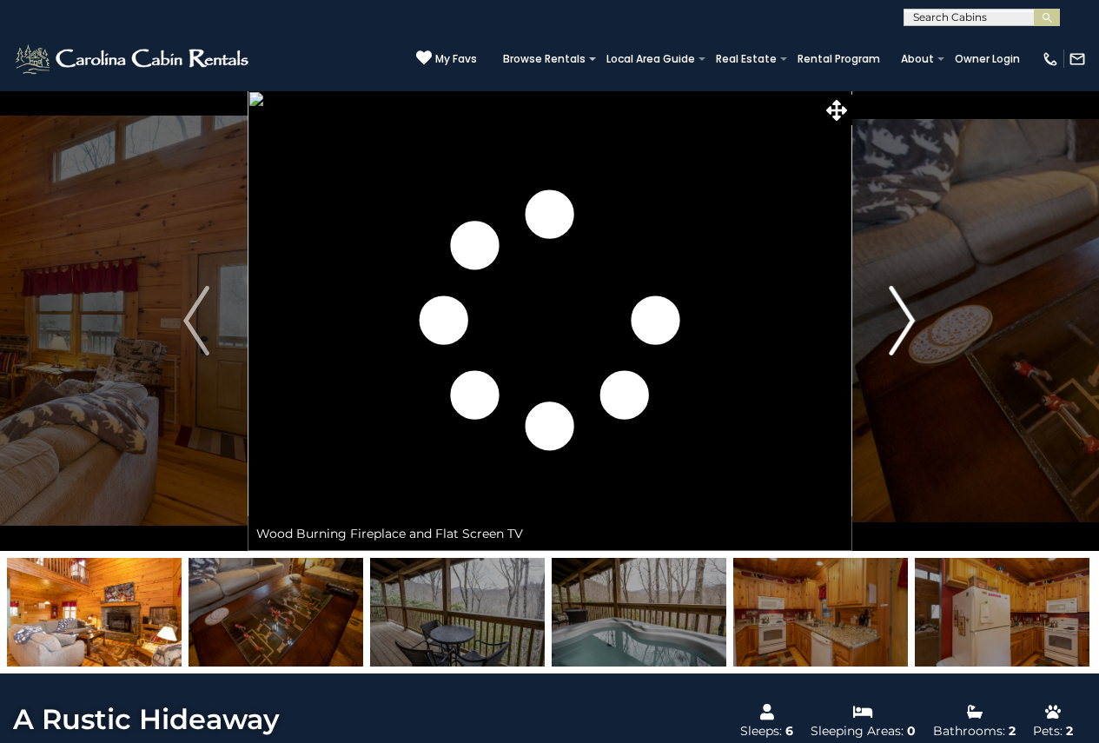
click at [893, 317] on img "Next" at bounding box center [903, 321] width 26 height 70
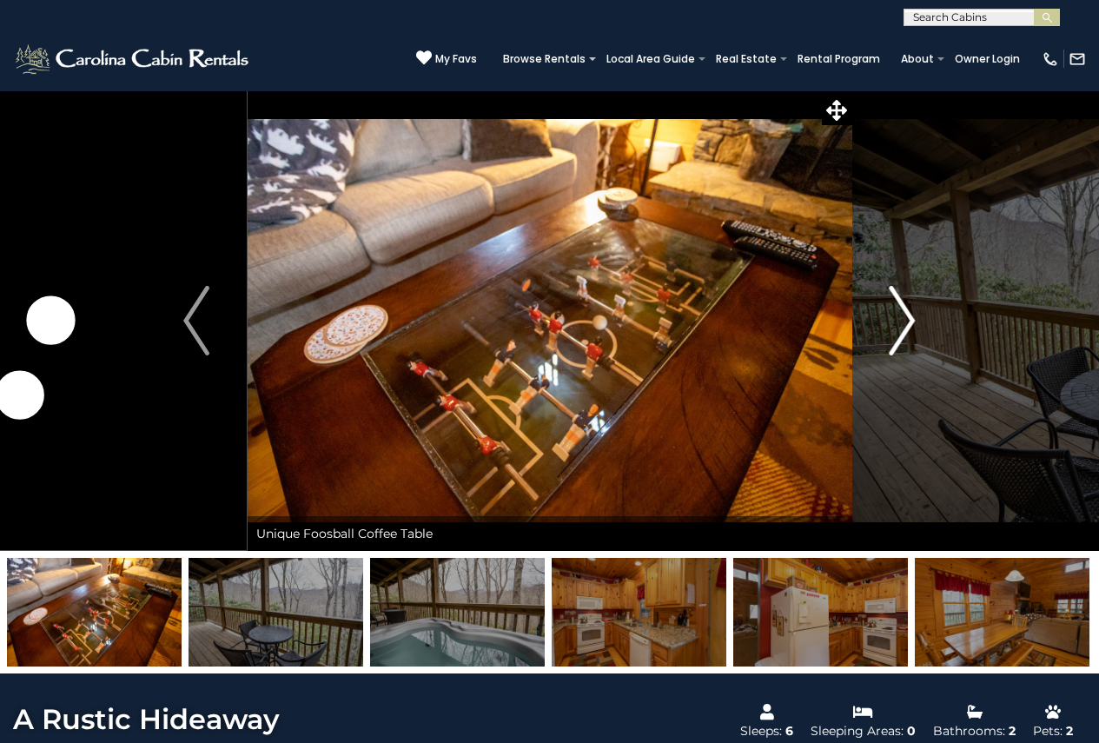
click at [893, 317] on img "Next" at bounding box center [903, 321] width 26 height 70
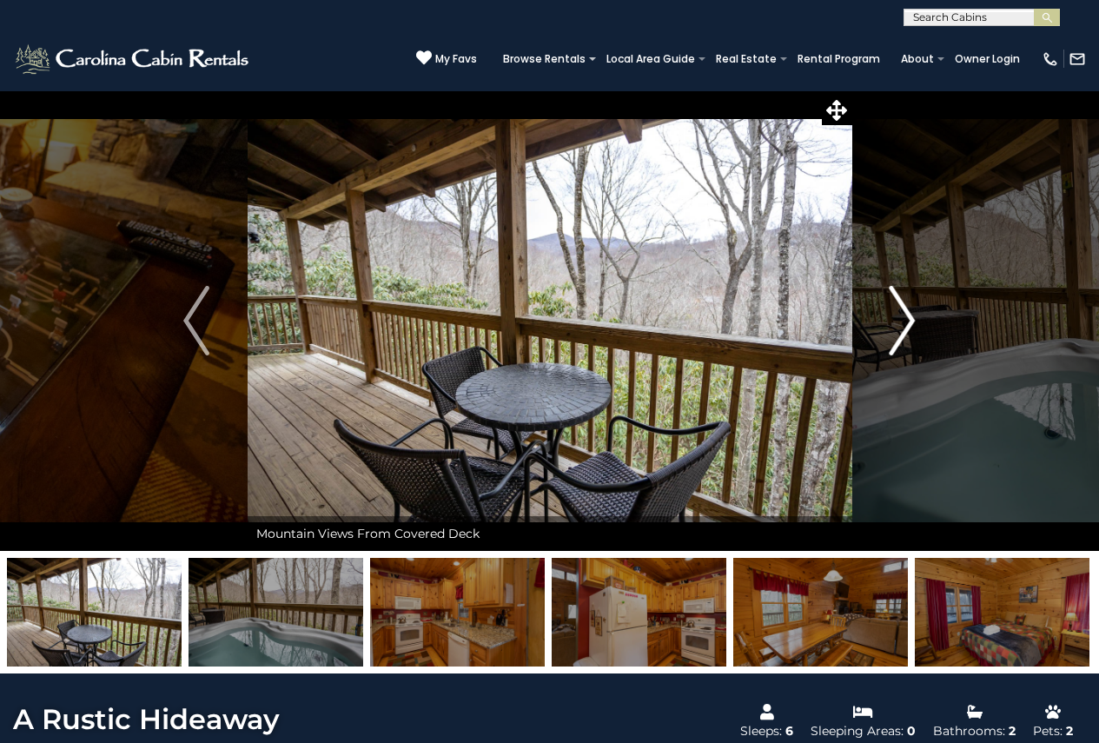
click at [893, 317] on img "Next" at bounding box center [903, 321] width 26 height 70
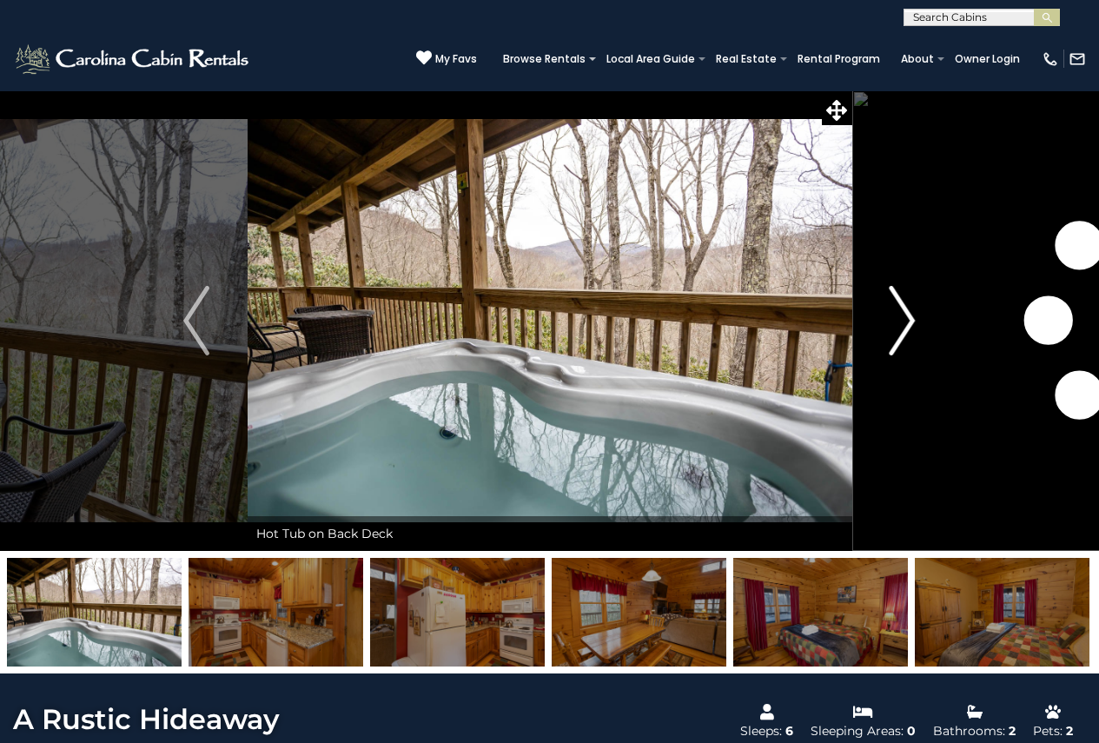
click at [893, 317] on img "Next" at bounding box center [903, 321] width 26 height 70
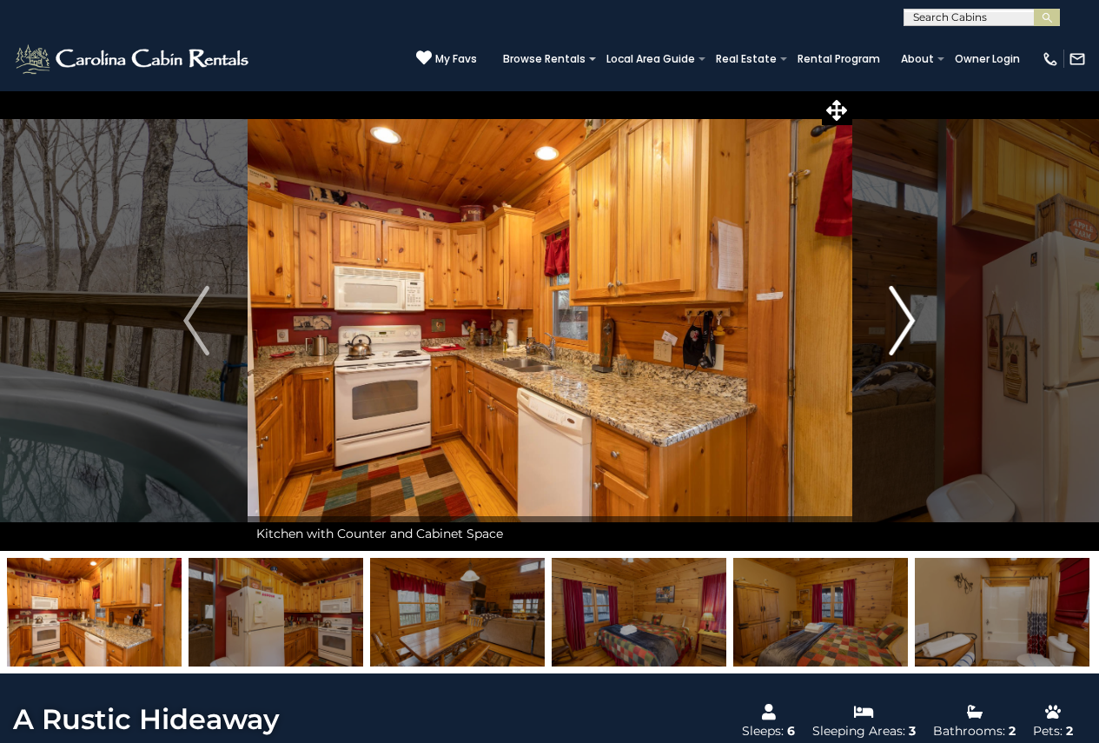
click at [893, 317] on img "Next" at bounding box center [903, 321] width 26 height 70
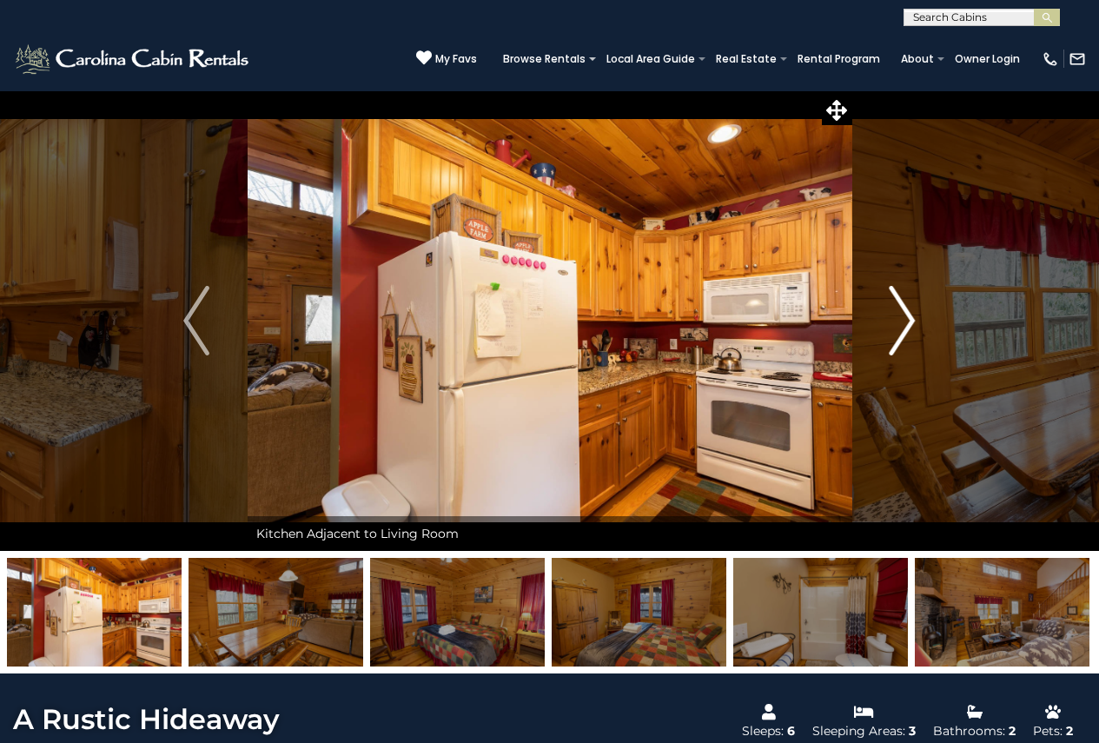
click at [893, 317] on img "Next" at bounding box center [903, 321] width 26 height 70
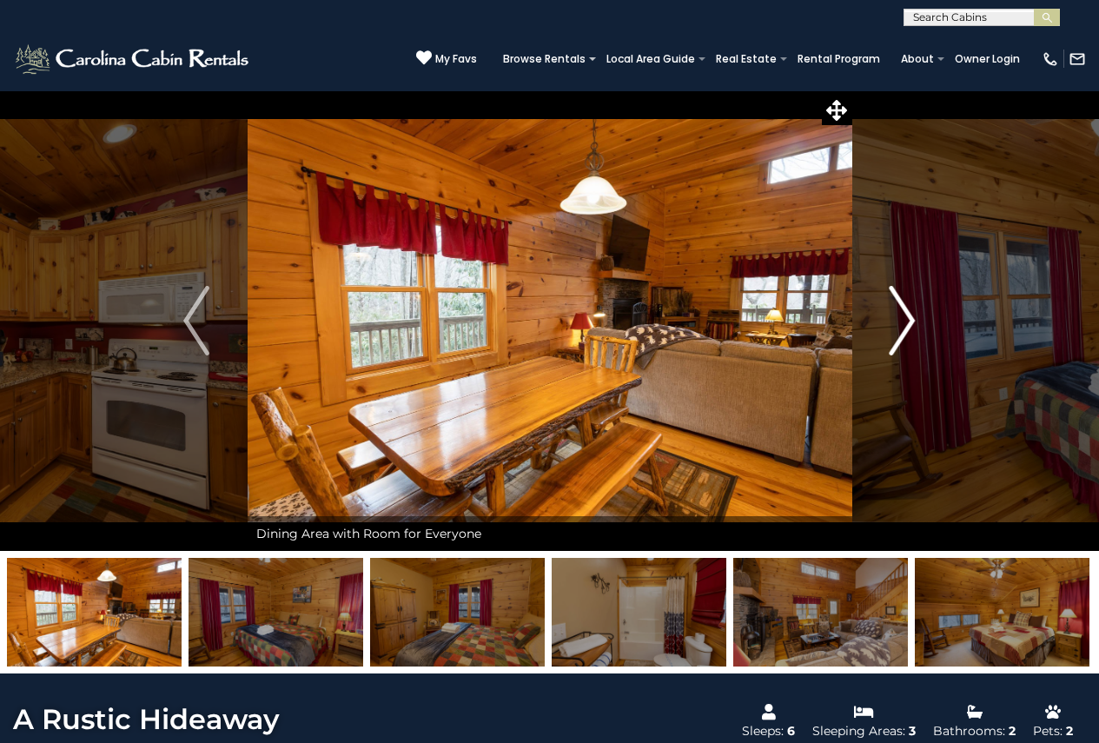
click at [893, 317] on img "Next" at bounding box center [903, 321] width 26 height 70
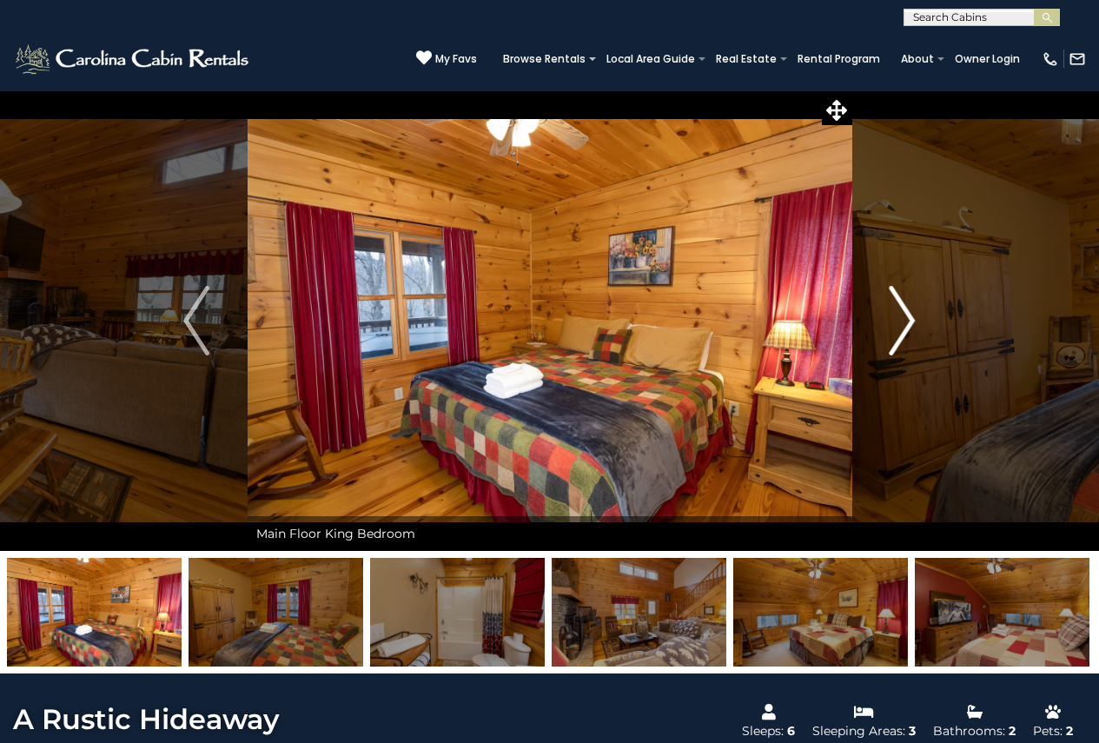
click at [893, 317] on img "Next" at bounding box center [903, 321] width 26 height 70
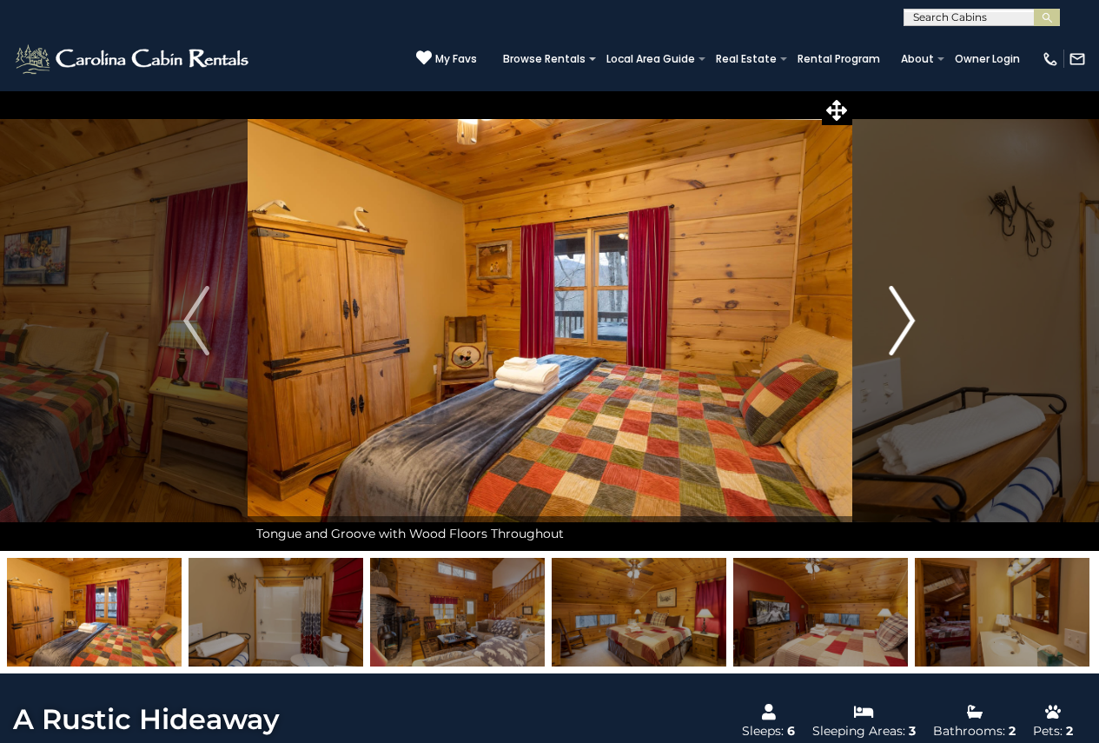
click at [893, 317] on img "Next" at bounding box center [903, 321] width 26 height 70
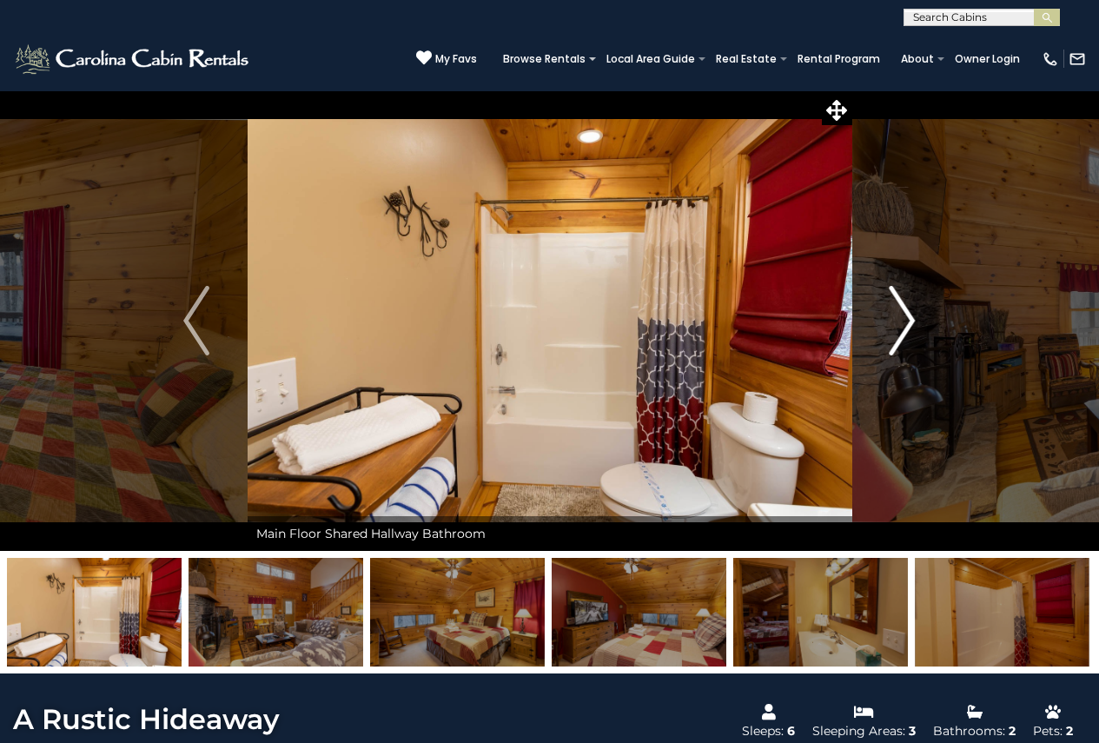
click at [893, 317] on img "Next" at bounding box center [903, 321] width 26 height 70
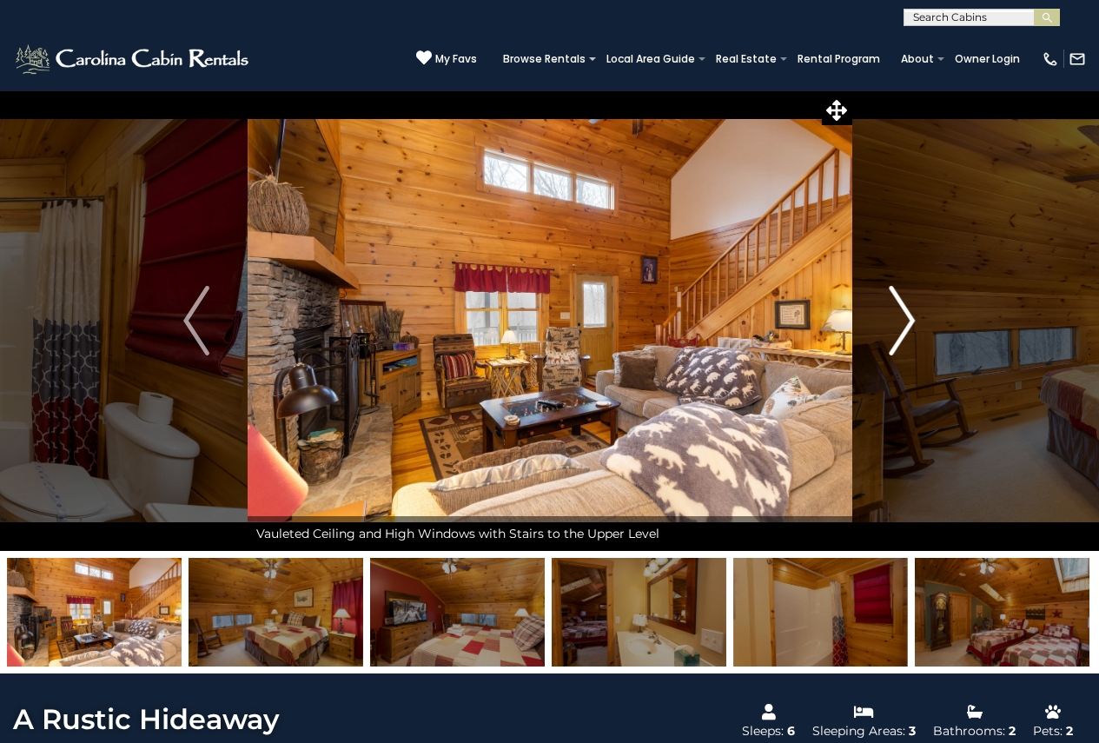
click at [893, 317] on img "Next" at bounding box center [903, 321] width 26 height 70
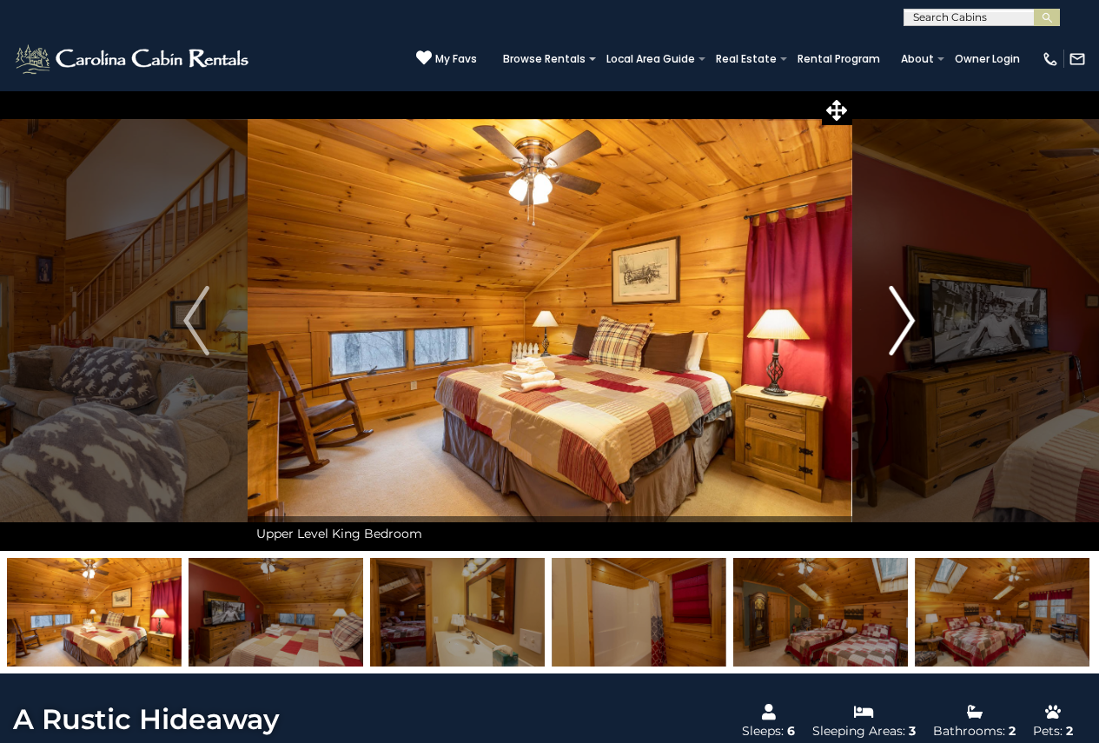
click at [893, 317] on img "Next" at bounding box center [903, 321] width 26 height 70
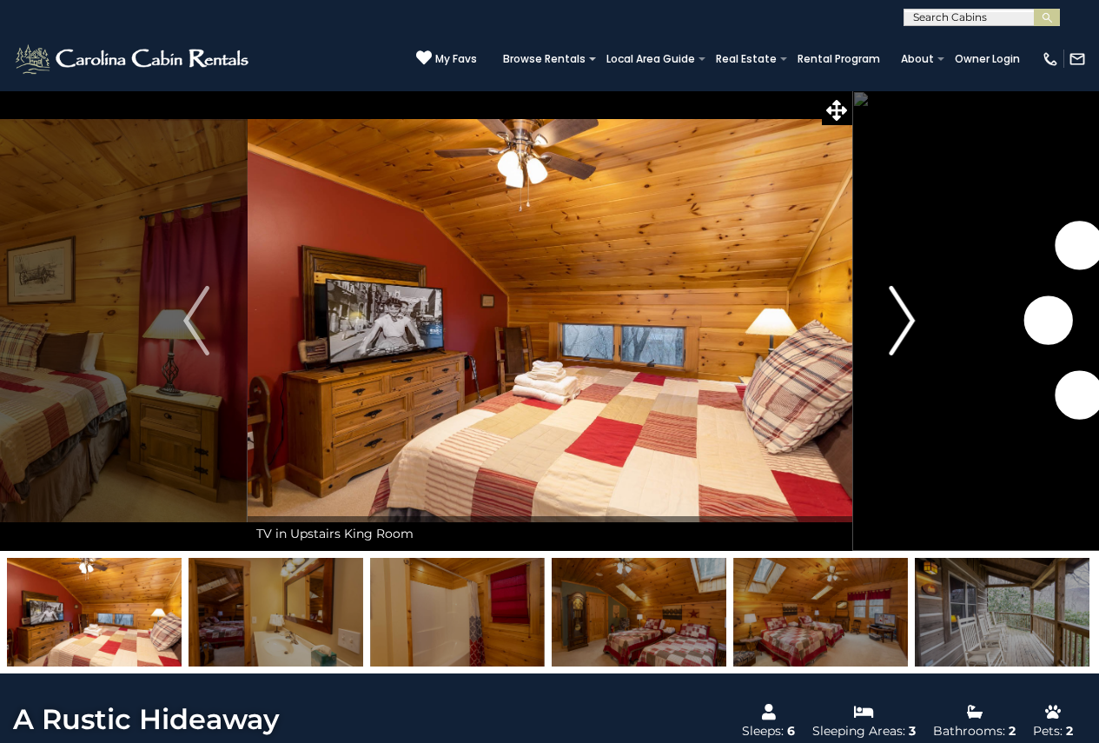
click at [893, 317] on img "Next" at bounding box center [903, 321] width 26 height 70
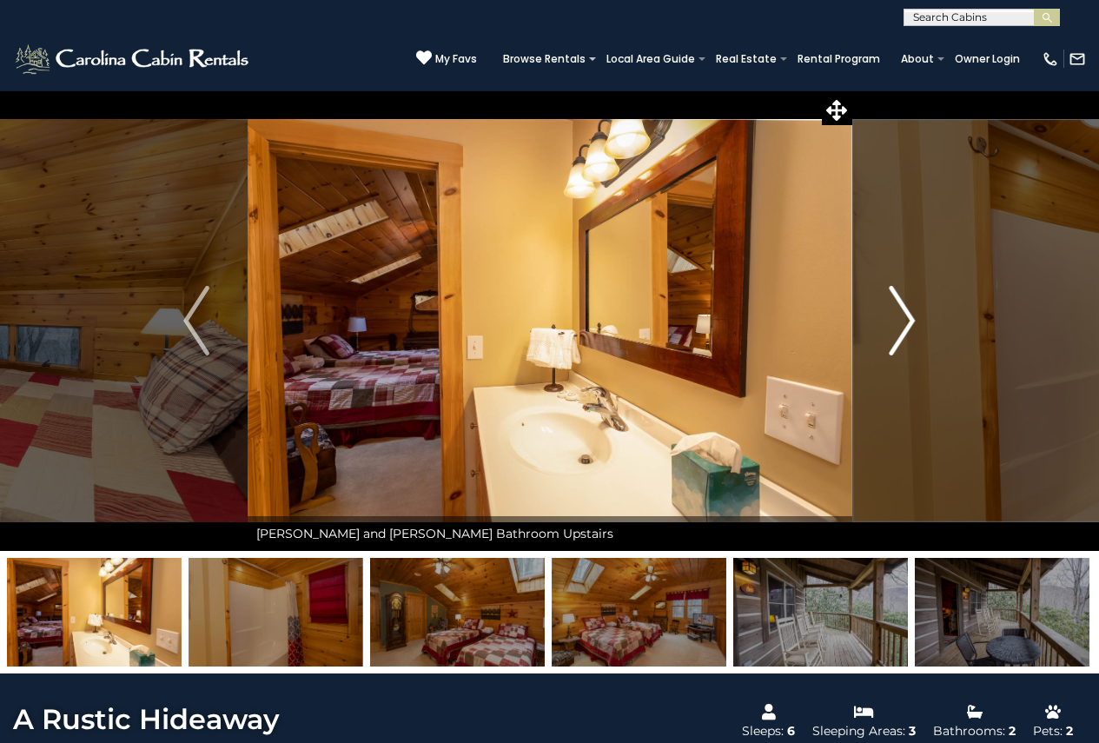
click at [893, 317] on img "Next" at bounding box center [903, 321] width 26 height 70
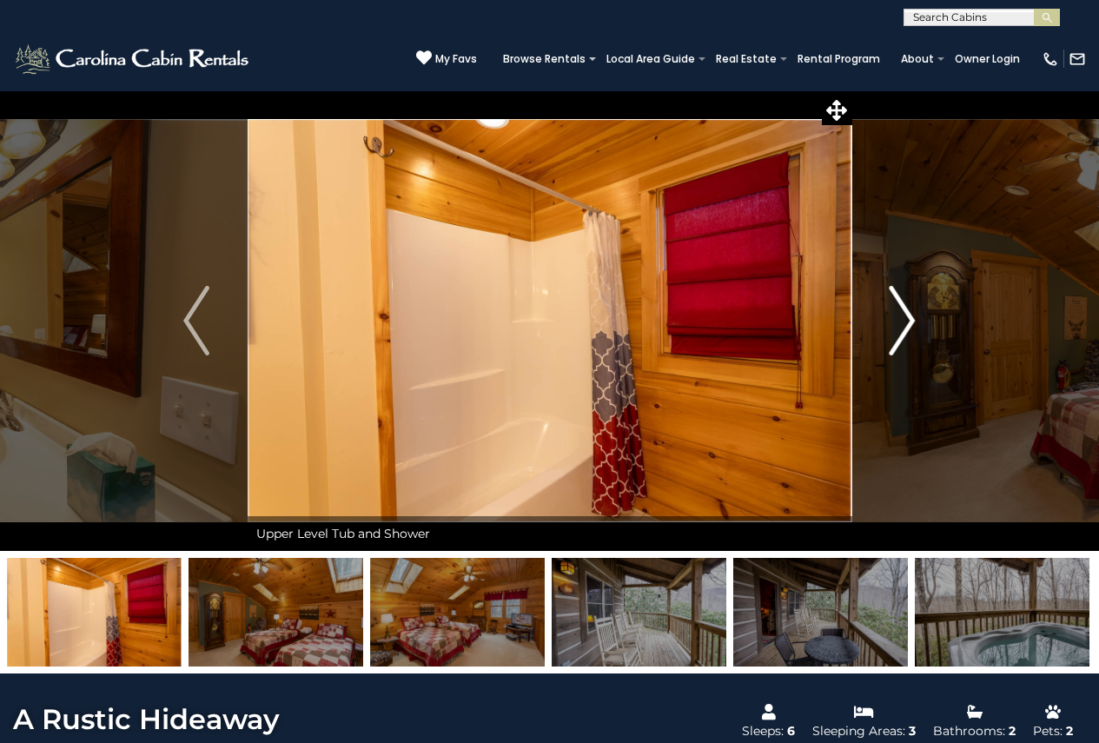
click at [893, 317] on img "Next" at bounding box center [903, 321] width 26 height 70
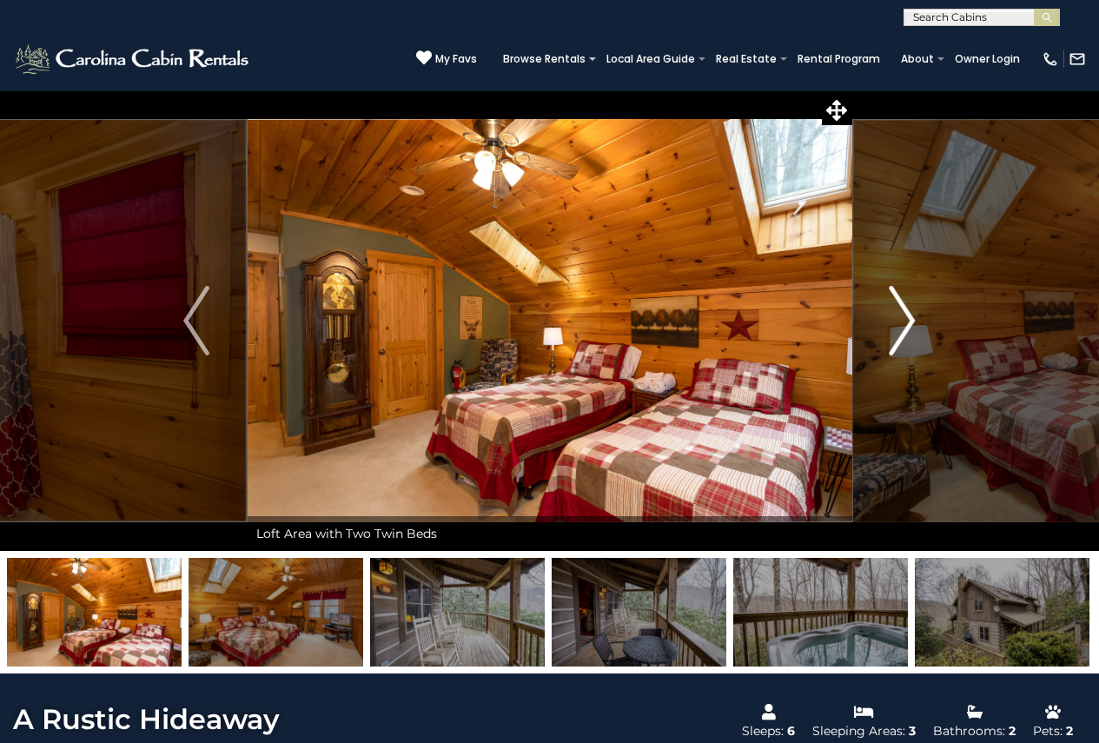
click at [893, 317] on img "Next" at bounding box center [903, 321] width 26 height 70
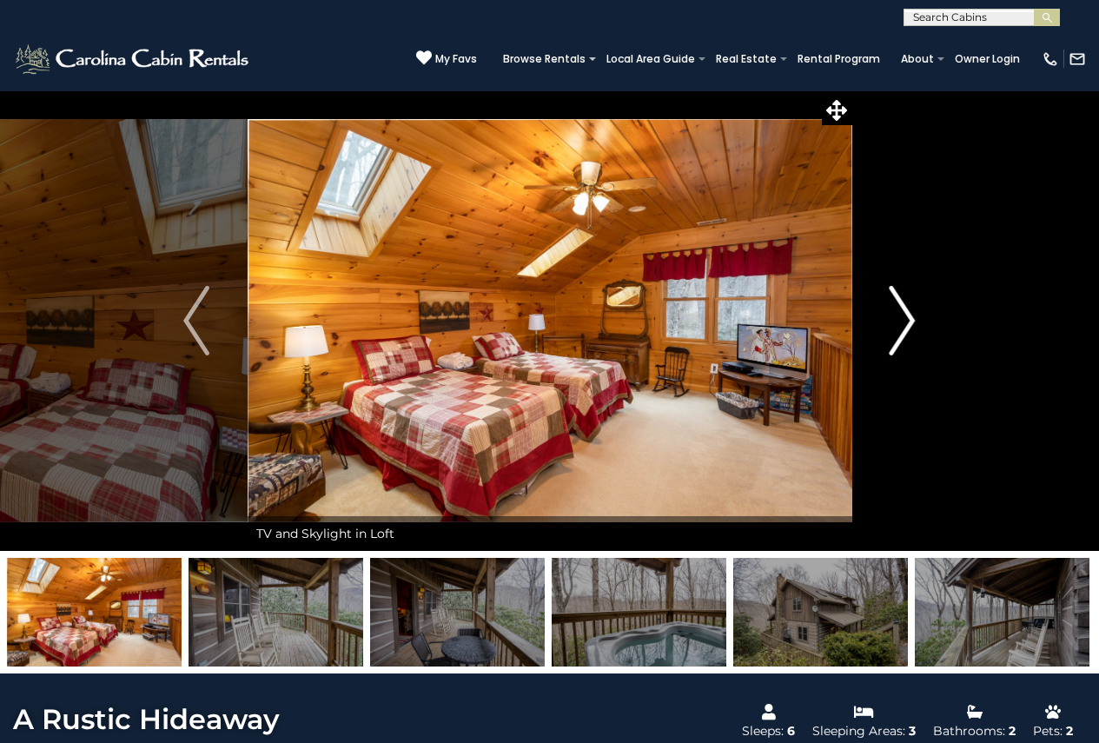
click at [893, 317] on img "Next" at bounding box center [903, 321] width 26 height 70
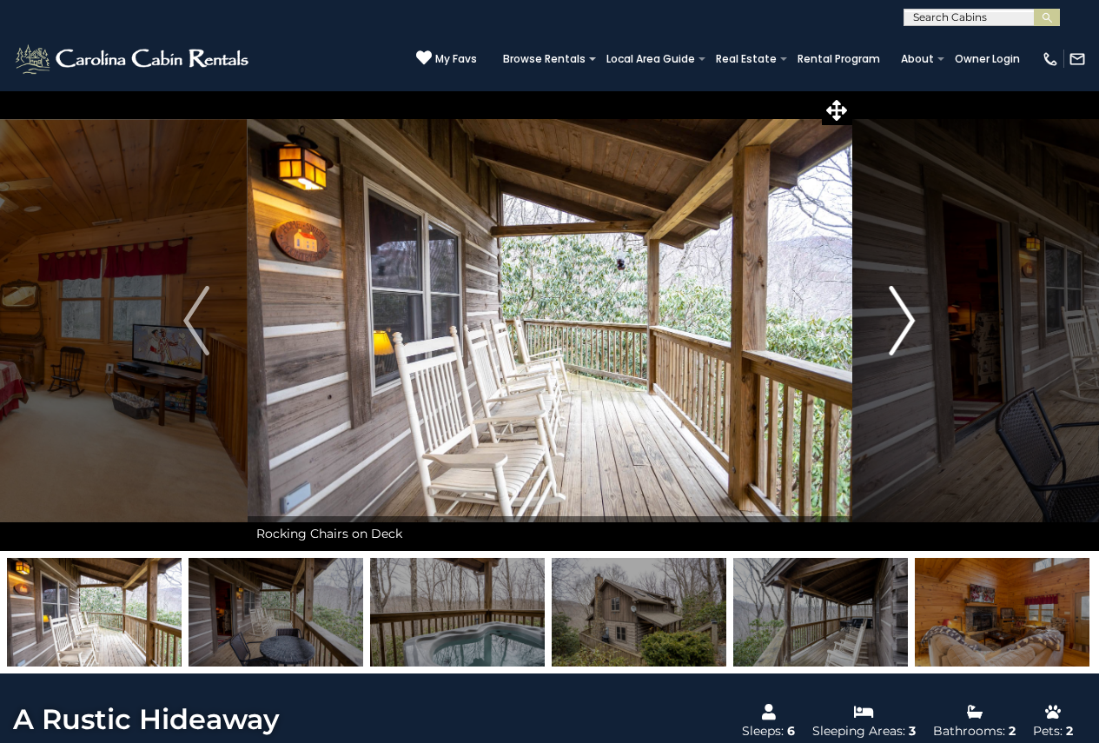
click at [893, 317] on img "Next" at bounding box center [903, 321] width 26 height 70
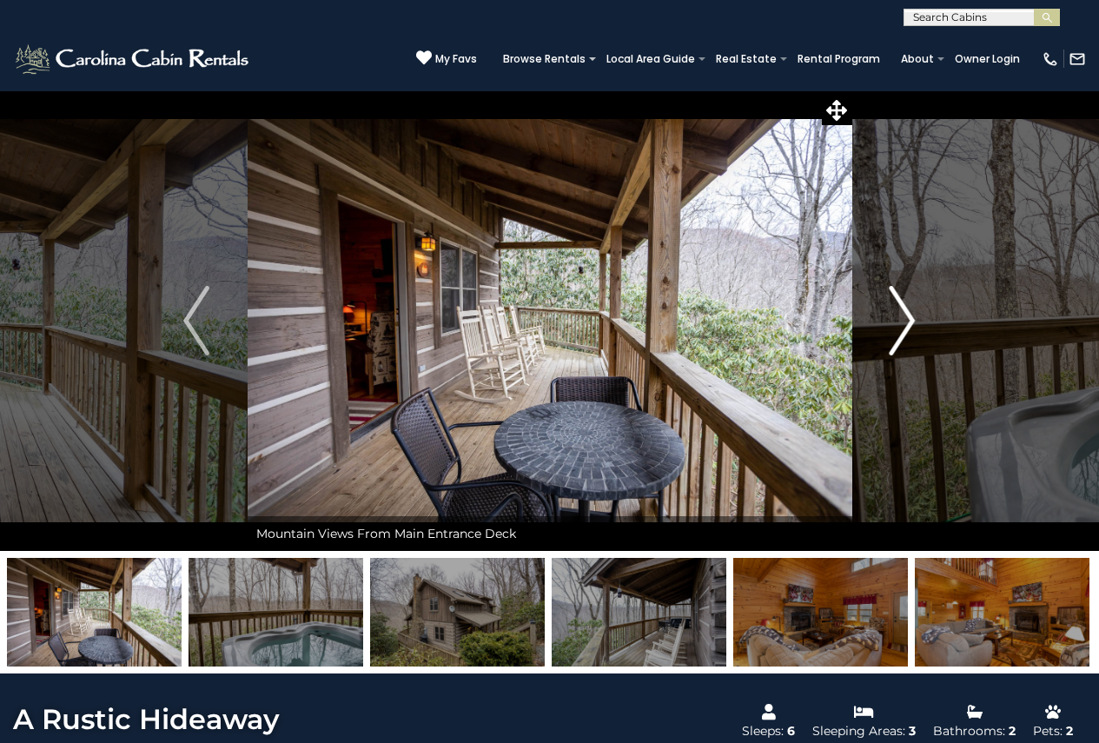
click at [893, 317] on img "Next" at bounding box center [903, 321] width 26 height 70
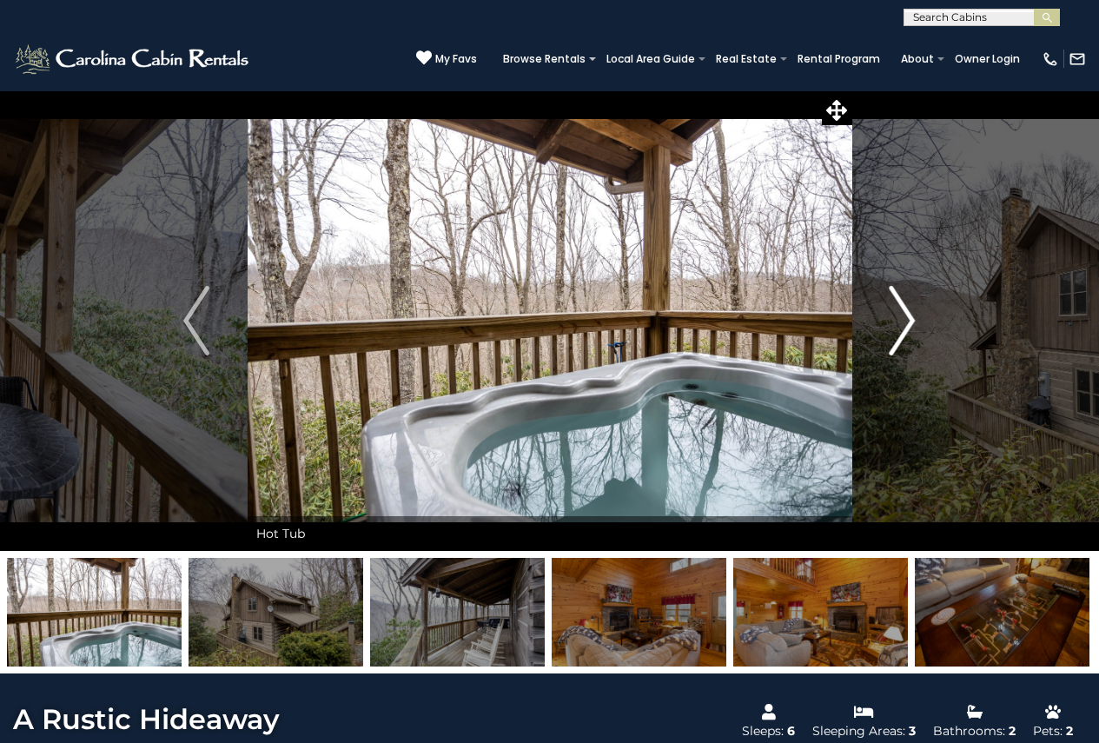
click at [893, 317] on img "Next" at bounding box center [903, 321] width 26 height 70
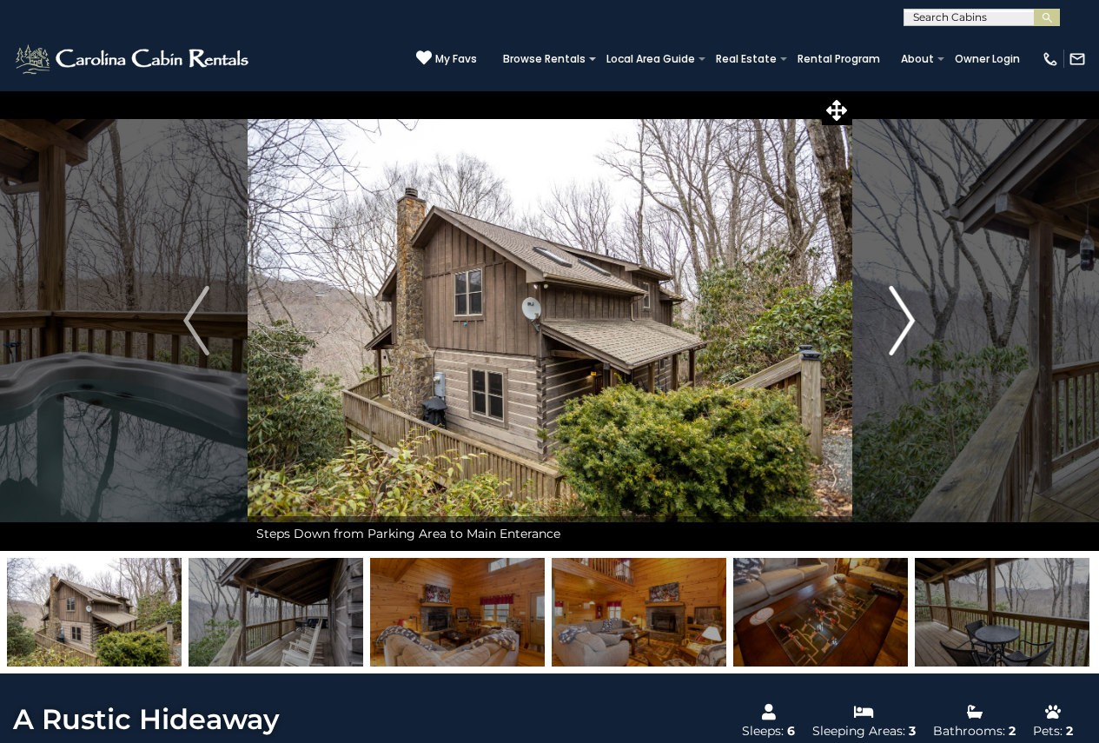
click at [893, 317] on img "Next" at bounding box center [903, 321] width 26 height 70
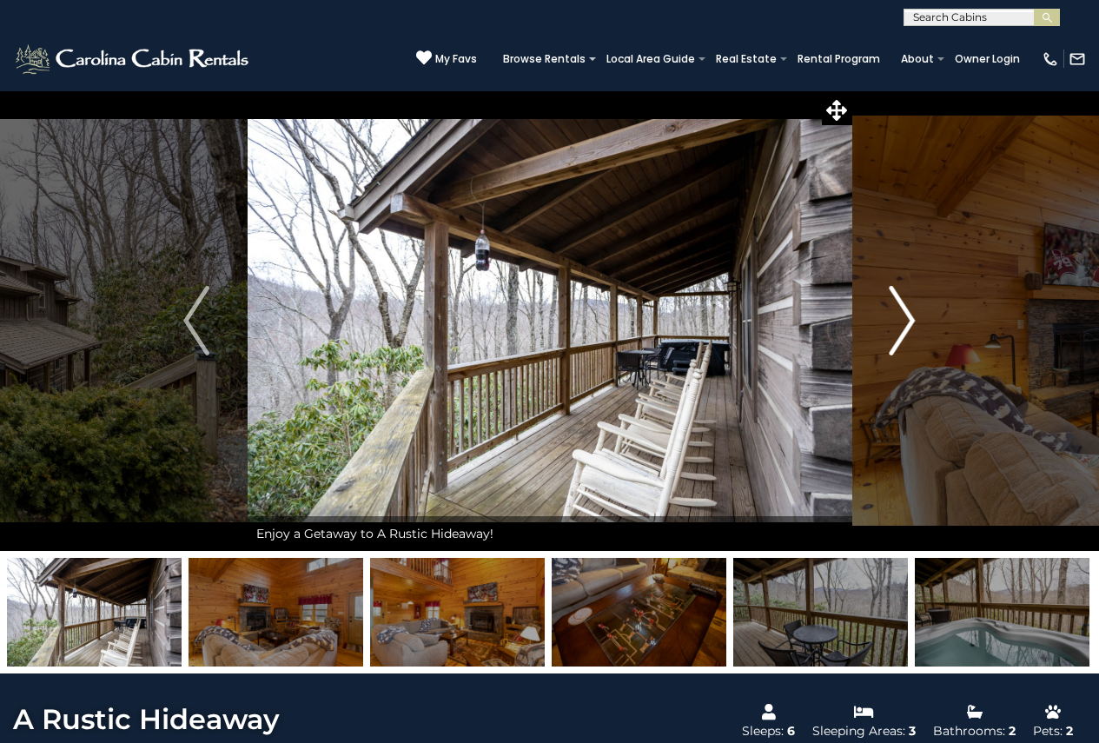
click at [893, 317] on img "Next" at bounding box center [903, 321] width 26 height 70
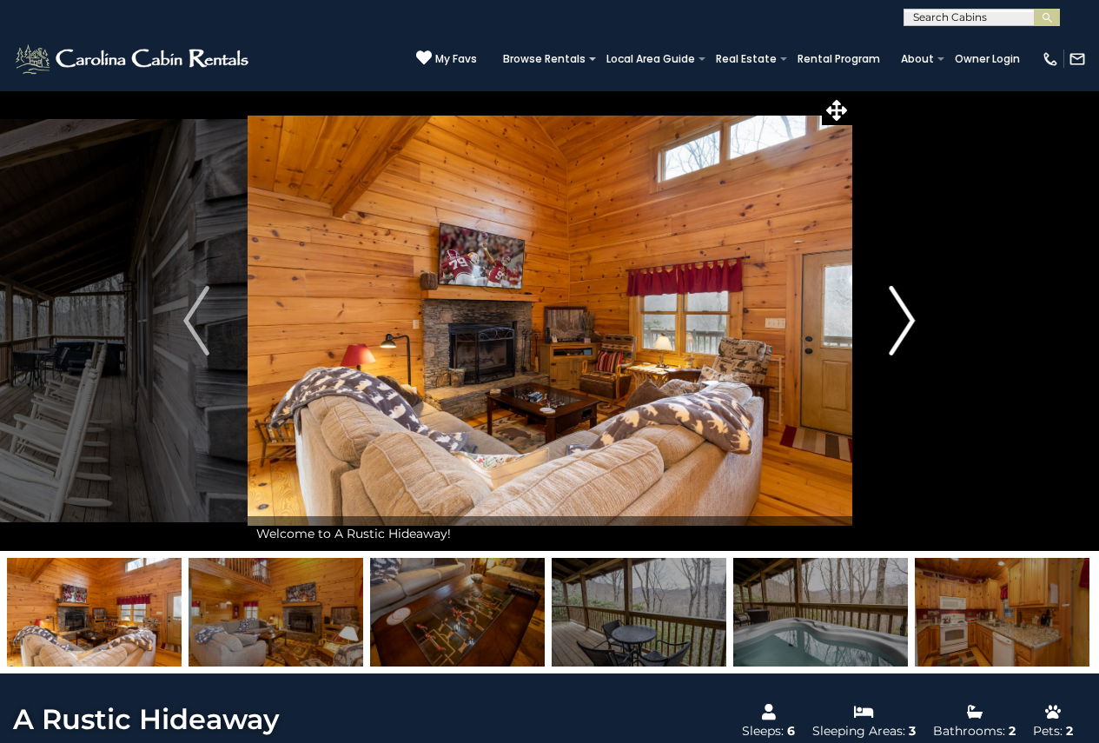
click at [893, 317] on img "Next" at bounding box center [903, 321] width 26 height 70
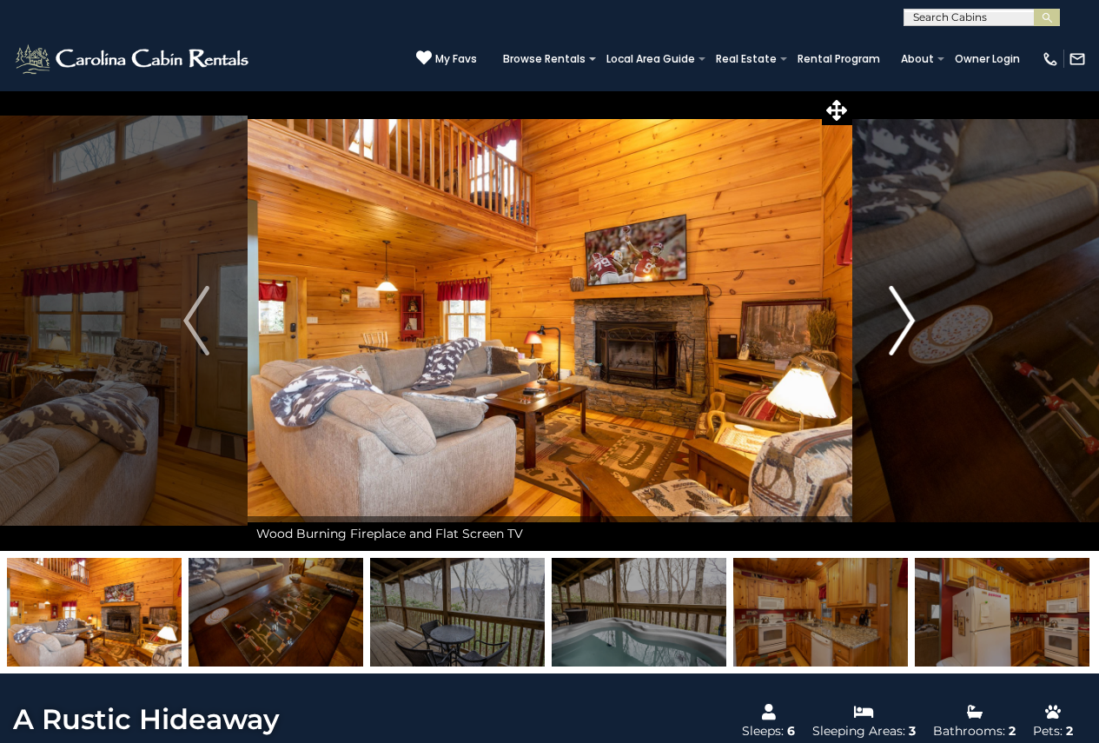
click at [893, 317] on img "Next" at bounding box center [903, 321] width 26 height 70
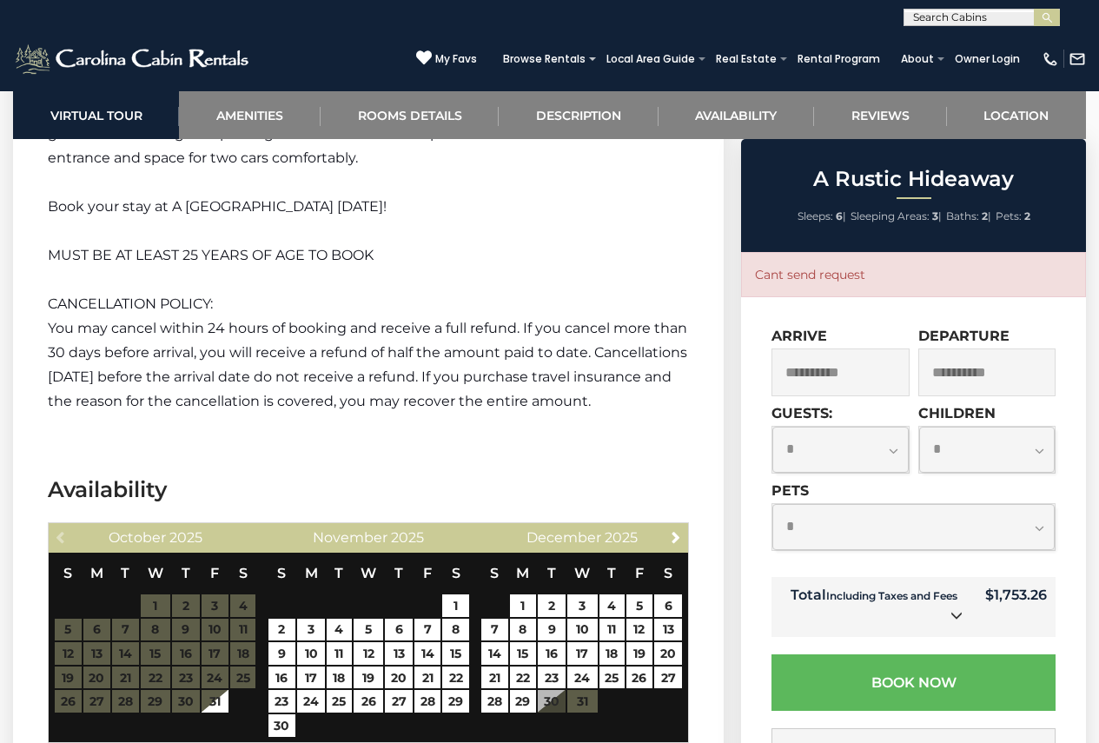
scroll to position [3389, 0]
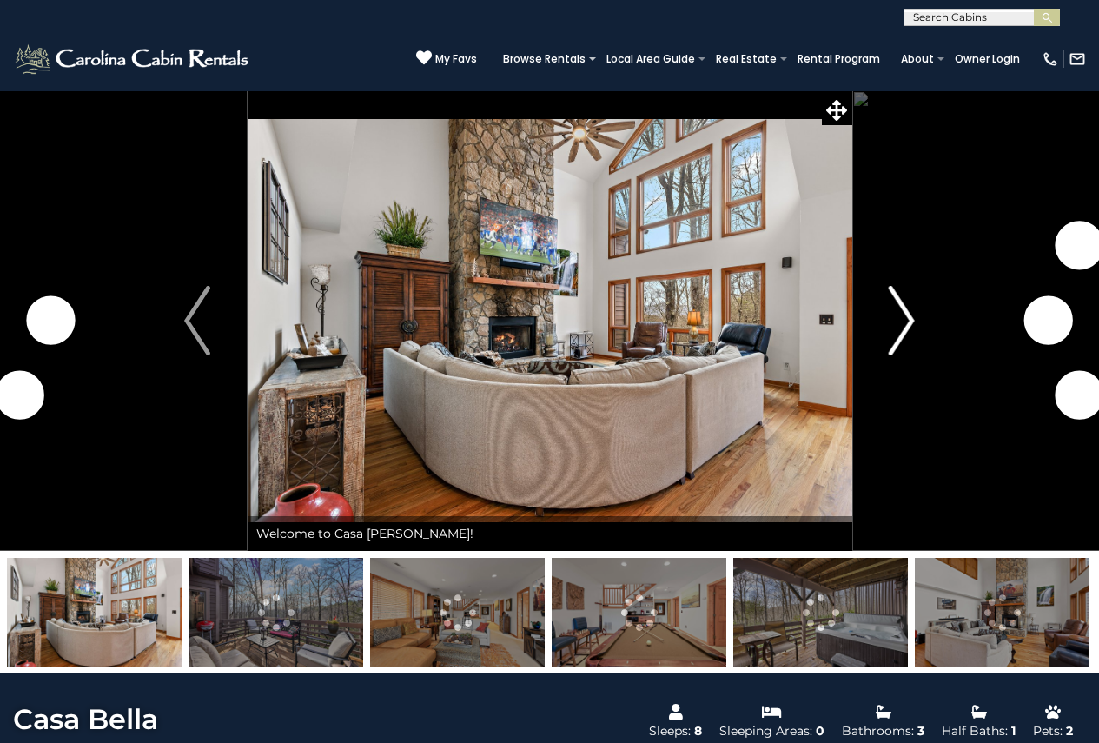
click at [895, 311] on img "Next" at bounding box center [902, 321] width 26 height 70
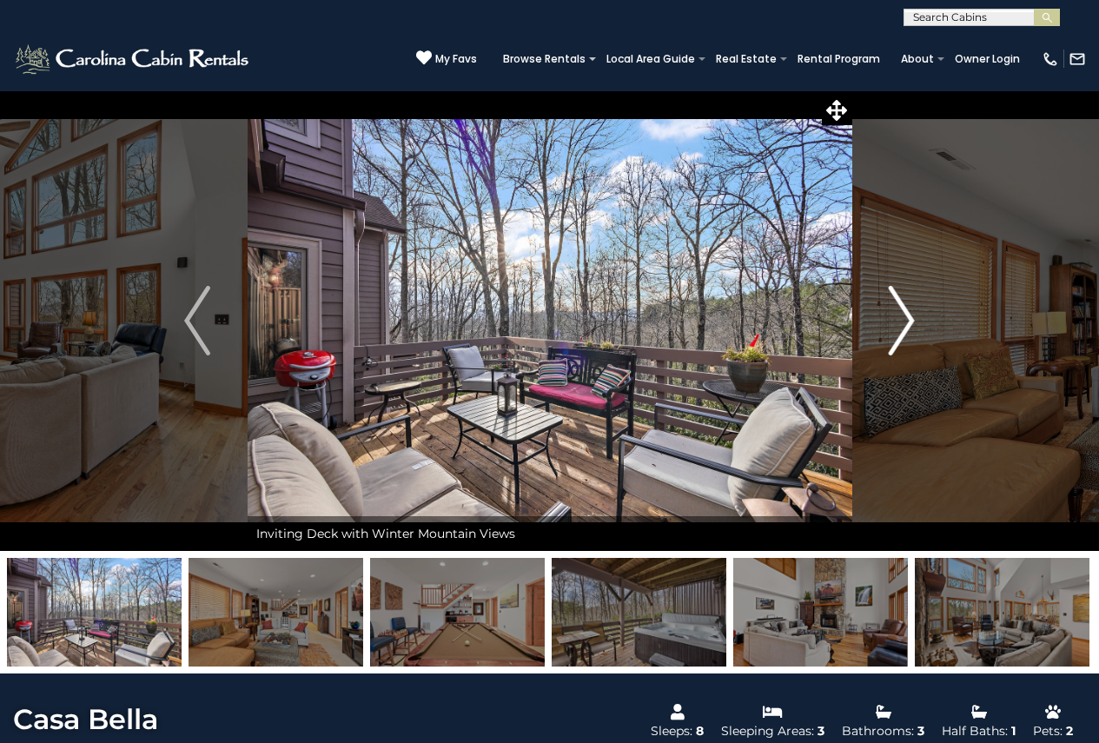
click at [898, 310] on img "Next" at bounding box center [902, 321] width 26 height 70
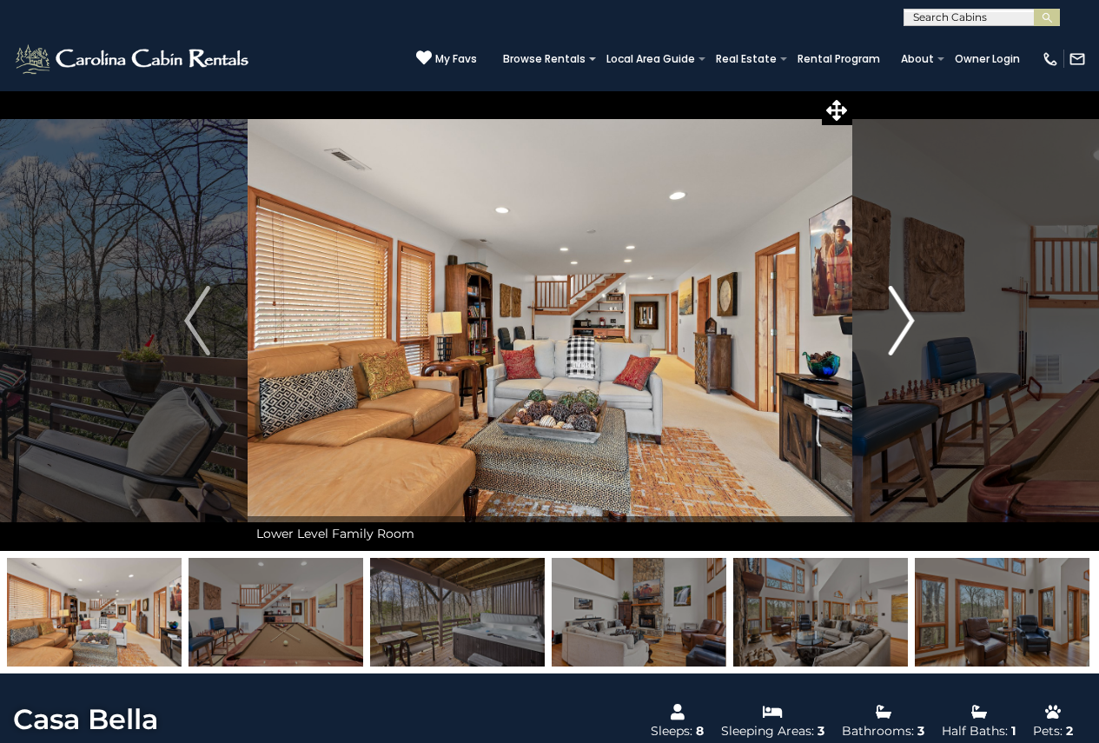
click at [898, 310] on img "Next" at bounding box center [902, 321] width 26 height 70
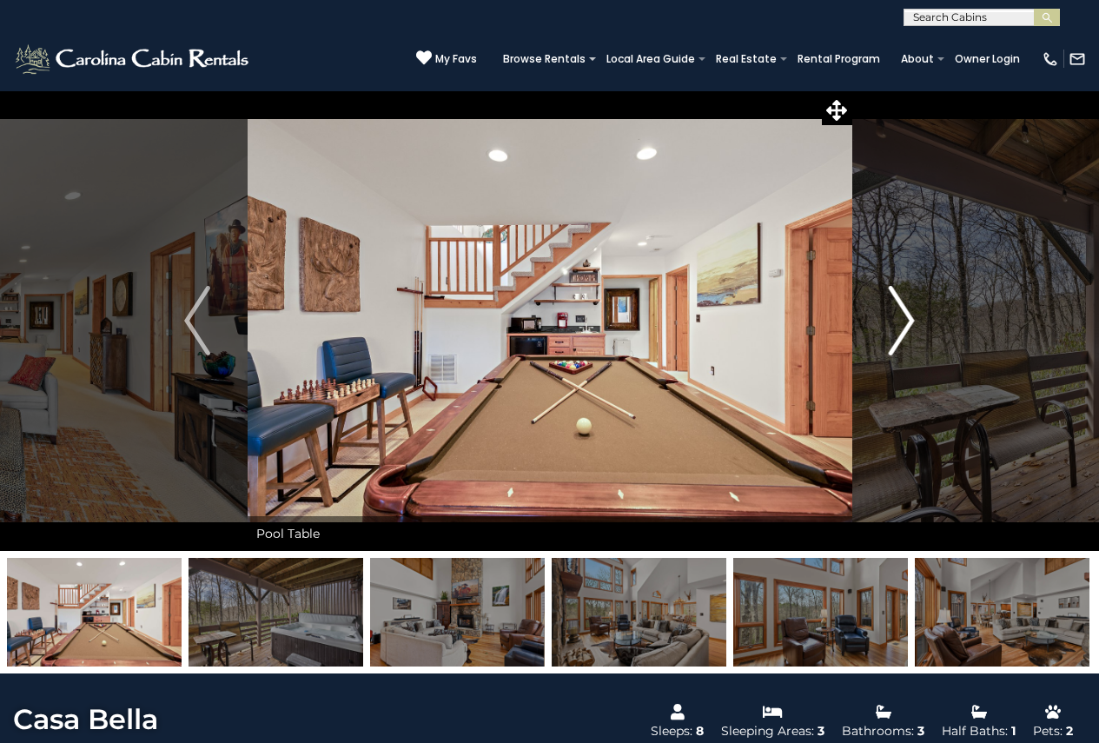
click at [898, 312] on img "Next" at bounding box center [902, 321] width 26 height 70
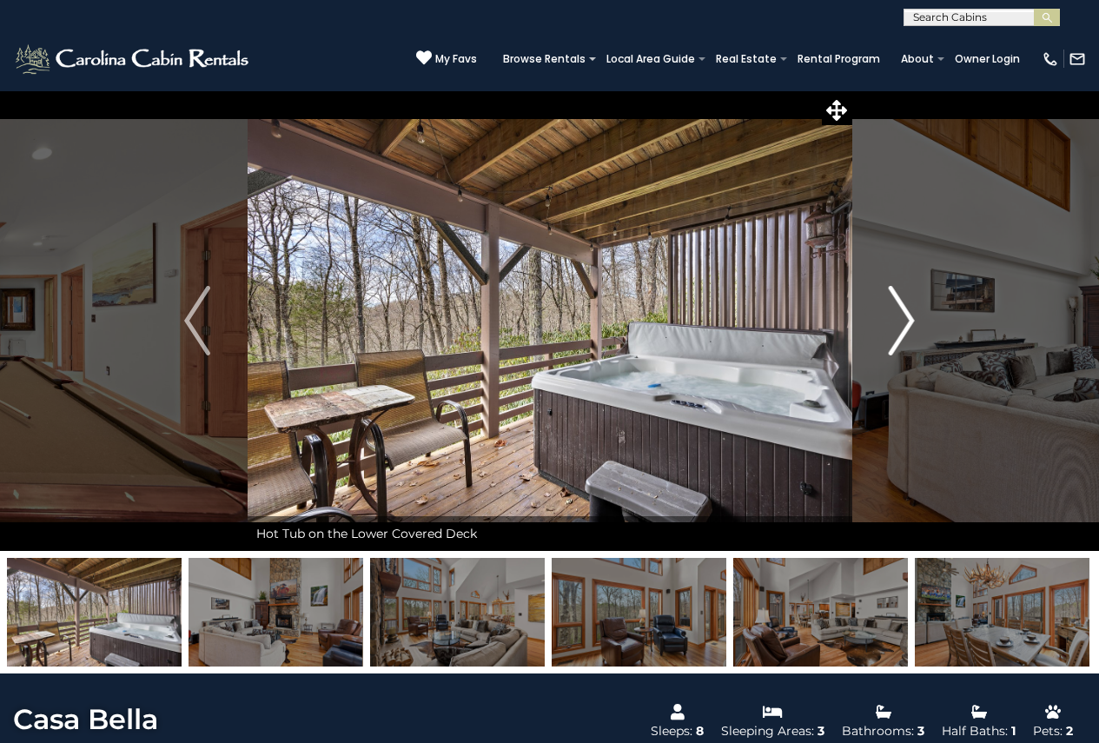
click at [898, 312] on img "Next" at bounding box center [902, 321] width 26 height 70
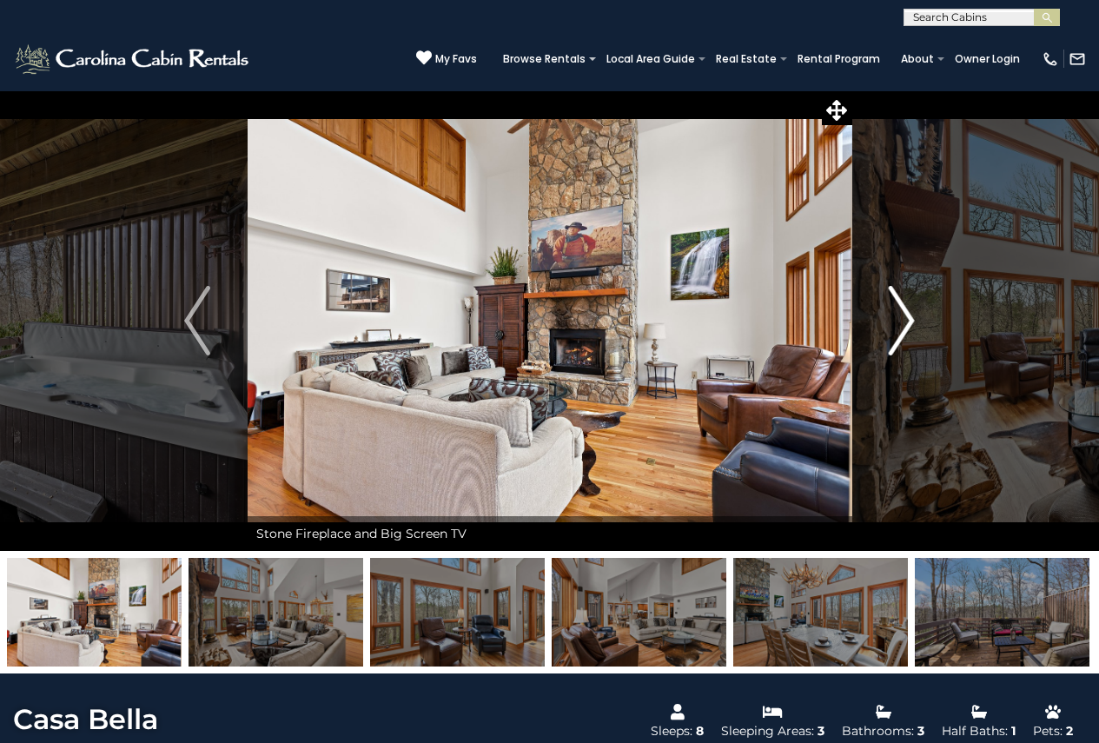
click at [898, 312] on img "Next" at bounding box center [902, 321] width 26 height 70
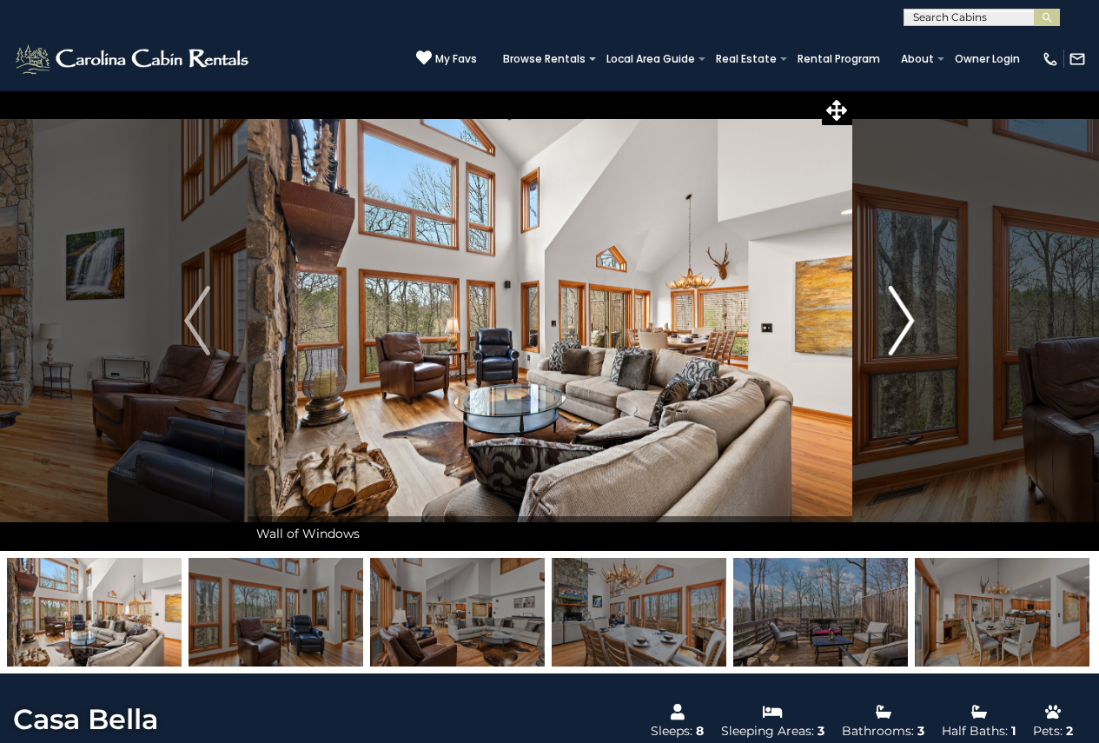
click at [898, 312] on img "Next" at bounding box center [902, 321] width 26 height 70
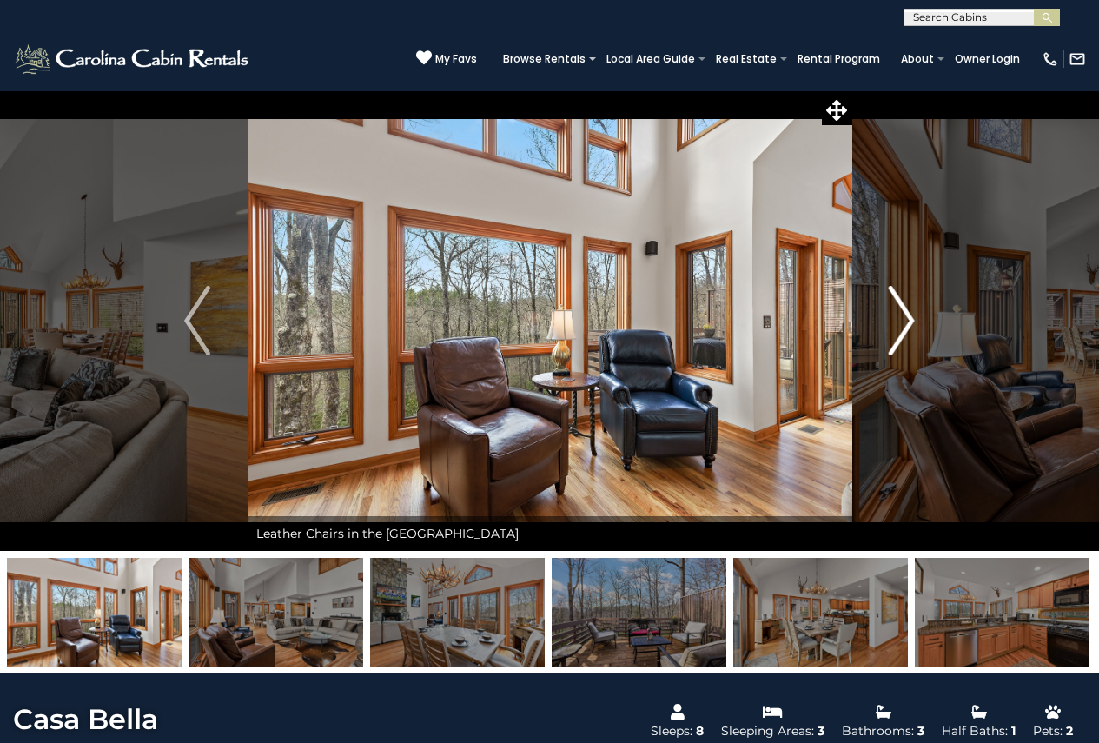
click at [898, 312] on img "Next" at bounding box center [902, 321] width 26 height 70
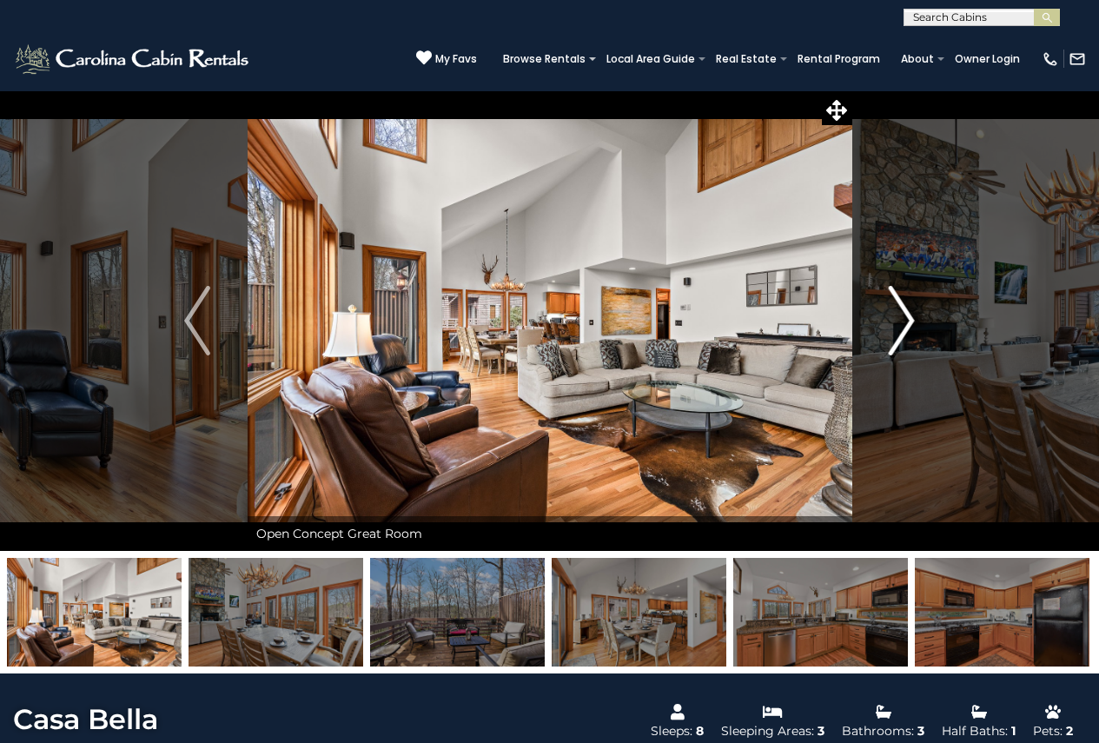
click at [898, 312] on img "Next" at bounding box center [902, 321] width 26 height 70
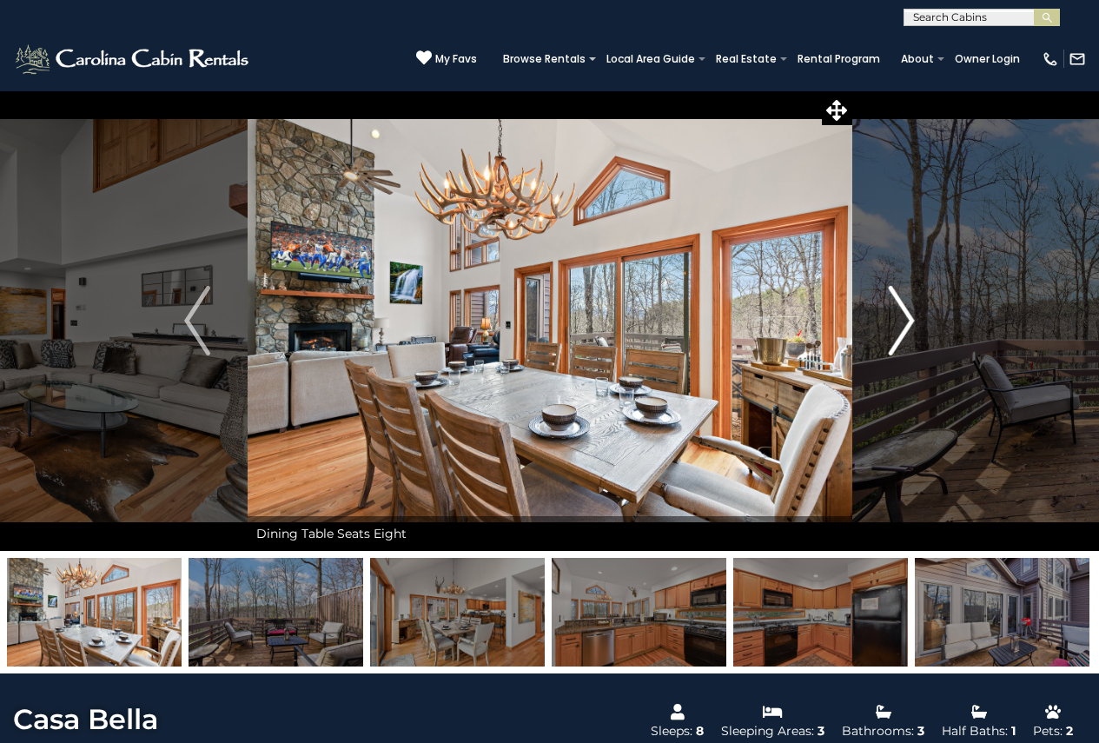
click at [898, 312] on img "Next" at bounding box center [902, 321] width 26 height 70
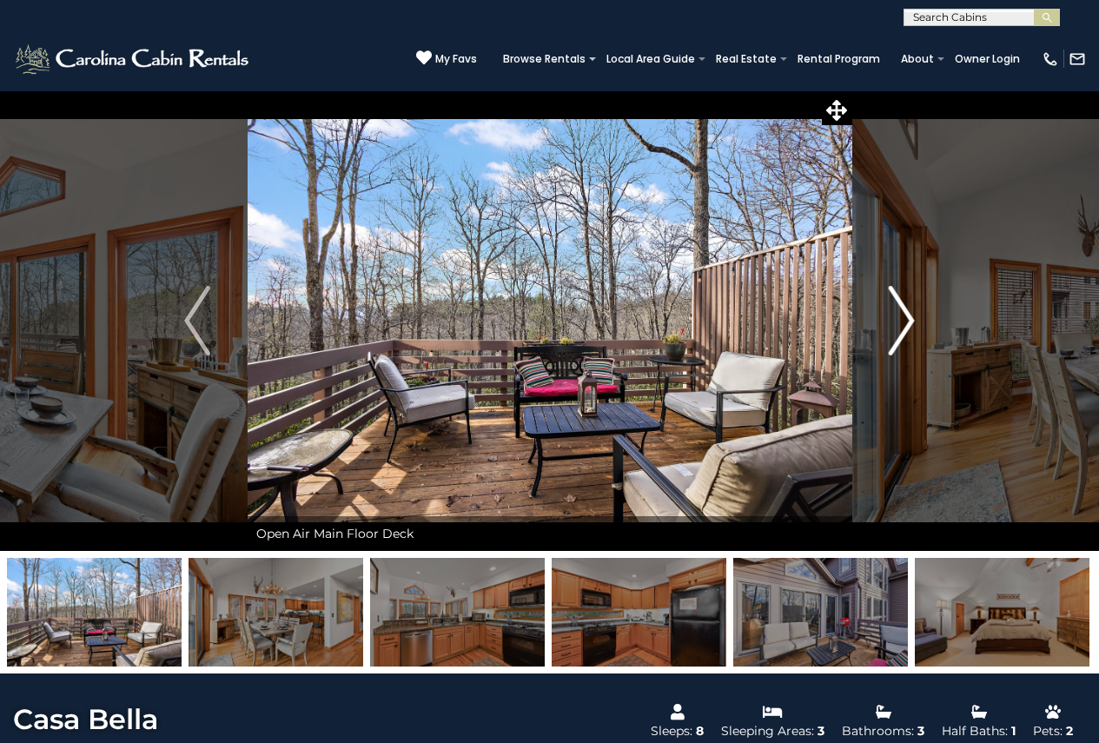
click at [898, 312] on img "Next" at bounding box center [902, 321] width 26 height 70
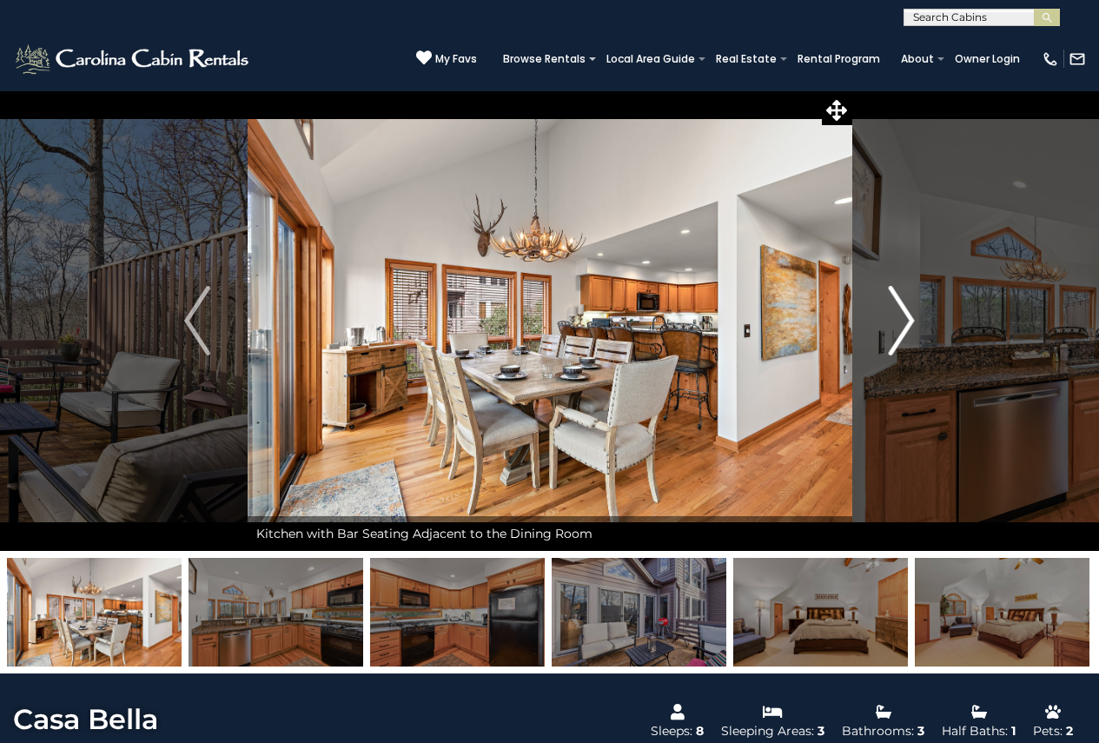
click at [898, 312] on img "Next" at bounding box center [902, 321] width 26 height 70
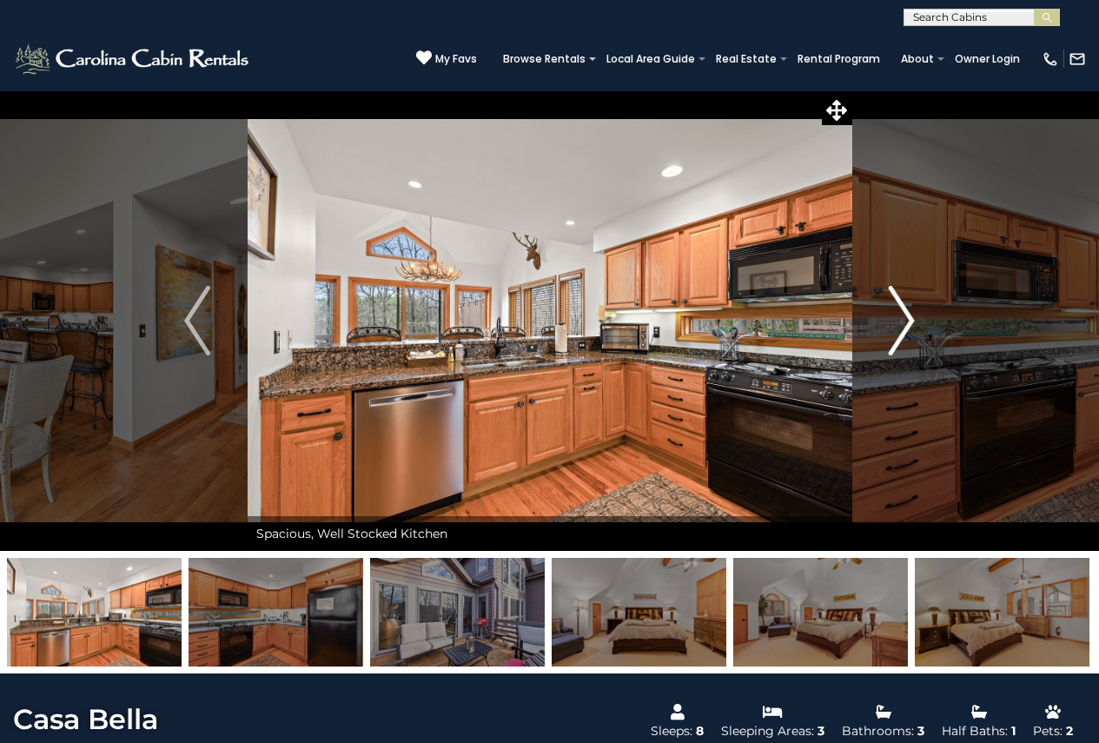
click at [898, 312] on img "Next" at bounding box center [902, 321] width 26 height 70
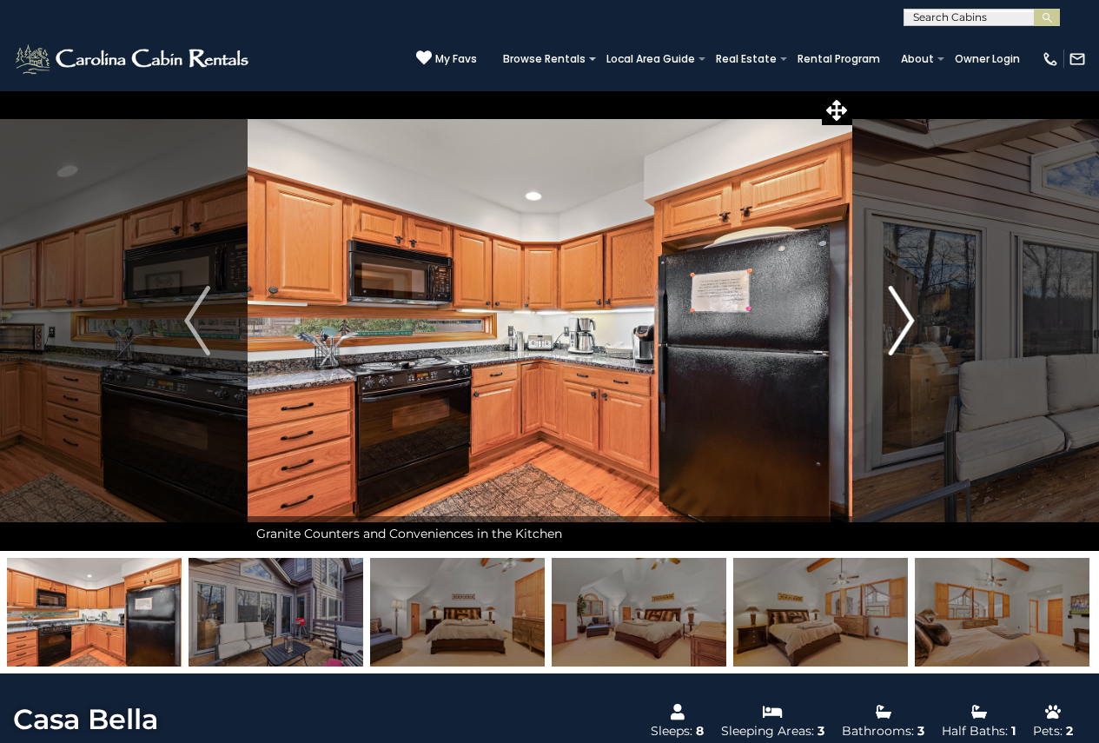
click at [898, 312] on img "Next" at bounding box center [902, 321] width 26 height 70
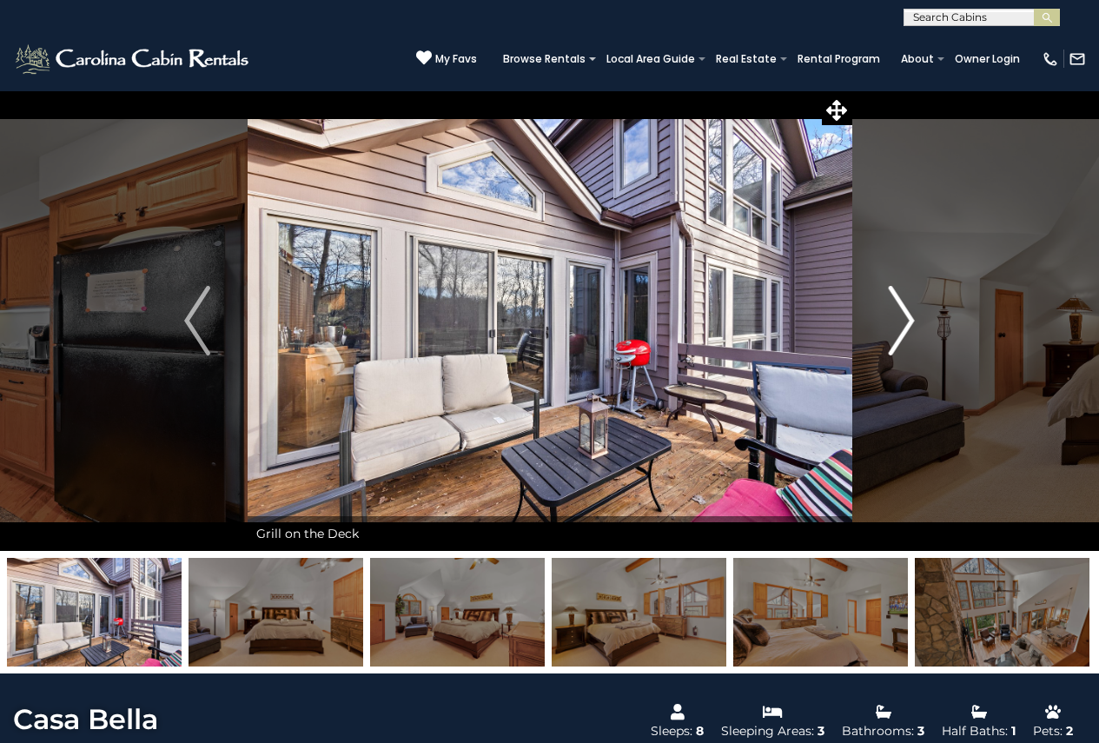
click at [898, 312] on img "Next" at bounding box center [902, 321] width 26 height 70
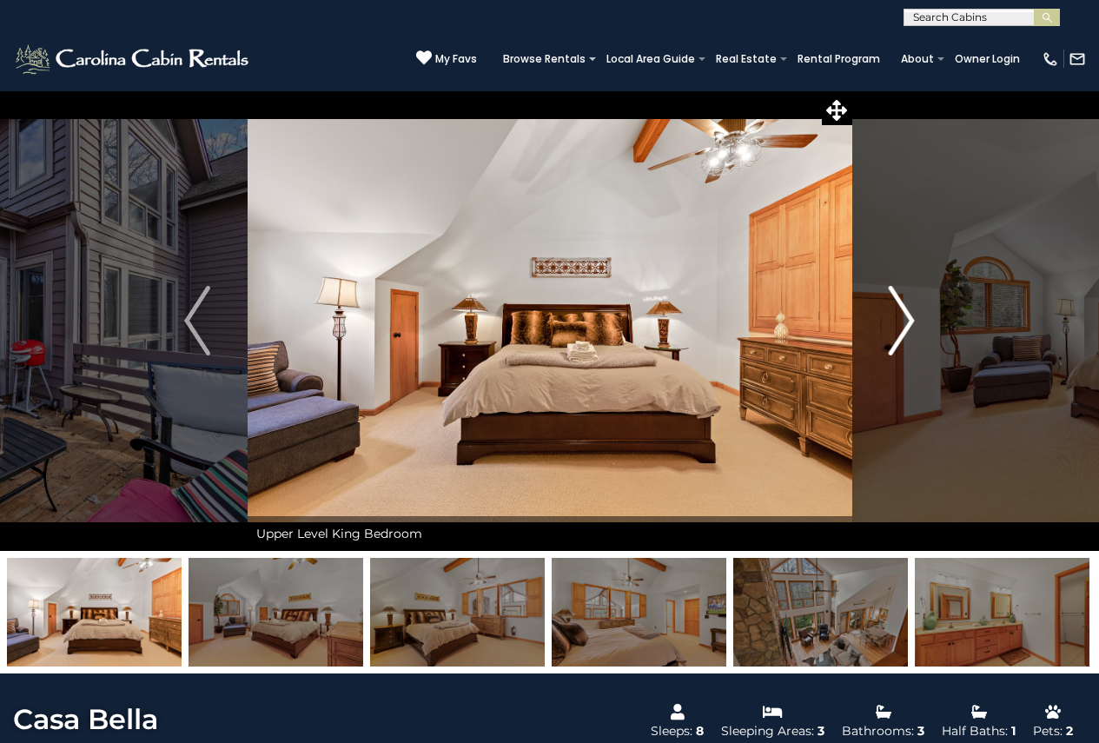
click at [898, 312] on img "Next" at bounding box center [902, 321] width 26 height 70
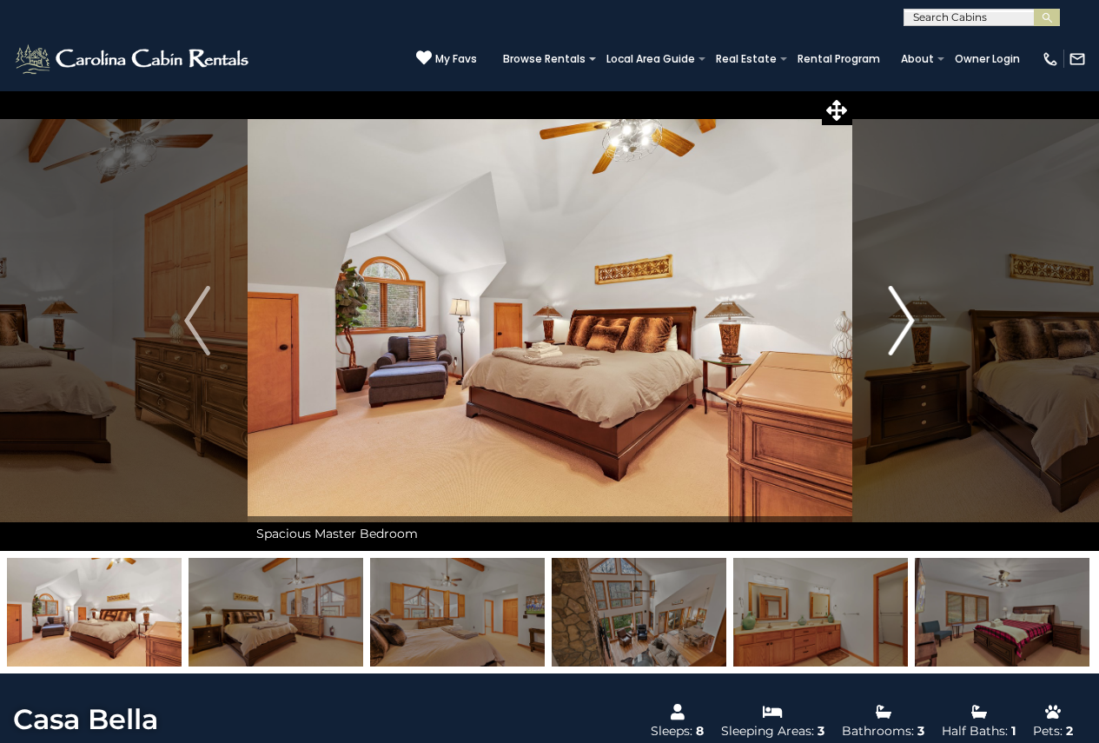
click at [898, 312] on img "Next" at bounding box center [902, 321] width 26 height 70
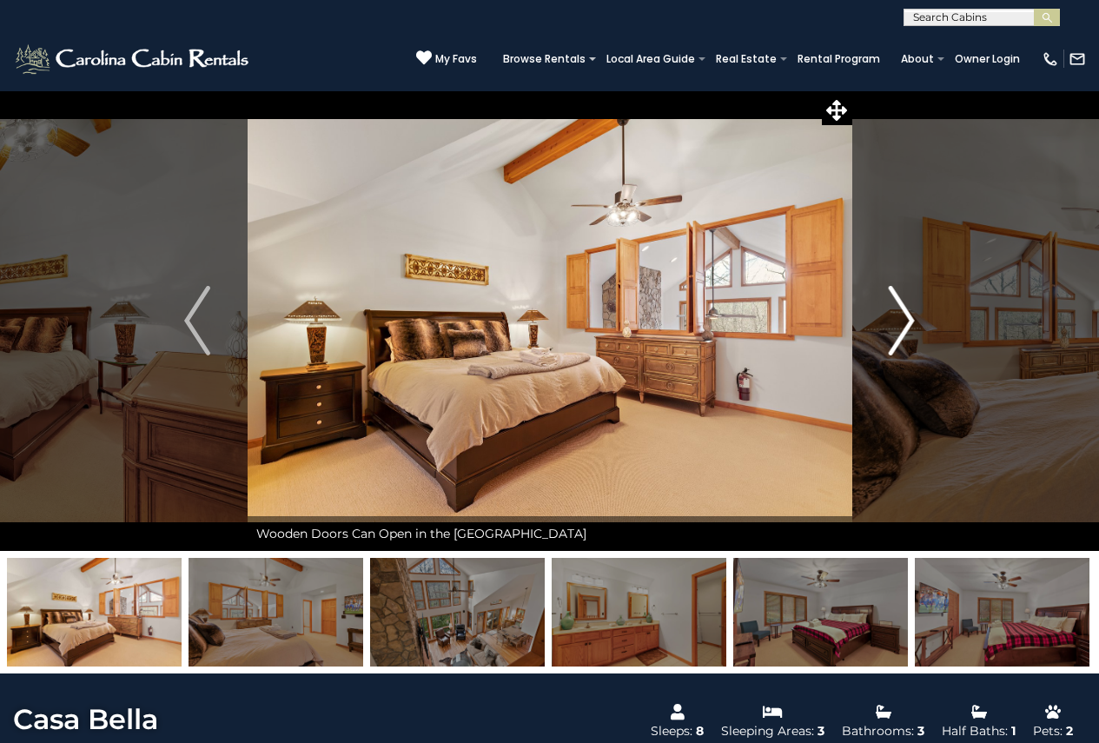
click at [898, 312] on img "Next" at bounding box center [902, 321] width 26 height 70
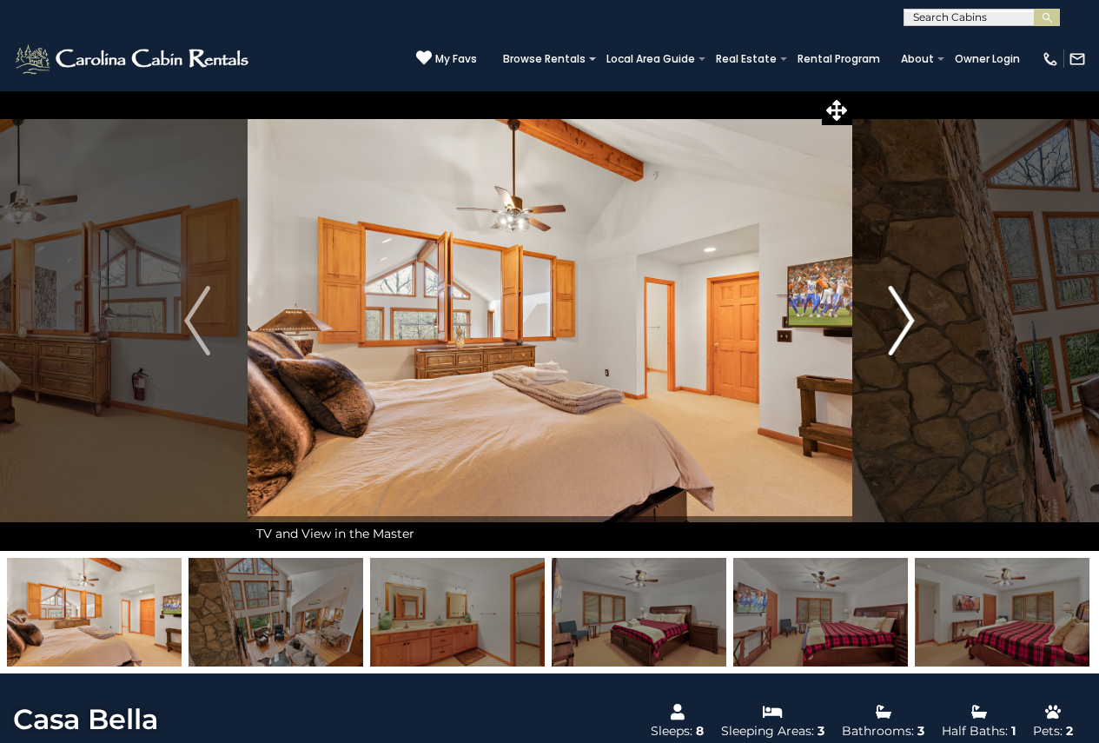
click at [898, 312] on img "Next" at bounding box center [902, 321] width 26 height 70
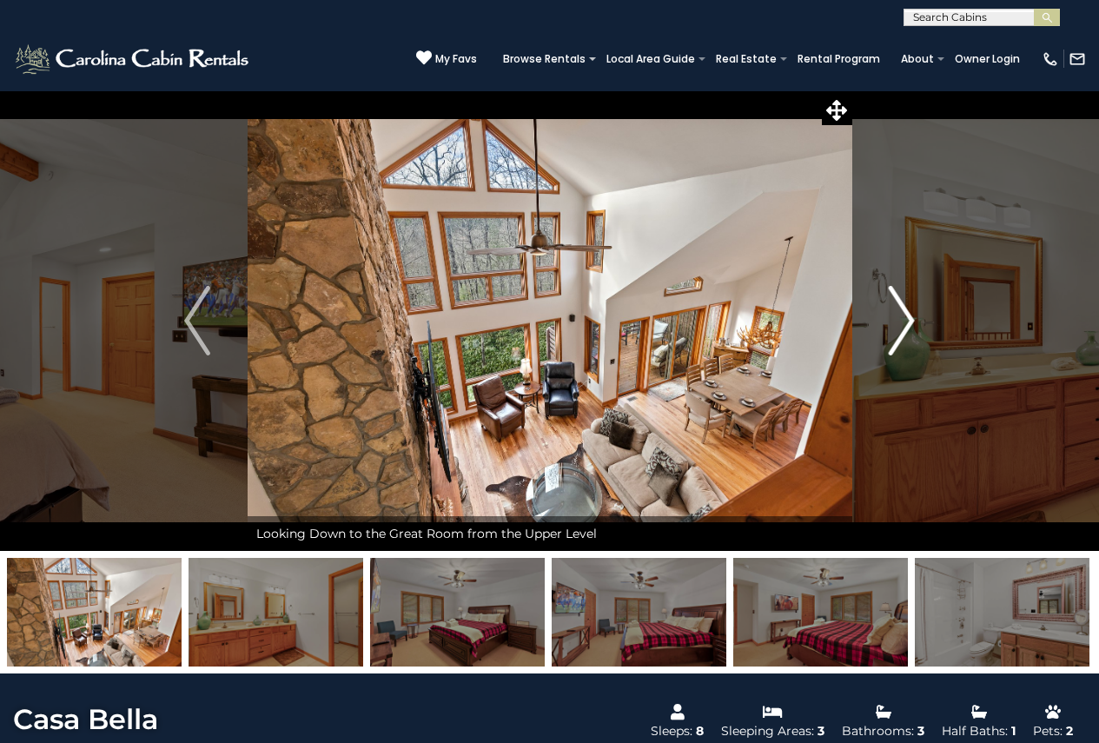
click at [898, 312] on img "Next" at bounding box center [902, 321] width 26 height 70
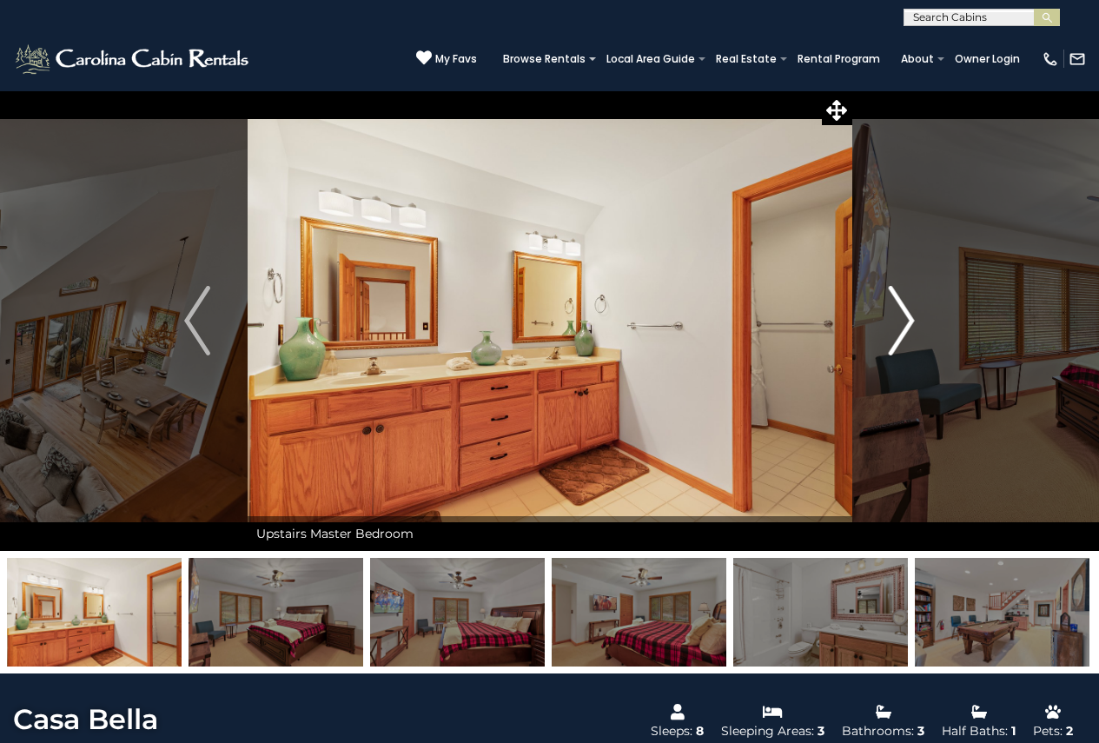
click at [898, 312] on img "Next" at bounding box center [902, 321] width 26 height 70
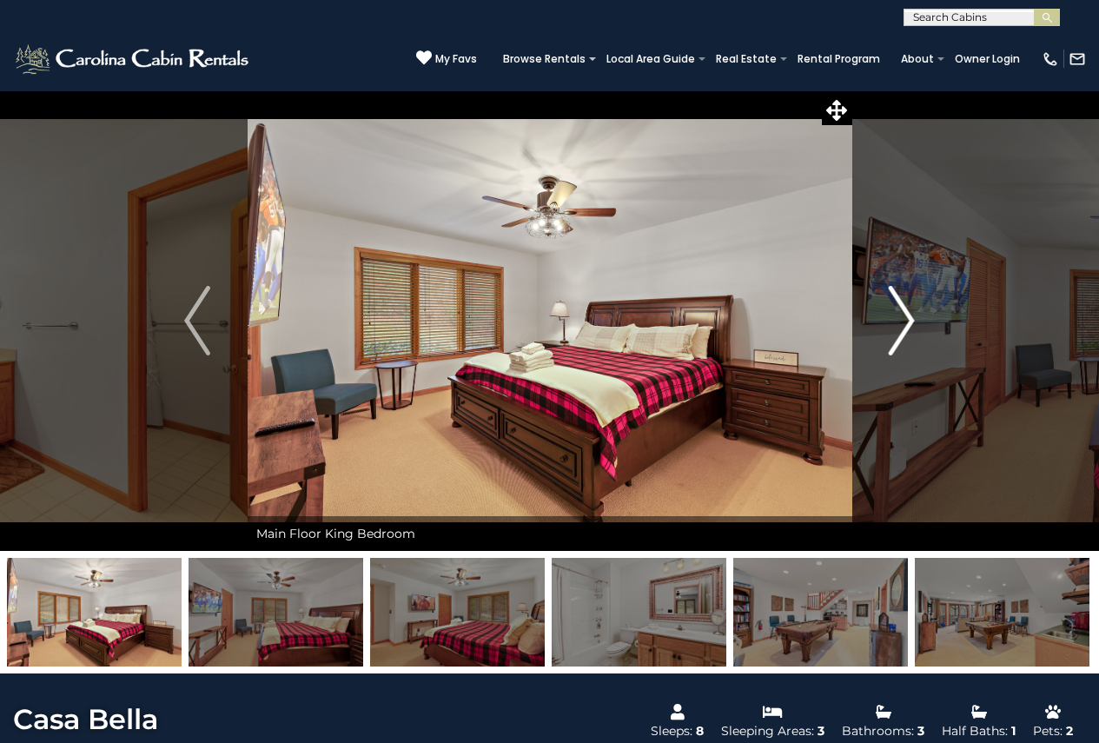
click at [898, 312] on img "Next" at bounding box center [902, 321] width 26 height 70
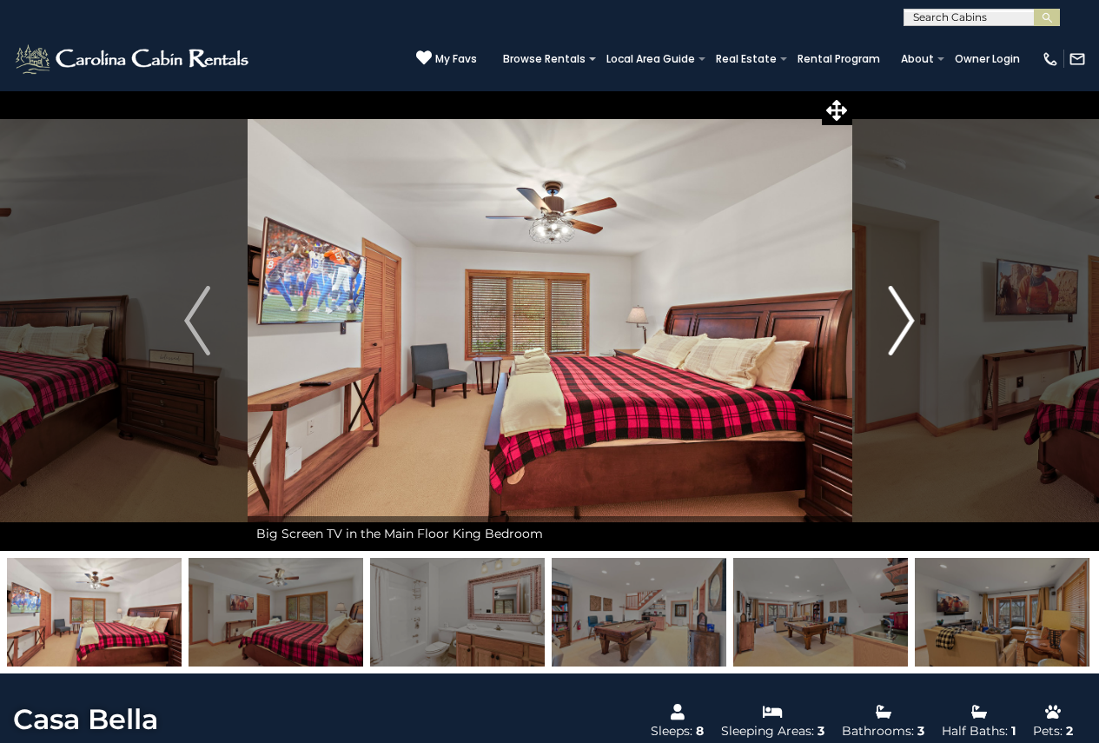
click at [898, 312] on img "Next" at bounding box center [902, 321] width 26 height 70
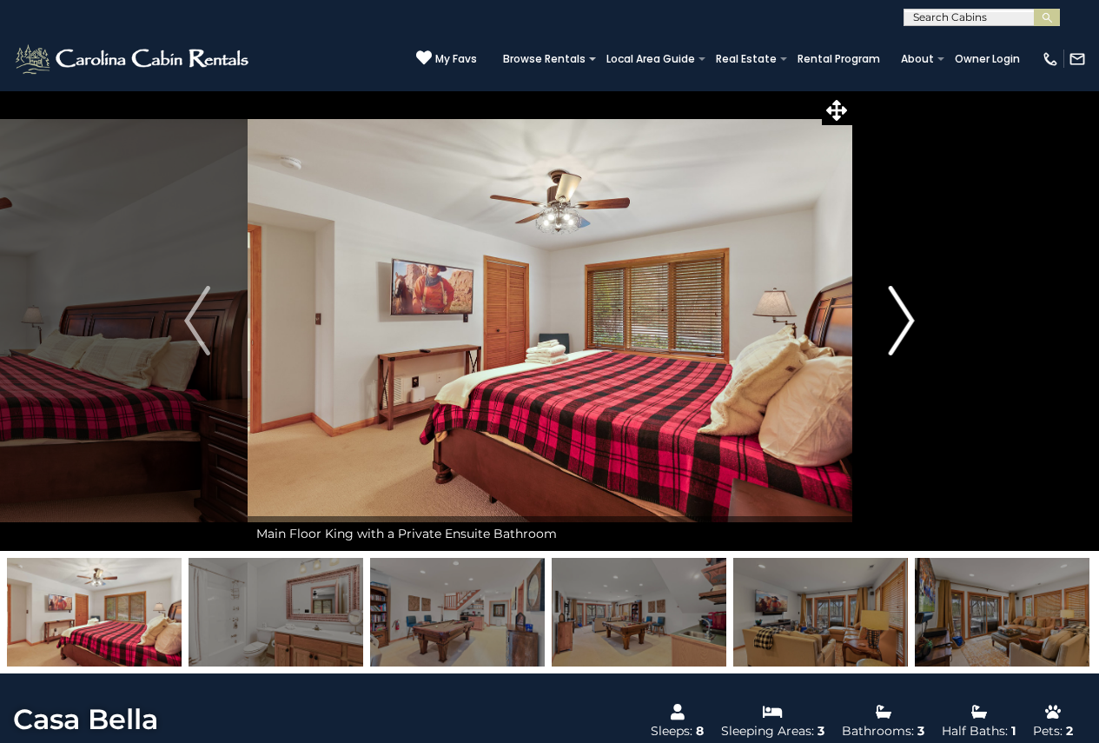
click at [898, 312] on img "Next" at bounding box center [902, 321] width 26 height 70
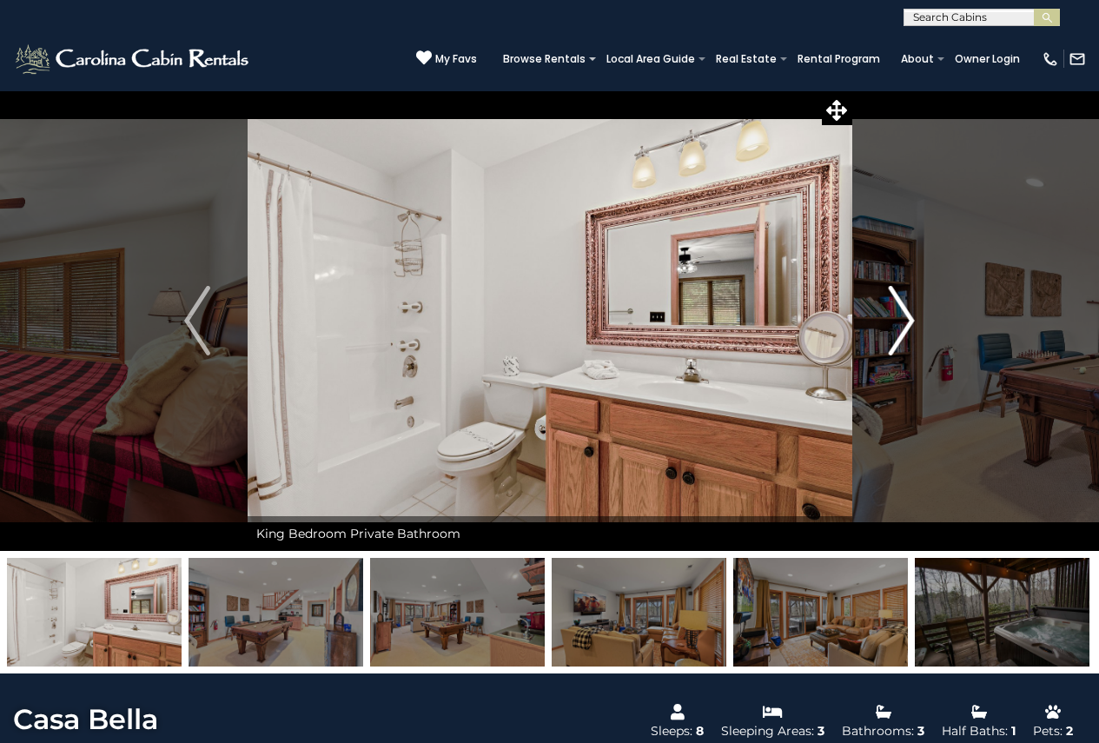
click at [898, 312] on img "Next" at bounding box center [902, 321] width 26 height 70
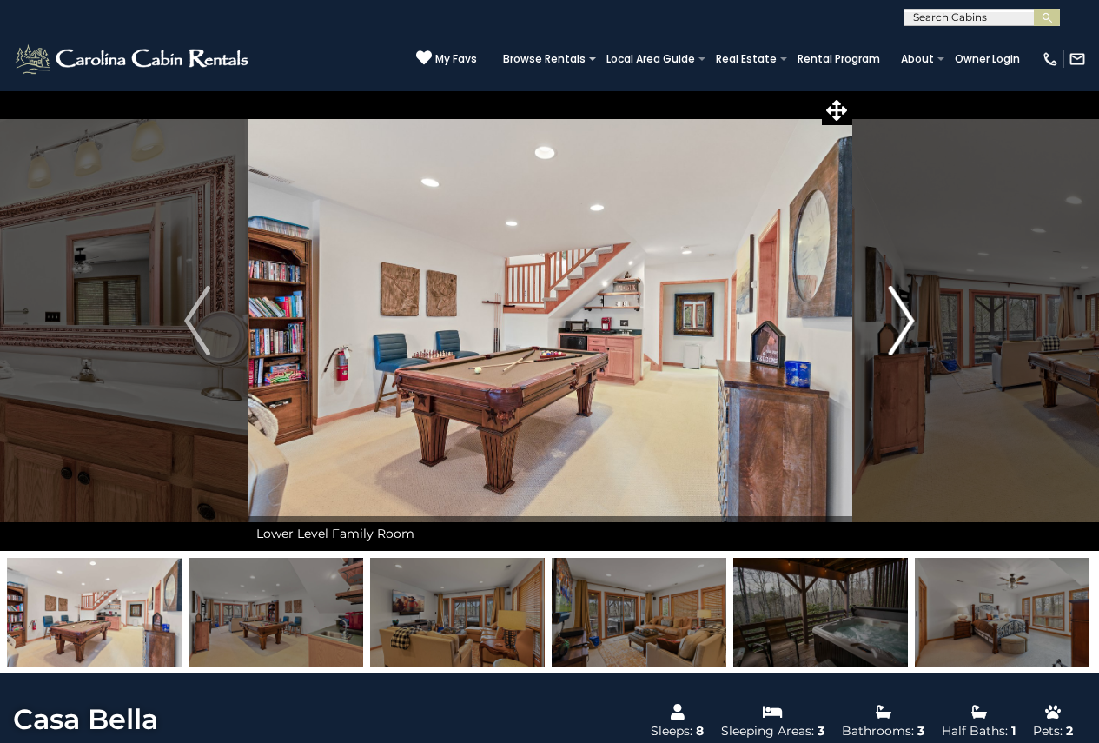
click at [898, 312] on img "Next" at bounding box center [902, 321] width 26 height 70
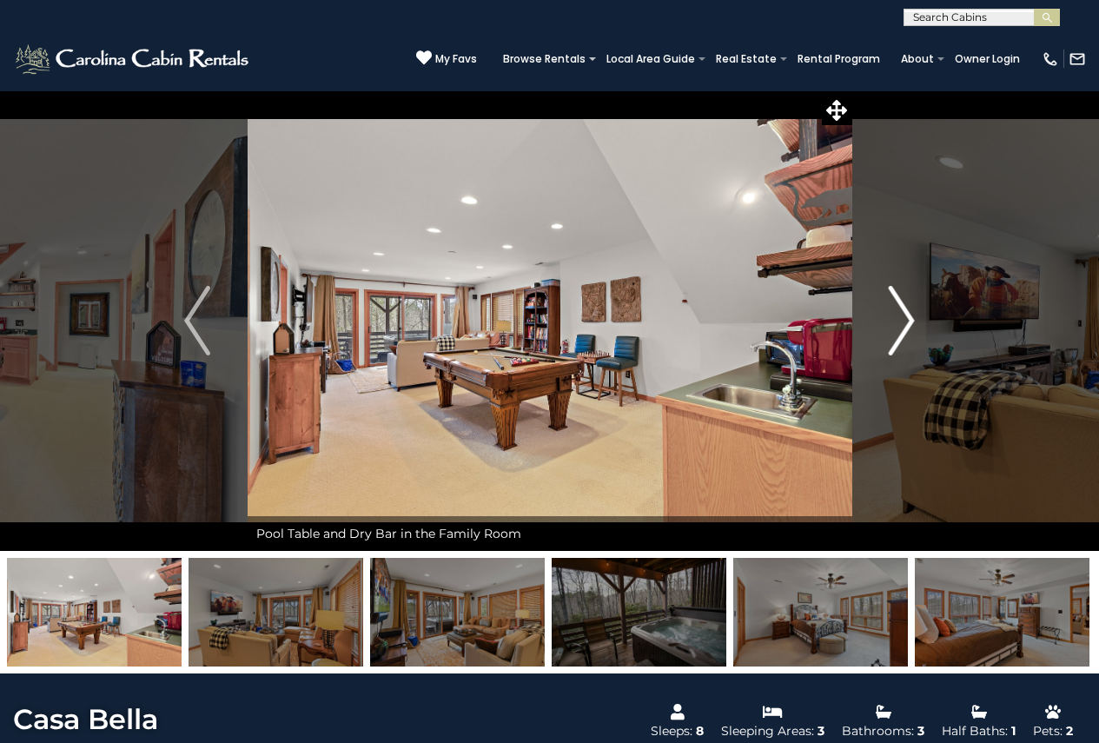
click at [898, 312] on img "Next" at bounding box center [902, 321] width 26 height 70
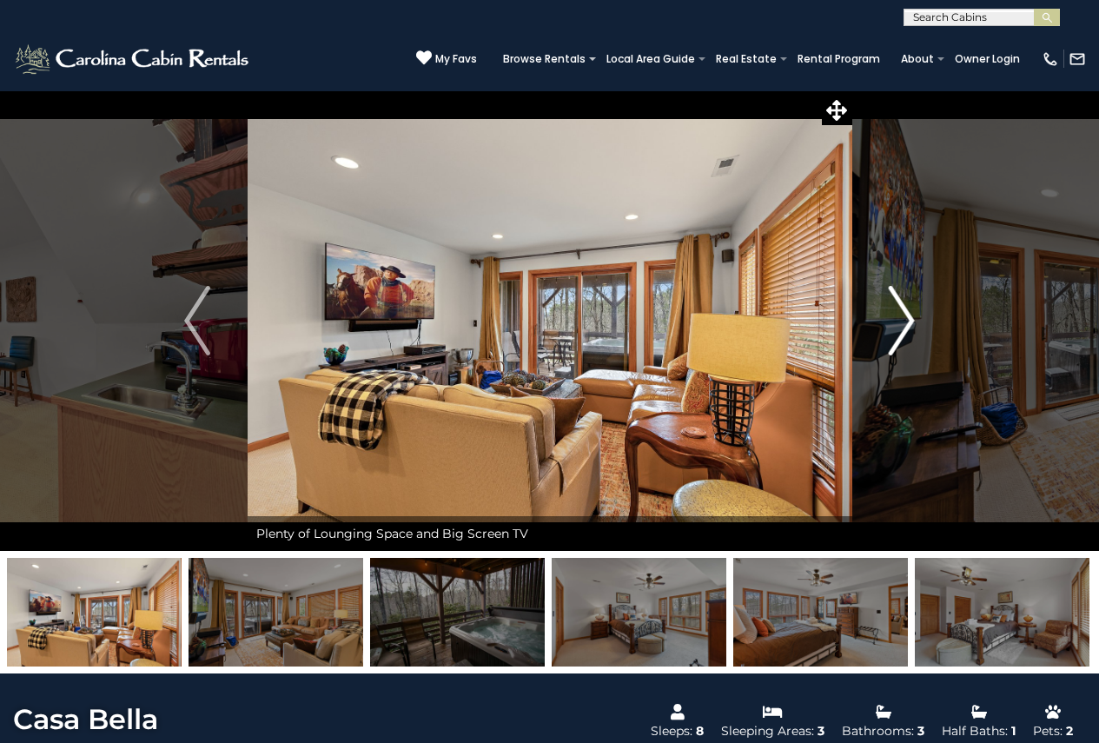
click at [898, 312] on img "Next" at bounding box center [902, 321] width 26 height 70
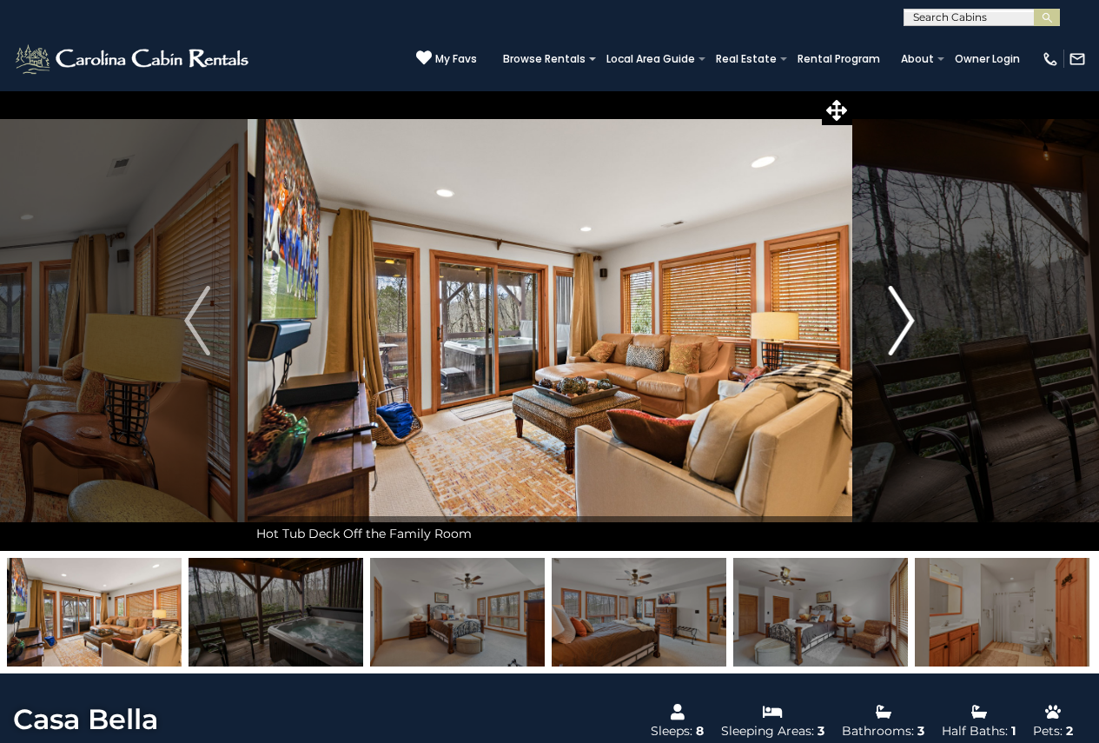
click at [898, 312] on img "Next" at bounding box center [902, 321] width 26 height 70
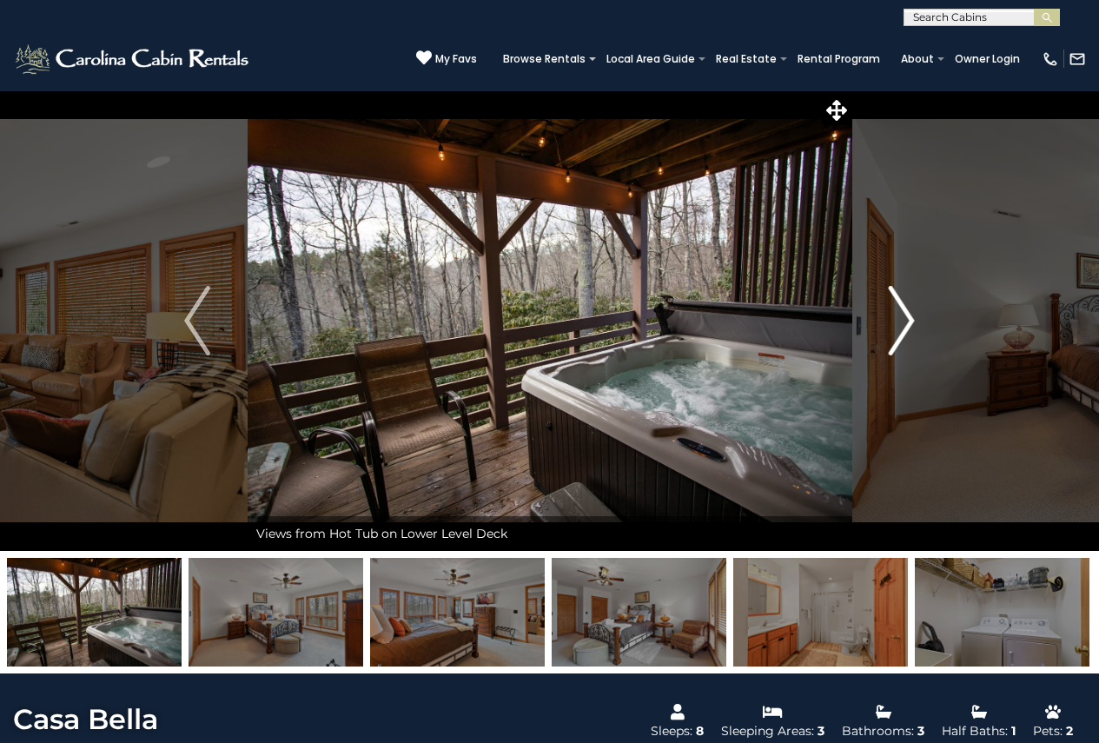
click at [898, 312] on img "Next" at bounding box center [902, 321] width 26 height 70
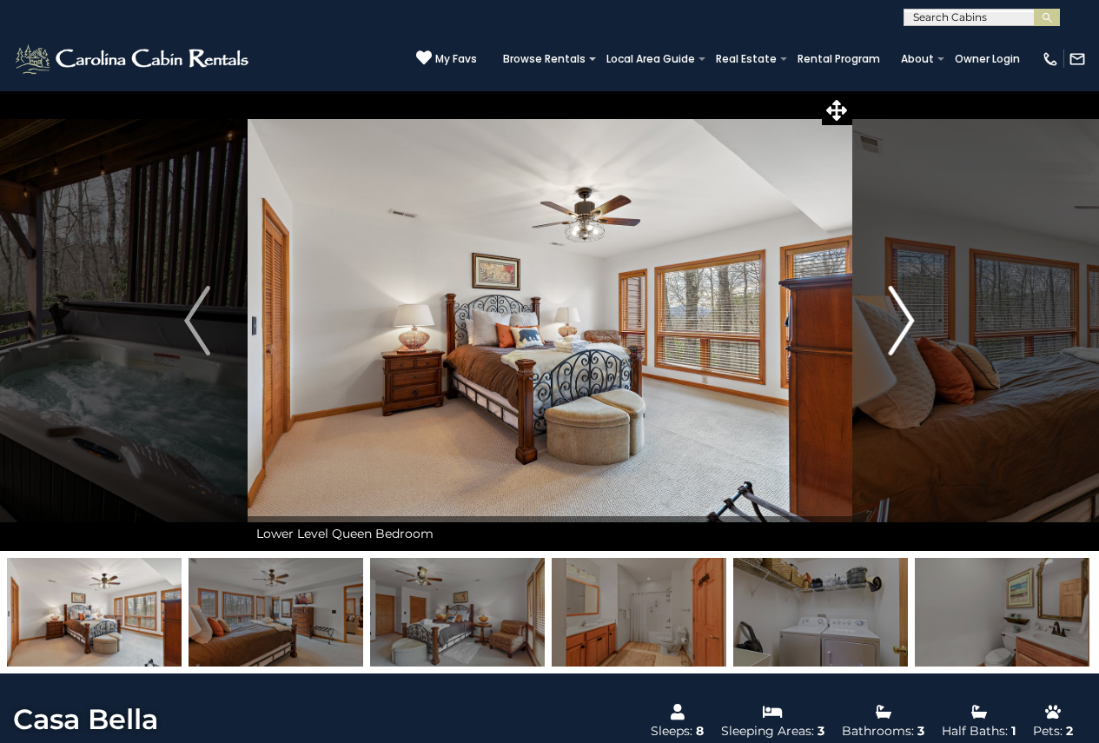
click at [898, 312] on img "Next" at bounding box center [902, 321] width 26 height 70
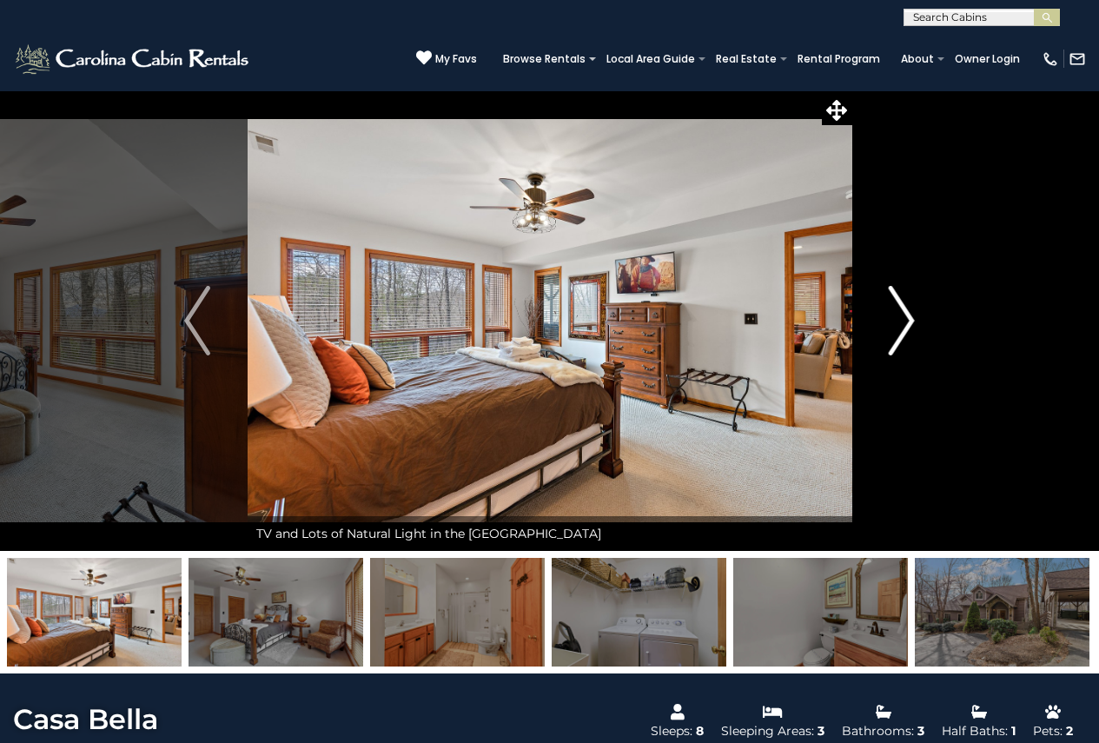
click at [898, 312] on img "Next" at bounding box center [902, 321] width 26 height 70
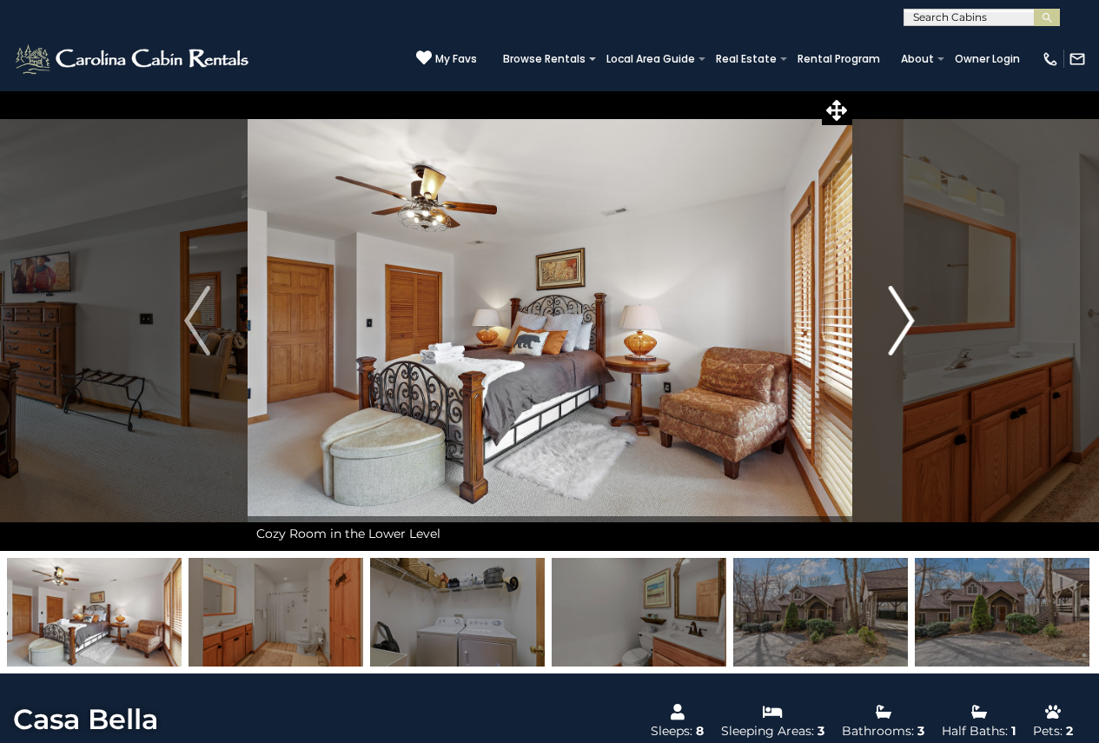
click at [898, 312] on img "Next" at bounding box center [902, 321] width 26 height 70
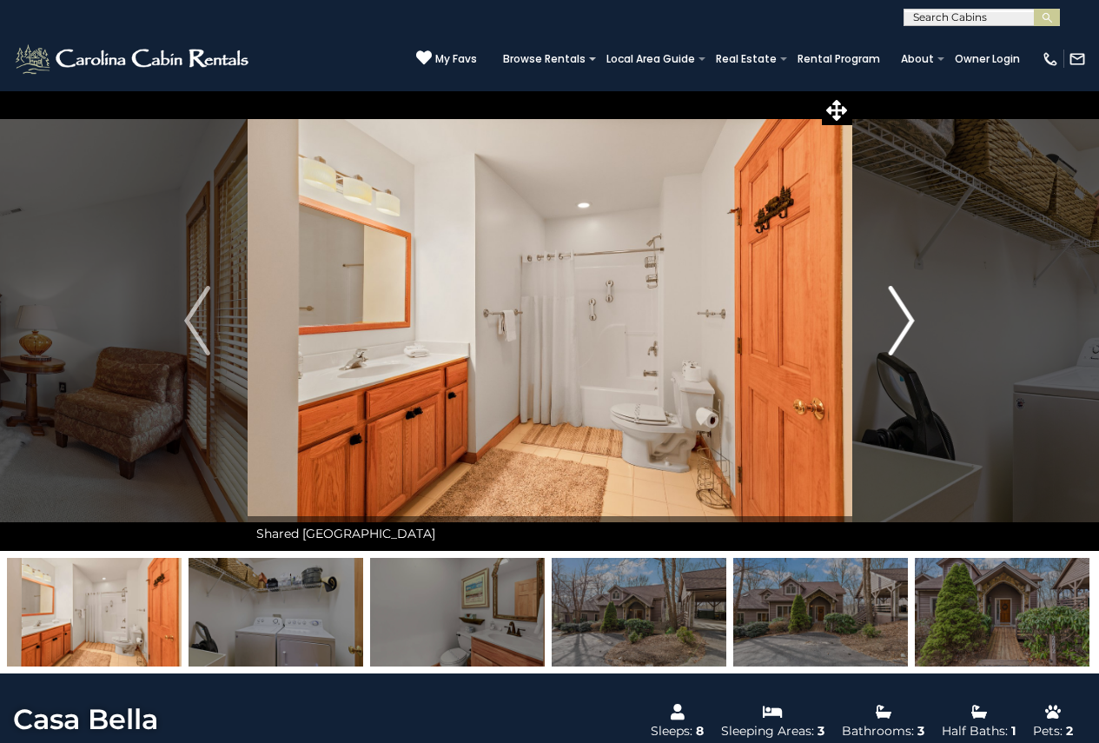
click at [898, 312] on img "Next" at bounding box center [902, 321] width 26 height 70
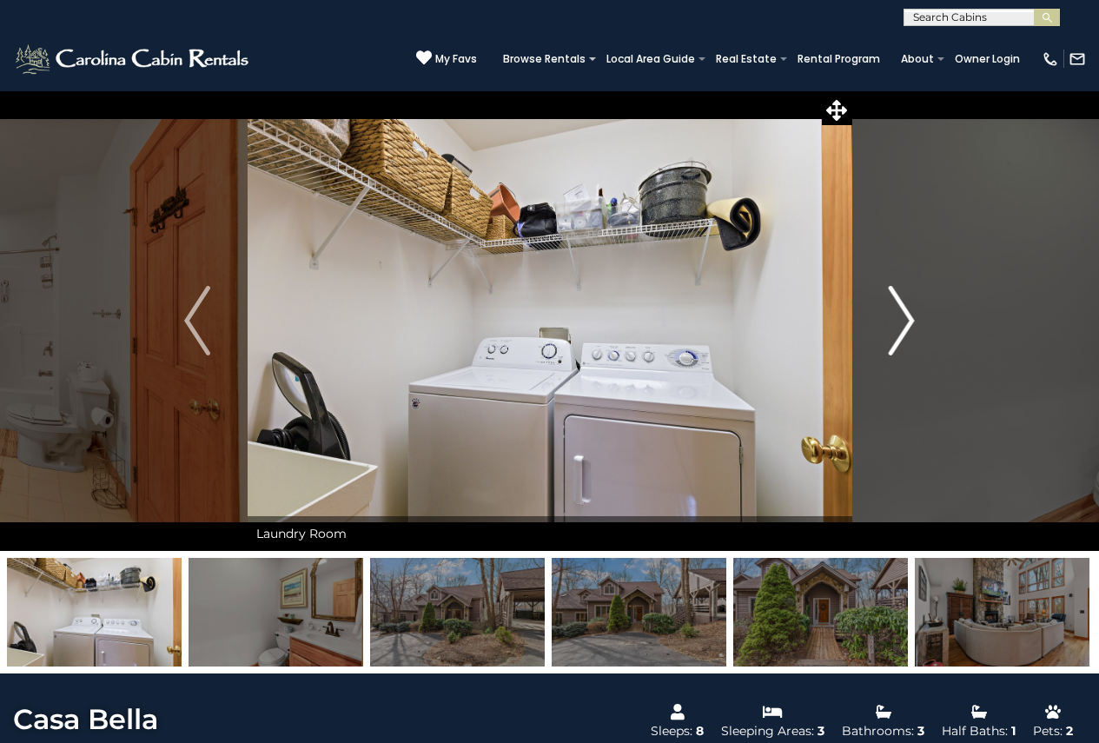
click at [898, 312] on img "Next" at bounding box center [902, 321] width 26 height 70
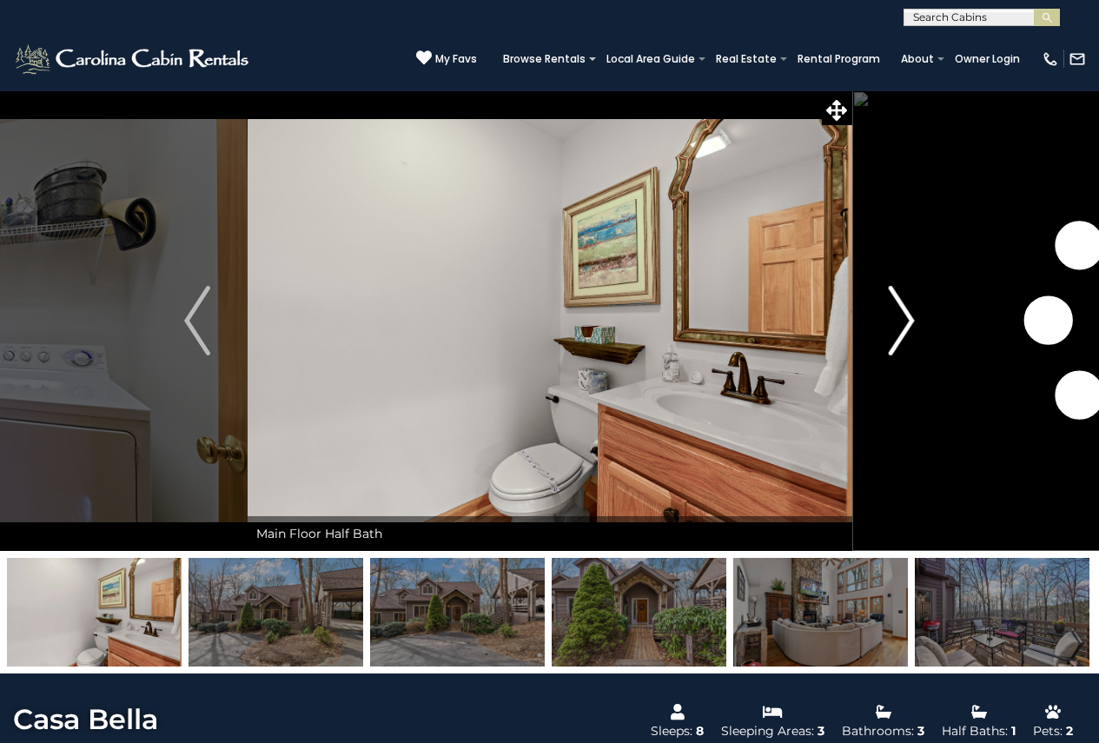
click at [898, 312] on img "Next" at bounding box center [902, 321] width 26 height 70
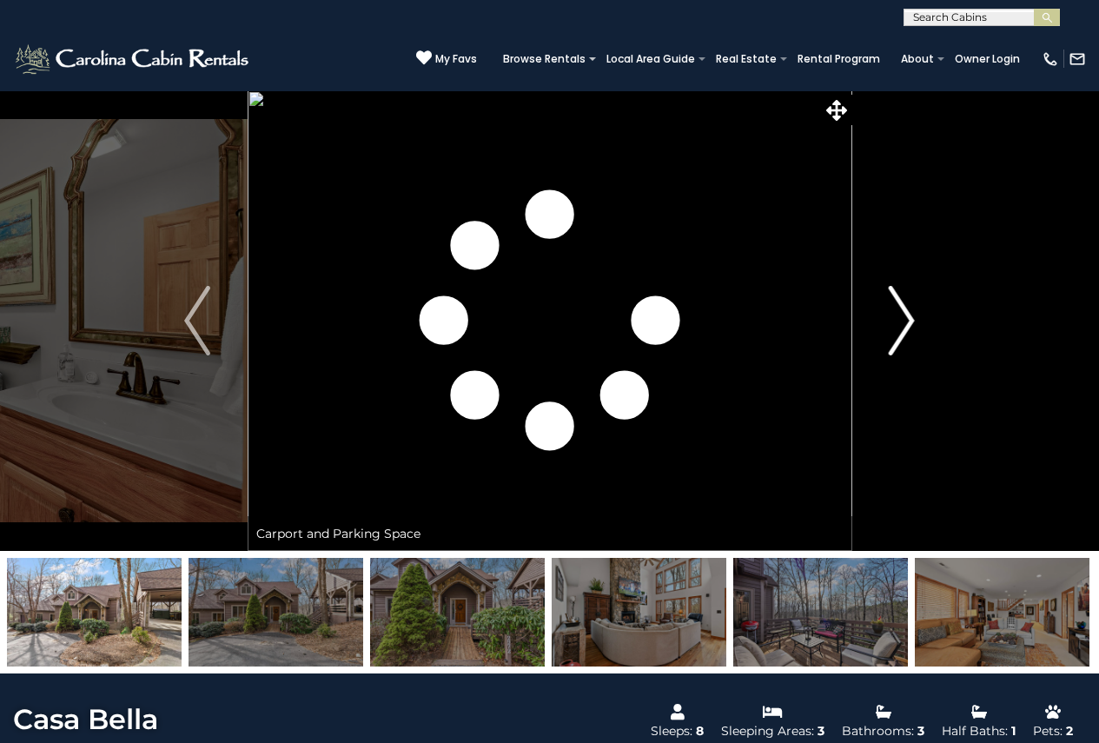
click at [898, 312] on img "Next" at bounding box center [902, 321] width 26 height 70
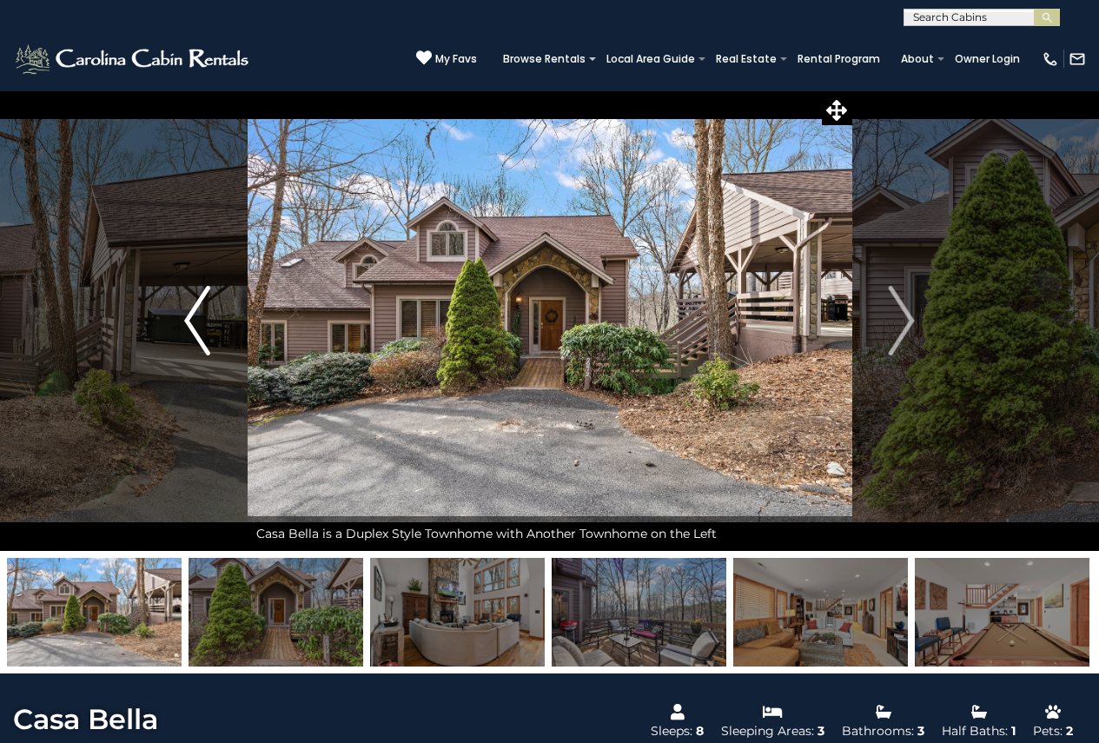
click at [212, 322] on button "Previous" at bounding box center [198, 320] width 100 height 461
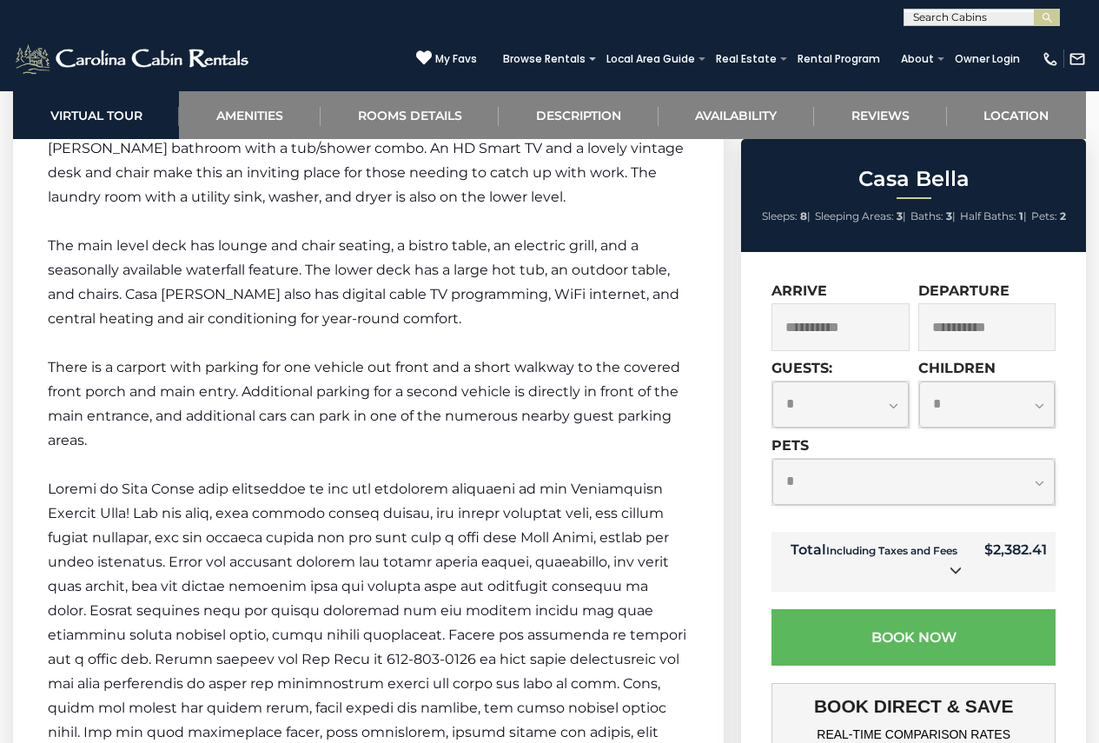
scroll to position [3370, 0]
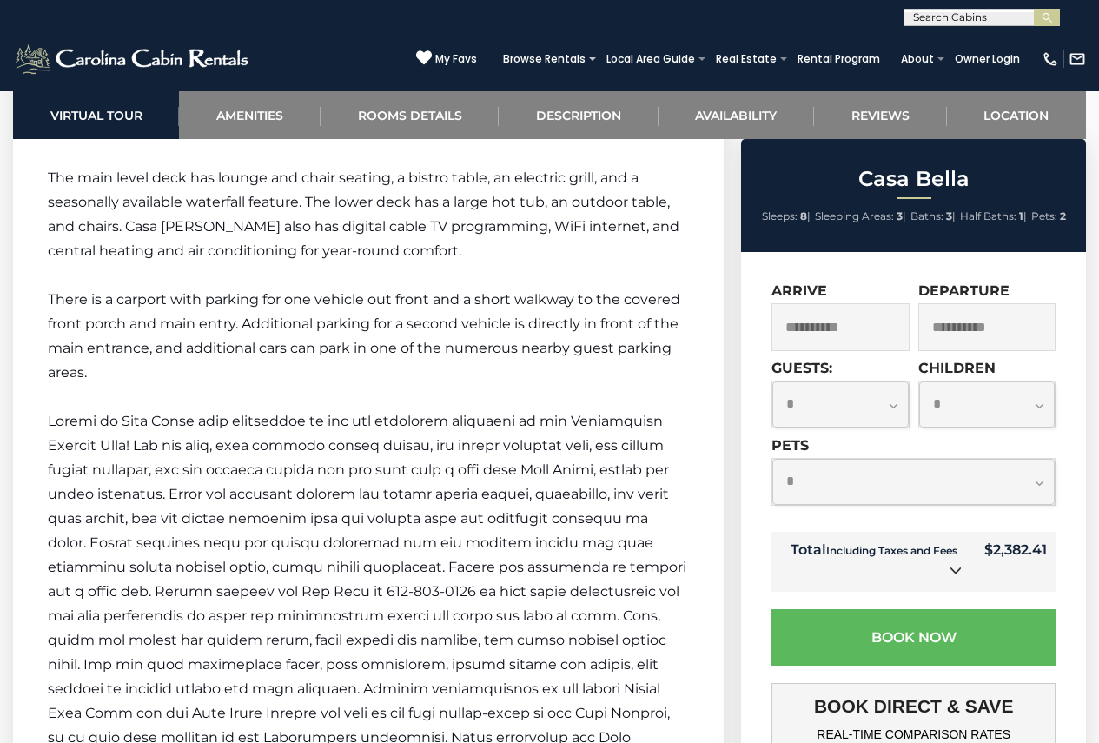
click at [557, 550] on p at bounding box center [368, 603] width 641 height 389
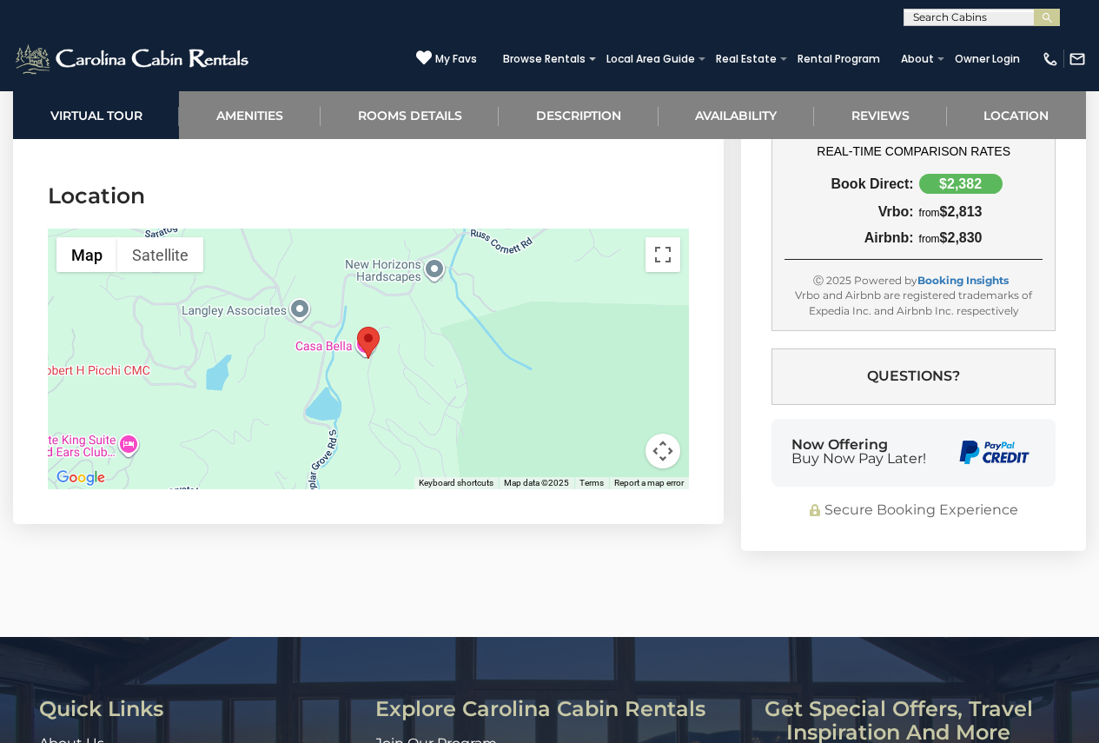
scroll to position [5291, 0]
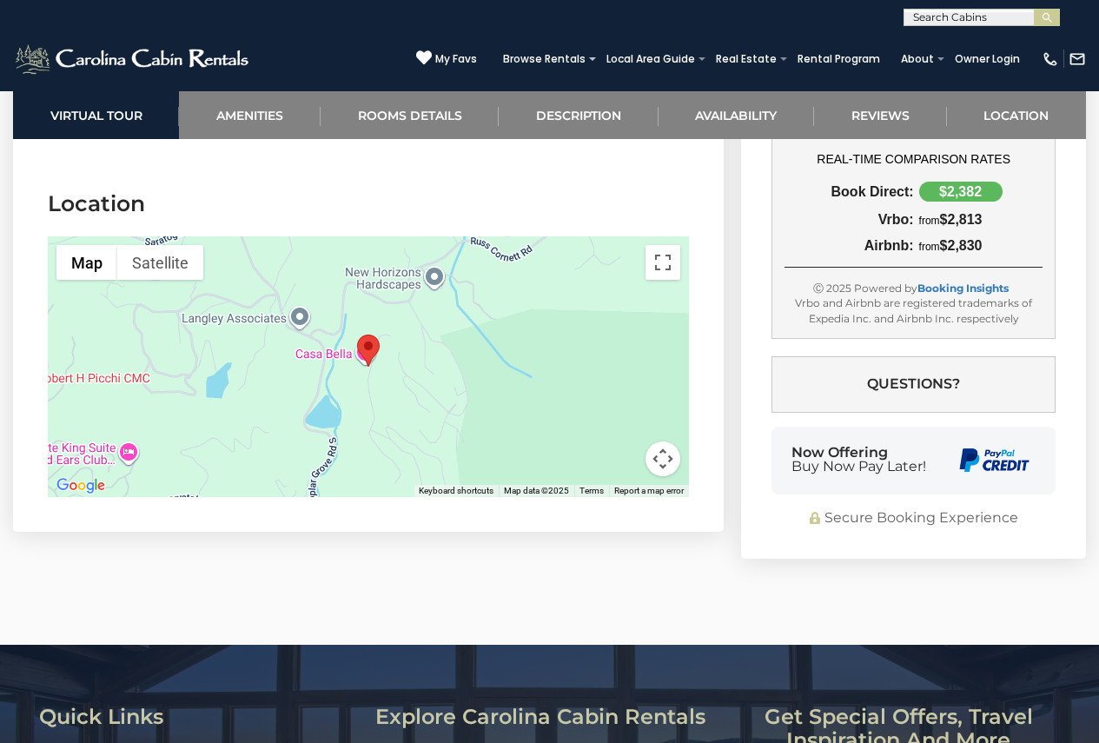
click at [677, 447] on gmp-internal-camera-control at bounding box center [663, 459] width 35 height 35
click at [669, 442] on button "Map camera controls" at bounding box center [663, 459] width 35 height 35
click at [618, 442] on button "Zoom out" at bounding box center [619, 459] width 35 height 35
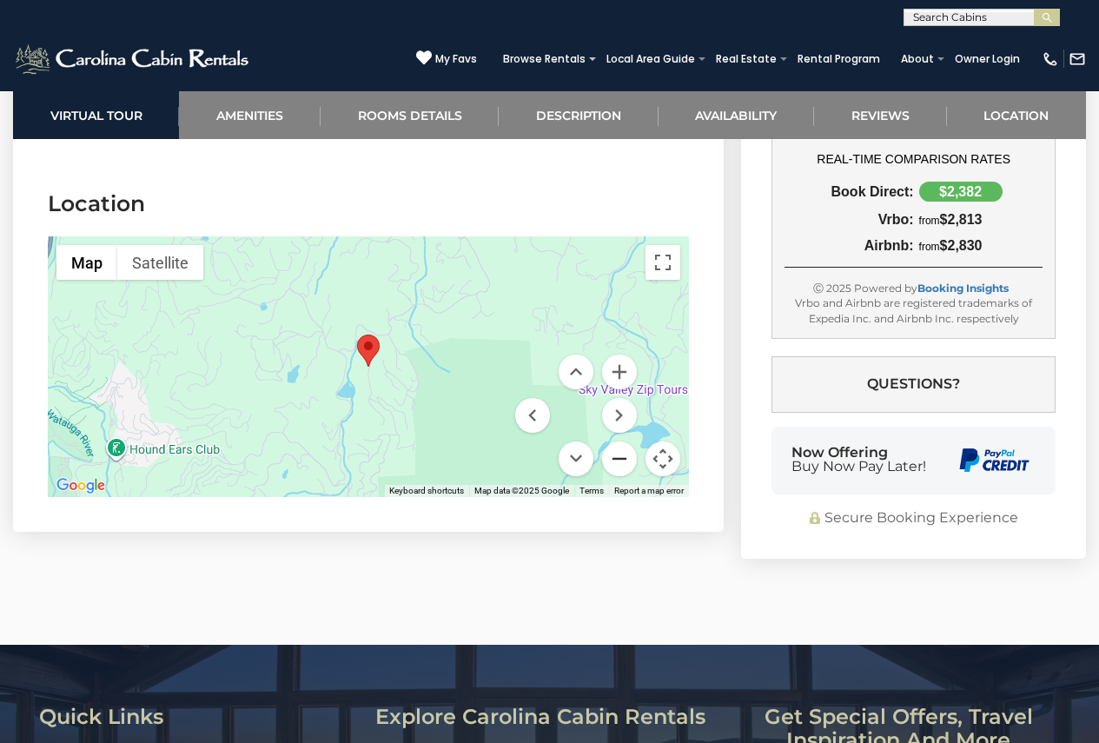
click at [618, 442] on button "Zoom out" at bounding box center [619, 459] width 35 height 35
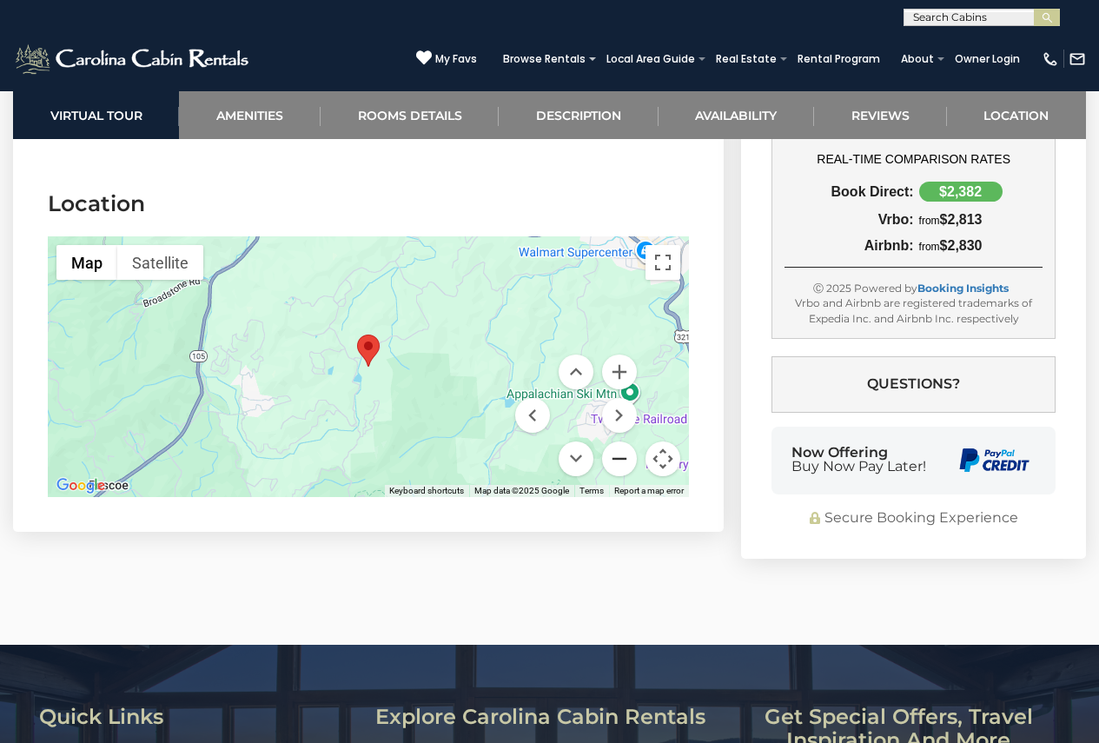
click at [618, 442] on button "Zoom out" at bounding box center [619, 459] width 35 height 35
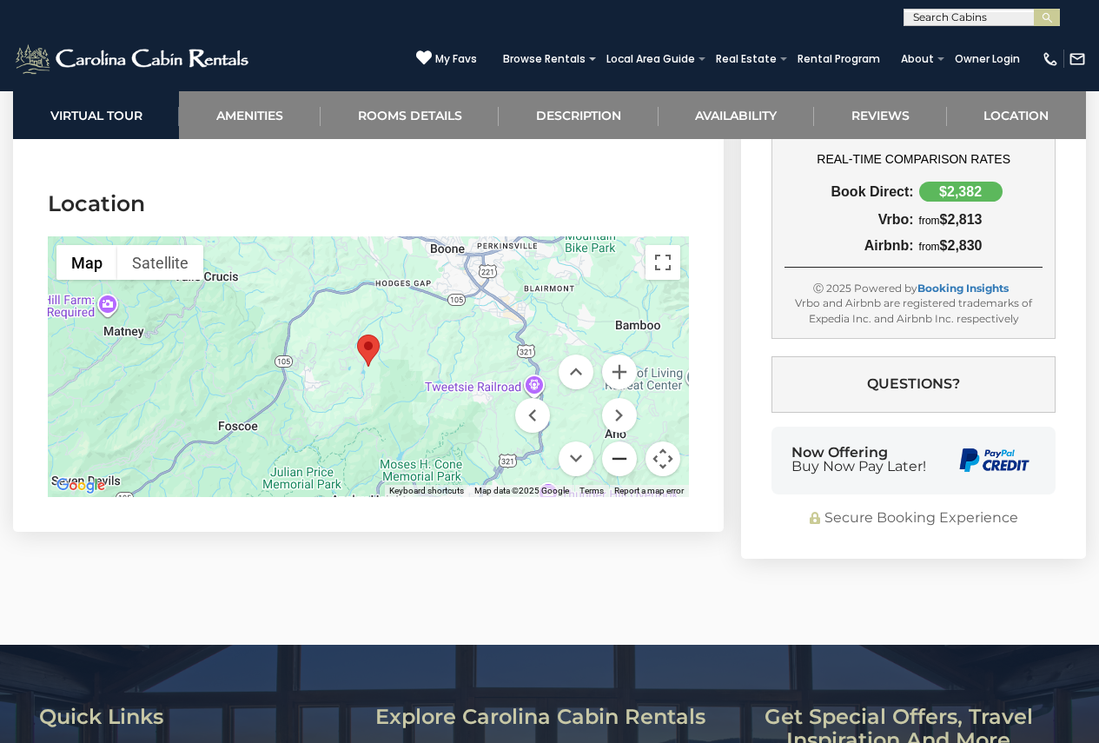
click at [618, 442] on button "Zoom out" at bounding box center [619, 459] width 35 height 35
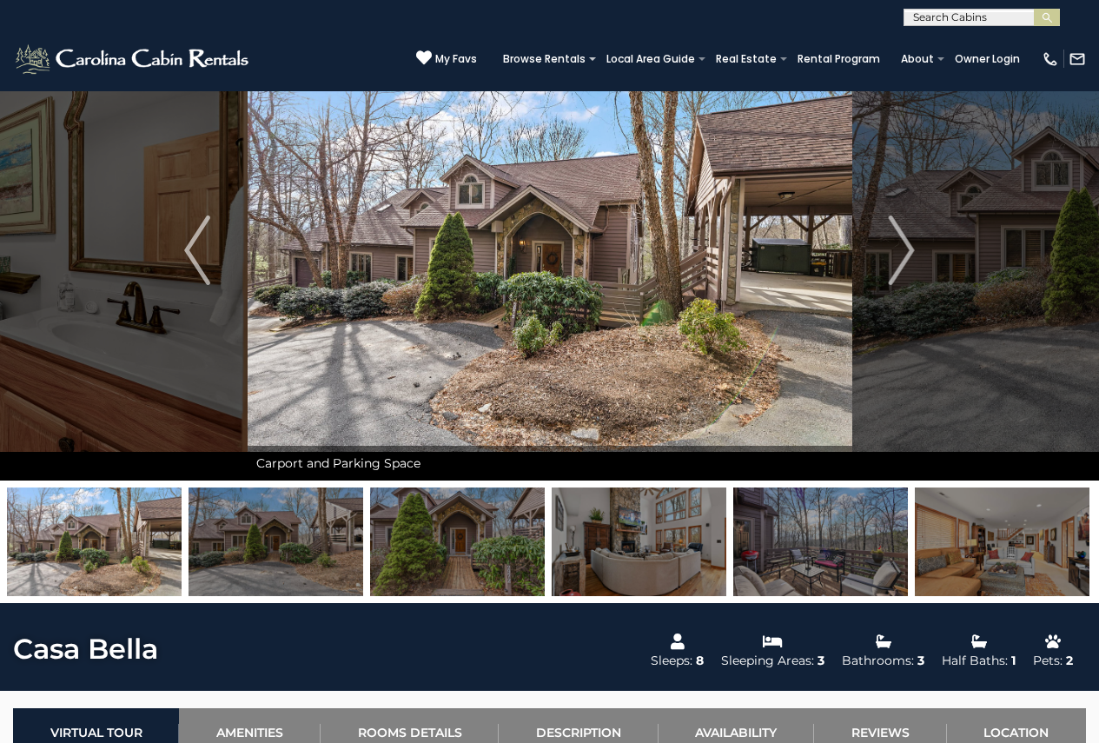
scroll to position [0, 0]
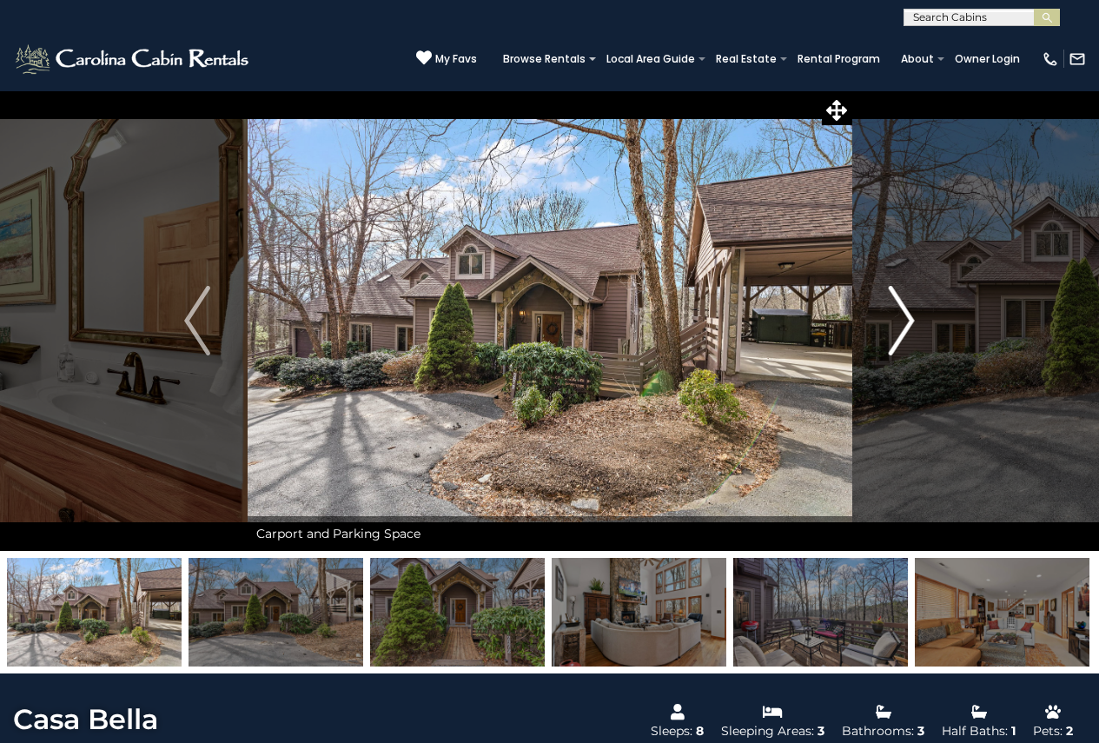
click at [902, 322] on img "Next" at bounding box center [902, 321] width 26 height 70
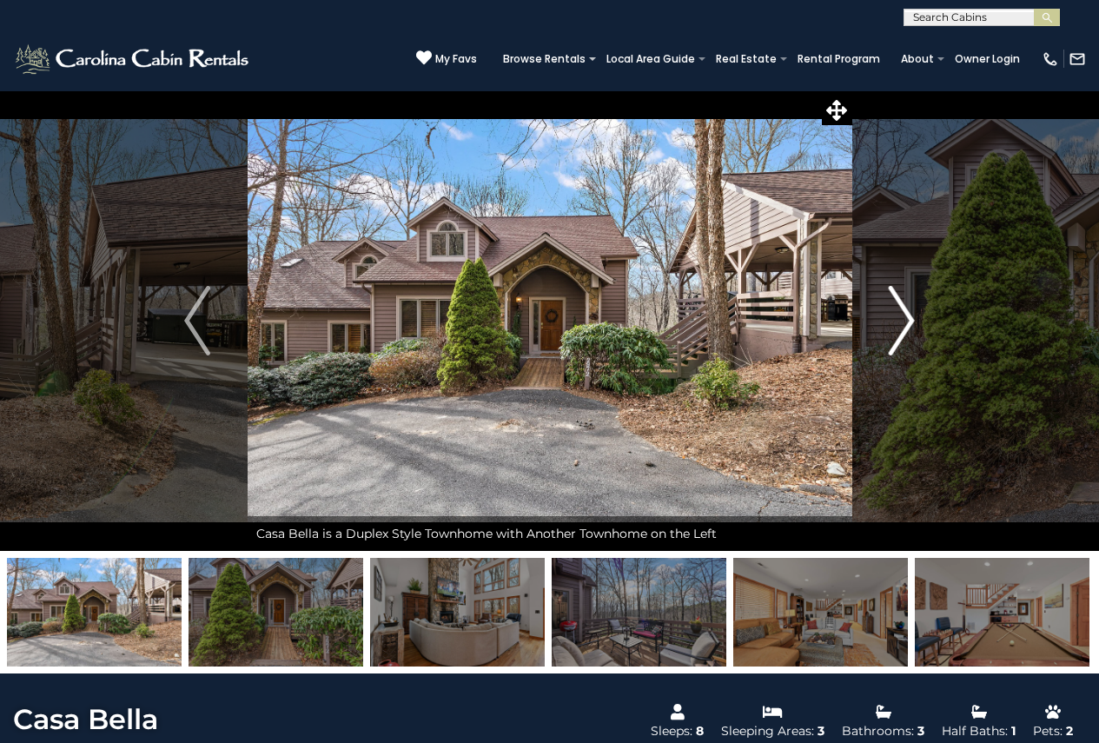
click at [902, 322] on img "Next" at bounding box center [902, 321] width 26 height 70
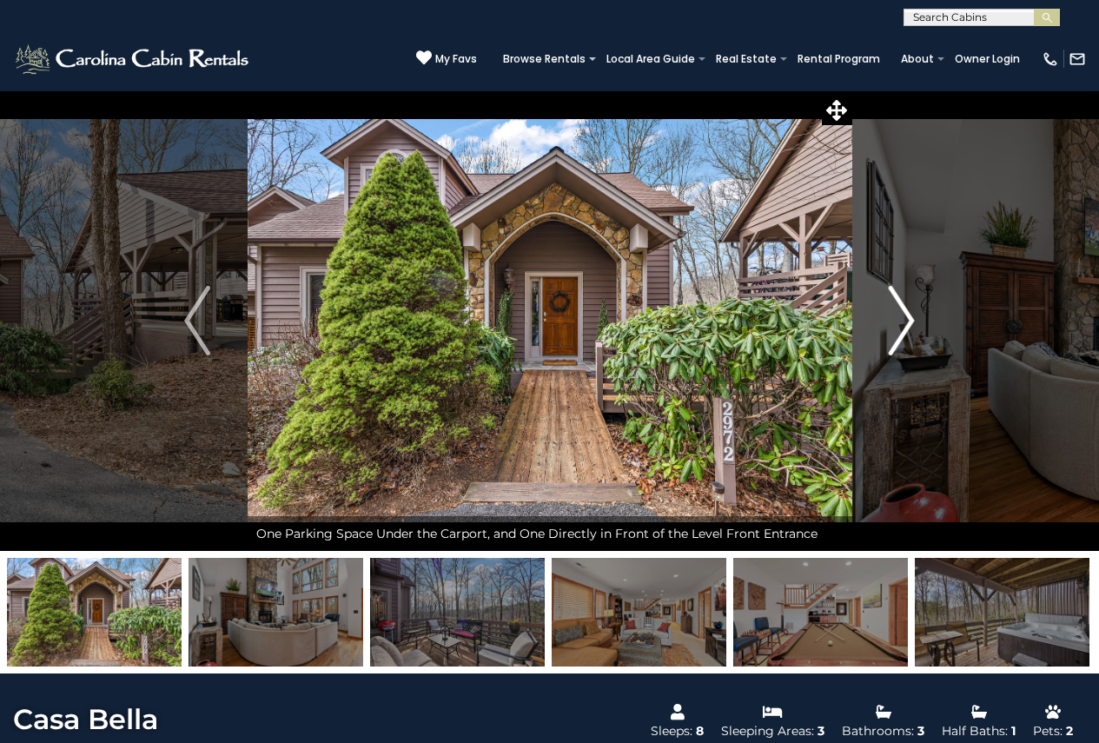
click at [902, 322] on img "Next" at bounding box center [902, 321] width 26 height 70
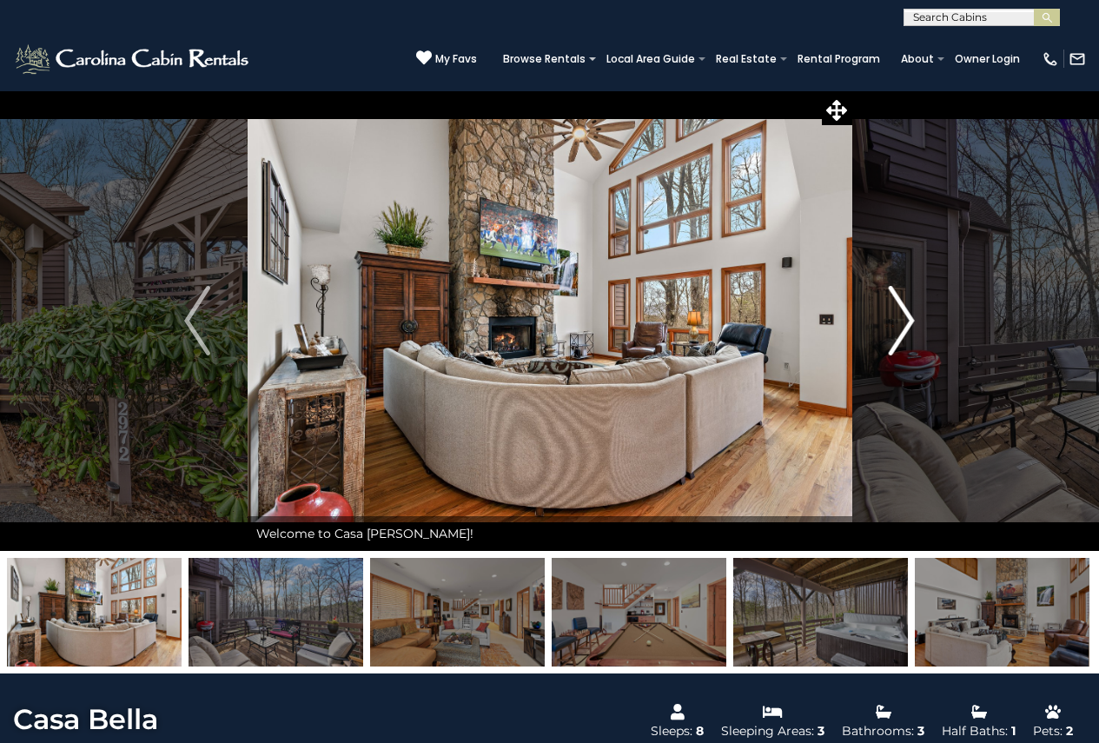
click at [902, 322] on img "Next" at bounding box center [902, 321] width 26 height 70
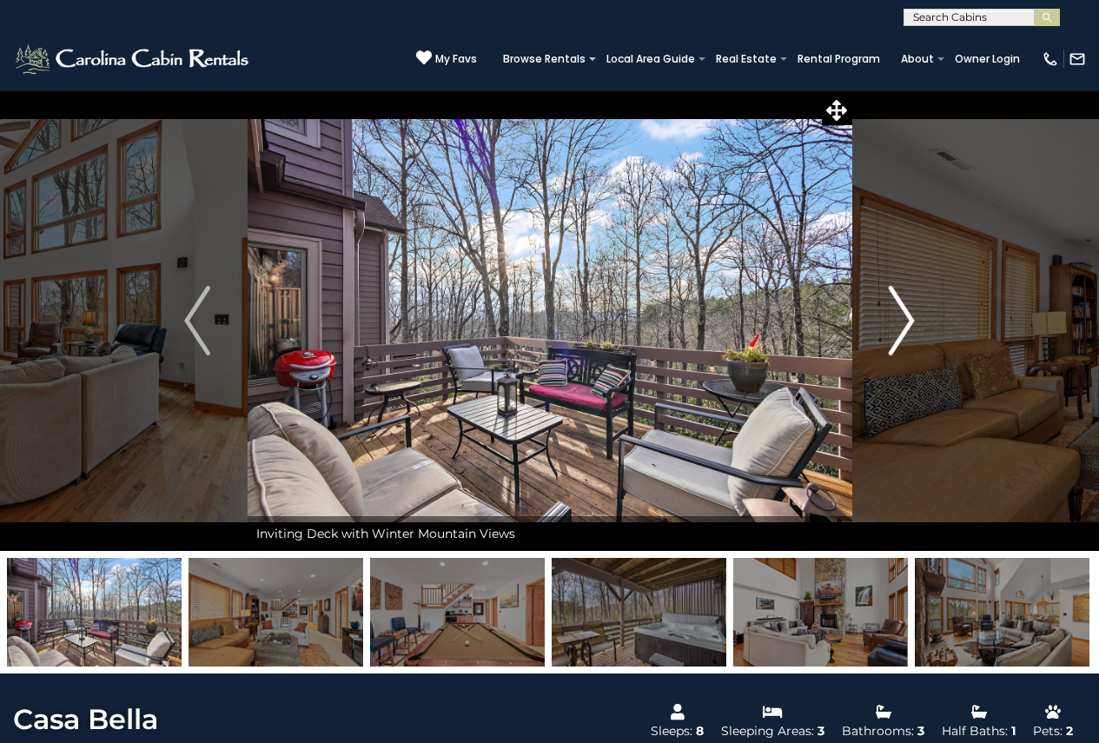
click at [902, 322] on img "Next" at bounding box center [902, 321] width 26 height 70
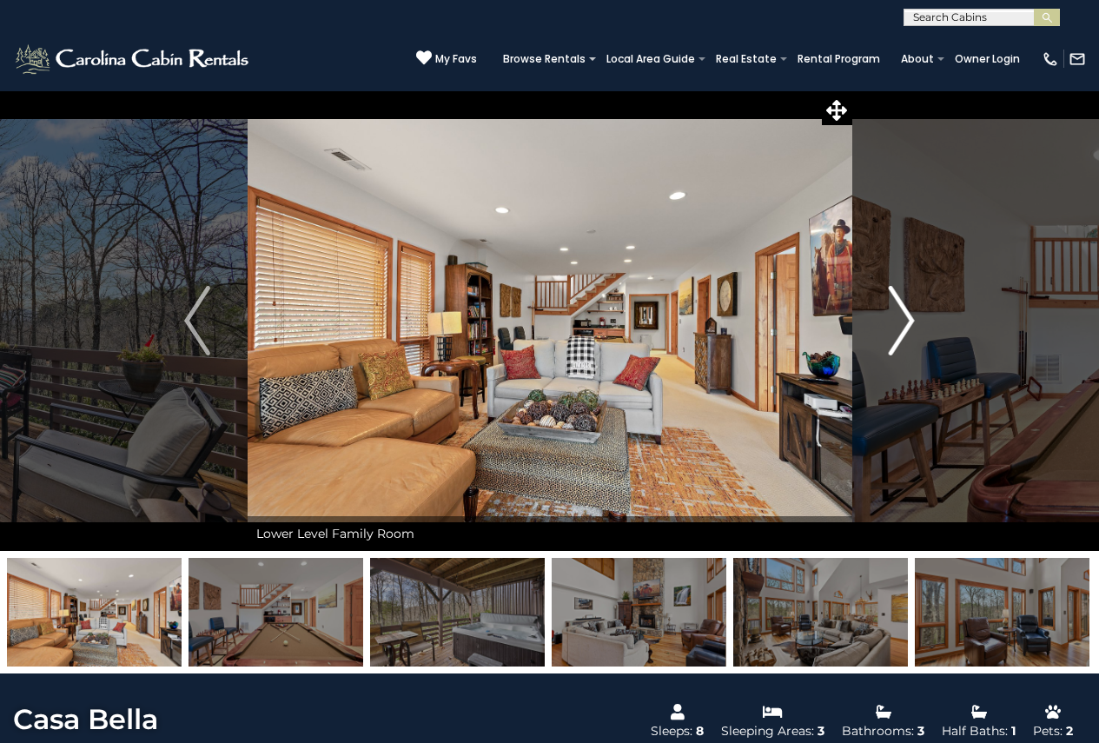
click at [902, 322] on img "Next" at bounding box center [902, 321] width 26 height 70
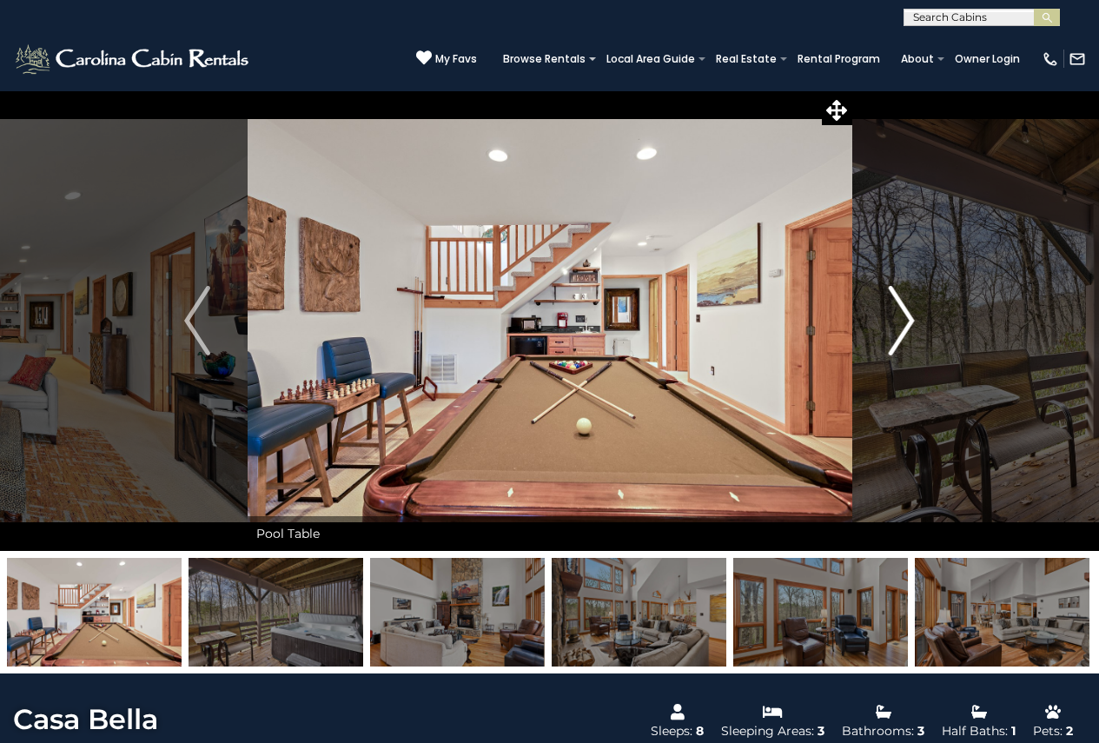
click at [902, 322] on img "Next" at bounding box center [902, 321] width 26 height 70
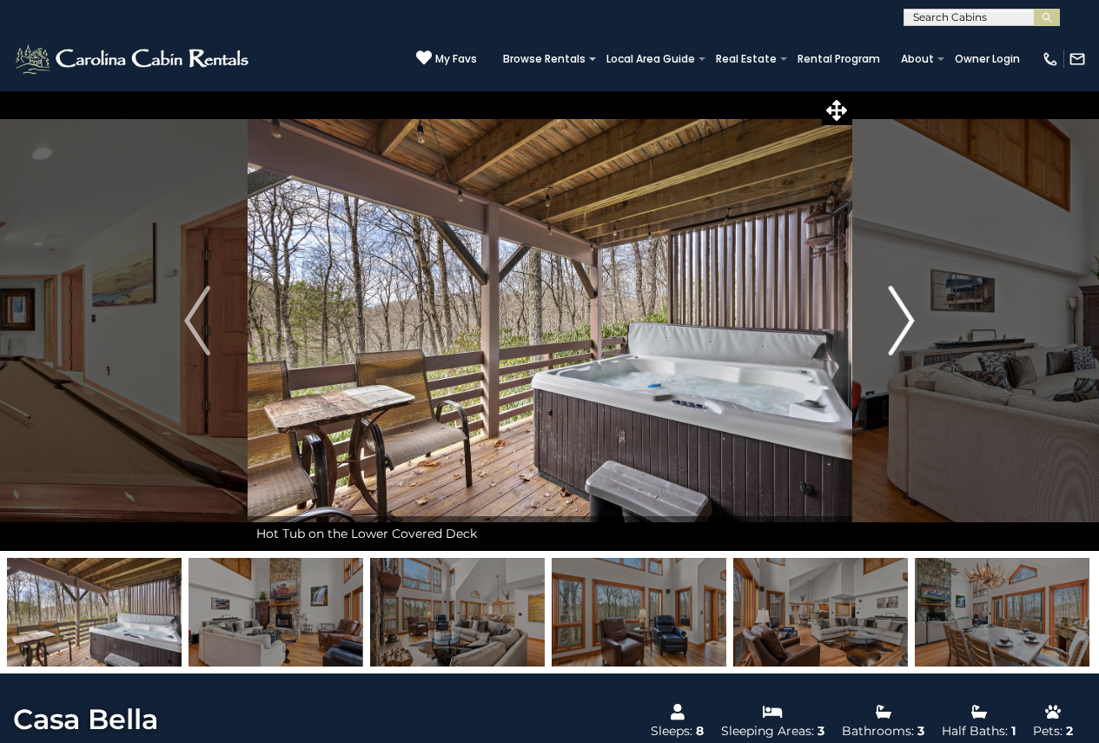
click at [902, 322] on img "Next" at bounding box center [902, 321] width 26 height 70
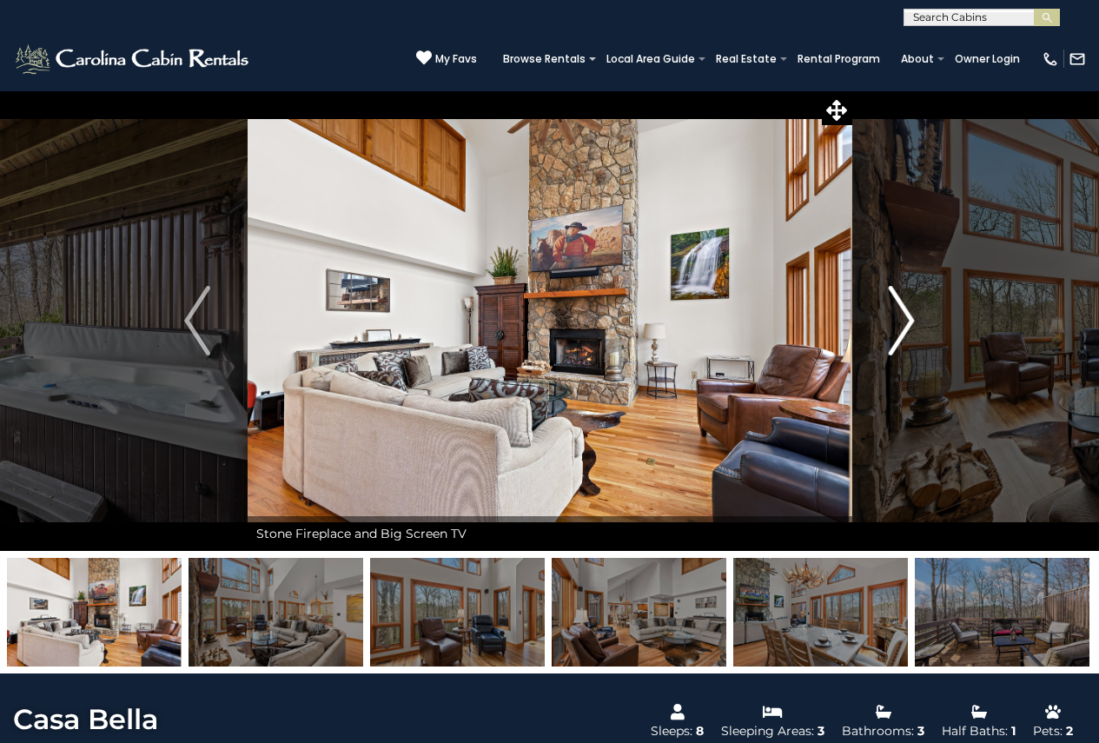
click at [902, 322] on img "Next" at bounding box center [902, 321] width 26 height 70
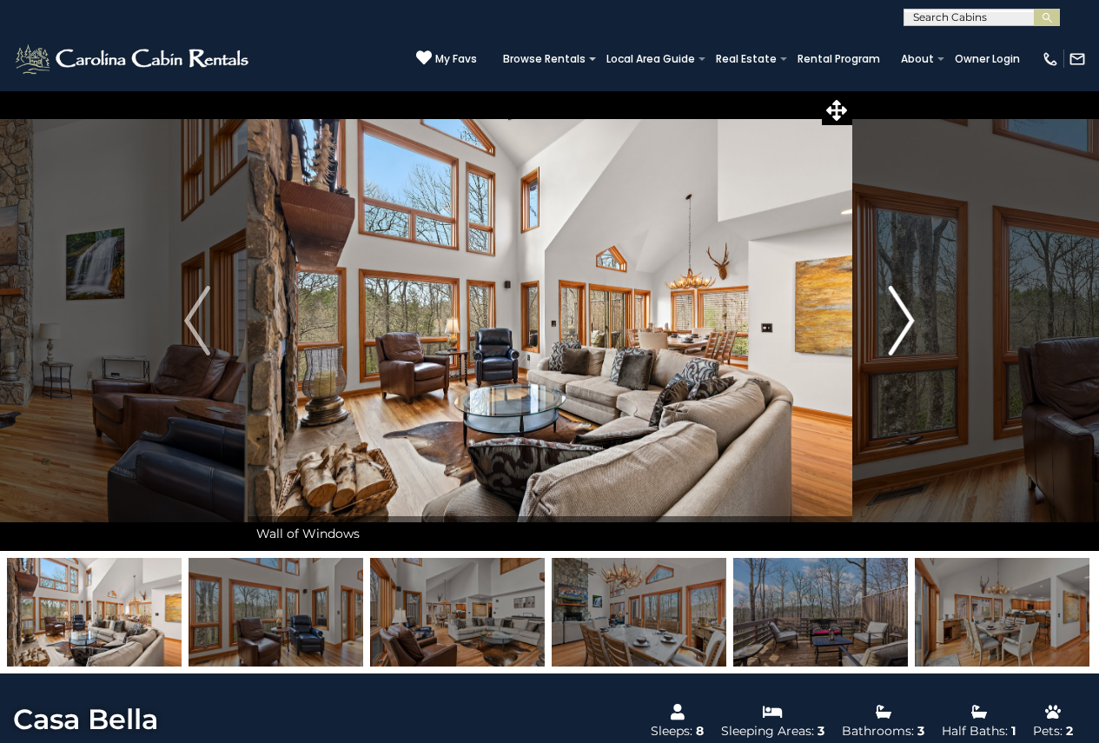
click at [902, 322] on img "Next" at bounding box center [902, 321] width 26 height 70
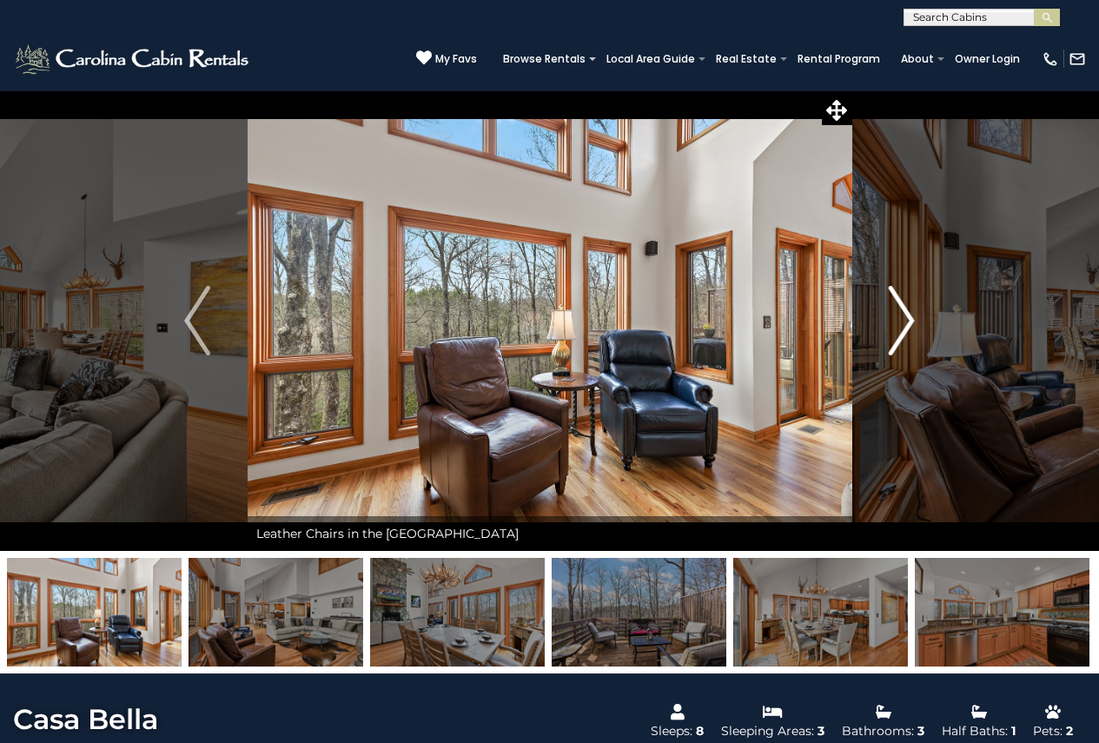
click at [902, 322] on img "Next" at bounding box center [902, 321] width 26 height 70
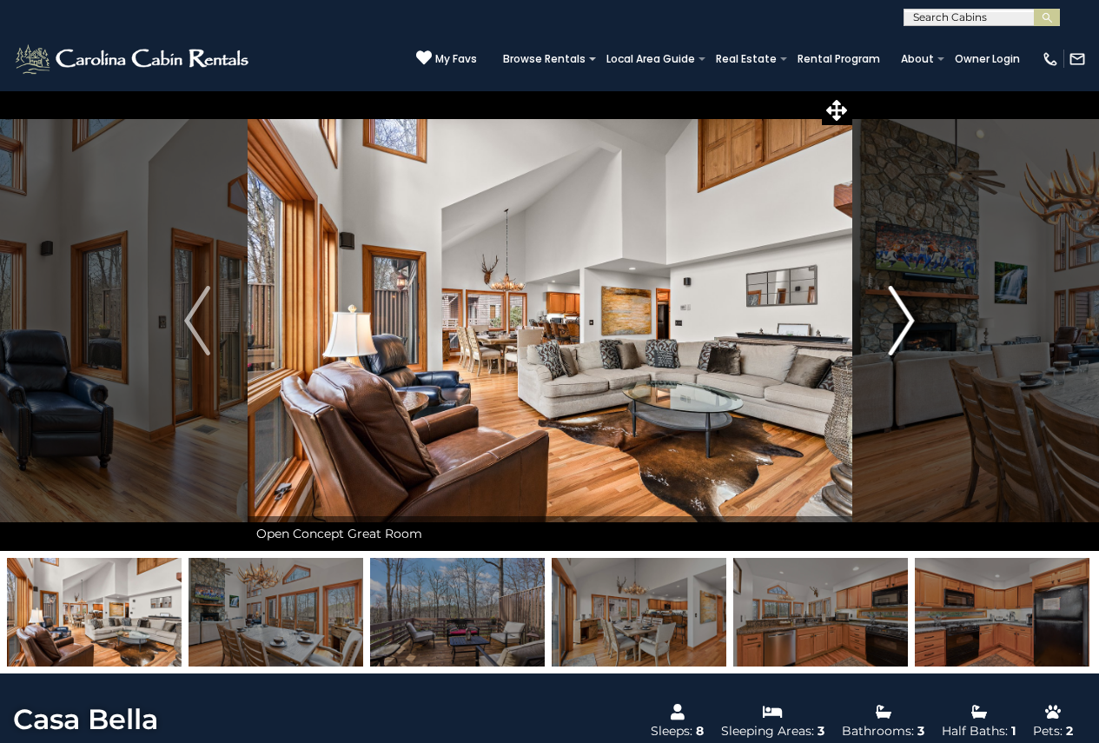
click at [902, 322] on img "Next" at bounding box center [902, 321] width 26 height 70
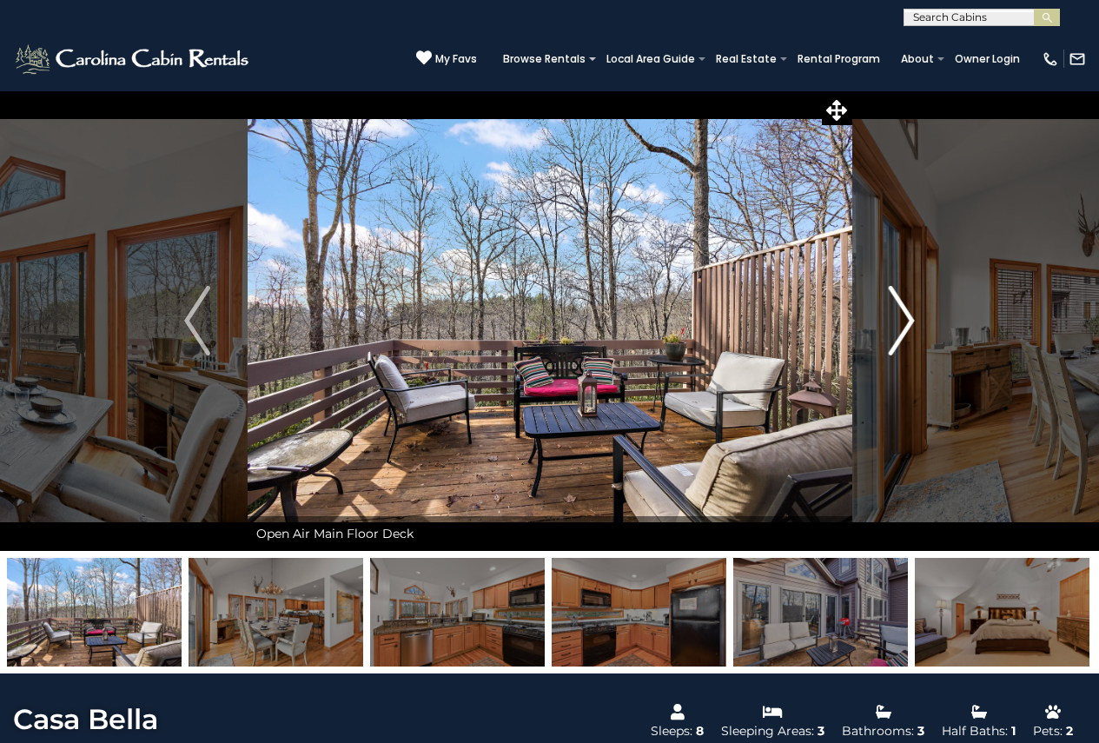
click at [902, 322] on img "Next" at bounding box center [902, 321] width 26 height 70
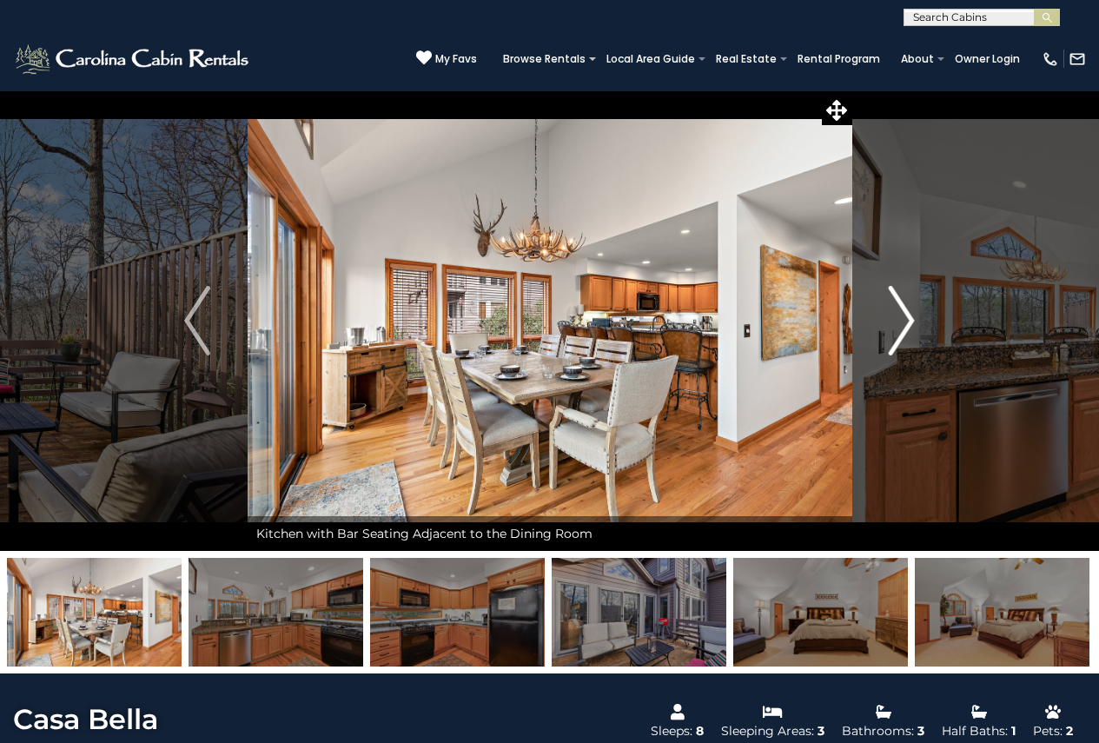
click at [902, 322] on img "Next" at bounding box center [902, 321] width 26 height 70
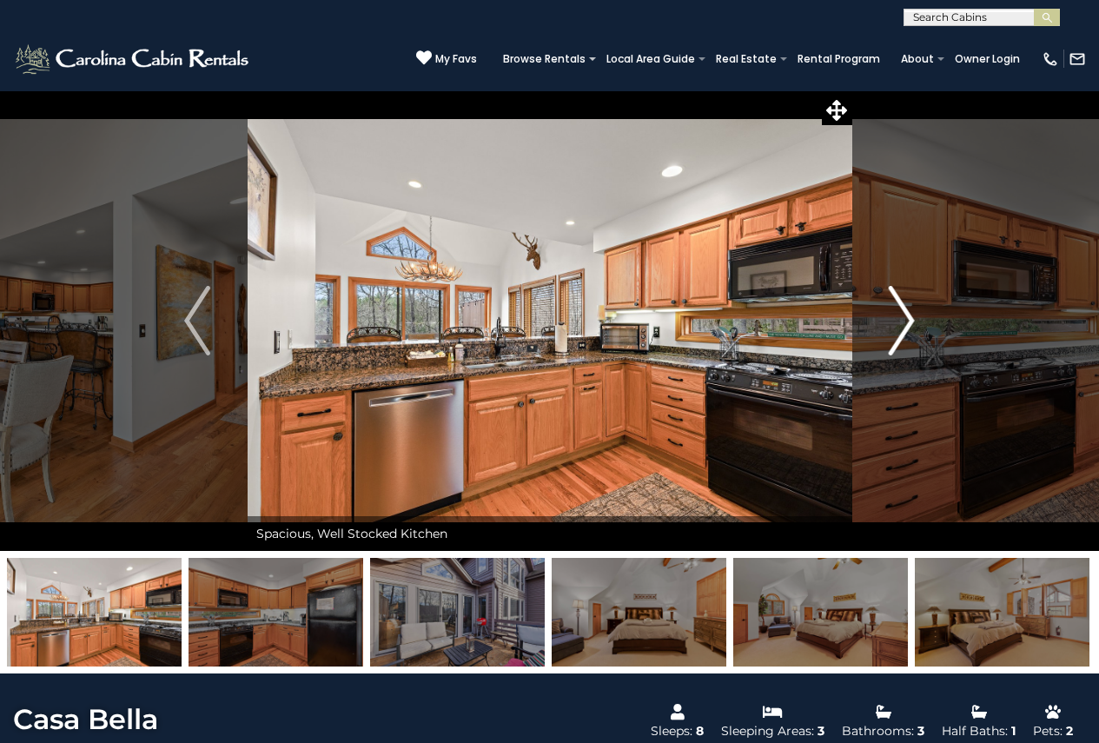
click at [902, 322] on img "Next" at bounding box center [902, 321] width 26 height 70
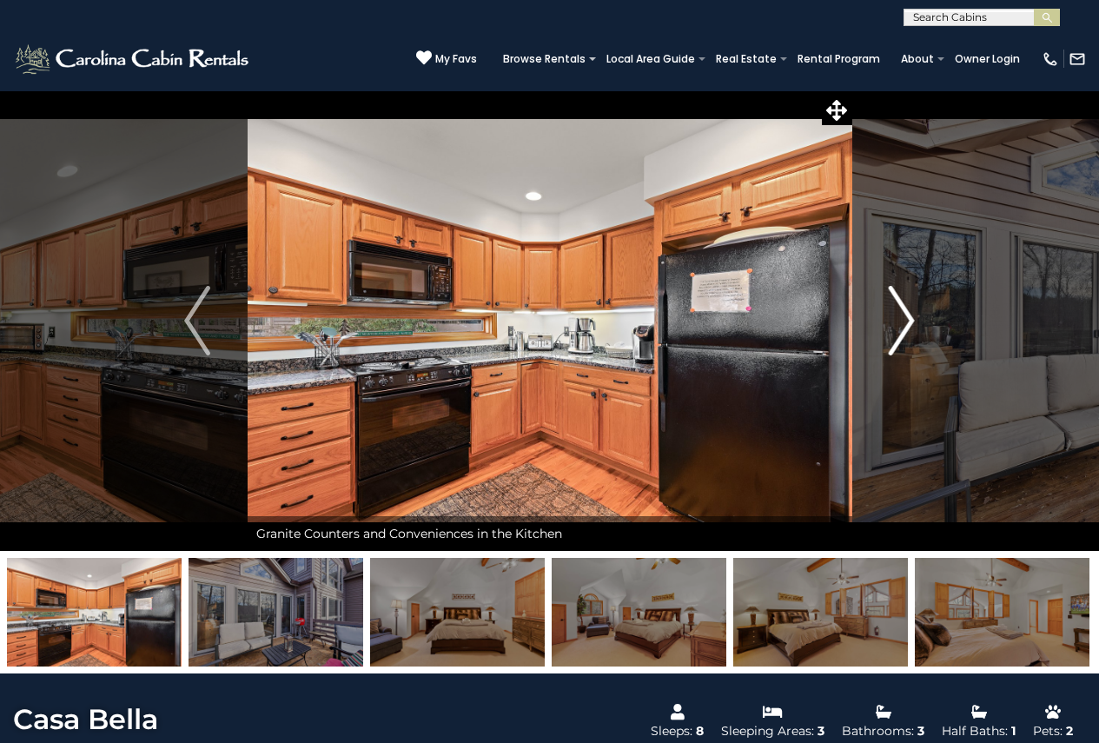
click at [902, 322] on img "Next" at bounding box center [902, 321] width 26 height 70
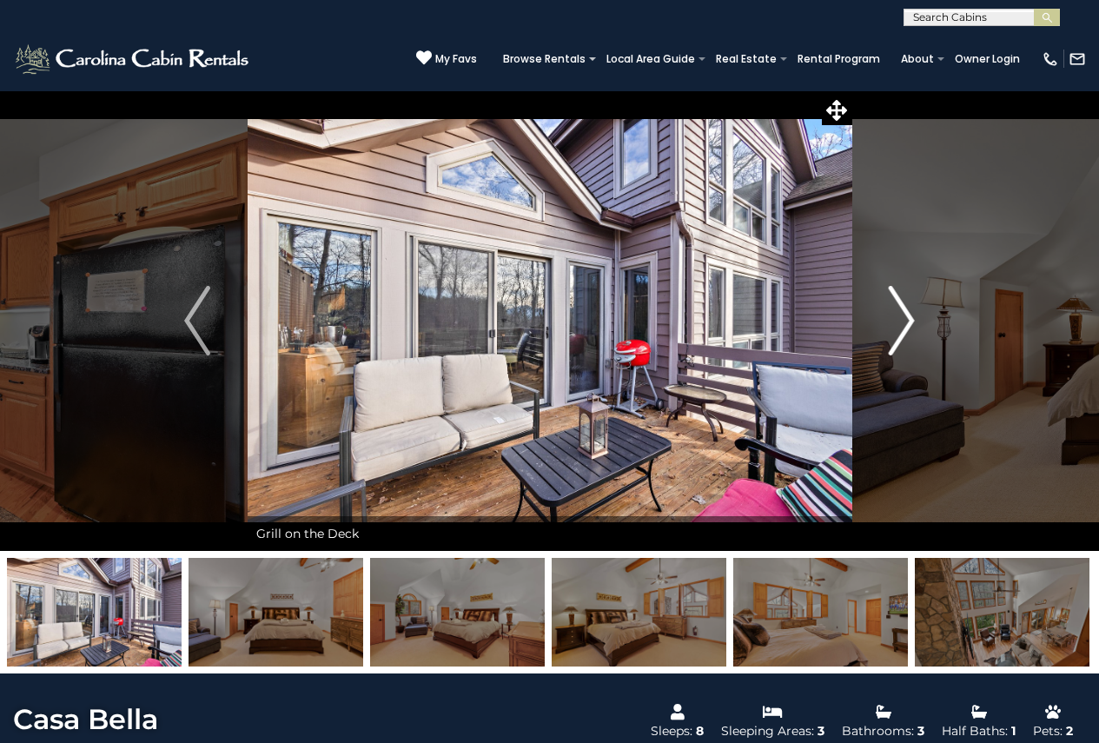
click at [902, 322] on img "Next" at bounding box center [902, 321] width 26 height 70
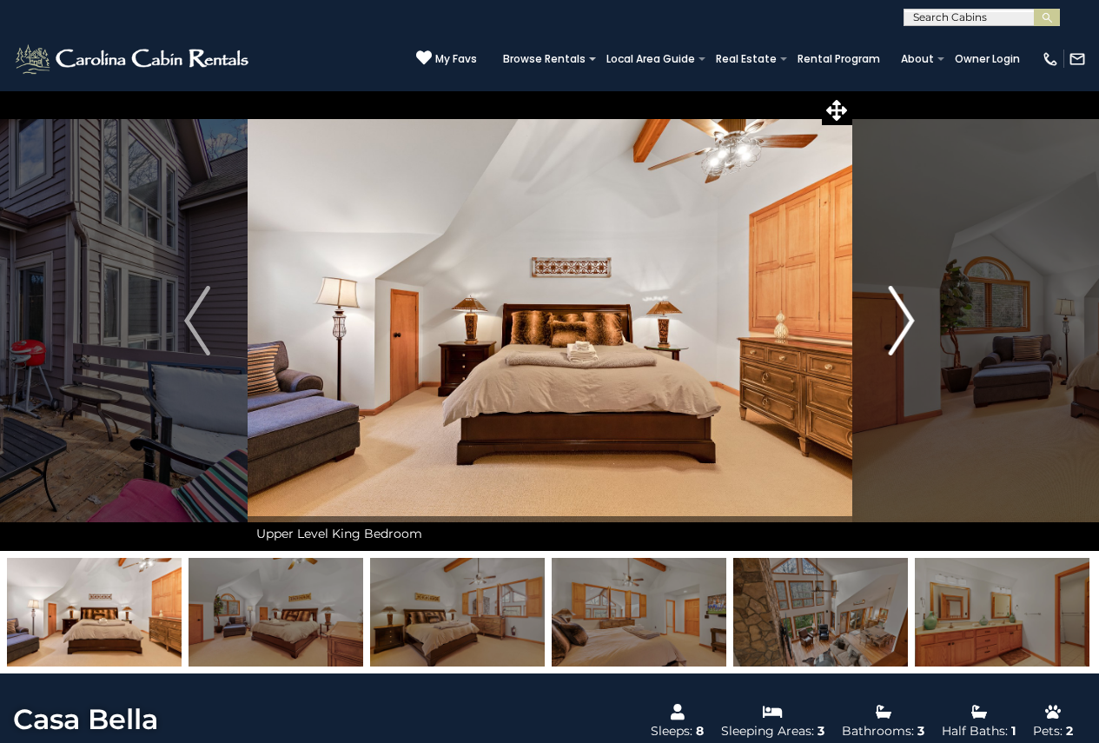
click at [902, 322] on img "Next" at bounding box center [902, 321] width 26 height 70
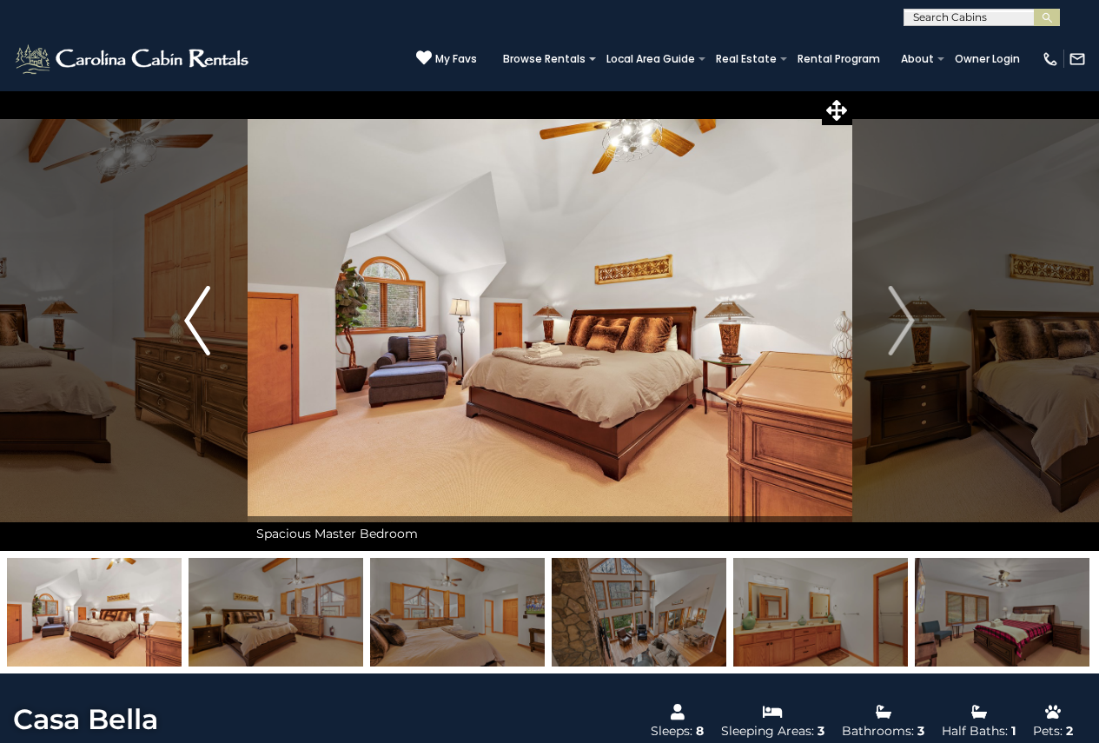
click at [204, 315] on img "Previous" at bounding box center [197, 321] width 26 height 70
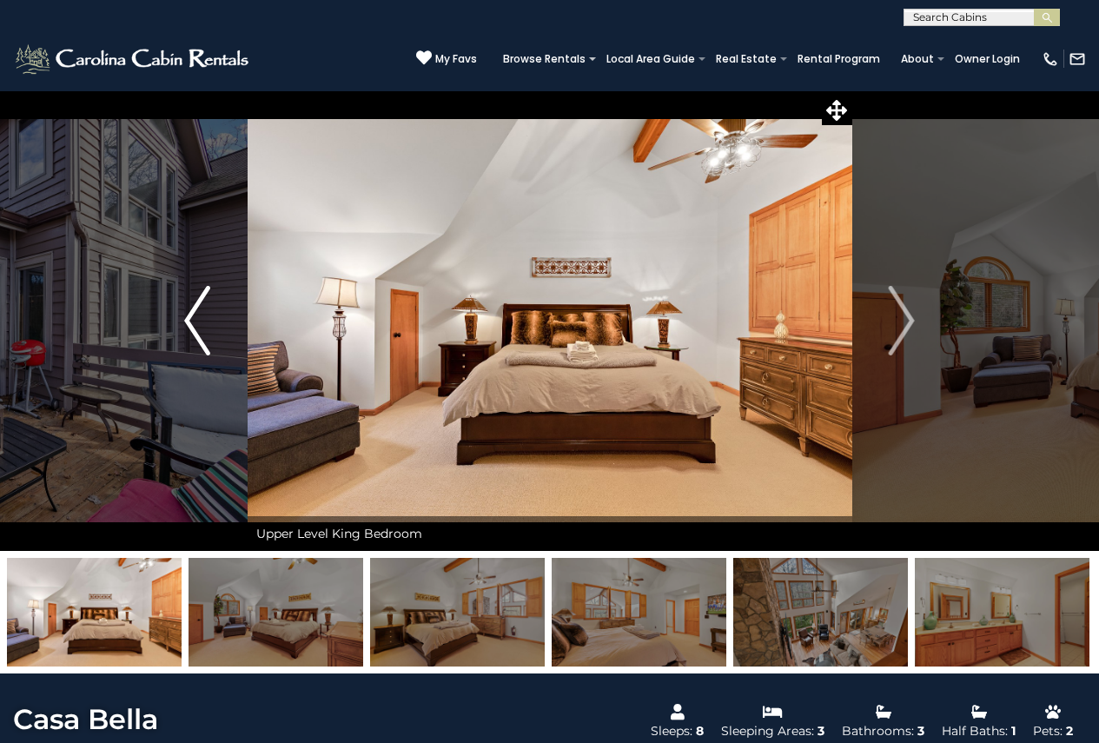
click at [205, 315] on img "Previous" at bounding box center [197, 321] width 26 height 70
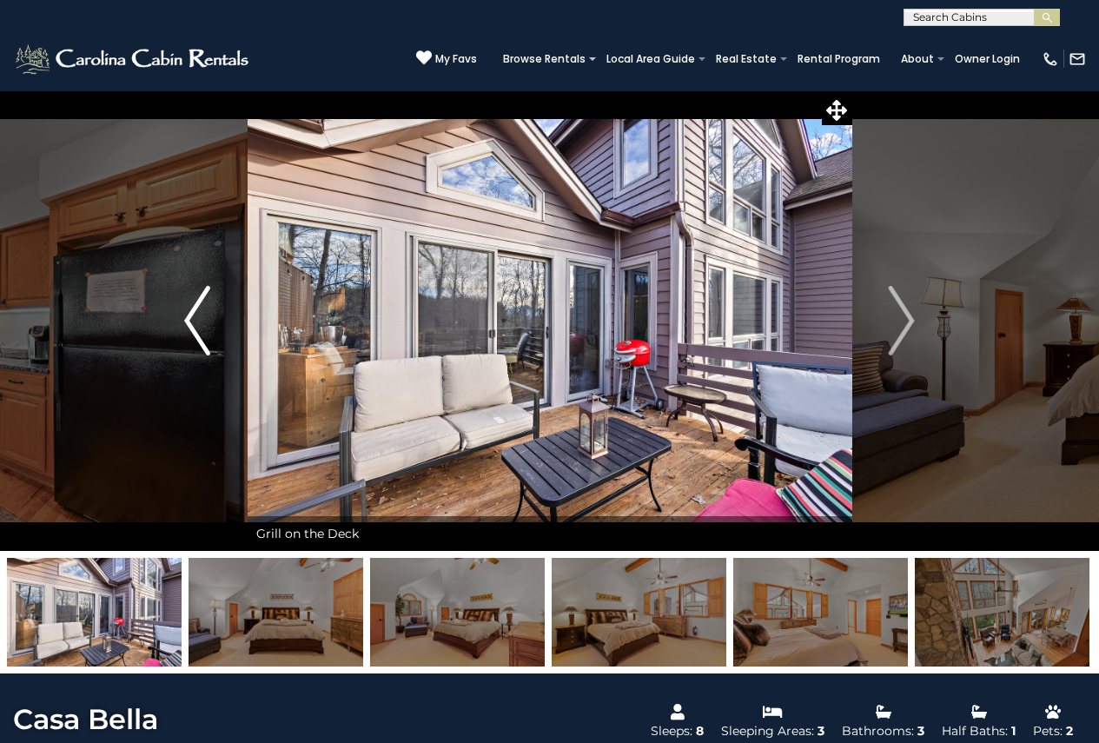
click at [205, 315] on img "Previous" at bounding box center [197, 321] width 26 height 70
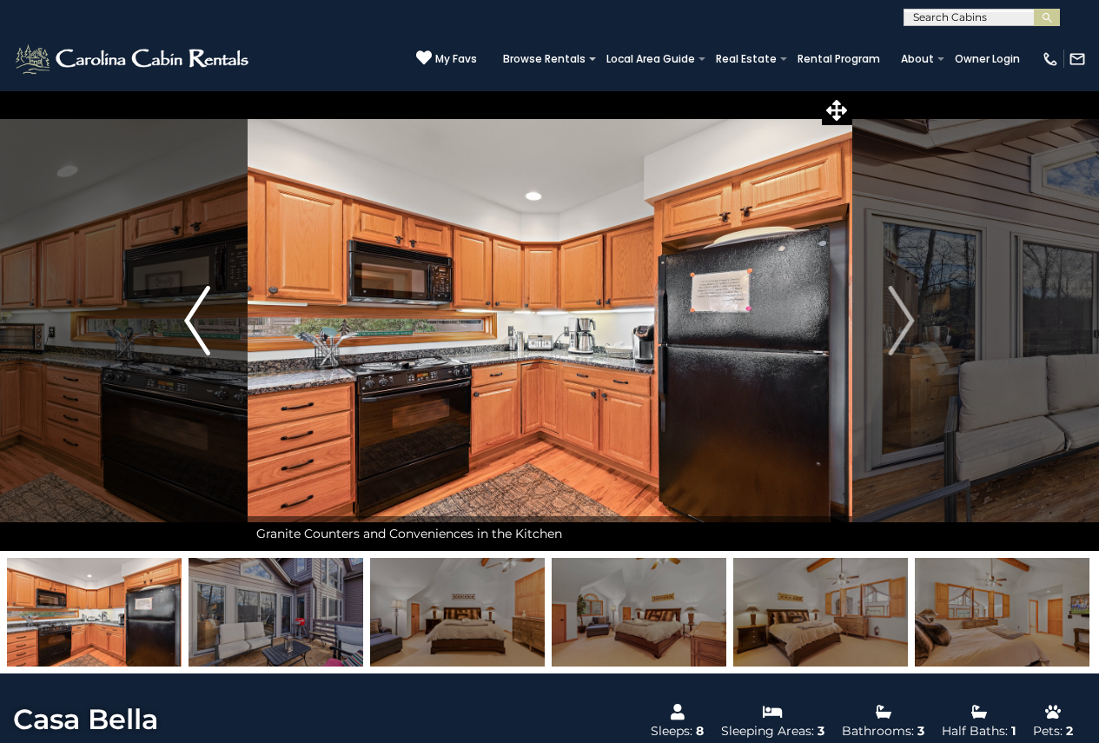
click at [205, 315] on img "Previous" at bounding box center [197, 321] width 26 height 70
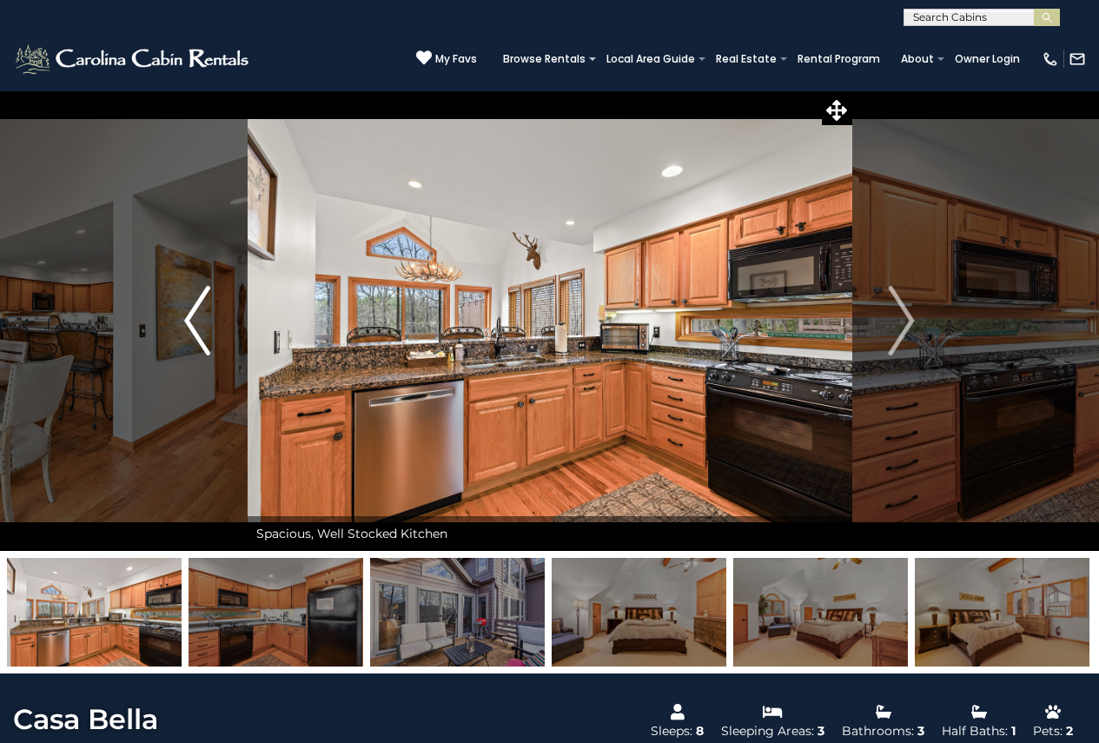
click at [205, 315] on img "Previous" at bounding box center [197, 321] width 26 height 70
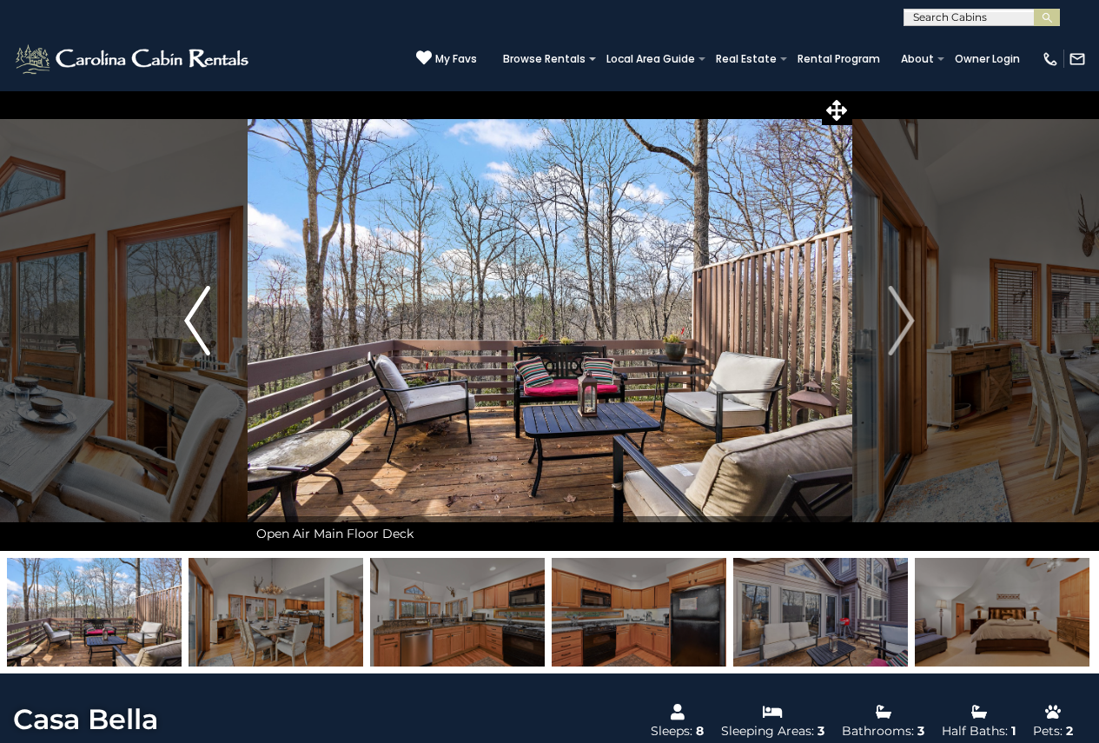
click at [205, 315] on img "Previous" at bounding box center [197, 321] width 26 height 70
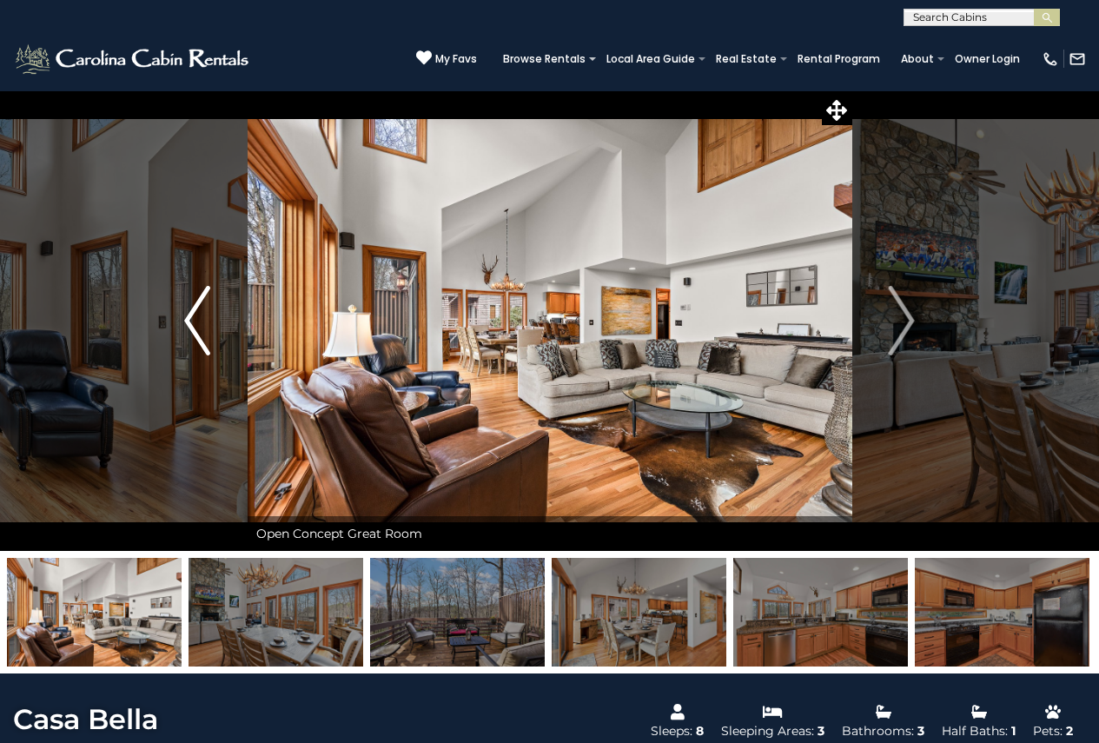
click at [205, 315] on img "Previous" at bounding box center [197, 321] width 26 height 70
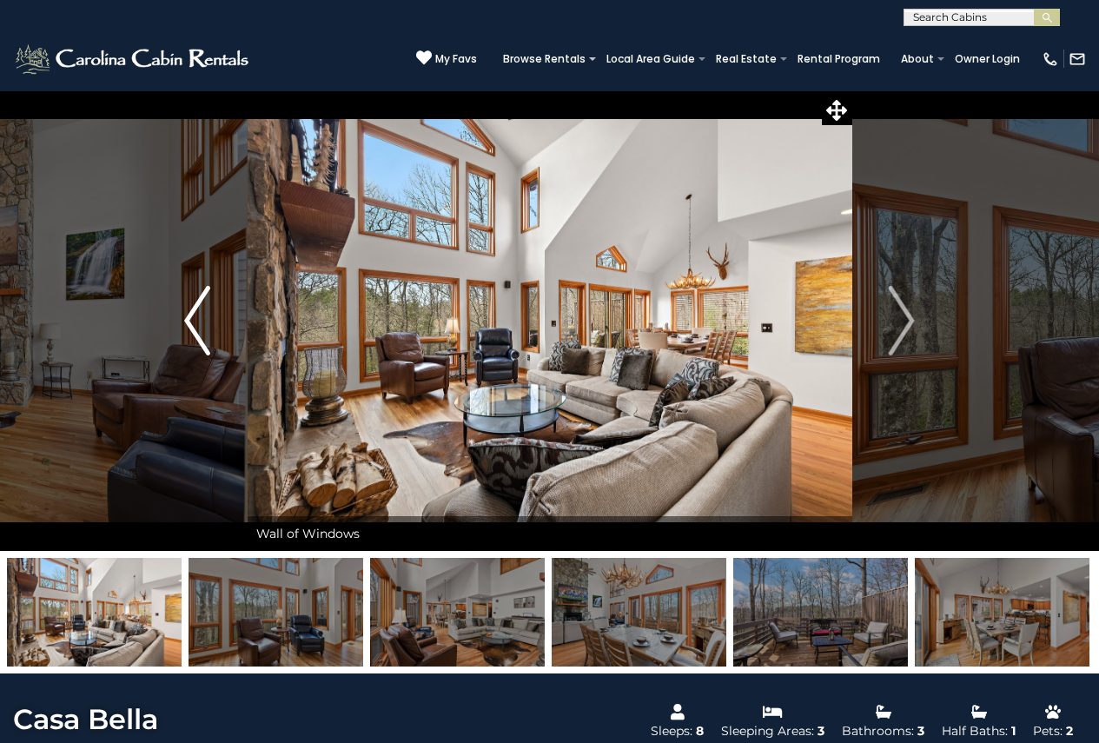
click at [205, 315] on img "Previous" at bounding box center [197, 321] width 26 height 70
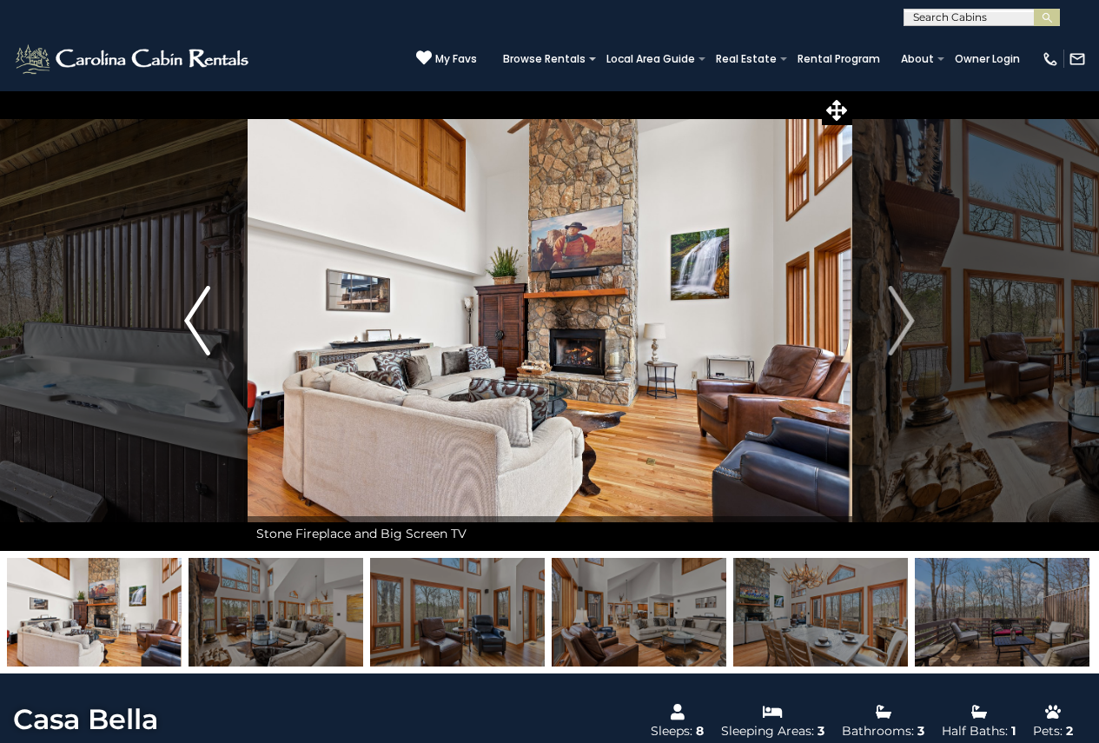
click at [205, 315] on img "Previous" at bounding box center [197, 321] width 26 height 70
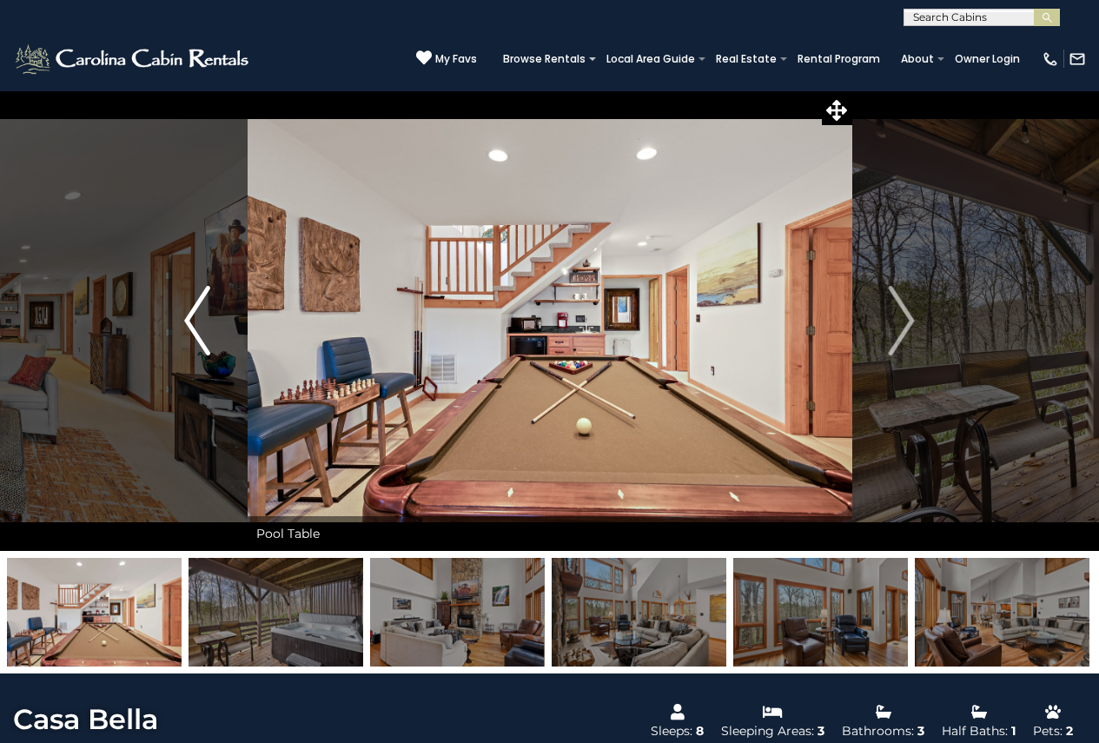
click at [205, 315] on img "Previous" at bounding box center [197, 321] width 26 height 70
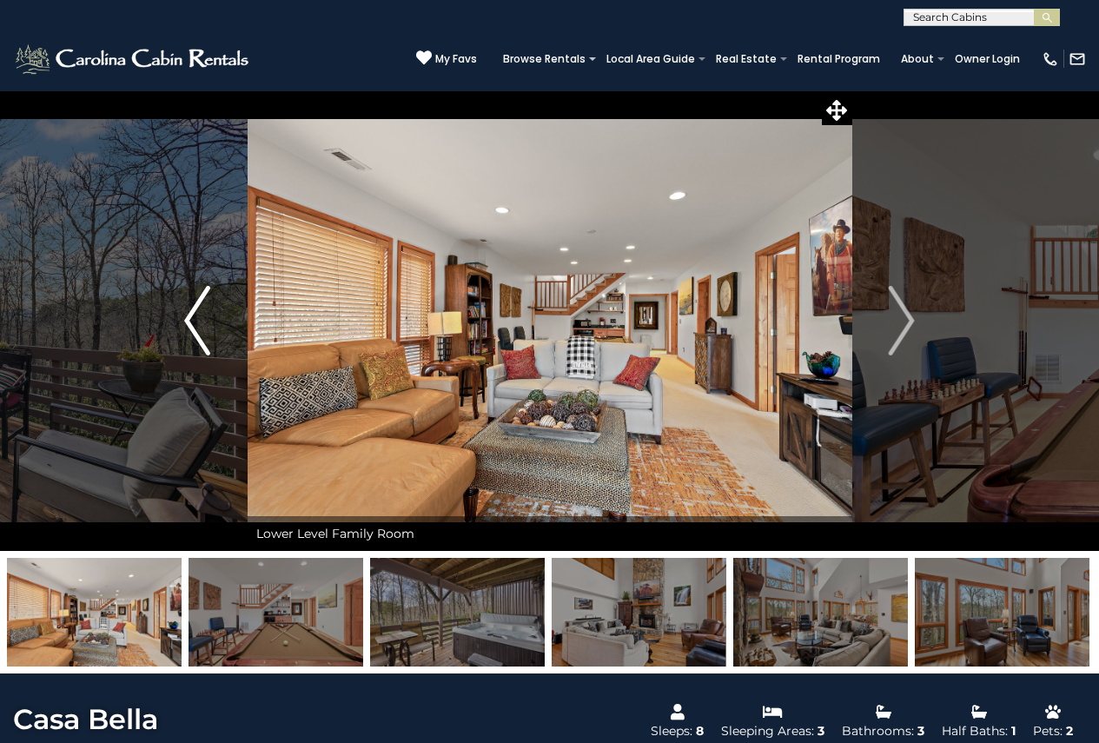
click at [205, 315] on img "Previous" at bounding box center [197, 321] width 26 height 70
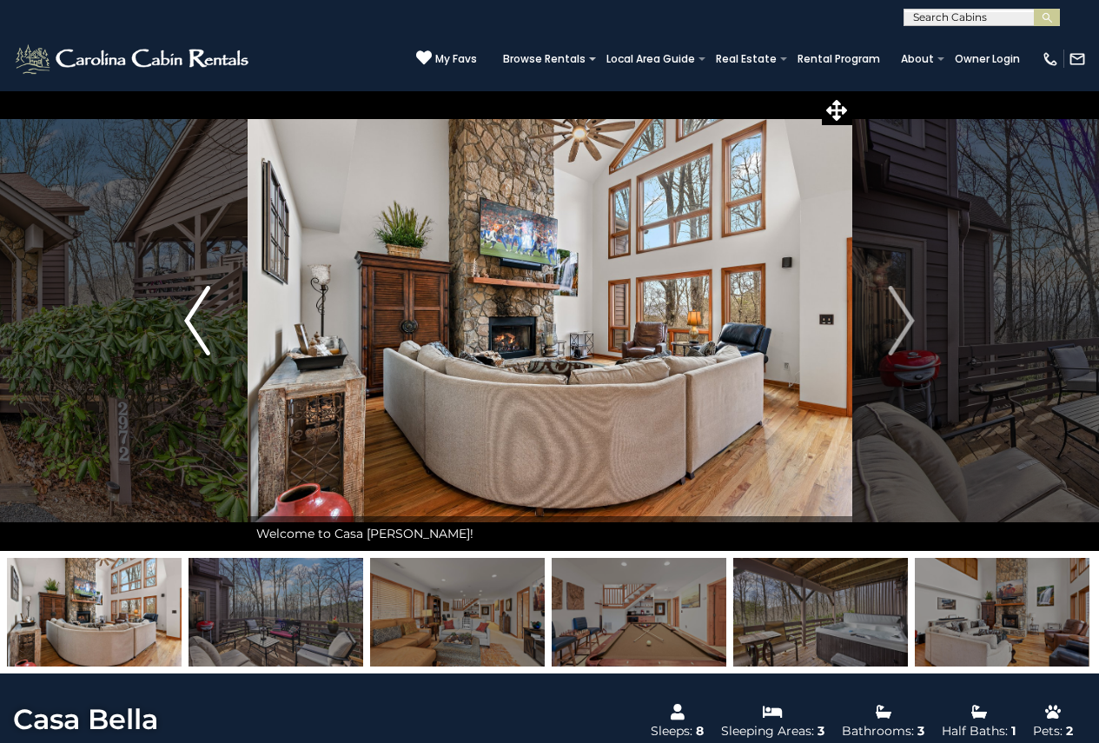
click at [205, 315] on img "Previous" at bounding box center [197, 321] width 26 height 70
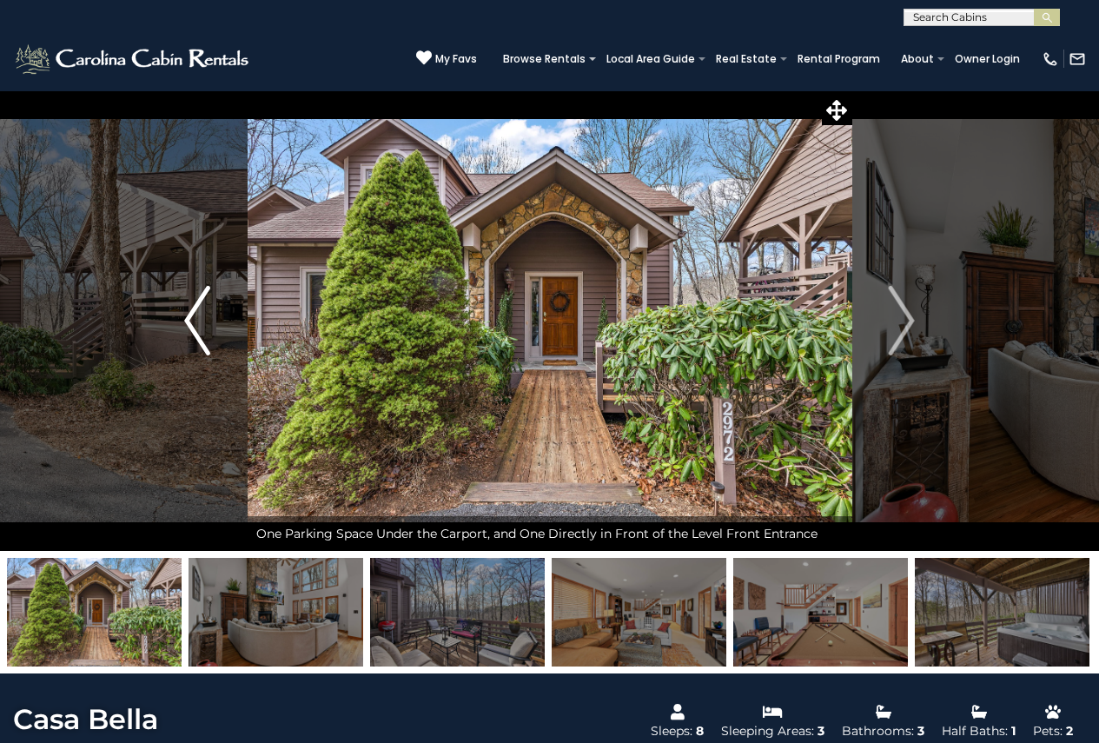
click at [205, 315] on img "Previous" at bounding box center [197, 321] width 26 height 70
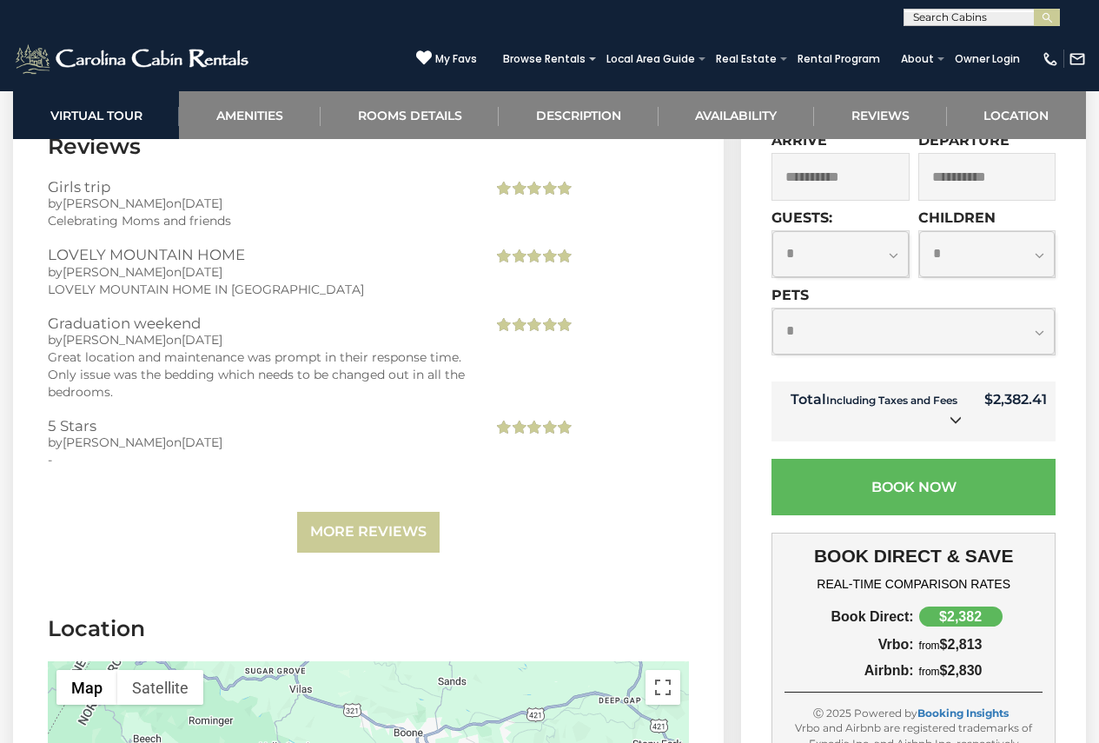
scroll to position [4867, 0]
click at [360, 511] on link "More Reviews" at bounding box center [368, 531] width 143 height 41
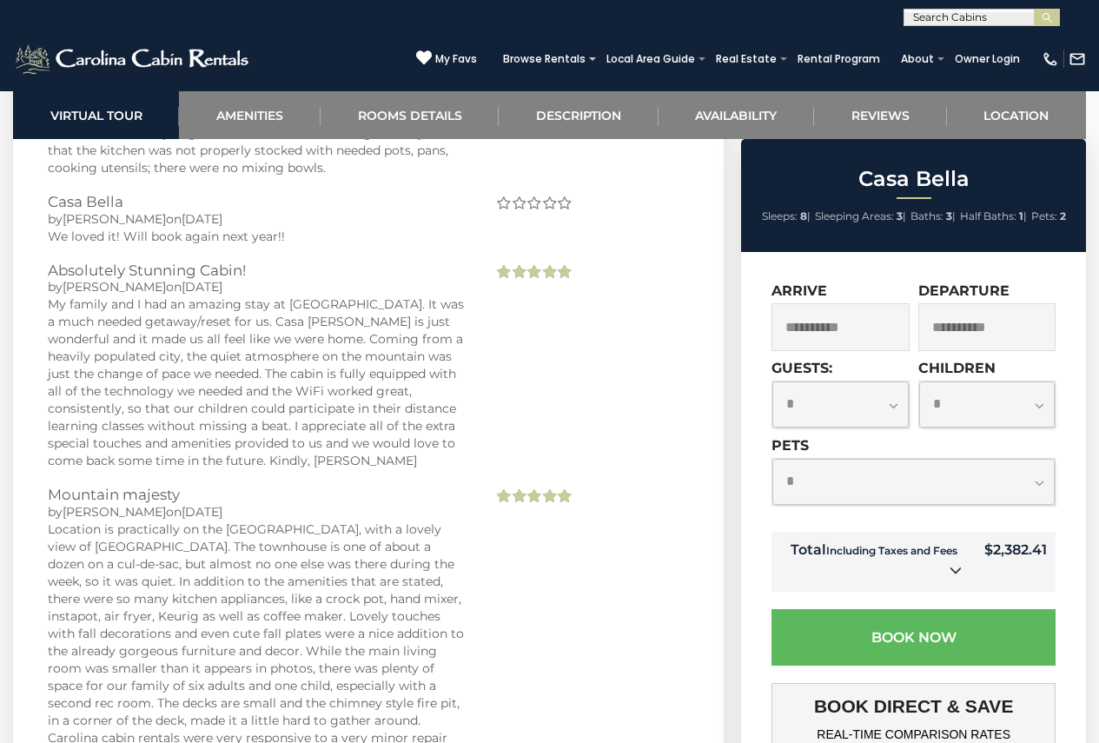
scroll to position [5475, 0]
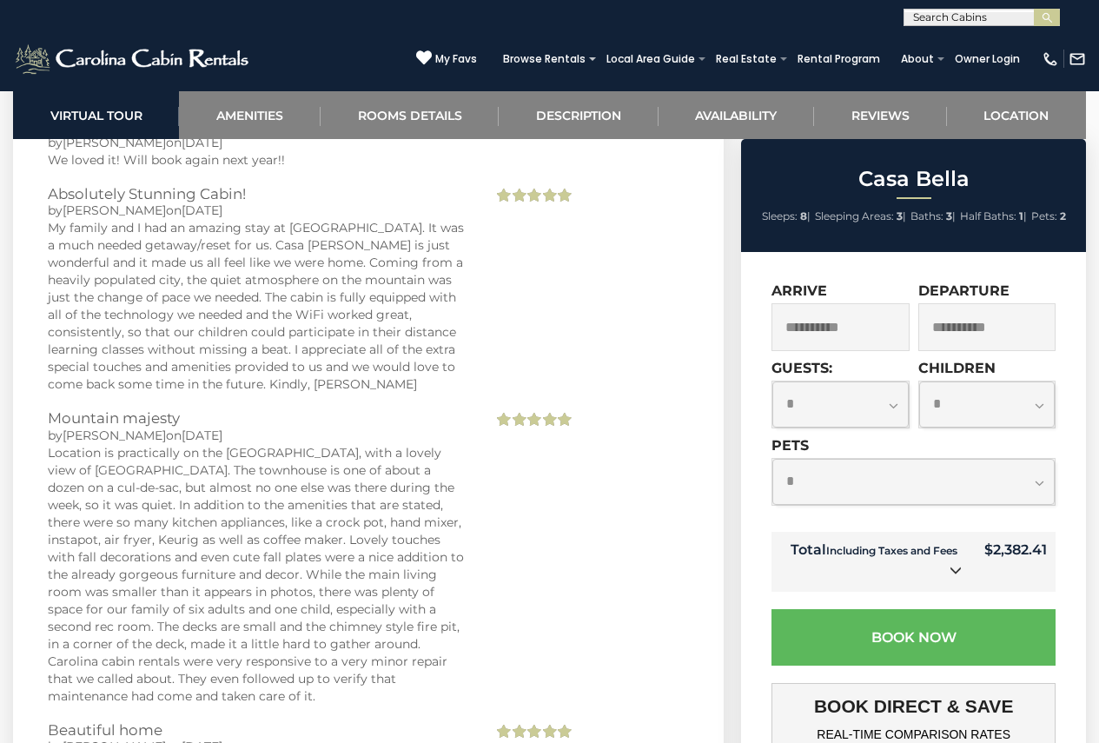
drag, startPoint x: 158, startPoint y: 501, endPoint x: 422, endPoint y: 623, distance: 290.5
click at [416, 647] on div "Location is practically on the [GEOGRAPHIC_DATA], with a lovely view of [GEOGRA…" at bounding box center [257, 574] width 419 height 261
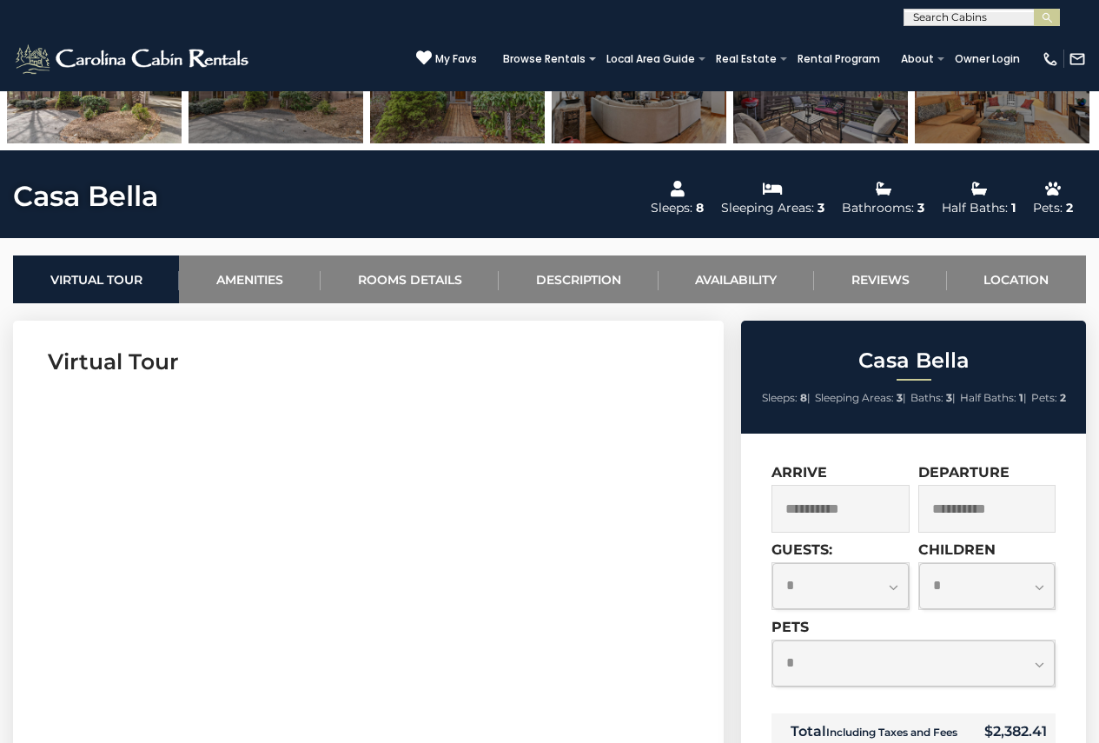
scroll to position [0, 0]
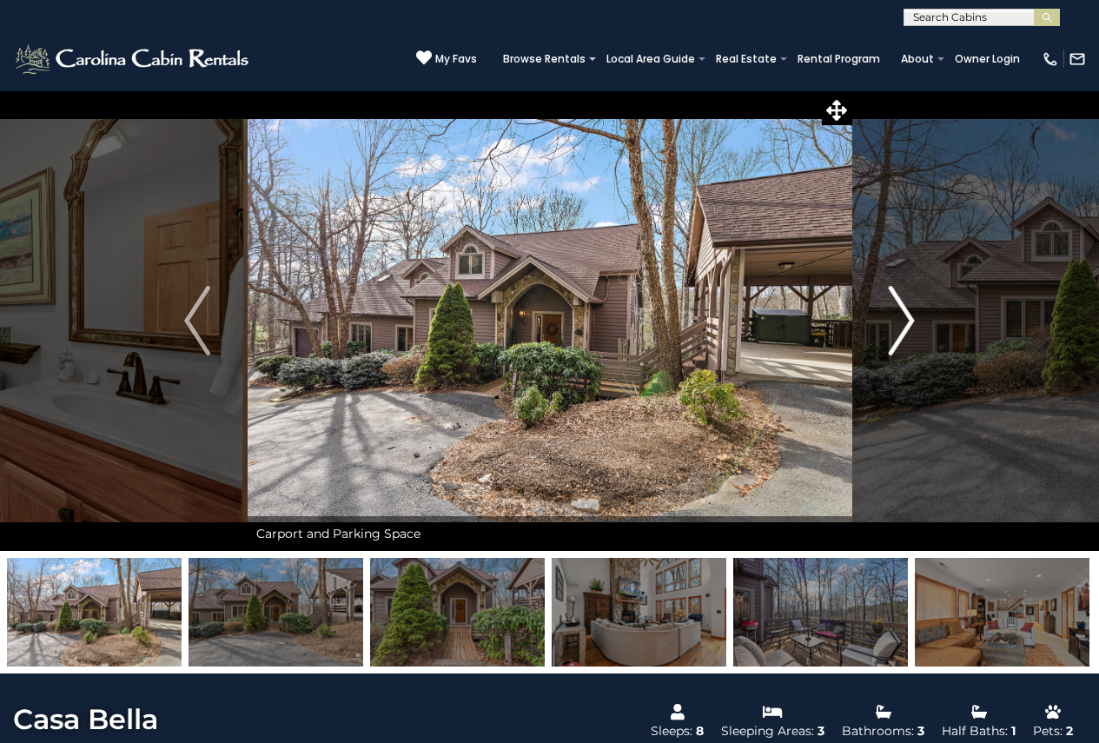
click at [911, 302] on img "Next" at bounding box center [902, 321] width 26 height 70
